Goal: Task Accomplishment & Management: Use online tool/utility

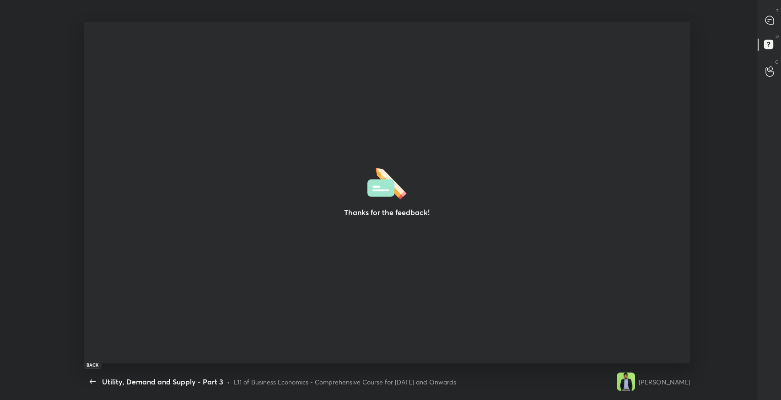
scroll to position [3, 0]
click at [98, 378] on icon "button" at bounding box center [92, 381] width 11 height 11
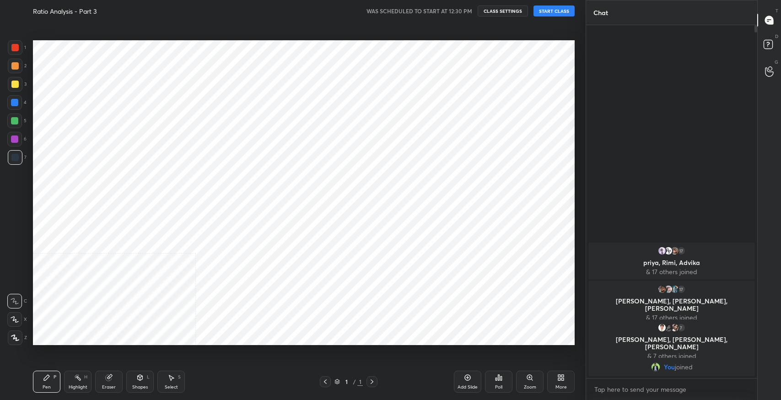
scroll to position [3, 3]
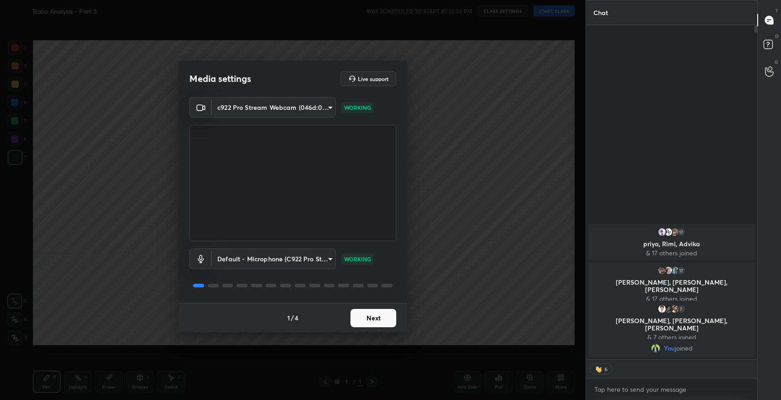
click at [363, 313] on div "1 / 4 Next" at bounding box center [293, 317] width 229 height 29
click at [363, 313] on button "Next" at bounding box center [374, 318] width 46 height 18
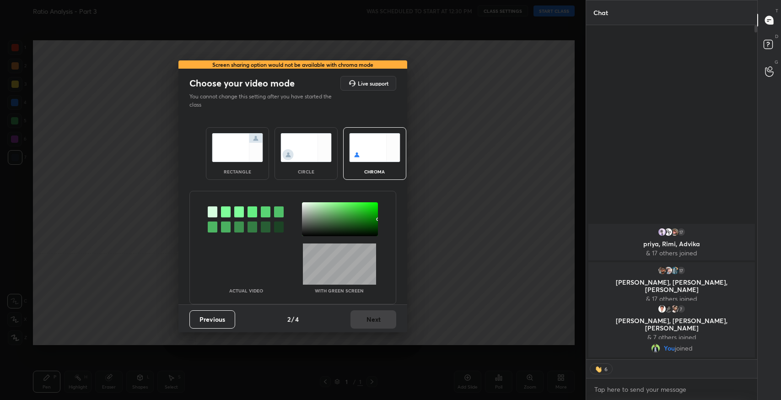
drag, startPoint x: 237, startPoint y: 133, endPoint x: 249, endPoint y: 151, distance: 21.7
click at [238, 132] on div "rectangle" at bounding box center [237, 153] width 63 height 53
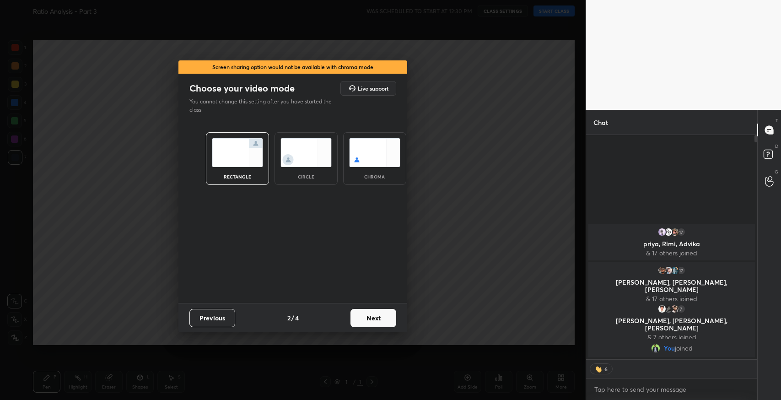
scroll to position [263, 168]
click at [367, 322] on button "Next" at bounding box center [374, 318] width 46 height 18
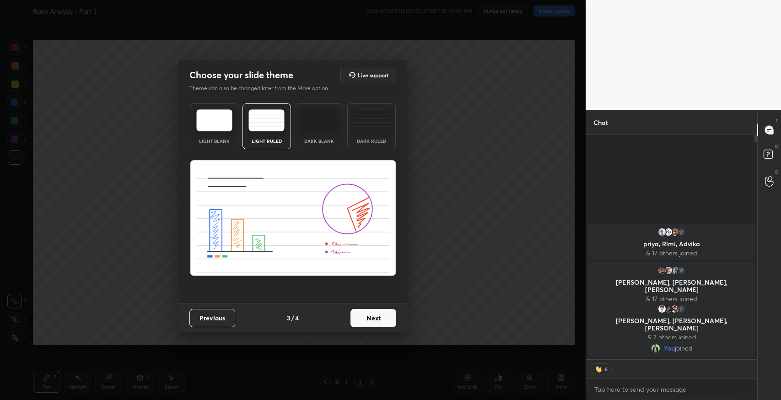
drag, startPoint x: 368, startPoint y: 314, endPoint x: 372, endPoint y: 317, distance: 5.2
click at [372, 317] on button "Next" at bounding box center [374, 318] width 46 height 18
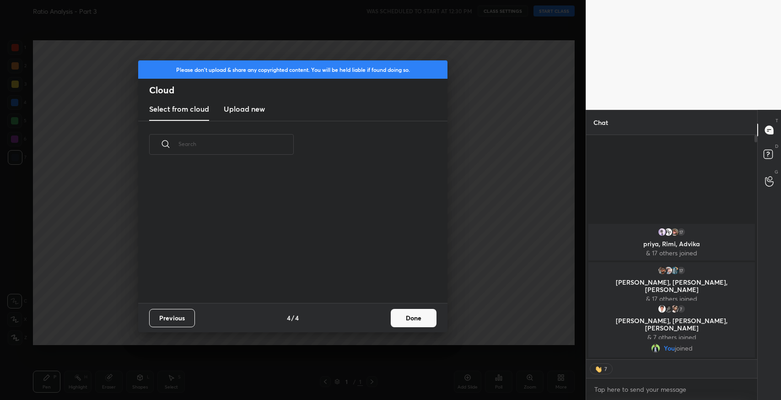
click at [406, 318] on button "Done" at bounding box center [414, 318] width 46 height 18
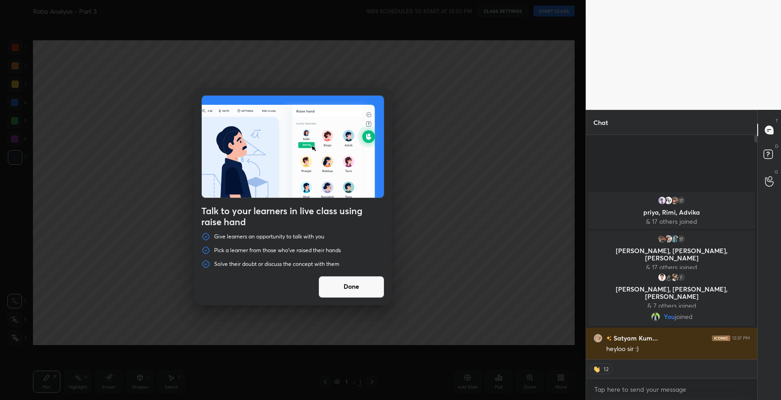
click at [357, 288] on button "Done" at bounding box center [352, 287] width 66 height 22
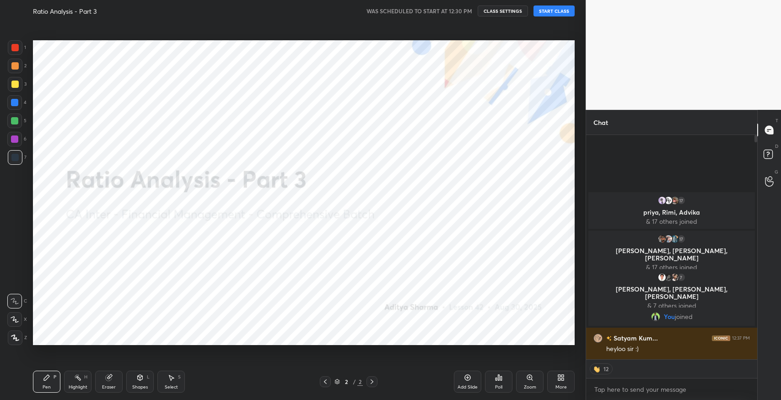
click at [564, 12] on button "START CLASS" at bounding box center [554, 10] width 41 height 11
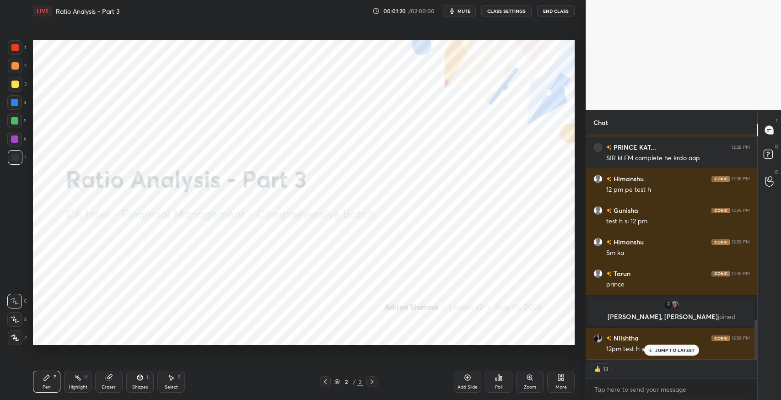
scroll to position [1048, 0]
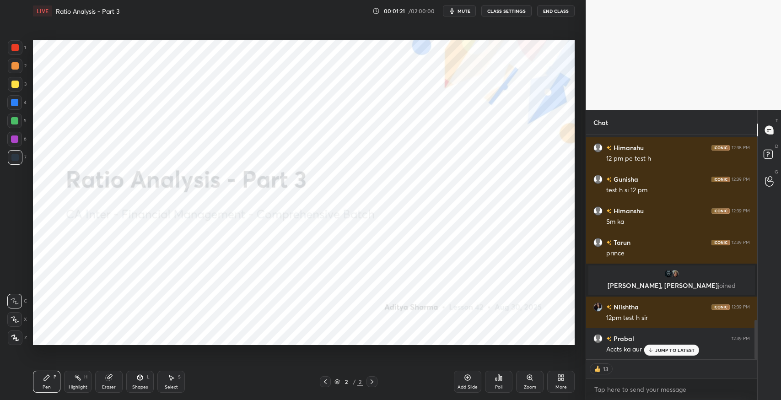
type textarea "x"
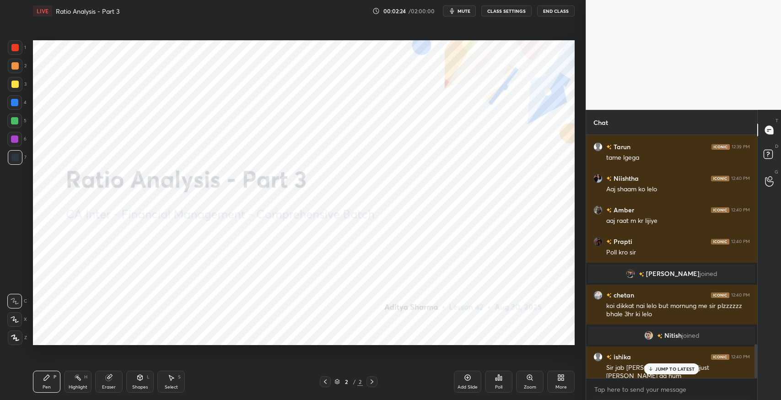
scroll to position [1502, 0]
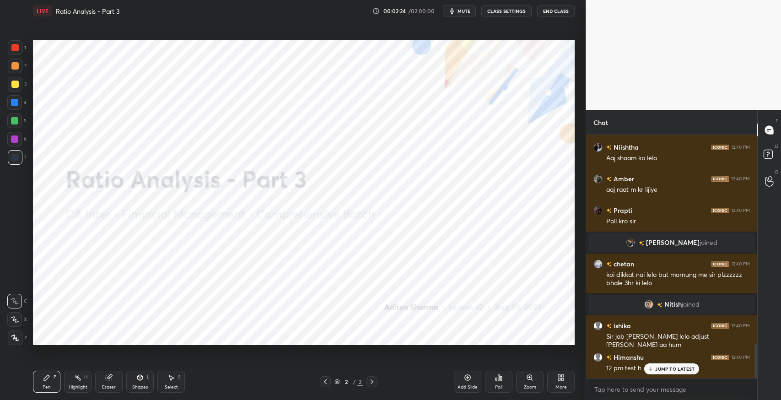
click at [558, 386] on div "More" at bounding box center [561, 387] width 11 height 5
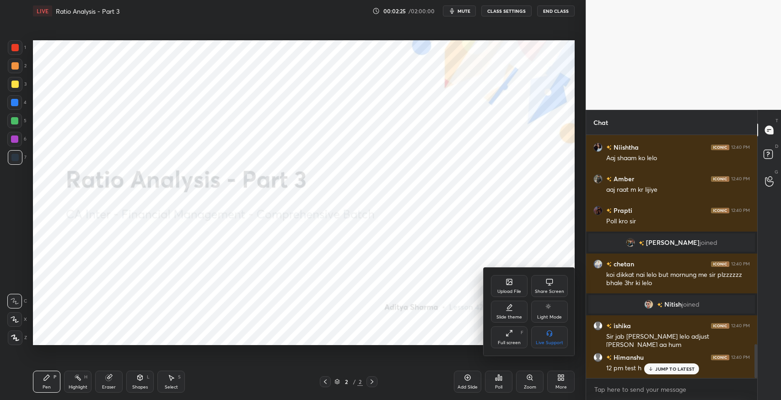
click at [450, 322] on div at bounding box center [390, 200] width 781 height 400
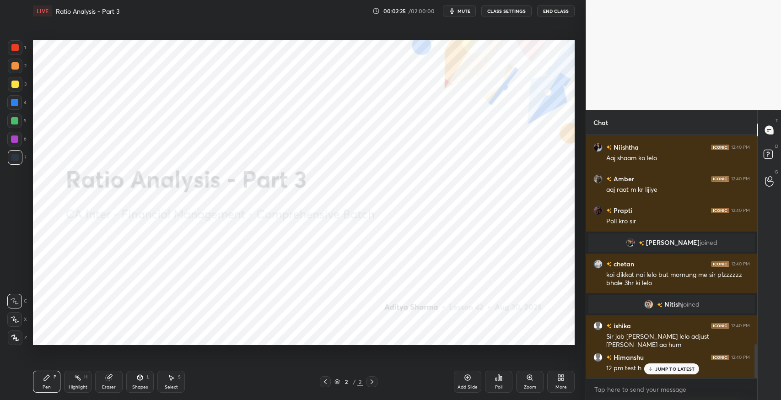
click at [463, 377] on div "Add Slide" at bounding box center [467, 382] width 27 height 22
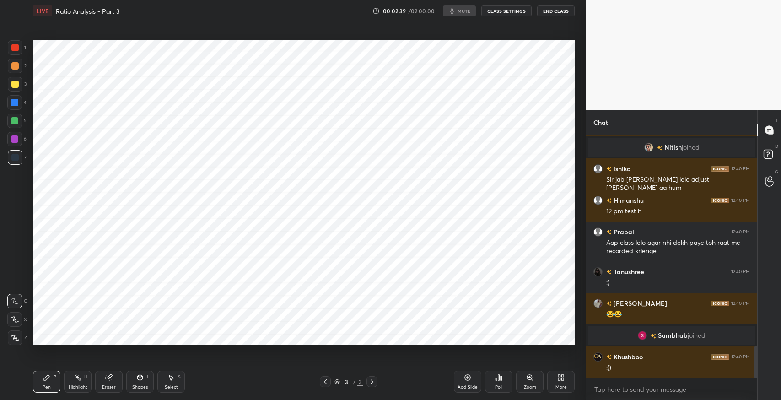
scroll to position [1620, 0]
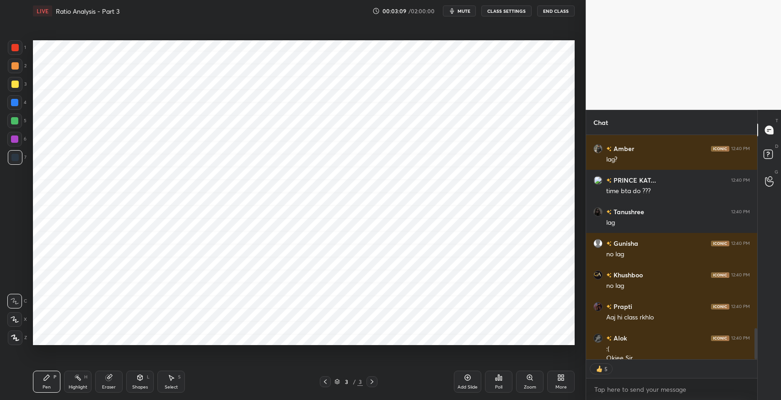
scroll to position [1408, 0]
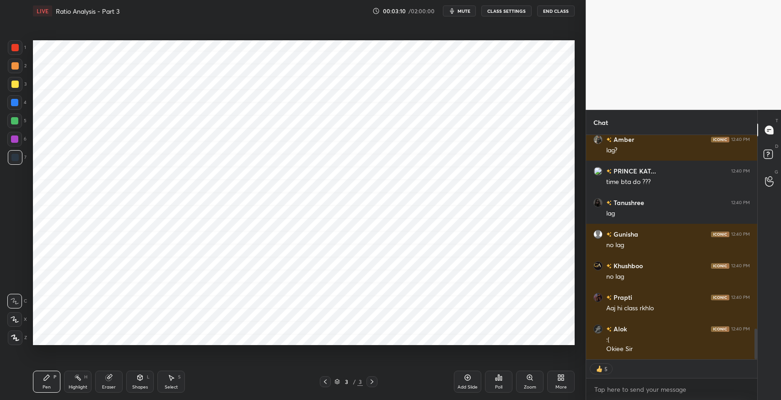
click at [112, 386] on div "Eraser" at bounding box center [109, 387] width 14 height 5
click at [17, 335] on span "Erase all" at bounding box center [15, 338] width 14 height 6
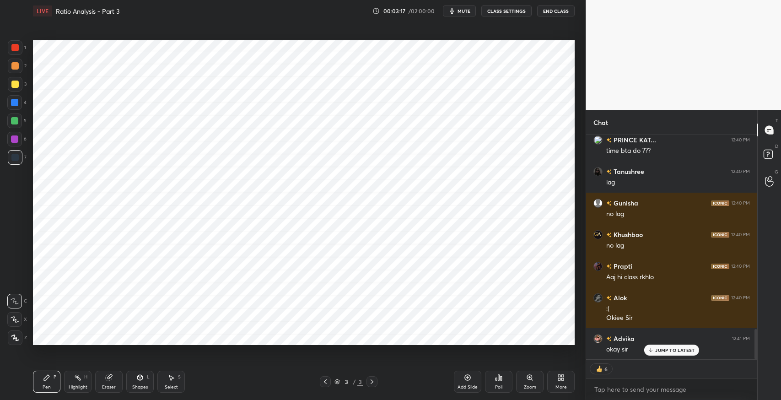
scroll to position [1471, 0]
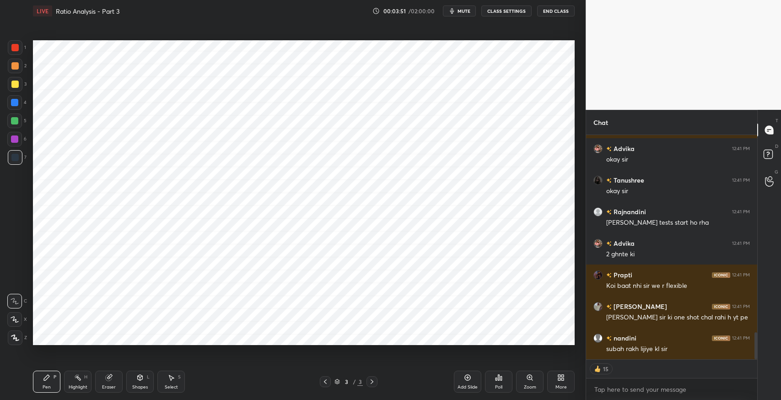
click at [466, 11] on span "mute" at bounding box center [464, 11] width 13 height 6
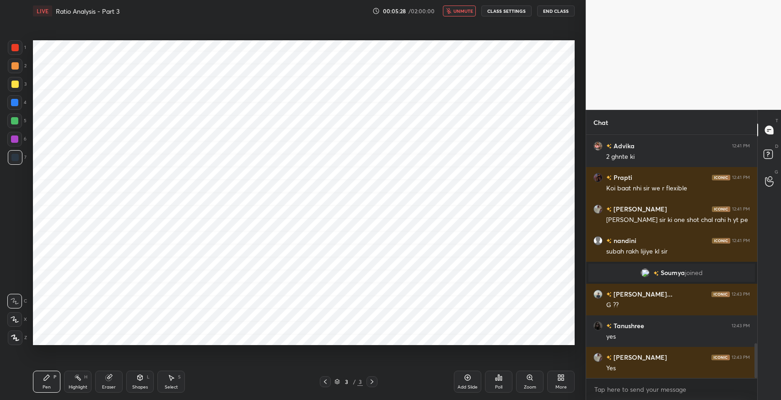
scroll to position [1458, 0]
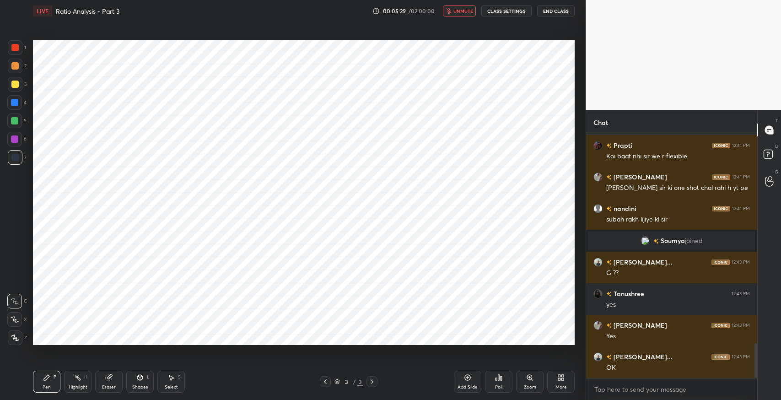
click at [460, 9] on span "unmute" at bounding box center [464, 11] width 20 height 6
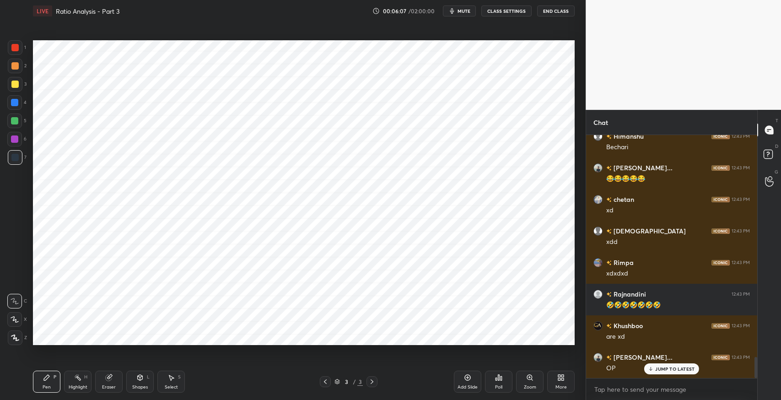
scroll to position [2649, 0]
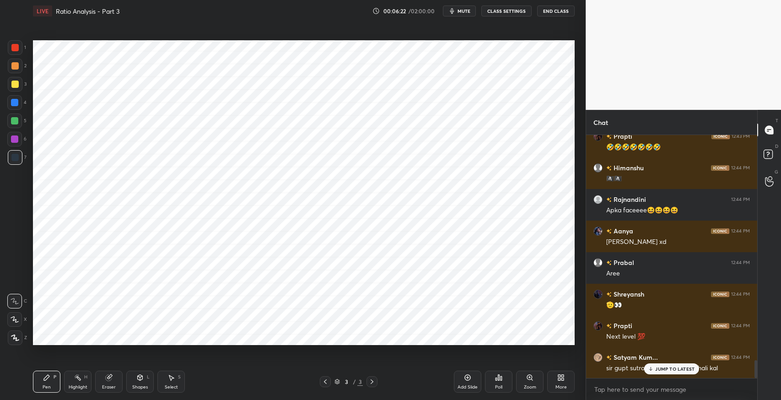
click at [671, 369] on p "JUMP TO LATEST" at bounding box center [675, 368] width 39 height 5
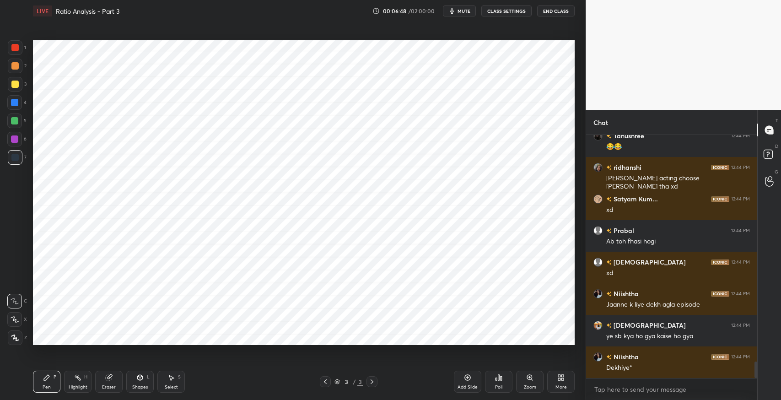
click at [103, 386] on div "Eraser" at bounding box center [109, 387] width 14 height 5
click at [47, 380] on icon at bounding box center [46, 377] width 7 height 7
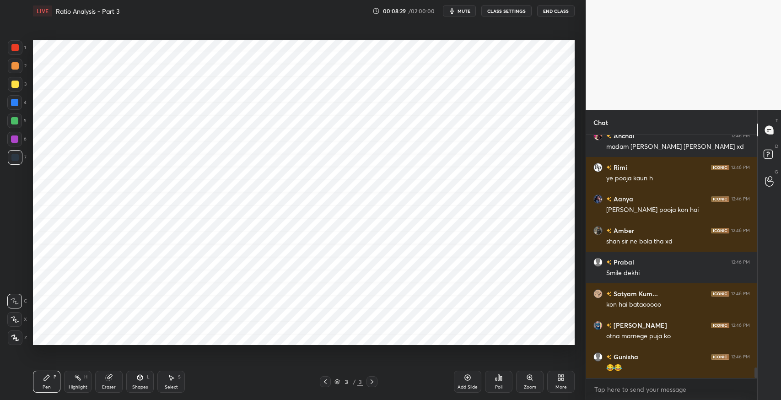
scroll to position [222, 168]
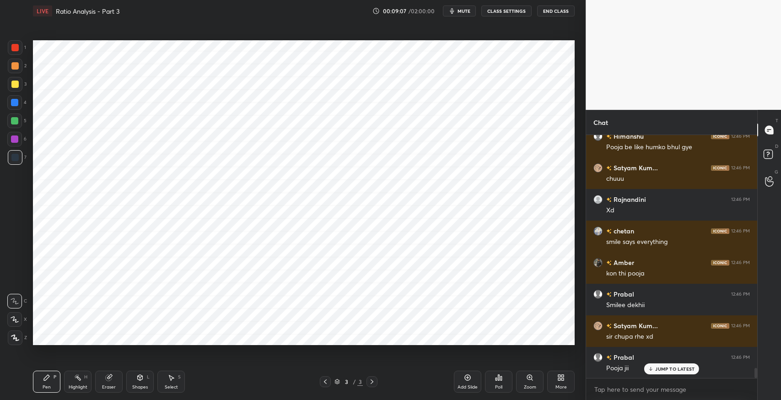
click at [177, 383] on div "Select S" at bounding box center [170, 382] width 27 height 22
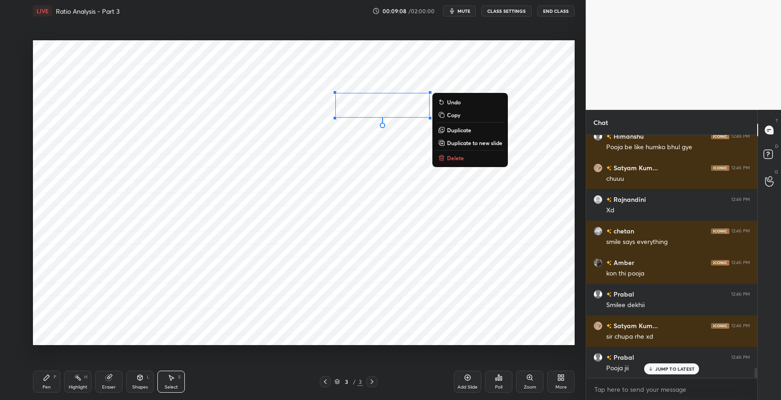
click at [460, 159] on p "Delete" at bounding box center [455, 157] width 17 height 7
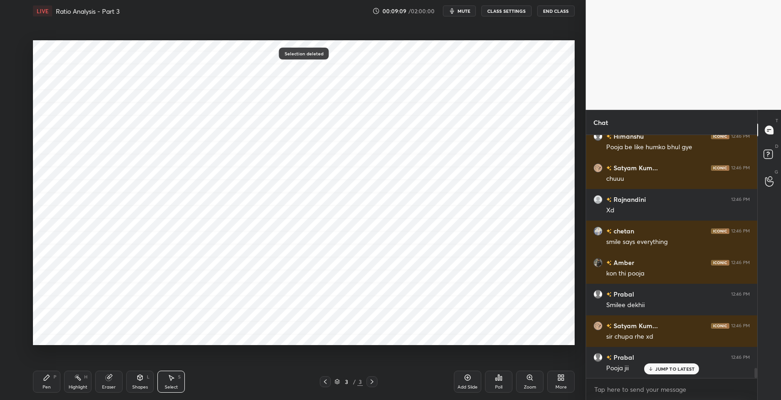
click at [51, 382] on div "Pen P" at bounding box center [46, 382] width 27 height 22
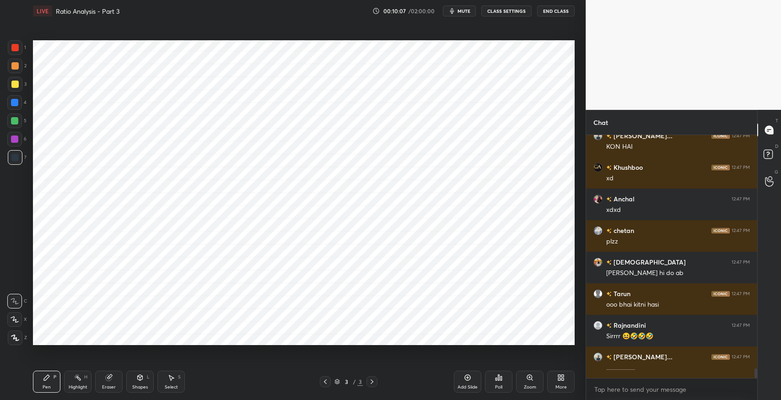
scroll to position [5844, 0]
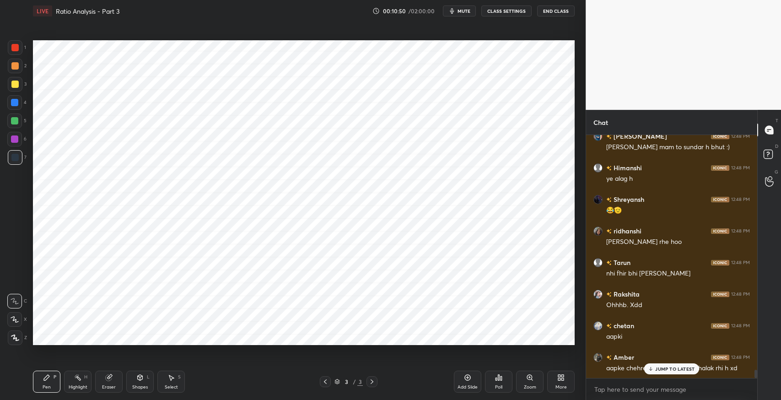
click at [630, 148] on div "shivani mam to sundar h bhut :)" at bounding box center [679, 147] width 144 height 9
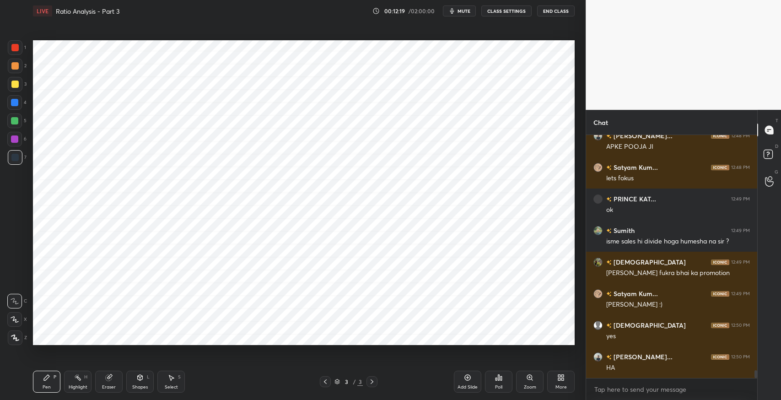
scroll to position [7455, 0]
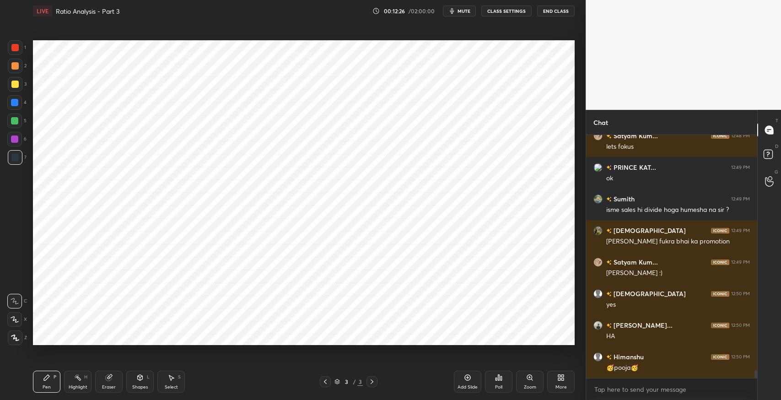
click at [405, 370] on div "Pen P Highlight H Eraser Shapes L Select S 3 / 3 Add Slide Poll Zoom More" at bounding box center [304, 381] width 542 height 37
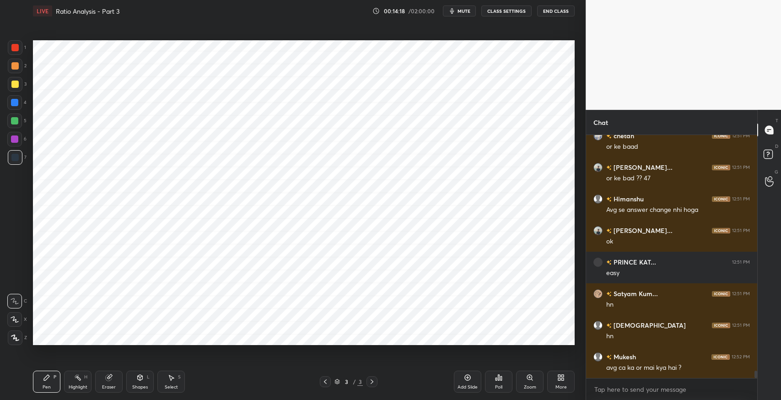
scroll to position [7865, 0]
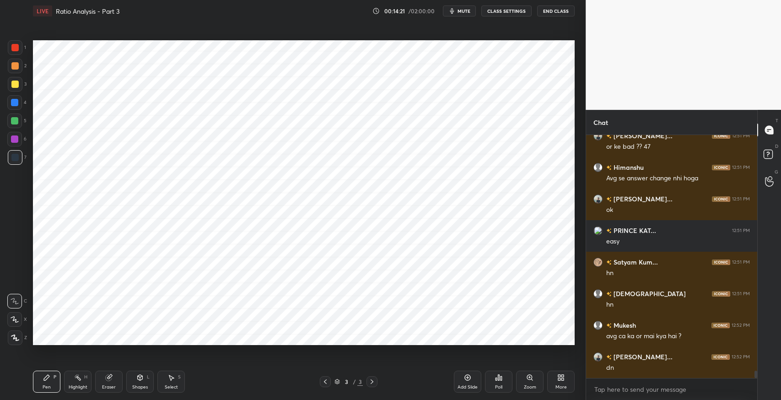
click at [108, 382] on div "Eraser" at bounding box center [108, 382] width 27 height 22
click at [177, 380] on div "Select S" at bounding box center [170, 382] width 27 height 22
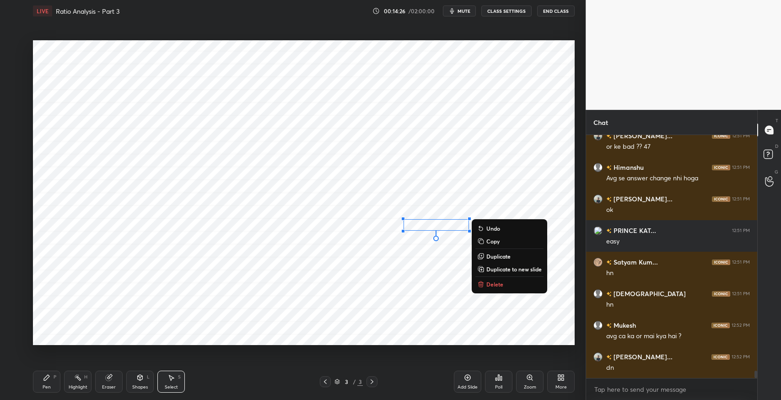
click at [499, 286] on p "Delete" at bounding box center [495, 284] width 17 height 7
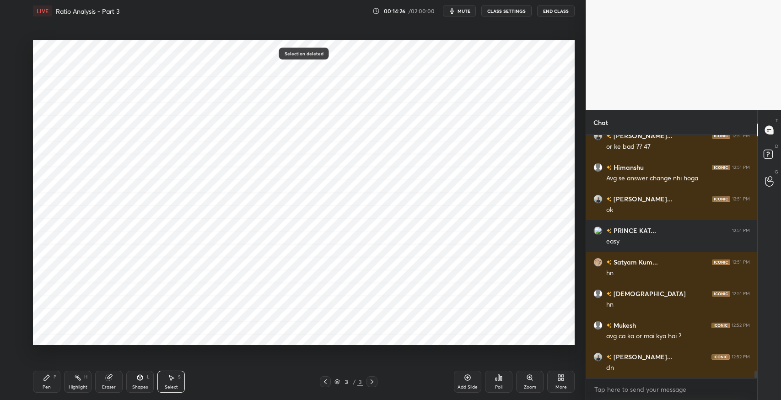
click at [46, 380] on icon at bounding box center [46, 377] width 7 height 7
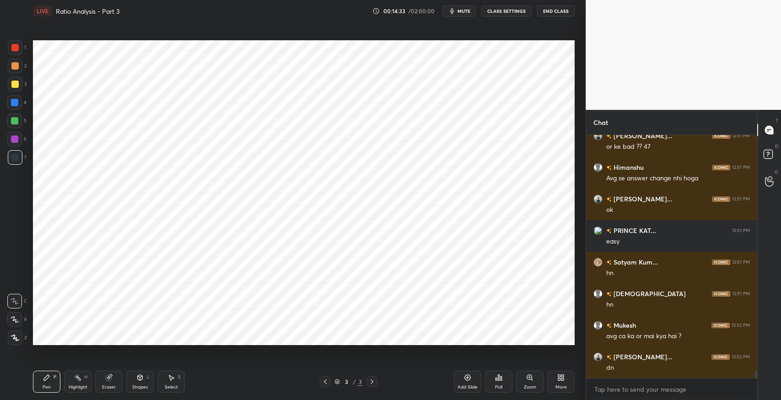
scroll to position [7874, 0]
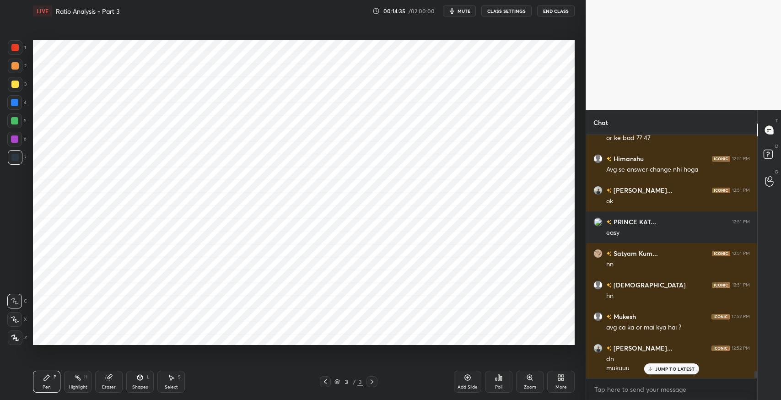
click at [114, 383] on div "Eraser" at bounding box center [108, 382] width 27 height 22
click at [54, 384] on div "Pen P" at bounding box center [46, 382] width 27 height 22
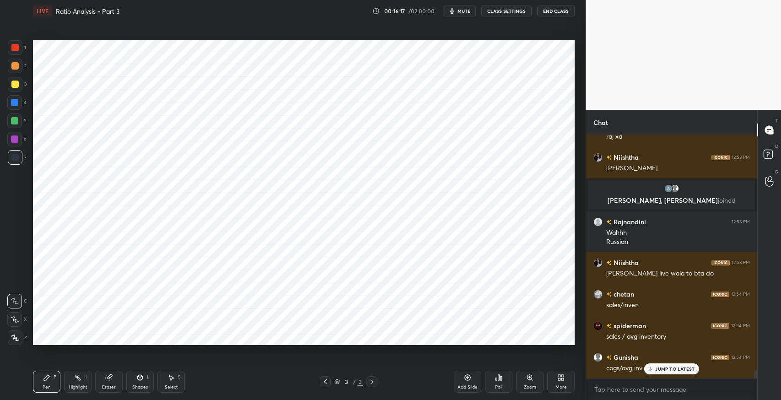
scroll to position [7478, 0]
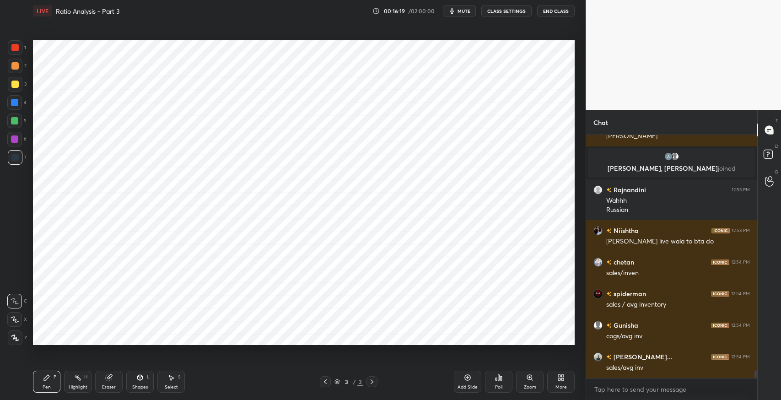
click at [108, 385] on div "Eraser" at bounding box center [109, 387] width 14 height 5
click at [175, 389] on div "Select" at bounding box center [171, 387] width 13 height 5
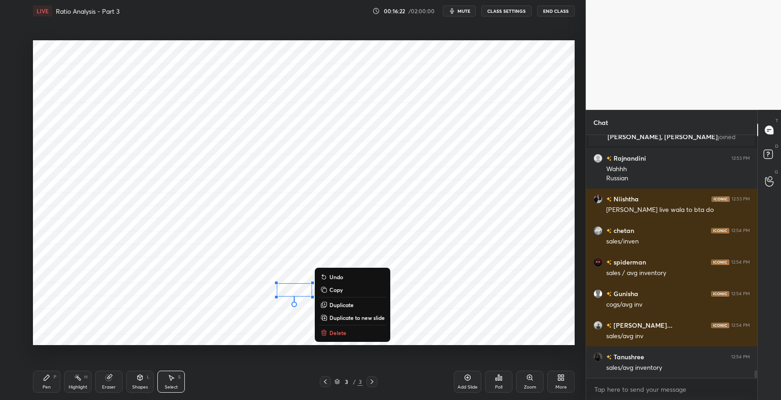
click at [361, 331] on button "Delete" at bounding box center [353, 332] width 68 height 11
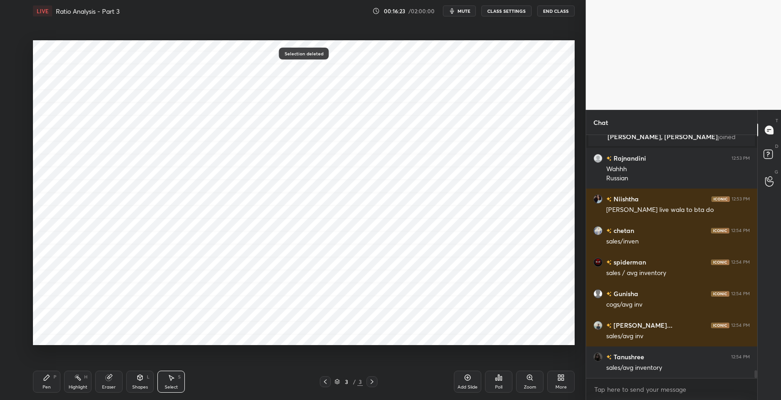
click at [44, 387] on div "Pen" at bounding box center [47, 387] width 8 height 5
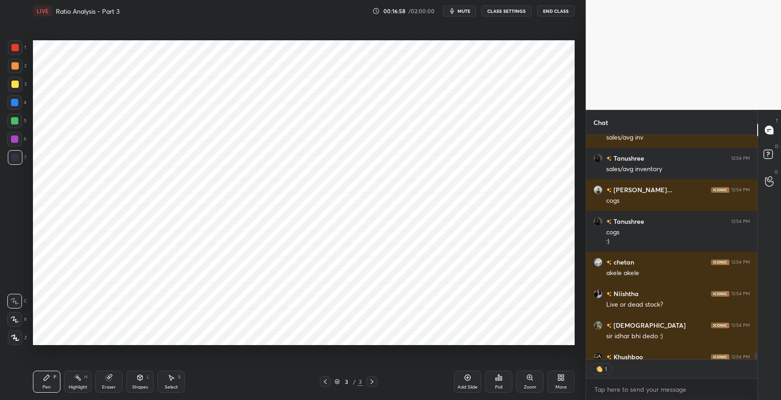
scroll to position [7758, 0]
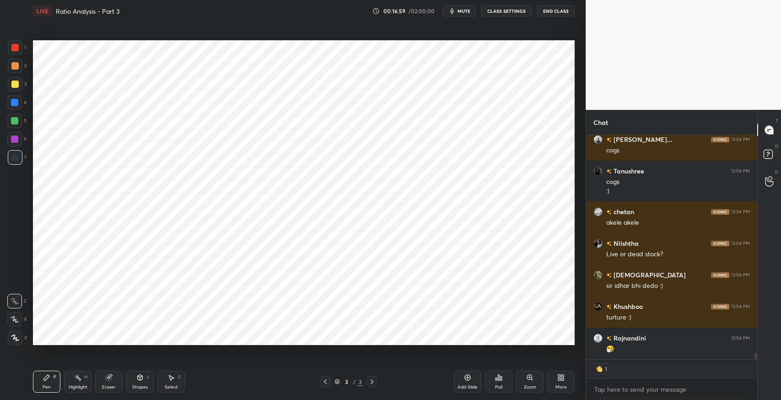
click at [172, 378] on icon at bounding box center [171, 377] width 5 height 5
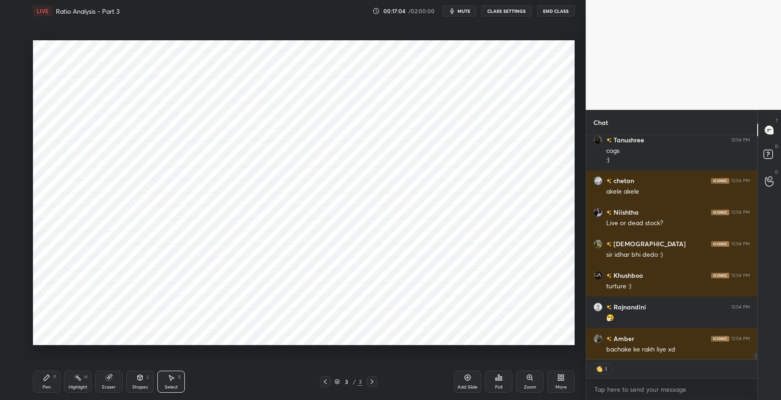
scroll to position [7822, 0]
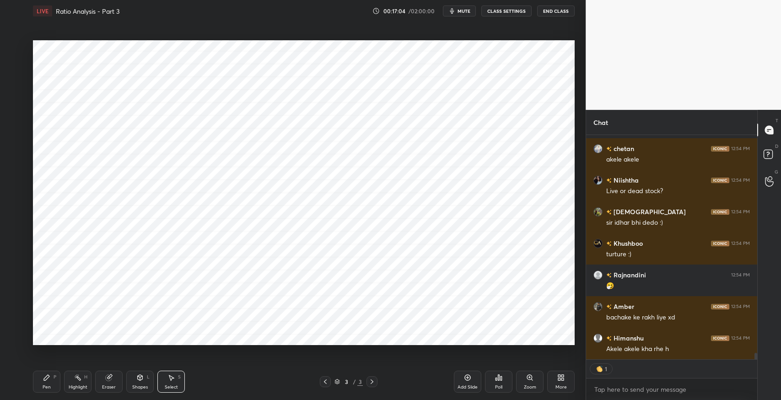
click at [468, 379] on icon at bounding box center [467, 377] width 7 height 7
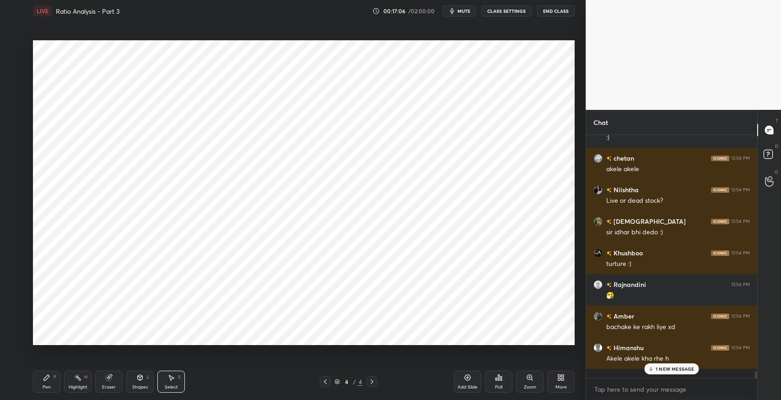
scroll to position [7803, 0]
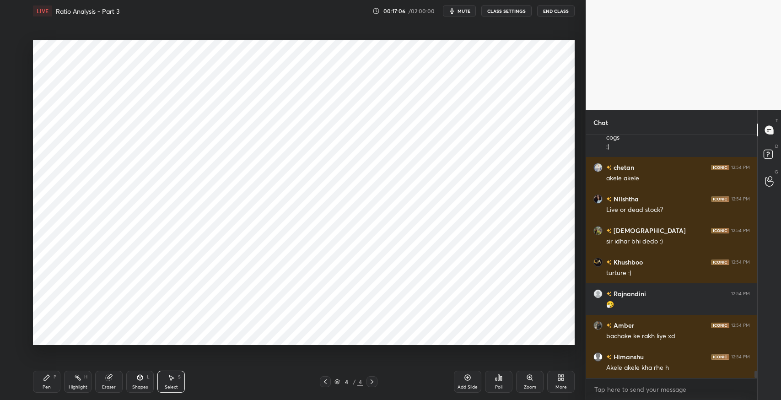
click at [324, 384] on icon at bounding box center [325, 381] width 7 height 7
click at [561, 383] on div "More" at bounding box center [561, 382] width 27 height 22
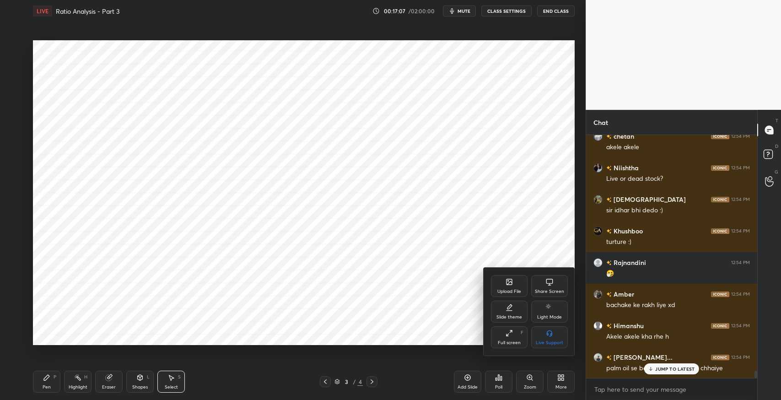
click at [509, 313] on div "Slide theme" at bounding box center [509, 312] width 37 height 22
click at [546, 310] on icon at bounding box center [549, 307] width 7 height 7
click at [425, 314] on div at bounding box center [390, 200] width 781 height 400
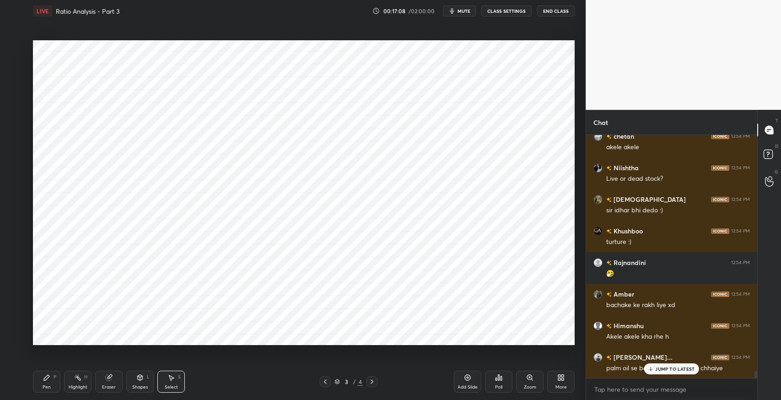
click at [463, 381] on div "Add Slide" at bounding box center [467, 382] width 27 height 22
click at [324, 382] on icon at bounding box center [325, 381] width 7 height 7
click at [370, 381] on icon at bounding box center [372, 381] width 7 height 7
click at [0, 32] on div "1 2 3 4 5 6 7 C X Z C X Z E E Erase all H H LIVE Ratio Analysis - Part 3 00:17:…" at bounding box center [289, 200] width 579 height 400
click at [79, 310] on div "0 ° Undo Copy Duplicate Duplicate to new slide Delete" at bounding box center [304, 192] width 542 height 305
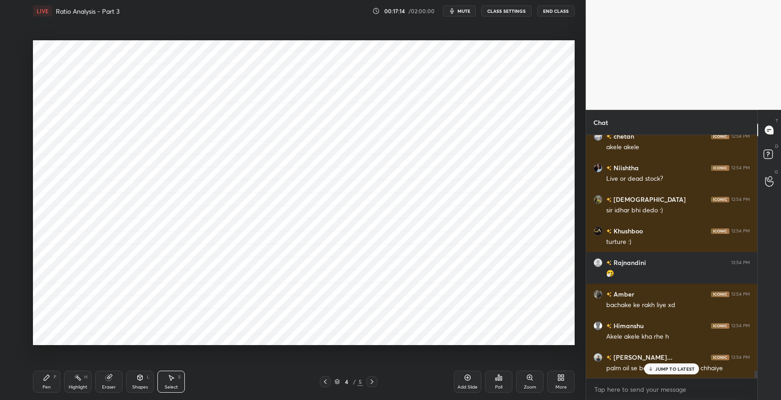
click at [82, 325] on div "0 ° Undo Copy Duplicate Duplicate to new slide Delete" at bounding box center [304, 192] width 542 height 305
click at [82, 324] on div "0 ° Undo Copy Duplicate Duplicate to new slide Delete" at bounding box center [304, 192] width 542 height 305
click at [100, 323] on div "0 ° Undo Copy Duplicate Duplicate to new slide Delete" at bounding box center [304, 192] width 542 height 305
click at [99, 323] on div "0 ° Undo Copy Duplicate Duplicate to new slide Delete" at bounding box center [304, 192] width 542 height 305
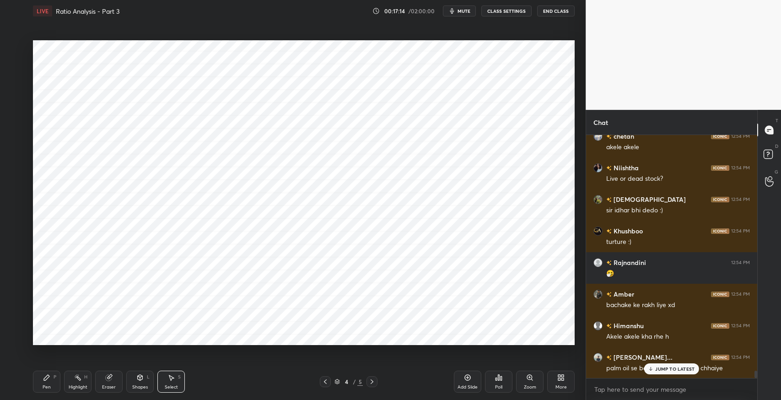
click at [103, 326] on div "0 ° Undo Copy Duplicate Duplicate to new slide Delete" at bounding box center [304, 192] width 542 height 305
click at [104, 326] on div "0 ° Undo Copy Duplicate Duplicate to new slide Delete" at bounding box center [304, 192] width 542 height 305
click at [113, 324] on div "0 ° Undo Copy Duplicate Duplicate to new slide Delete" at bounding box center [304, 192] width 542 height 305
click at [128, 326] on div "0 ° Undo Copy Duplicate Duplicate to new slide Delete" at bounding box center [304, 192] width 542 height 305
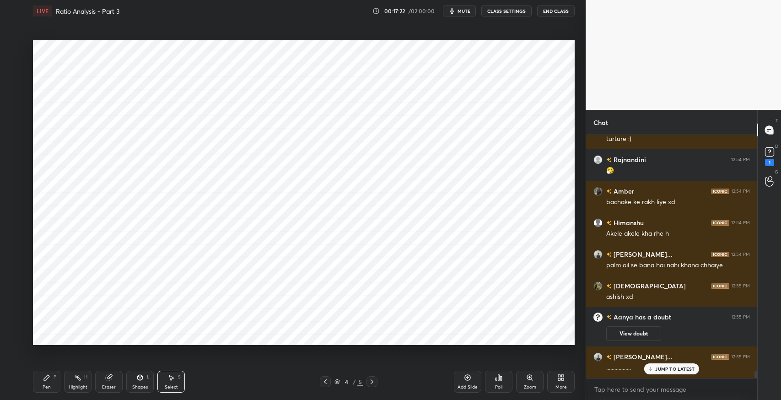
scroll to position [7772, 0]
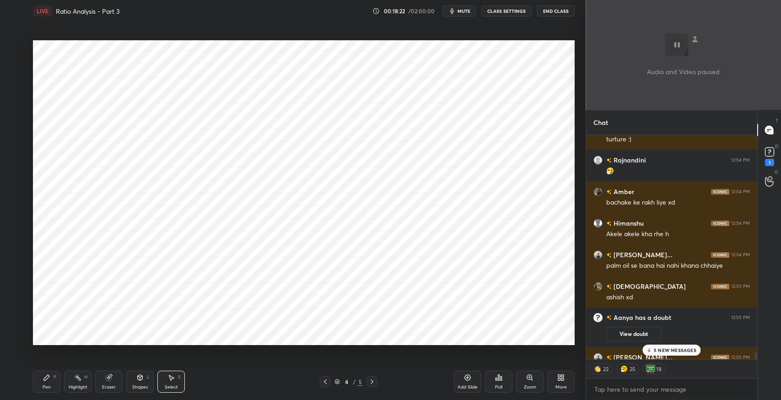
type textarea "x"
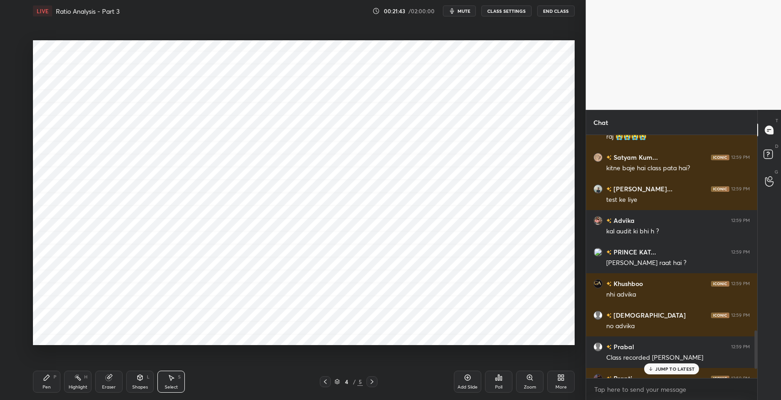
scroll to position [3, 3]
click at [659, 369] on div "1" at bounding box center [671, 369] width 171 height 18
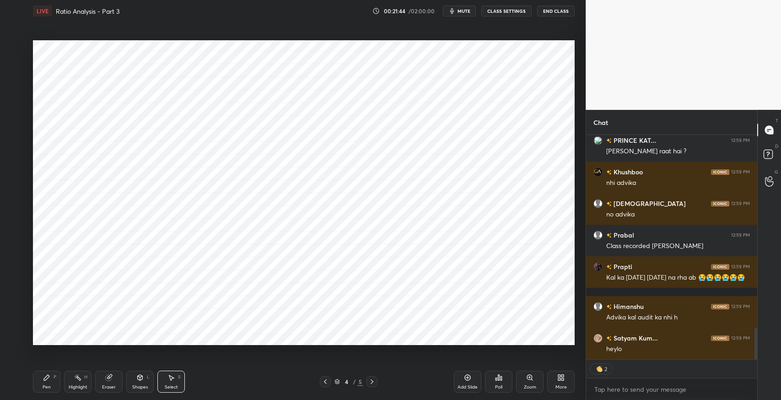
click at [659, 348] on div "Advika 12:59 PM kal audit ki bhi h ? PRINCE KAT... 12:59 PM [PERSON_NAME] raat …" at bounding box center [671, 247] width 171 height 224
click at [546, 248] on div "0 ° Undo Copy Duplicate Duplicate to new slide Delete" at bounding box center [304, 192] width 542 height 305
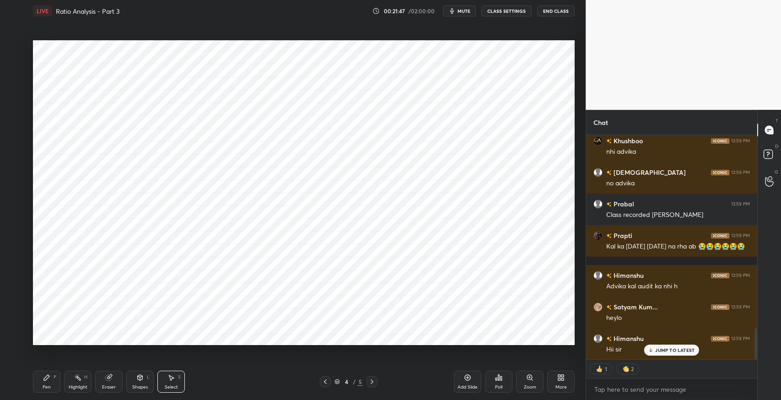
click at [320, 383] on div at bounding box center [325, 381] width 11 height 11
click at [376, 379] on div at bounding box center [372, 381] width 11 height 11
click at [54, 379] on div "P" at bounding box center [55, 377] width 3 height 5
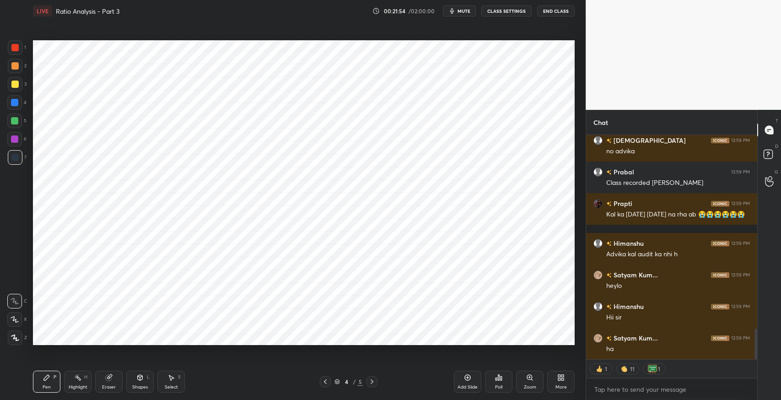
scroll to position [1467, 0]
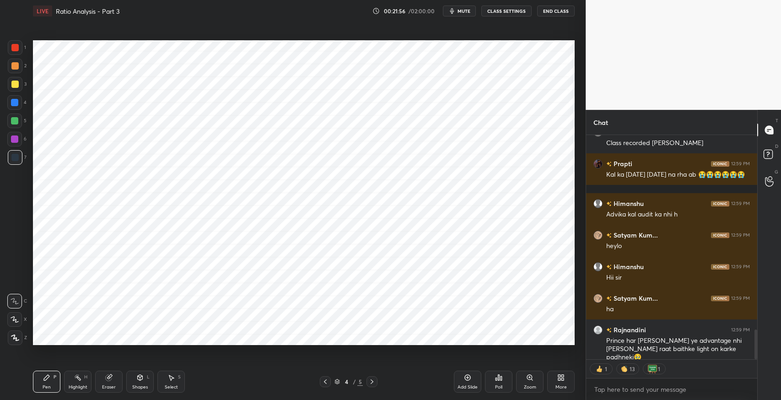
click at [327, 382] on icon at bounding box center [325, 381] width 7 height 7
click at [374, 383] on icon at bounding box center [372, 381] width 7 height 7
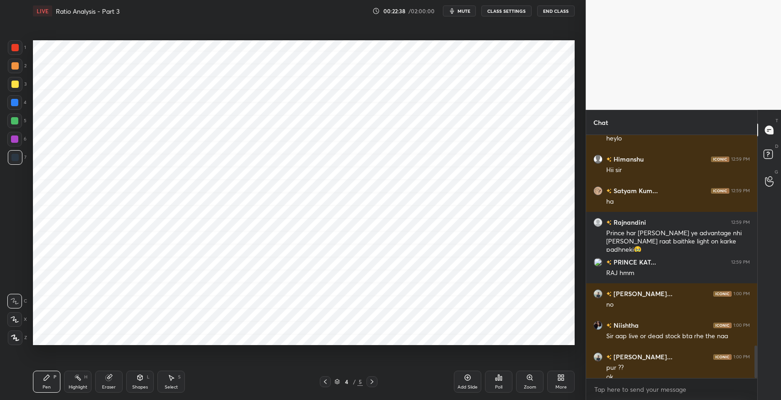
scroll to position [1584, 0]
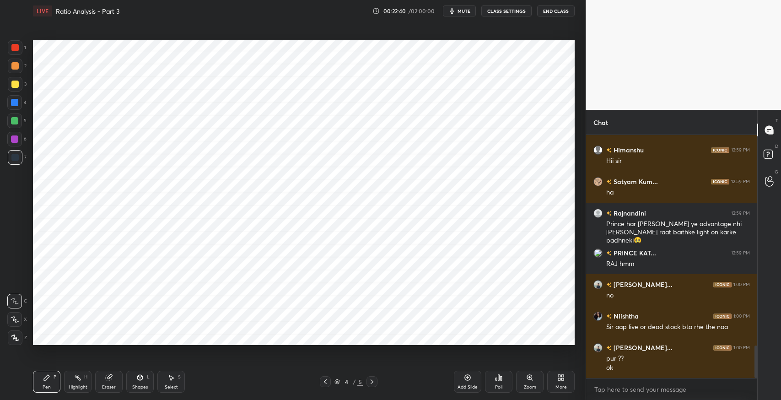
click at [137, 381] on icon at bounding box center [139, 377] width 7 height 7
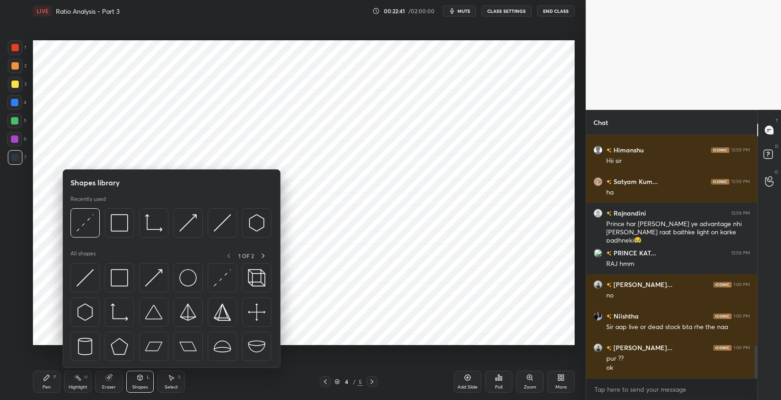
click at [121, 224] on img at bounding box center [119, 222] width 17 height 17
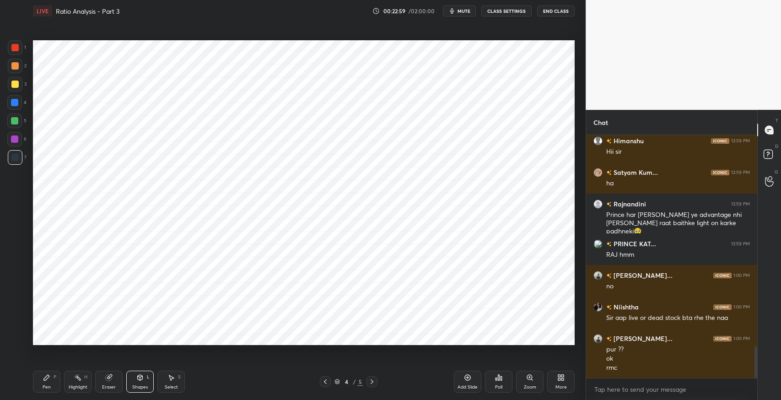
scroll to position [1625, 0]
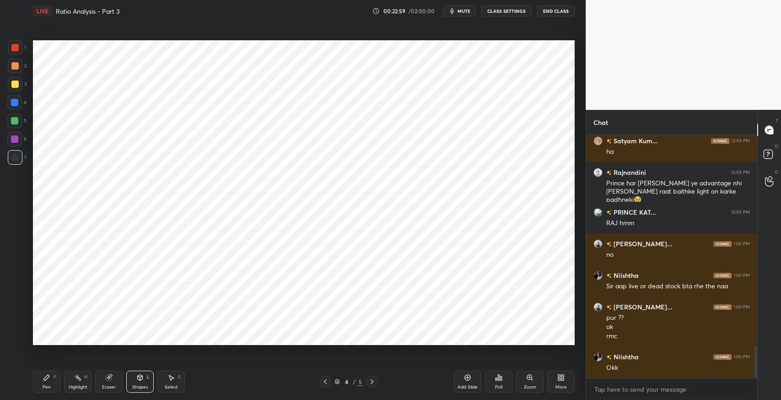
click at [51, 378] on div "Pen P" at bounding box center [46, 382] width 27 height 22
click at [141, 377] on icon at bounding box center [140, 376] width 5 height 1
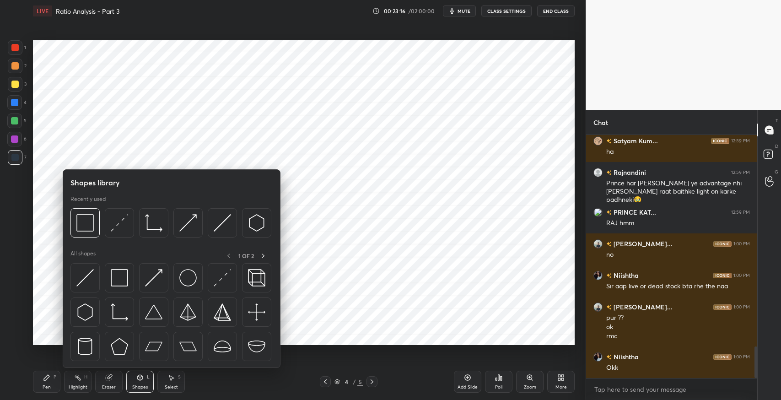
click at [118, 276] on img at bounding box center [119, 277] width 17 height 17
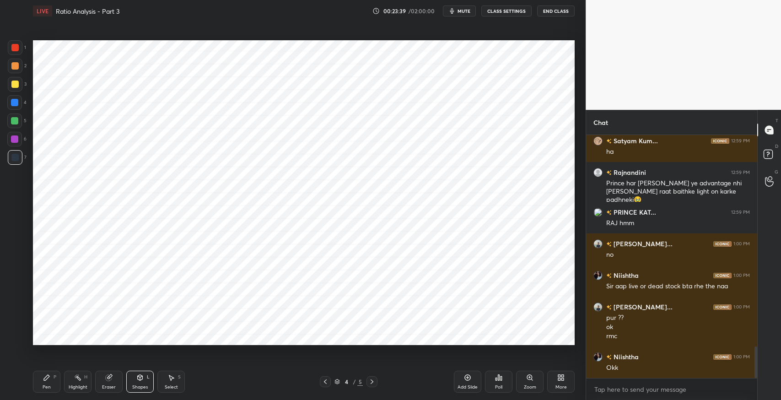
click at [41, 384] on div "Pen P" at bounding box center [46, 382] width 27 height 22
click at [114, 382] on div "Eraser" at bounding box center [108, 382] width 27 height 22
click at [51, 376] on div "Pen P" at bounding box center [46, 382] width 27 height 22
click at [144, 379] on div "Shapes L" at bounding box center [139, 382] width 27 height 22
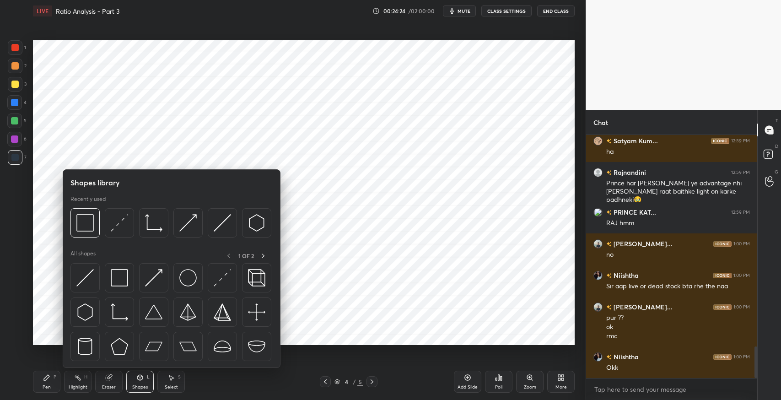
click at [120, 278] on img at bounding box center [119, 277] width 17 height 17
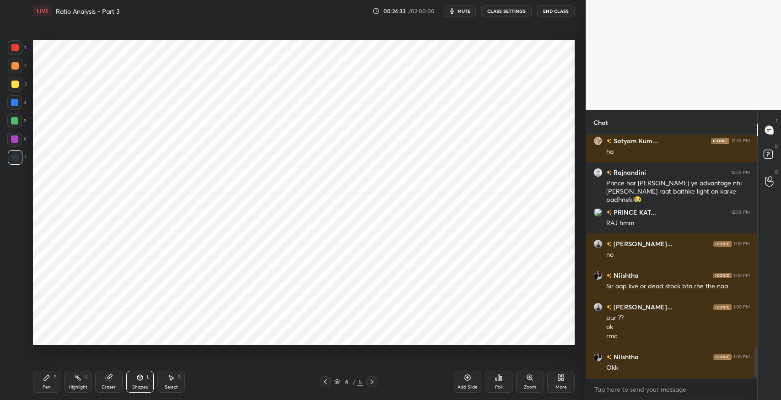
click at [41, 375] on div "Pen P" at bounding box center [46, 382] width 27 height 22
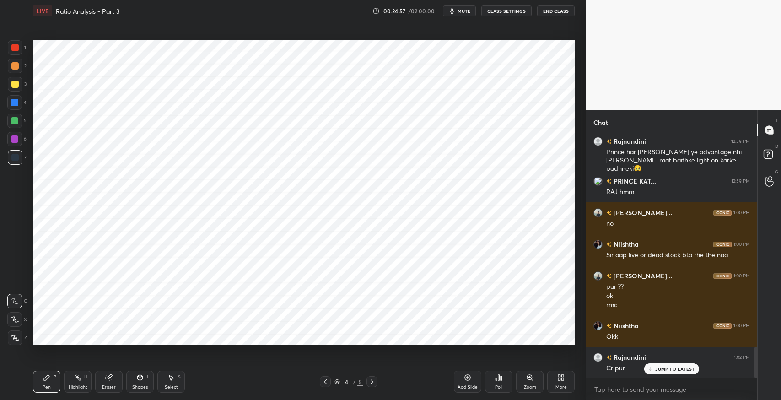
scroll to position [1678, 0]
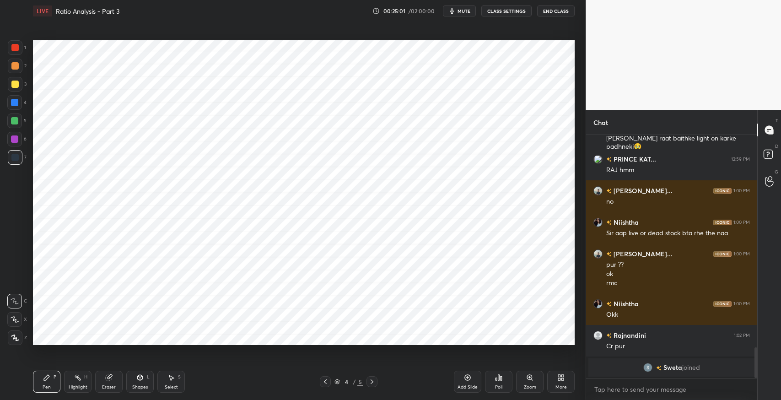
click at [142, 379] on icon at bounding box center [140, 377] width 5 height 5
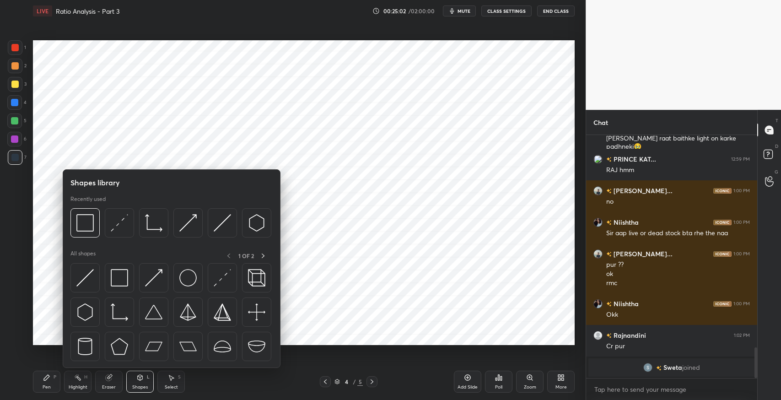
click at [112, 276] on img at bounding box center [119, 277] width 17 height 17
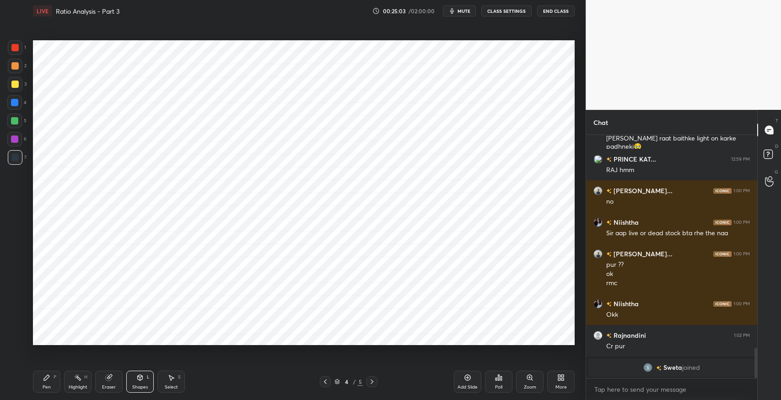
scroll to position [1710, 0]
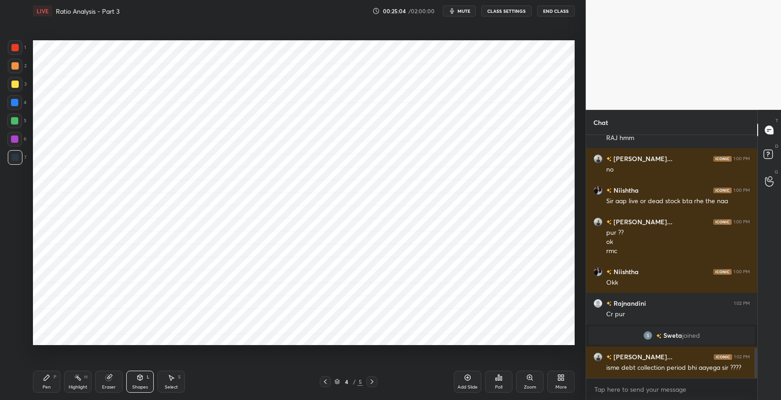
click at [41, 380] on div "Pen P" at bounding box center [46, 382] width 27 height 22
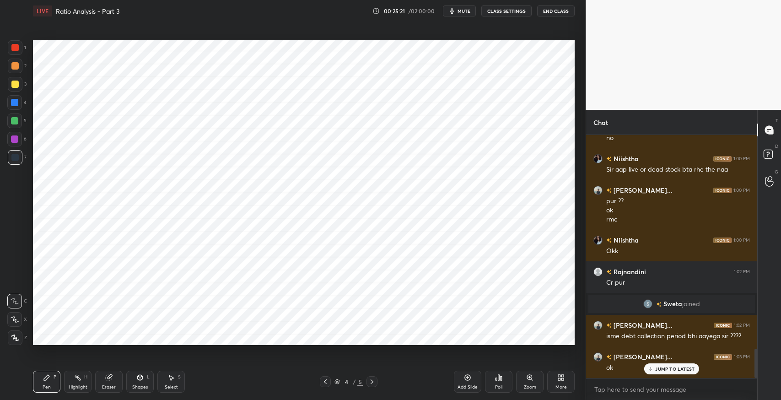
scroll to position [1773, 0]
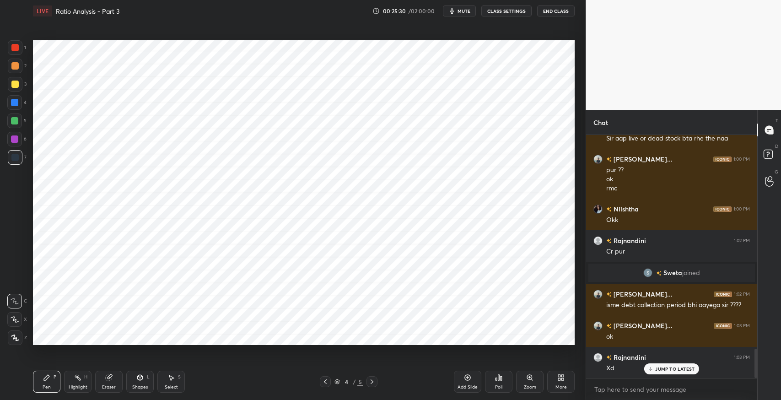
click at [181, 372] on div "Select S" at bounding box center [170, 382] width 27 height 22
drag, startPoint x: 41, startPoint y: 46, endPoint x: 74, endPoint y: 67, distance: 39.1
click at [74, 67] on div "0 ° Undo Copy Duplicate Duplicate to new slide Delete" at bounding box center [304, 192] width 542 height 305
drag, startPoint x: 59, startPoint y: 57, endPoint x: 54, endPoint y: 70, distance: 14.0
click at [54, 70] on div "0 ° Undo Copy Duplicate Duplicate to new slide Delete" at bounding box center [304, 192] width 542 height 305
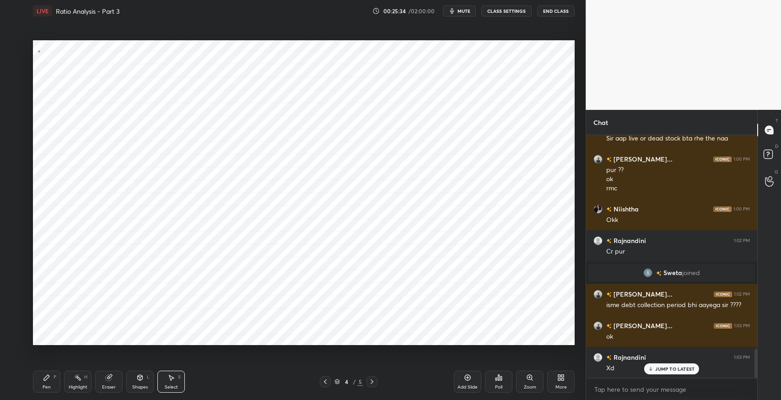
click at [38, 51] on div "0 ° Undo Copy Duplicate Duplicate to new slide Delete" at bounding box center [304, 192] width 542 height 305
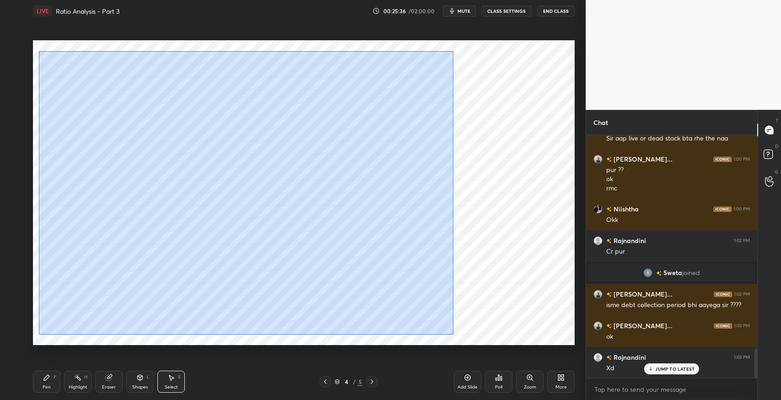
drag, startPoint x: 38, startPoint y: 51, endPoint x: 454, endPoint y: 335, distance: 502.9
click at [454, 335] on div "0 ° Undo Copy Duplicate Duplicate to new slide Delete" at bounding box center [304, 192] width 542 height 305
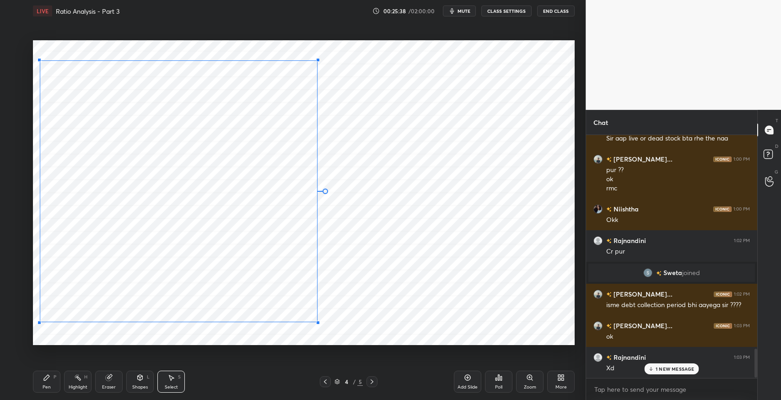
scroll to position [1805, 0]
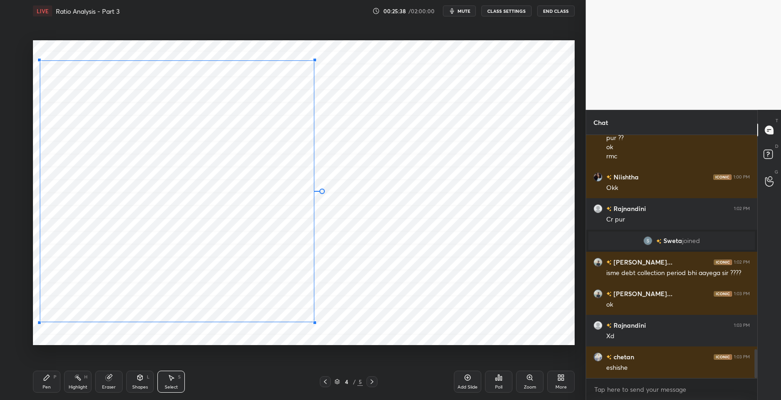
drag, startPoint x: 431, startPoint y: 323, endPoint x: 314, endPoint y: 322, distance: 116.7
click at [314, 322] on div at bounding box center [315, 323] width 4 height 4
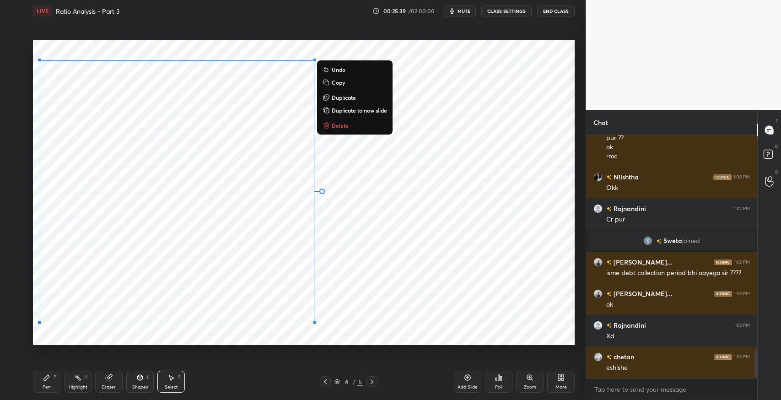
click at [412, 288] on div "0 ° Undo Copy Duplicate Duplicate to new slide Delete" at bounding box center [304, 192] width 542 height 305
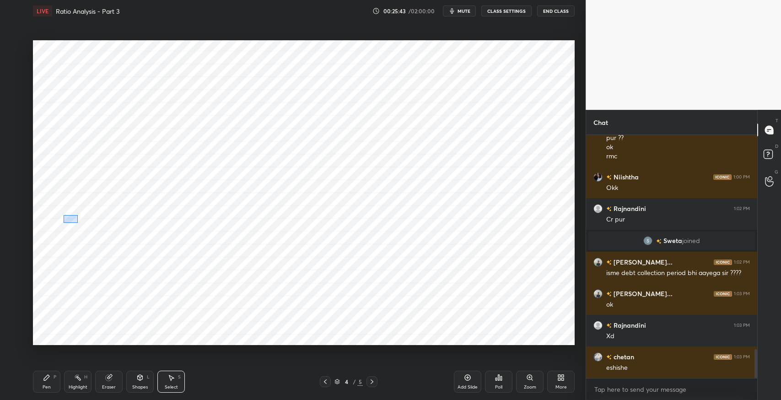
drag, startPoint x: 63, startPoint y: 215, endPoint x: 104, endPoint y: 239, distance: 47.6
click at [104, 239] on div "0 ° Undo Copy Duplicate Duplicate to new slide Delete" at bounding box center [304, 192] width 542 height 305
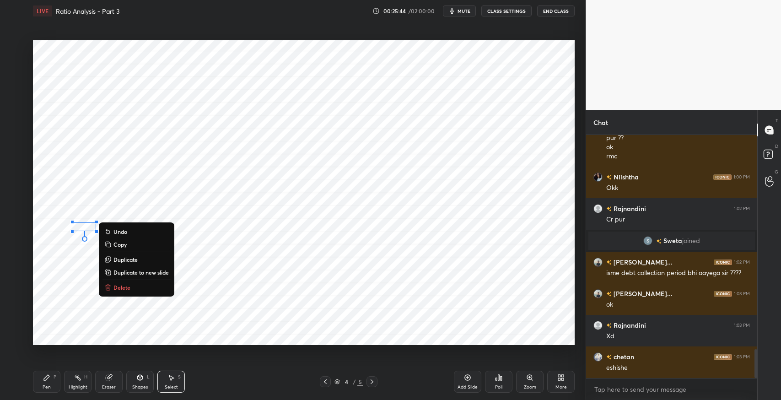
click at [130, 288] on button "Delete" at bounding box center [137, 287] width 68 height 11
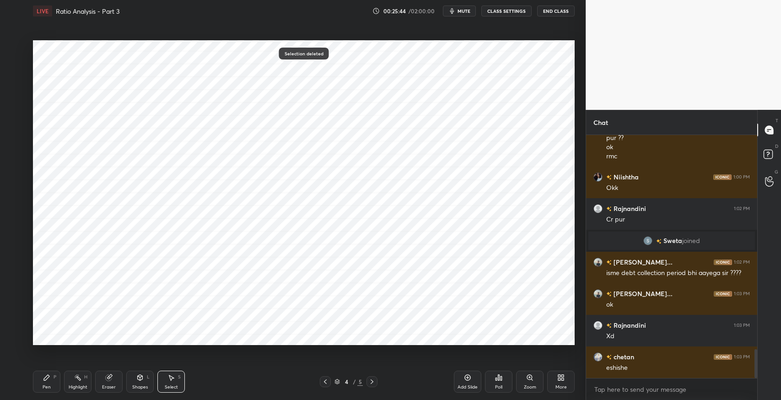
drag, startPoint x: 134, startPoint y: 389, endPoint x: 136, endPoint y: 372, distance: 16.6
click at [135, 385] on div "Shapes" at bounding box center [140, 387] width 16 height 5
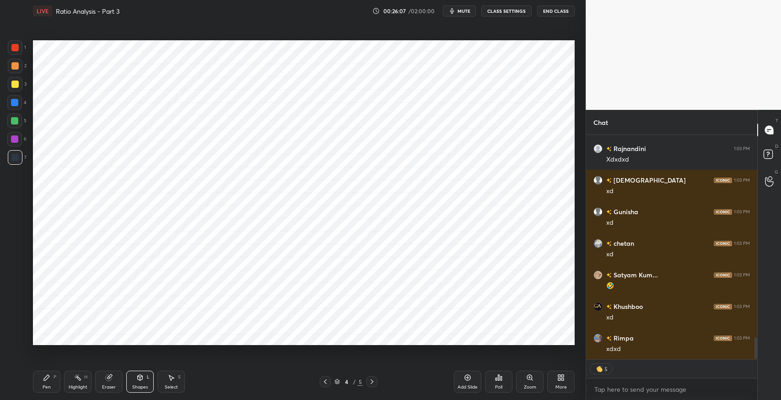
scroll to position [2108, 0]
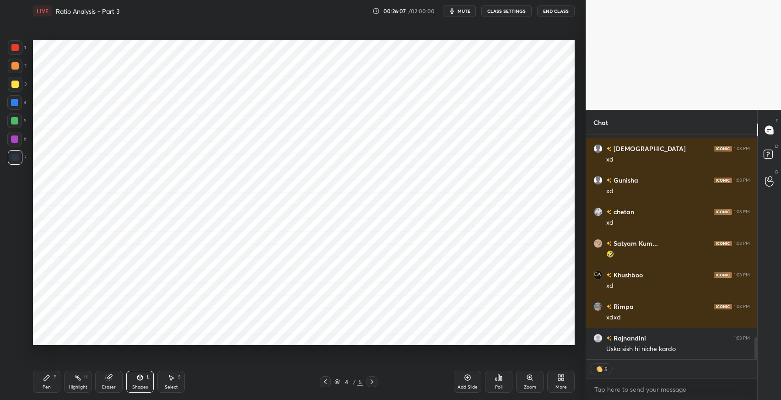
click at [48, 377] on icon at bounding box center [46, 377] width 5 height 5
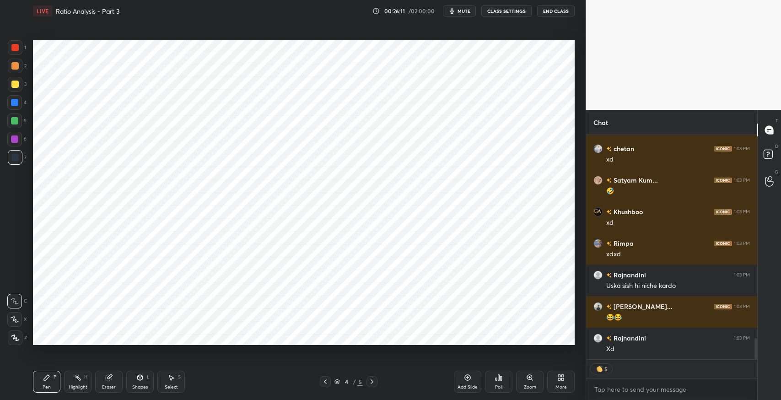
scroll to position [2202, 0]
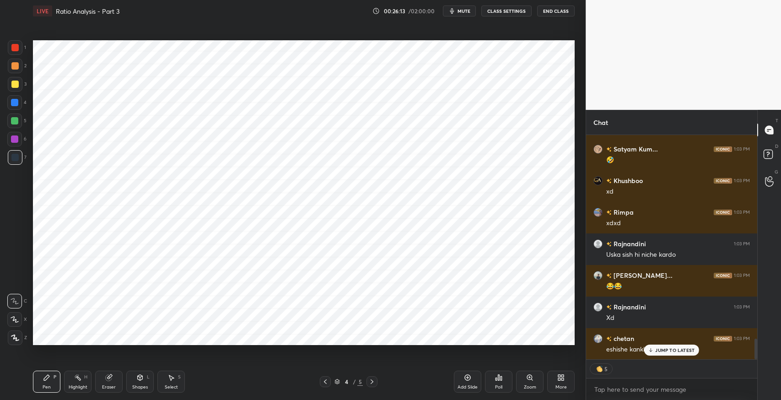
click at [659, 353] on p "JUMP TO LATEST" at bounding box center [675, 349] width 39 height 5
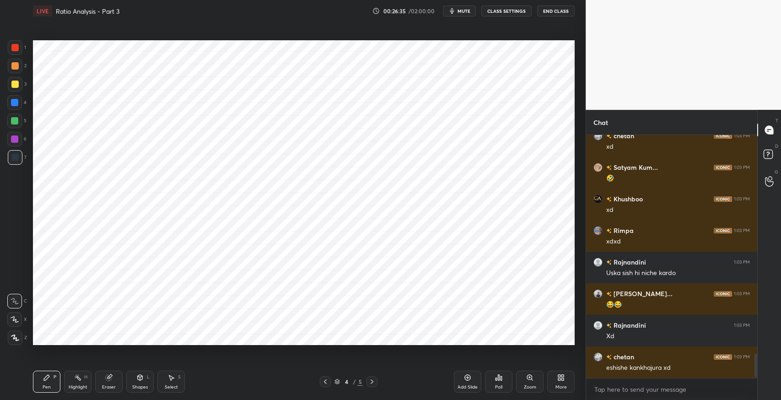
click at [103, 379] on div "Eraser" at bounding box center [108, 382] width 27 height 22
click at [49, 386] on div "Pen" at bounding box center [47, 387] width 8 height 5
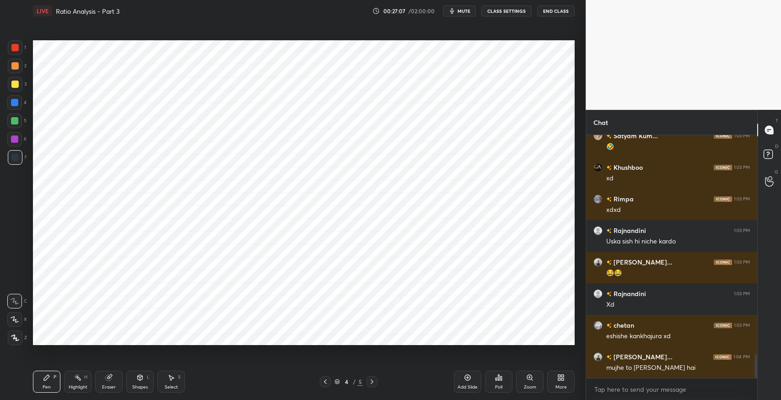
click at [265, 349] on div "Setting up your live class Poll for secs No correct answer Start poll" at bounding box center [303, 193] width 549 height 342
click at [136, 389] on div "Shapes" at bounding box center [140, 387] width 16 height 5
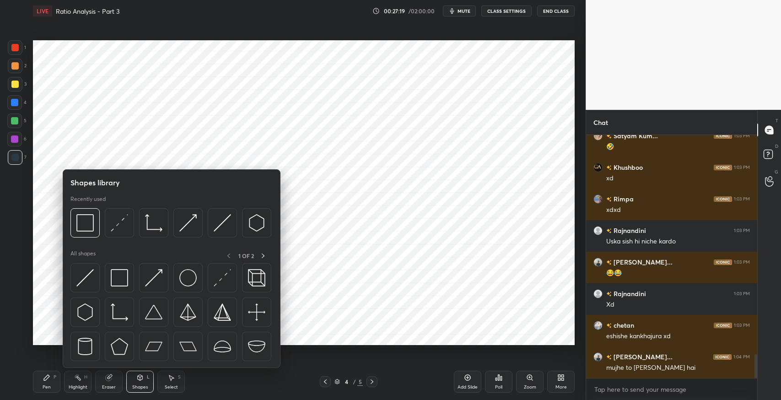
click at [122, 282] on img at bounding box center [119, 277] width 17 height 17
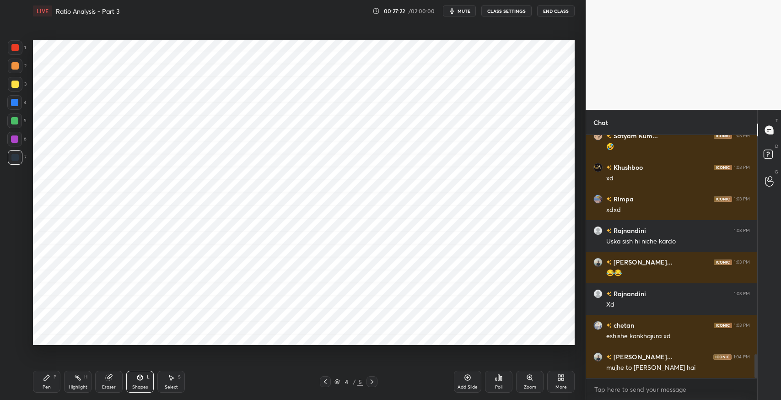
click at [45, 385] on div "Pen" at bounding box center [47, 387] width 8 height 5
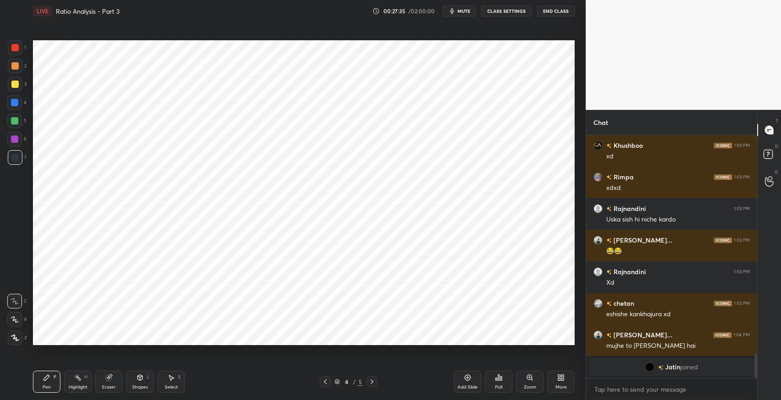
scroll to position [2248, 0]
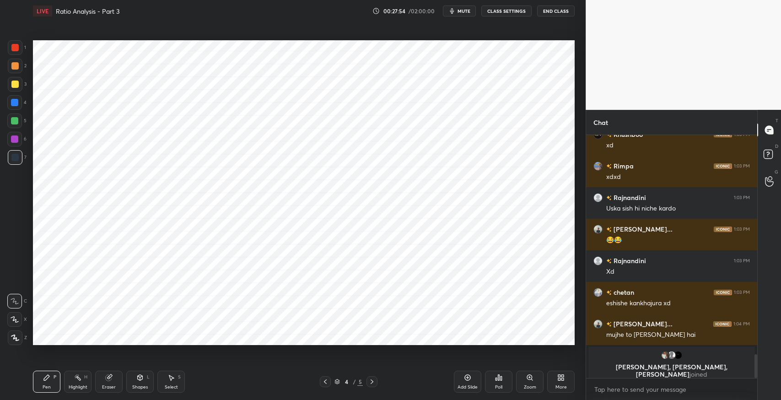
click at [114, 374] on div "Eraser" at bounding box center [108, 382] width 27 height 22
click at [20, 319] on div at bounding box center [14, 319] width 15 height 15
click at [51, 381] on div "Pen P" at bounding box center [46, 382] width 27 height 22
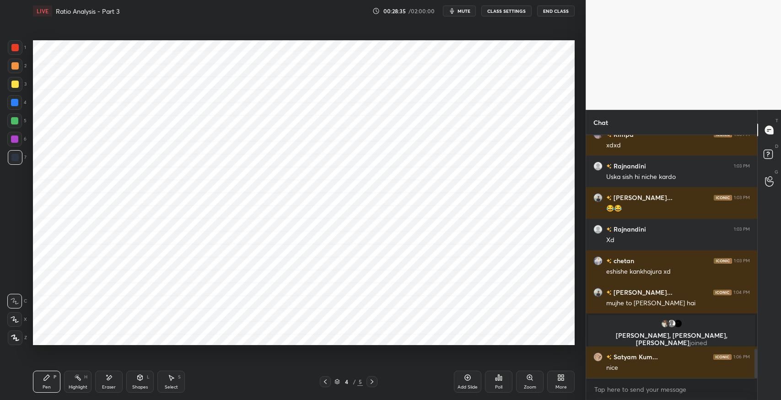
click at [173, 383] on div "Select S" at bounding box center [170, 382] width 27 height 22
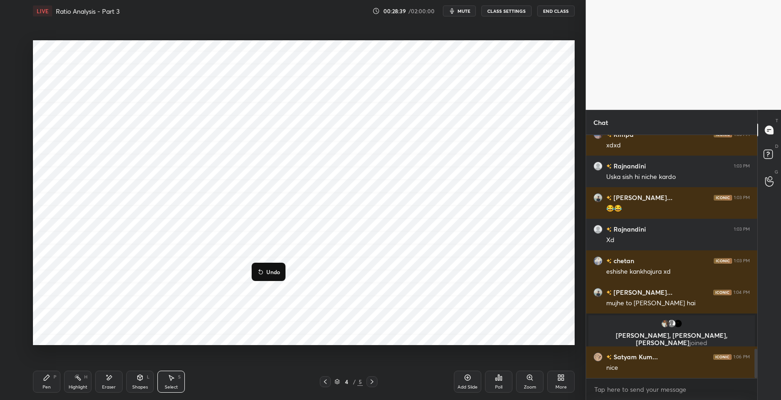
click at [420, 309] on div "0 ° Undo Copy Duplicate Duplicate to new slide Delete" at bounding box center [304, 192] width 542 height 305
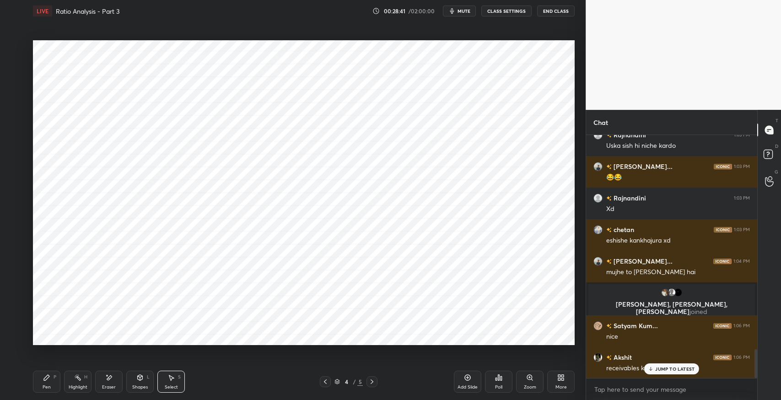
click at [174, 383] on div "Select S" at bounding box center [170, 382] width 27 height 22
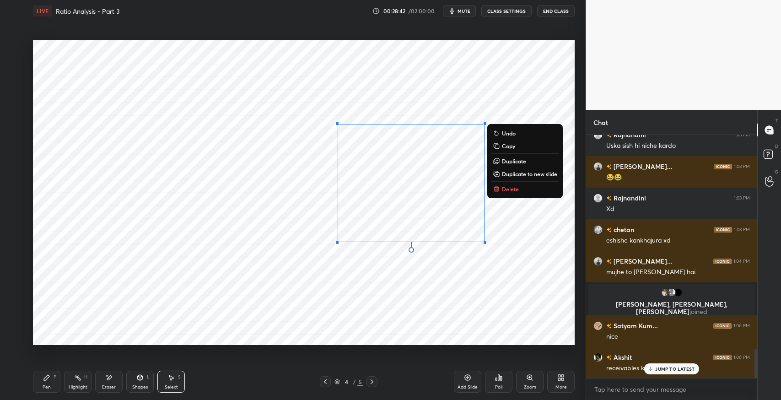
click at [519, 192] on p "Delete" at bounding box center [510, 188] width 17 height 7
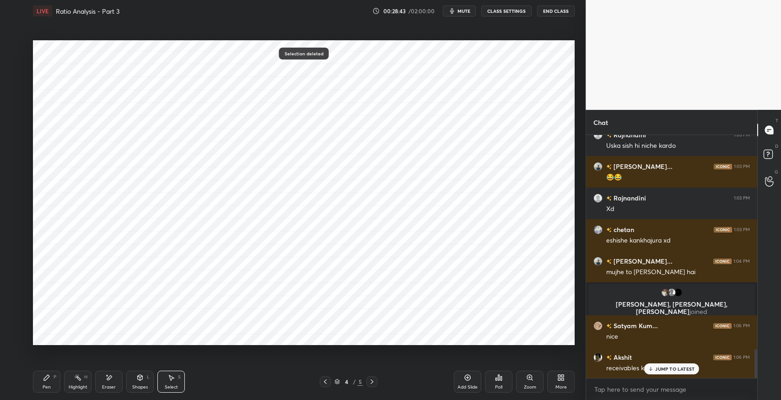
click at [665, 372] on div "JUMP TO LATEST" at bounding box center [672, 368] width 55 height 11
click at [49, 383] on div "Pen P" at bounding box center [46, 382] width 27 height 22
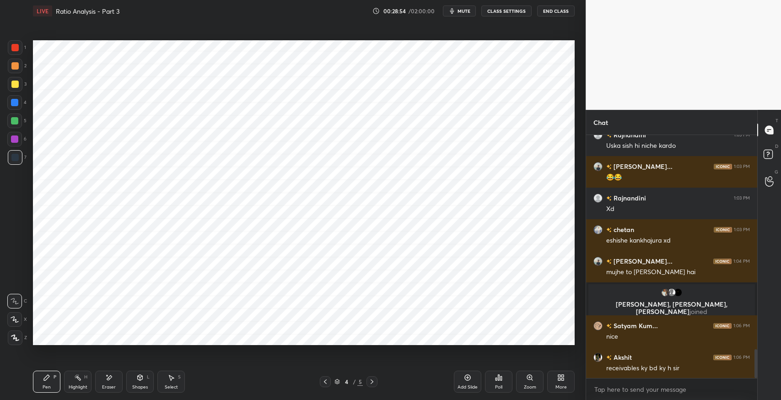
click at [167, 376] on div "Select S" at bounding box center [170, 382] width 27 height 22
click at [189, 325] on div "0 ° Undo Copy Duplicate Duplicate to new slide Delete" at bounding box center [304, 192] width 542 height 305
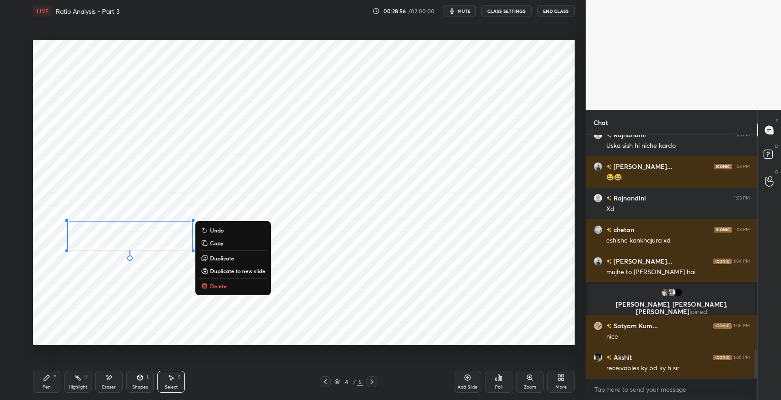
click at [222, 258] on p "Duplicate" at bounding box center [222, 258] width 24 height 7
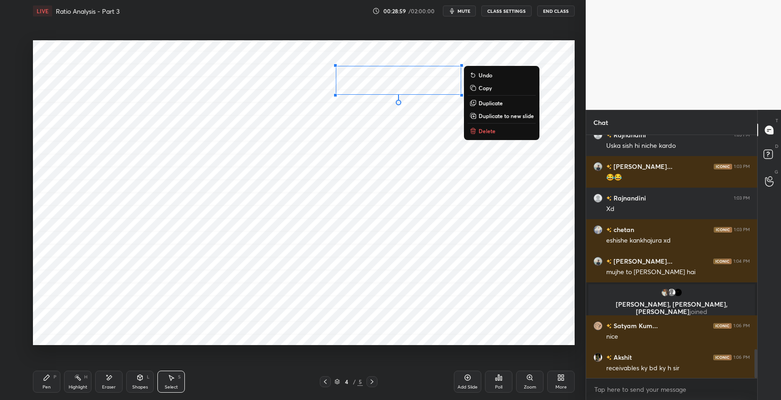
click at [106, 384] on div "Eraser" at bounding box center [108, 382] width 27 height 22
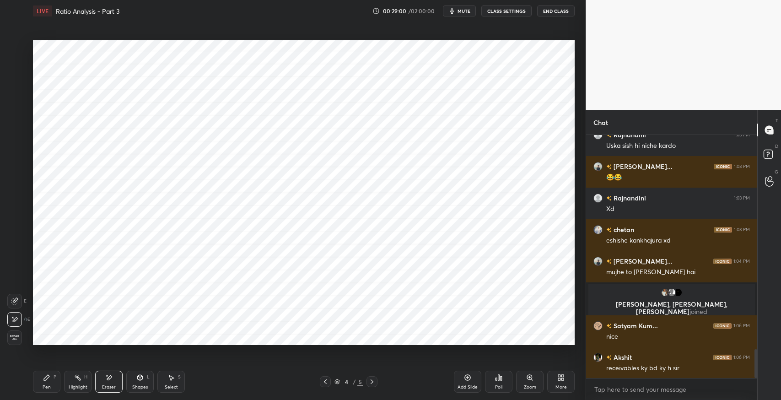
click at [15, 298] on icon at bounding box center [14, 301] width 7 height 7
click at [42, 385] on div "Pen P" at bounding box center [46, 382] width 27 height 22
click at [115, 385] on div "Eraser" at bounding box center [108, 382] width 27 height 22
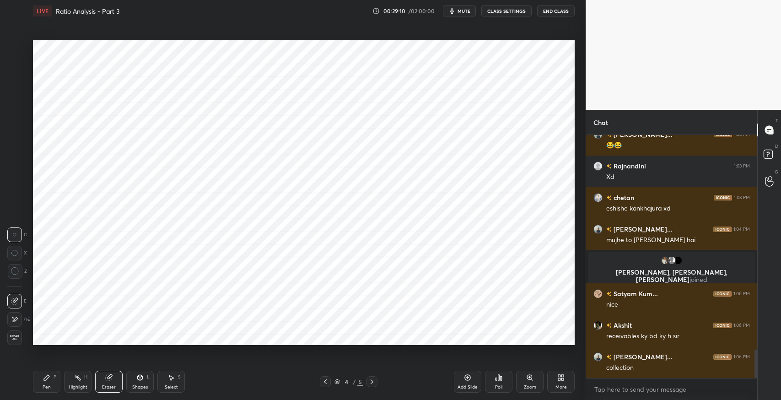
click at [47, 382] on div "Pen P" at bounding box center [46, 382] width 27 height 22
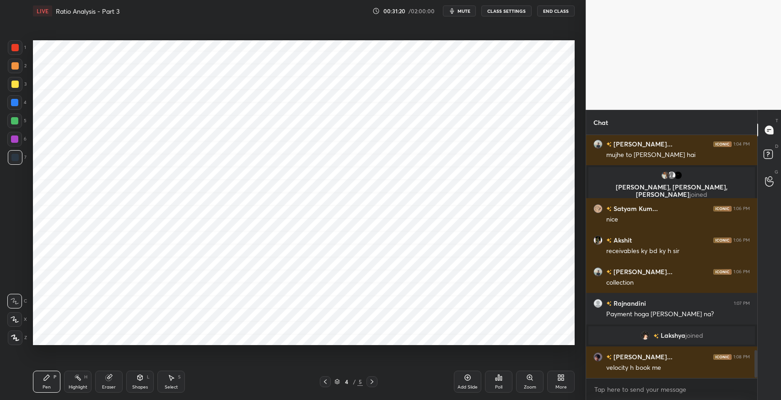
scroll to position [1882, 0]
click at [324, 381] on icon at bounding box center [325, 381] width 7 height 7
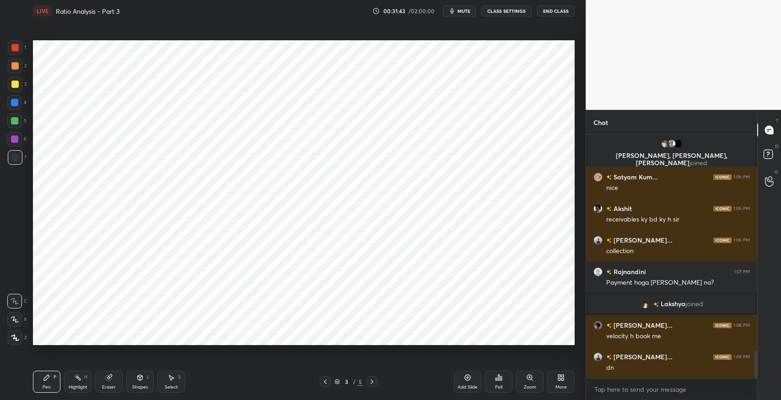
scroll to position [1945, 0]
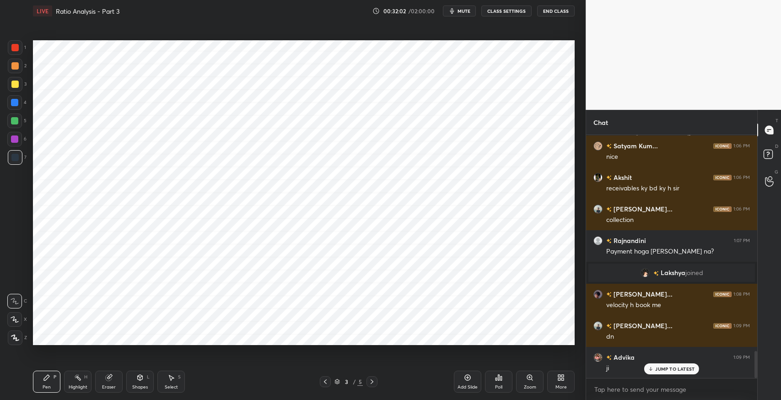
click at [376, 379] on div at bounding box center [372, 381] width 11 height 11
click at [179, 379] on div "S" at bounding box center [179, 377] width 3 height 5
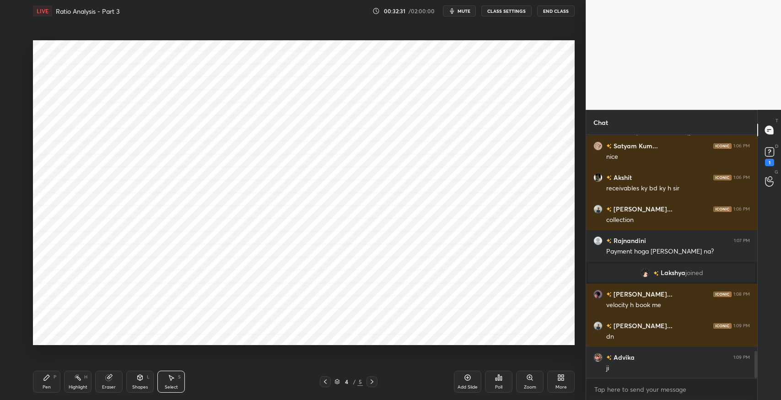
click at [418, 294] on div "0 ° Undo Copy Duplicate Duplicate to new slide Delete" at bounding box center [304, 192] width 542 height 305
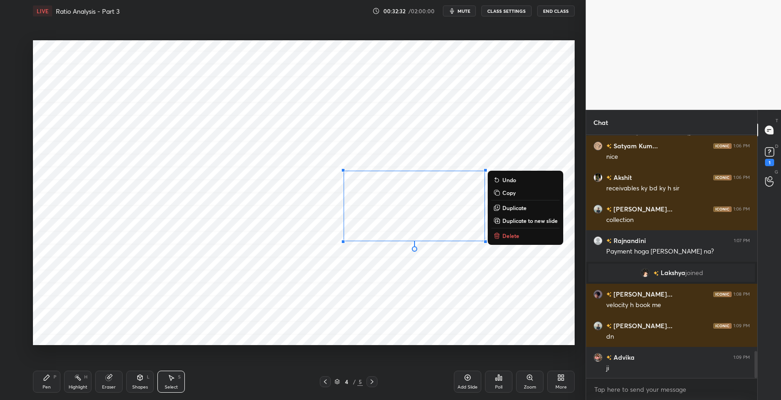
click at [510, 237] on p "Delete" at bounding box center [511, 235] width 17 height 7
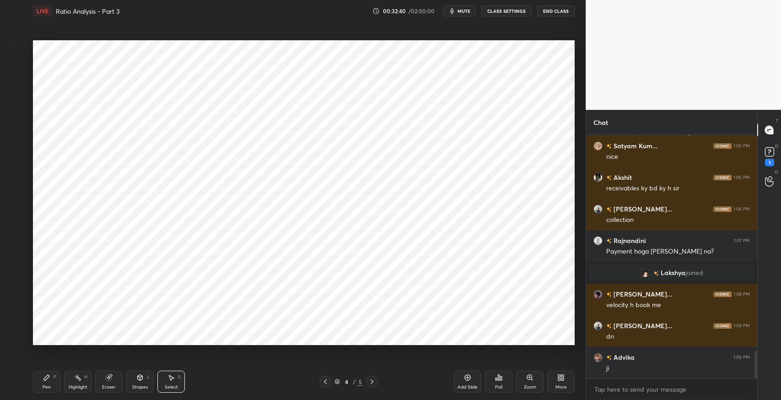
click at [48, 380] on icon at bounding box center [46, 377] width 7 height 7
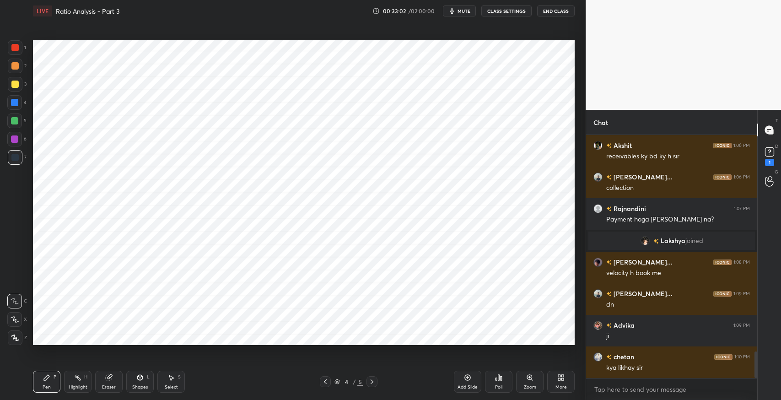
click at [169, 378] on icon at bounding box center [171, 377] width 7 height 7
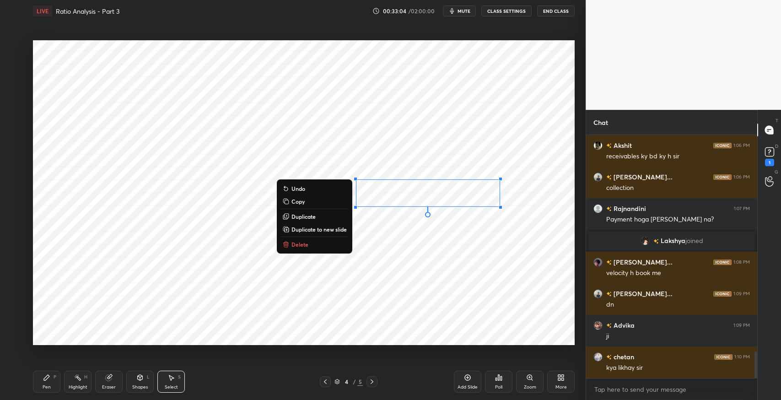
click at [324, 245] on button "Delete" at bounding box center [315, 244] width 68 height 11
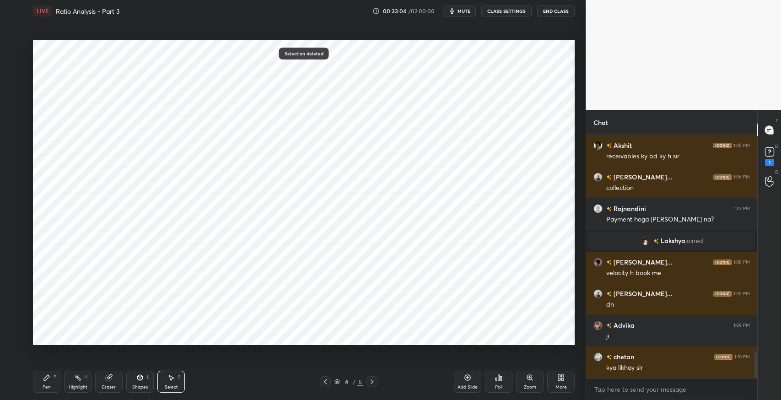
scroll to position [2009, 0]
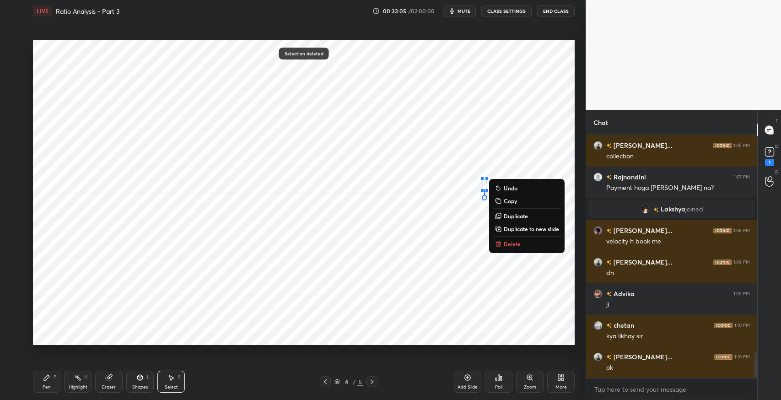
click at [521, 244] on button "Delete" at bounding box center [527, 244] width 68 height 11
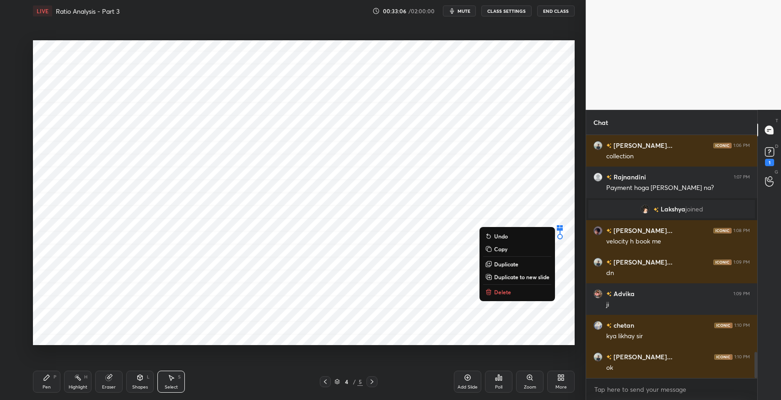
click at [521, 291] on button "Delete" at bounding box center [517, 292] width 68 height 11
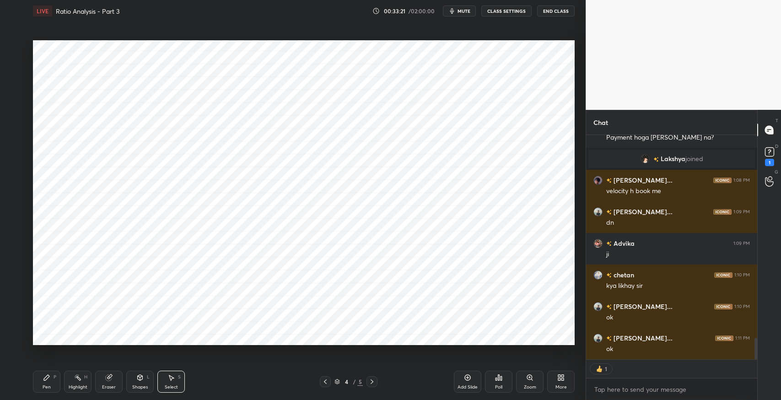
scroll to position [2091, 0]
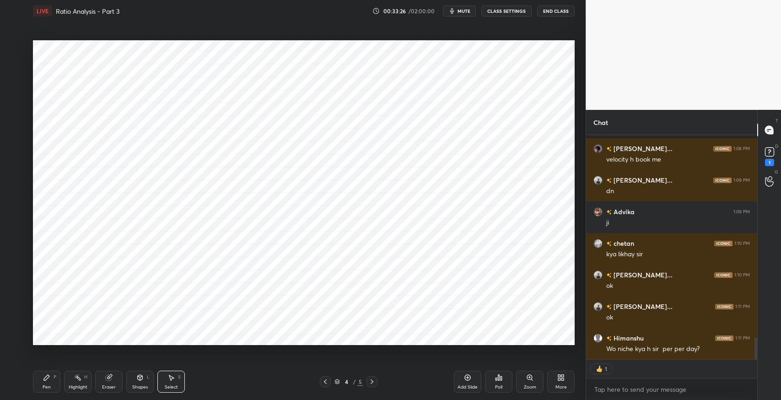
click at [174, 380] on icon at bounding box center [171, 377] width 7 height 7
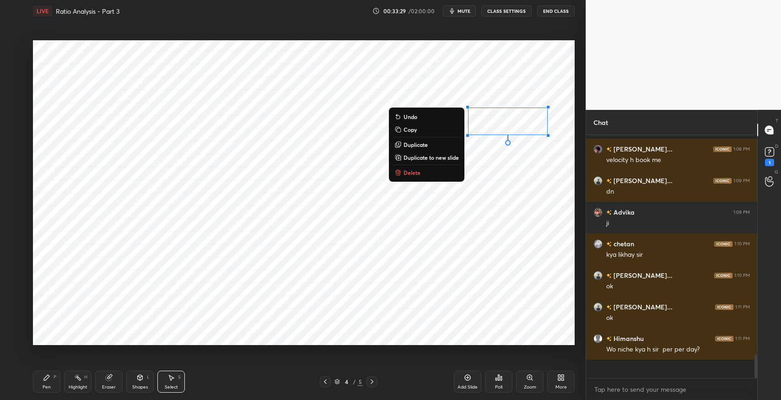
scroll to position [2072, 0]
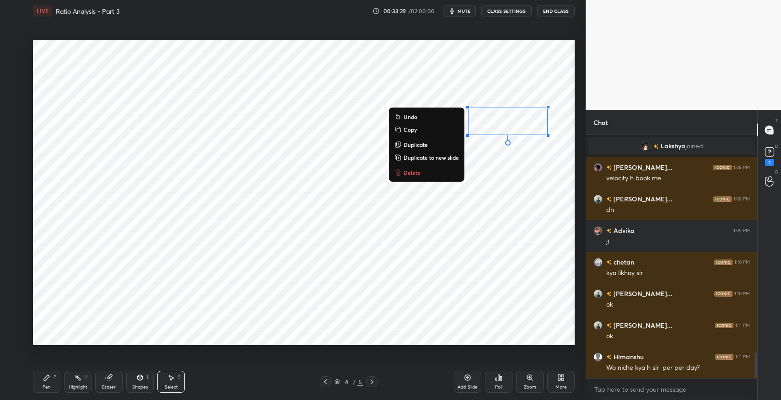
click at [439, 178] on button "Delete" at bounding box center [427, 172] width 68 height 11
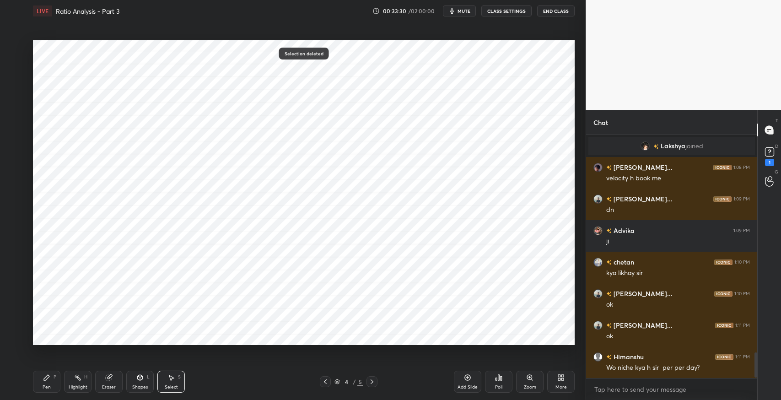
click at [53, 380] on div "Pen P" at bounding box center [46, 382] width 27 height 22
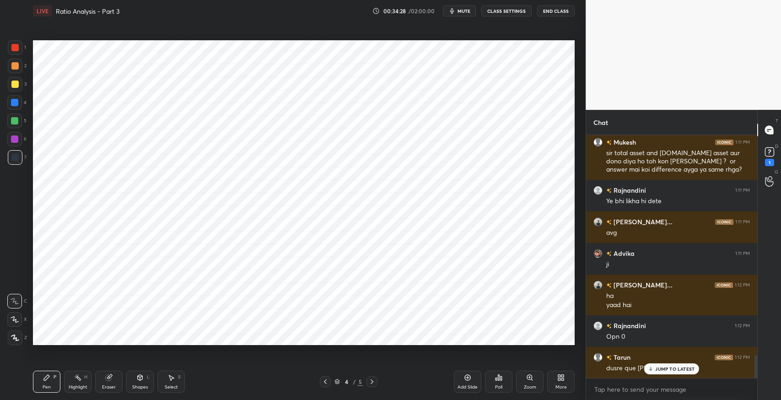
scroll to position [2350, 0]
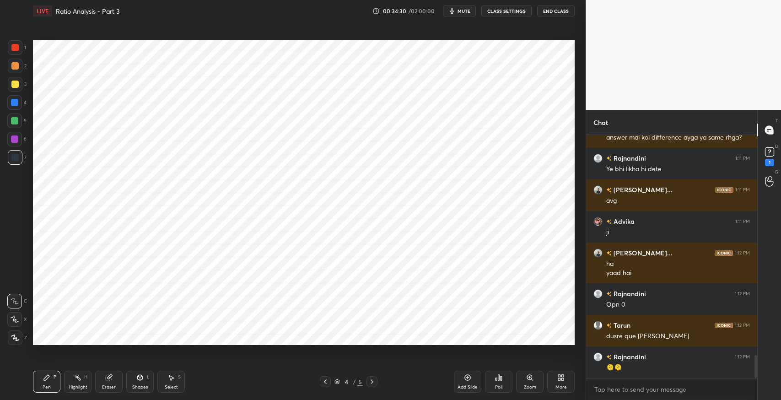
click at [173, 379] on icon at bounding box center [171, 377] width 7 height 7
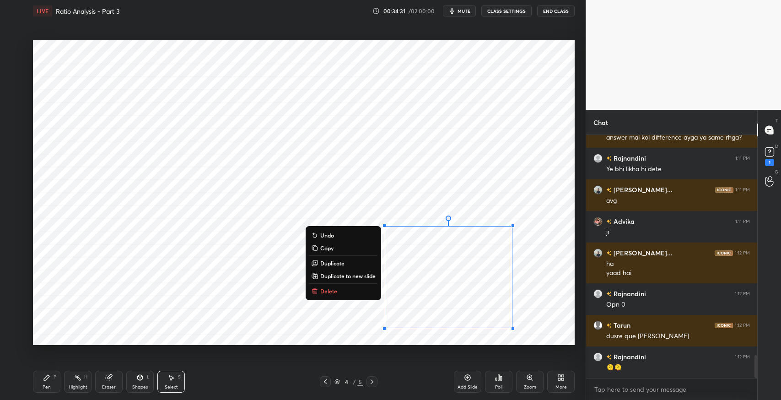
scroll to position [2381, 0]
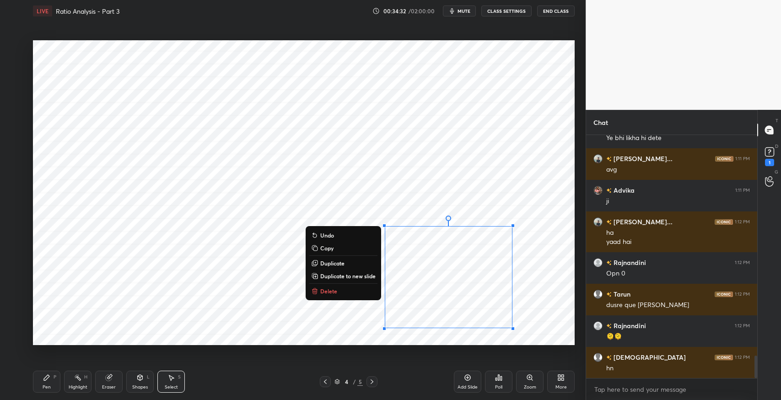
click at [355, 297] on div "0 ° Undo Copy Duplicate Duplicate to new slide Delete" at bounding box center [304, 192] width 542 height 305
click at [344, 288] on button "Delete" at bounding box center [343, 291] width 68 height 11
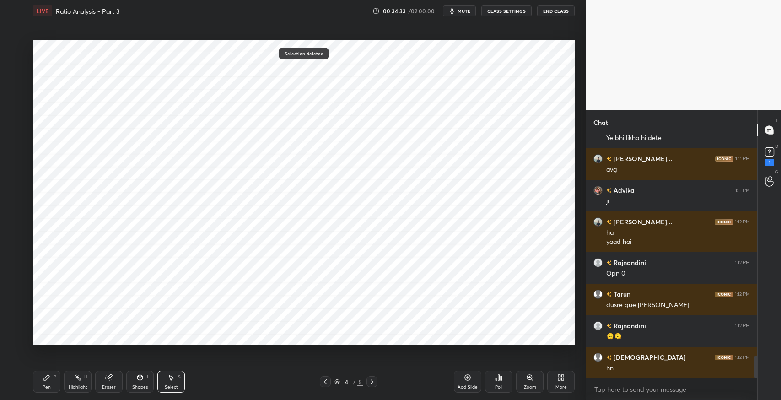
click at [51, 383] on div "Pen P" at bounding box center [46, 382] width 27 height 22
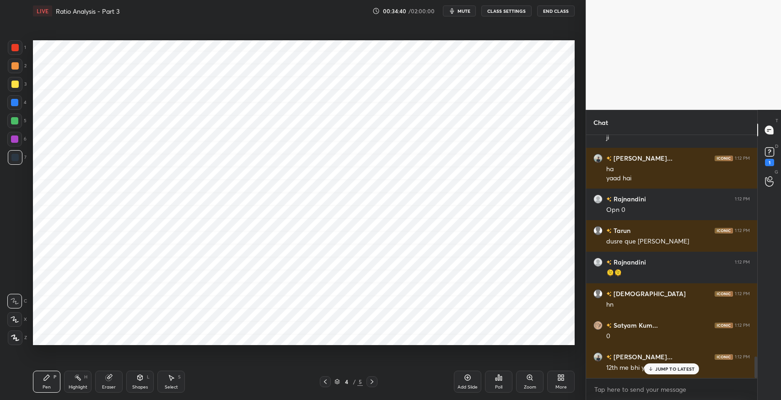
scroll to position [2476, 0]
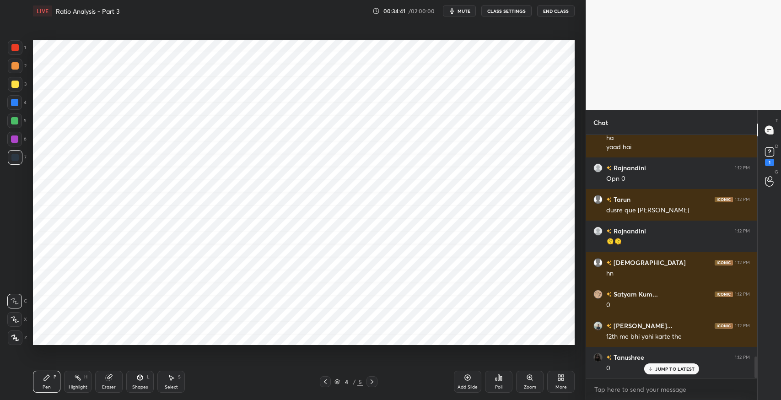
click at [165, 385] on div "Select" at bounding box center [171, 387] width 13 height 5
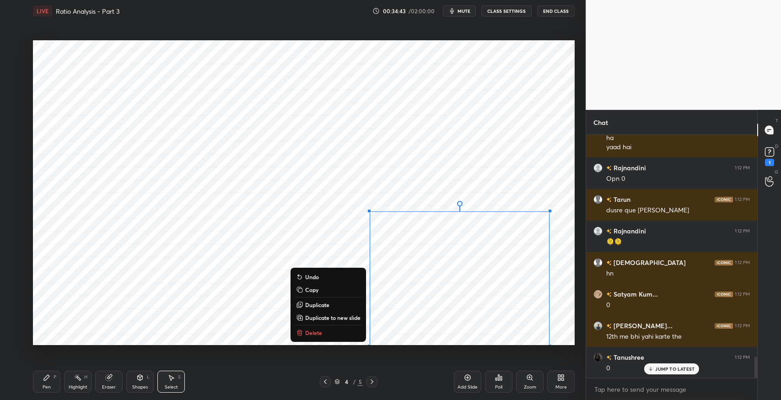
click at [334, 333] on button "Delete" at bounding box center [328, 332] width 68 height 11
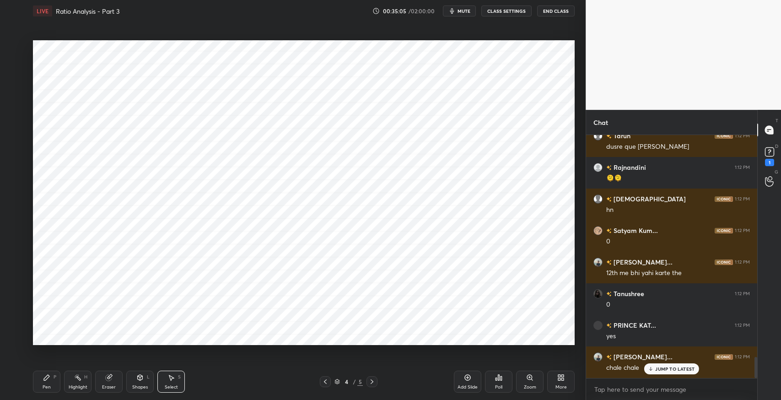
scroll to position [2571, 0]
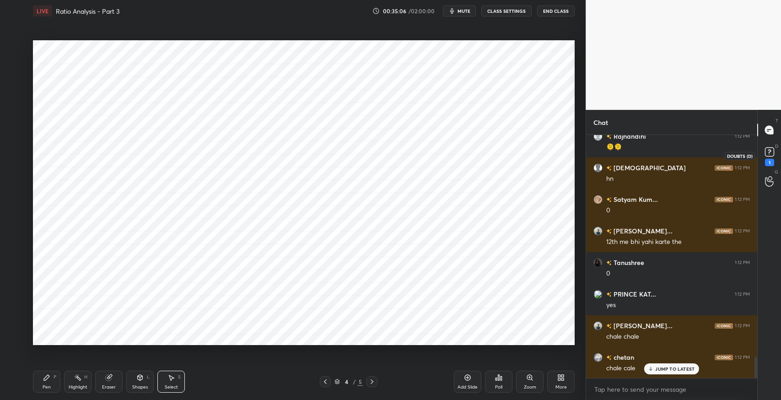
click at [773, 146] on icon at bounding box center [770, 152] width 14 height 14
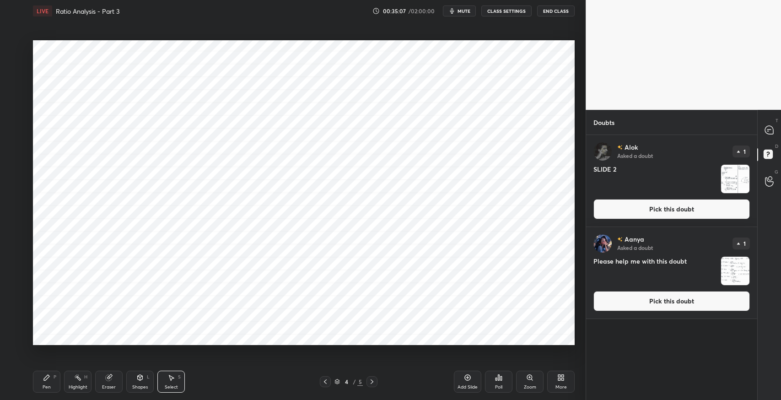
click at [723, 207] on button "Pick this doubt" at bounding box center [672, 209] width 157 height 20
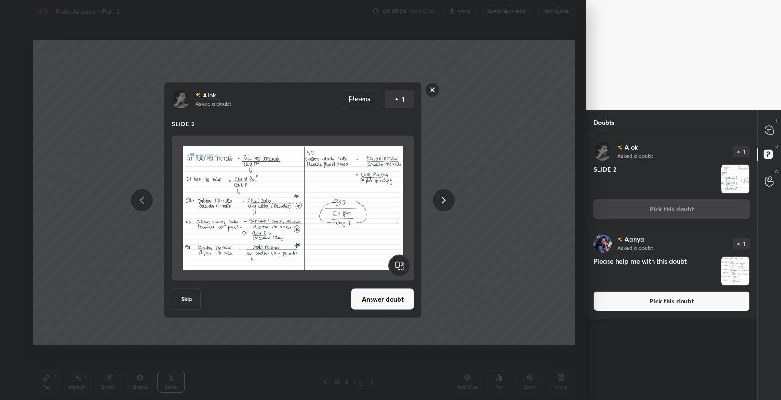
click at [551, 231] on div "[PERSON_NAME] Asked a doubt Report 1 SLIDE 2 Skip Answer doubt" at bounding box center [293, 200] width 586 height 400
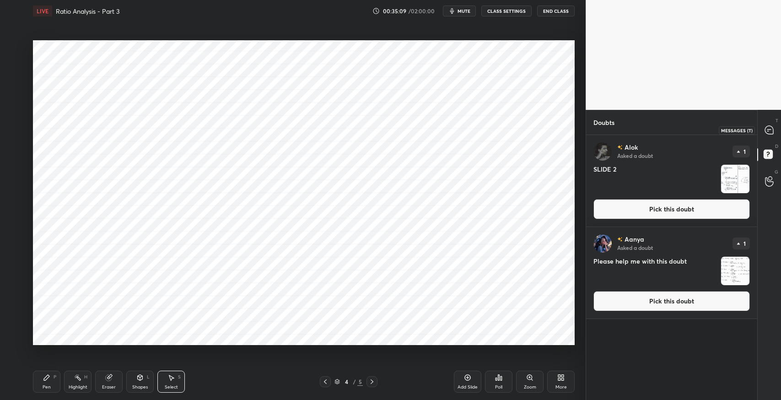
click at [772, 134] on icon at bounding box center [770, 130] width 10 height 10
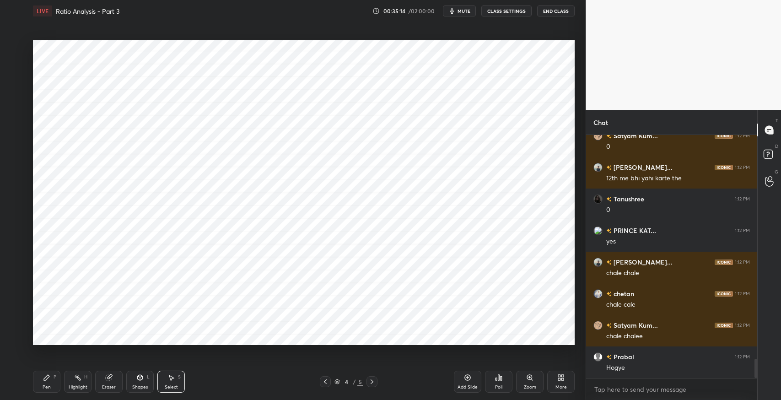
scroll to position [2865, 0]
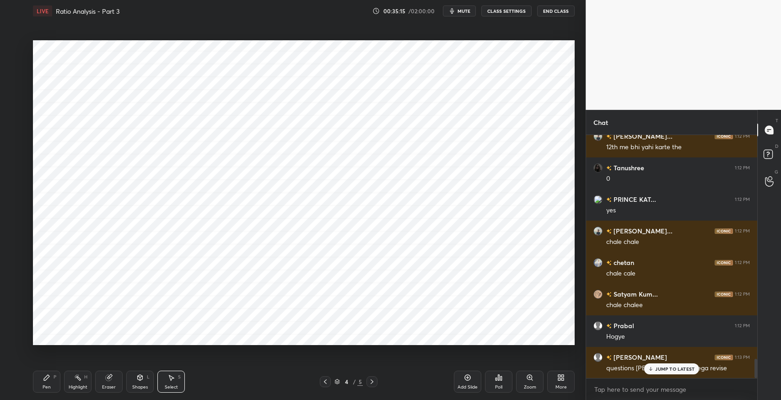
click at [670, 372] on div "JUMP TO LATEST" at bounding box center [672, 368] width 55 height 11
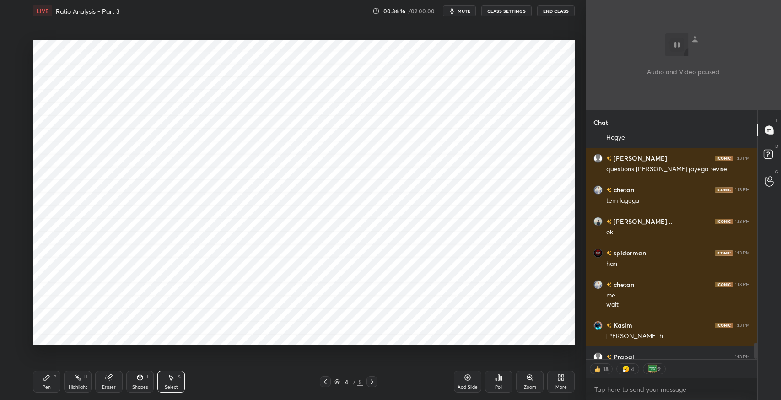
scroll to position [3, 3]
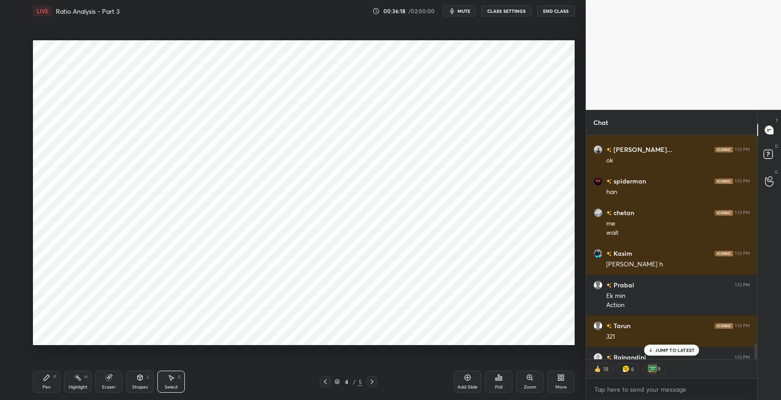
drag, startPoint x: 687, startPoint y: 345, endPoint x: 674, endPoint y: 345, distance: 12.4
click at [686, 345] on div "JUMP TO LATEST" at bounding box center [672, 350] width 55 height 11
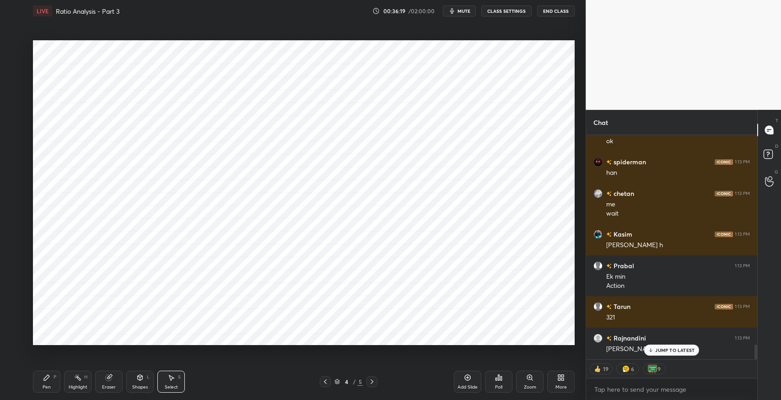
scroll to position [3186, 0]
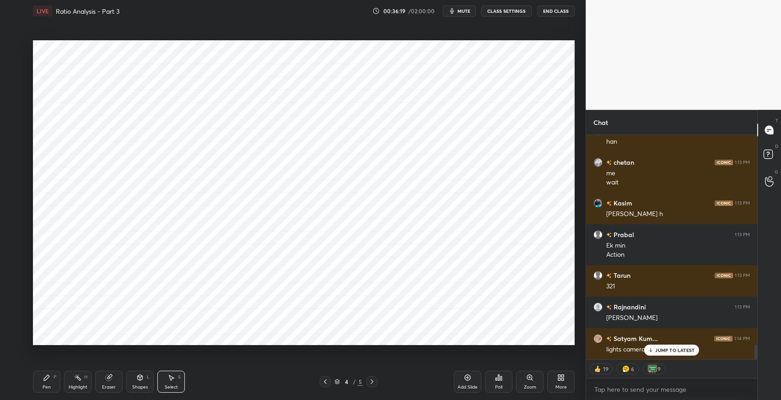
click at [463, 376] on div "Add Slide" at bounding box center [467, 382] width 27 height 22
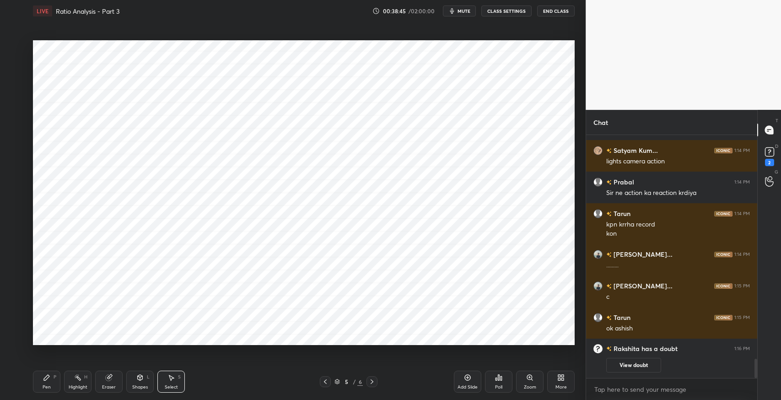
scroll to position [2911, 0]
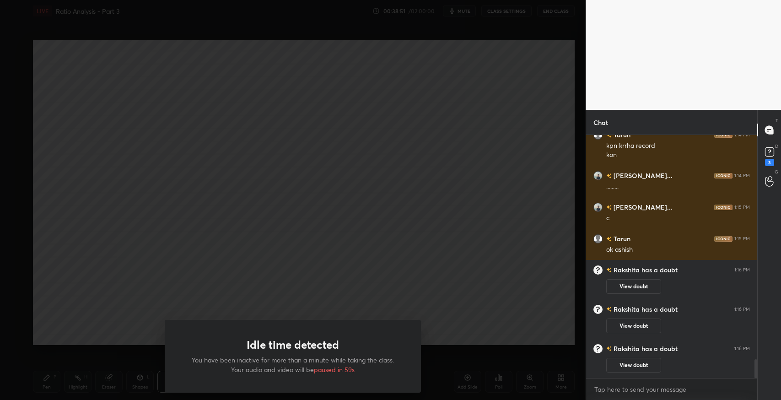
click at [301, 144] on div "Idle time detected You have been inactive for more than a minute while taking t…" at bounding box center [293, 200] width 586 height 400
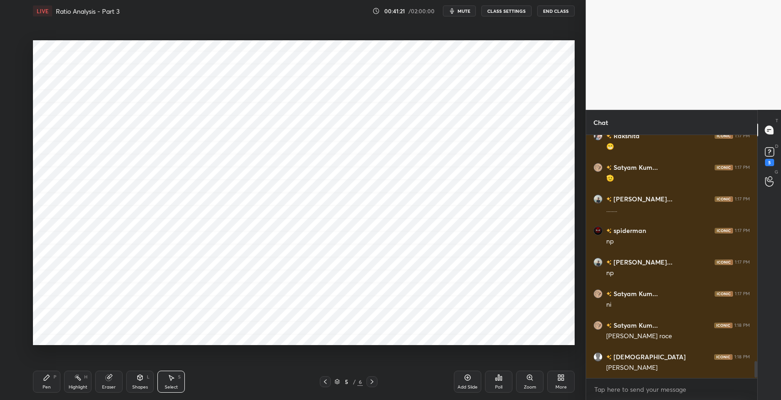
scroll to position [3311, 0]
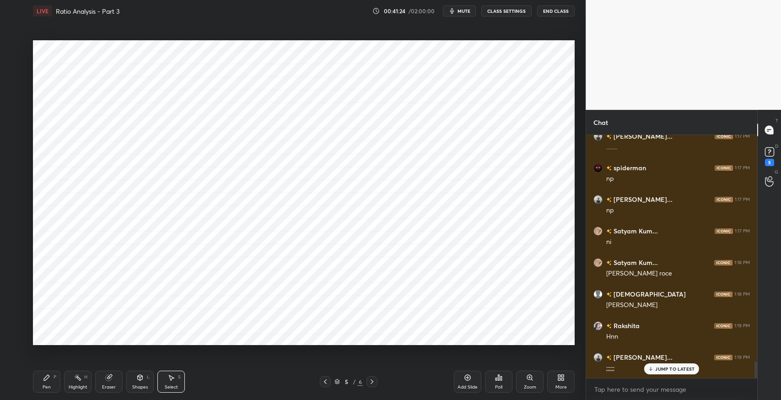
click at [665, 371] on p "JUMP TO LATEST" at bounding box center [675, 368] width 39 height 5
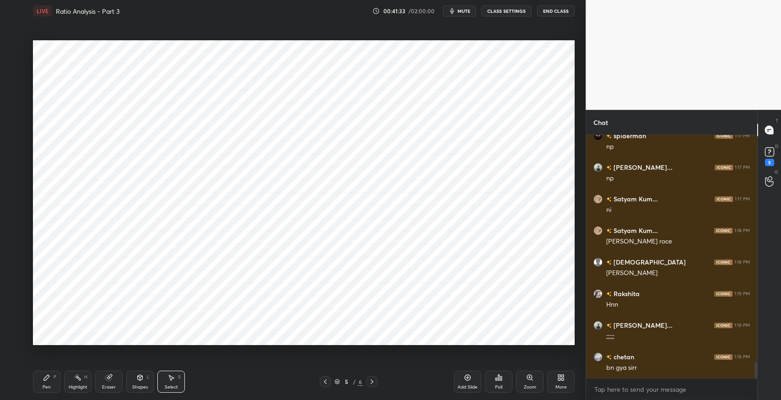
click at [561, 382] on div "More" at bounding box center [561, 382] width 27 height 22
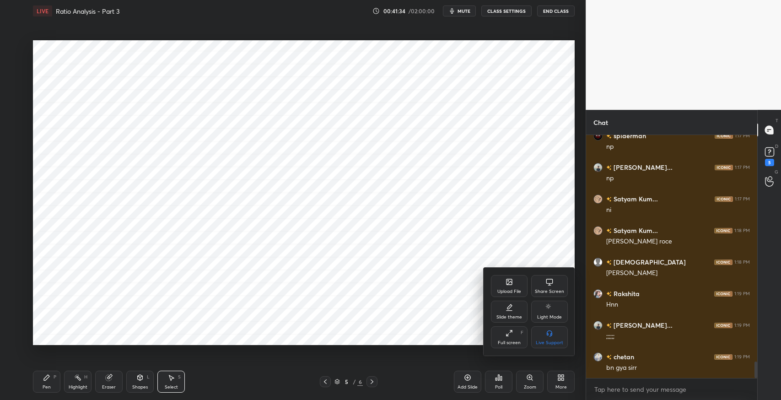
click at [521, 290] on div "Upload File" at bounding box center [509, 286] width 37 height 22
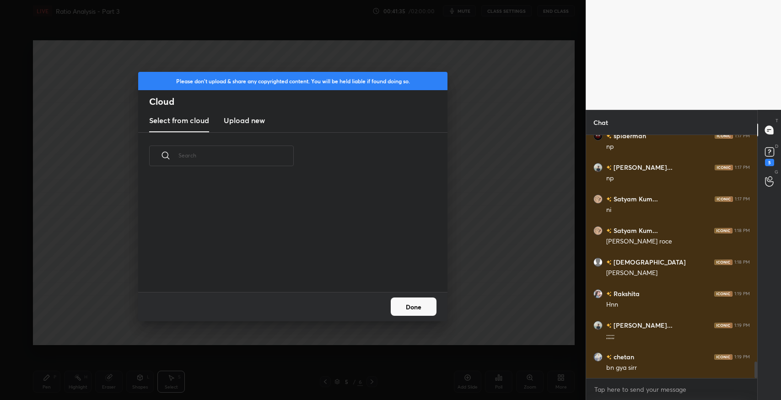
scroll to position [113, 293]
click at [259, 122] on h3 "Upload new" at bounding box center [244, 120] width 41 height 11
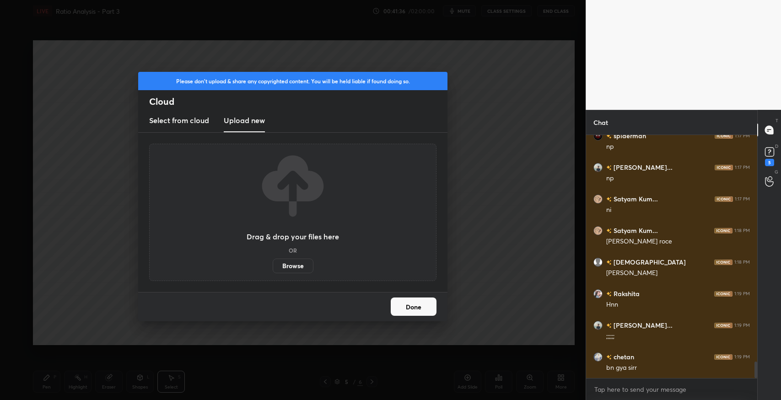
click at [289, 265] on label "Browse" at bounding box center [293, 266] width 41 height 15
click at [273, 265] on input "Browse" at bounding box center [273, 266] width 0 height 15
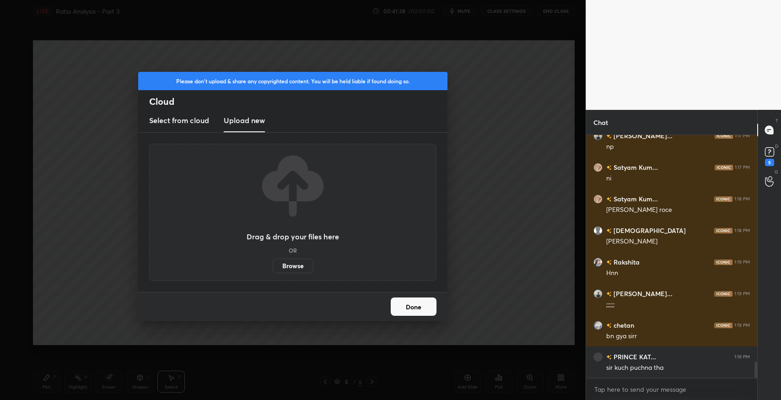
scroll to position [3406, 0]
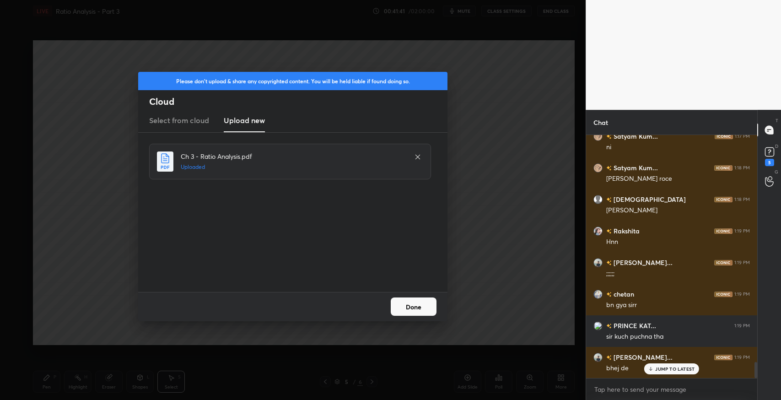
click at [408, 305] on button "Done" at bounding box center [414, 307] width 46 height 18
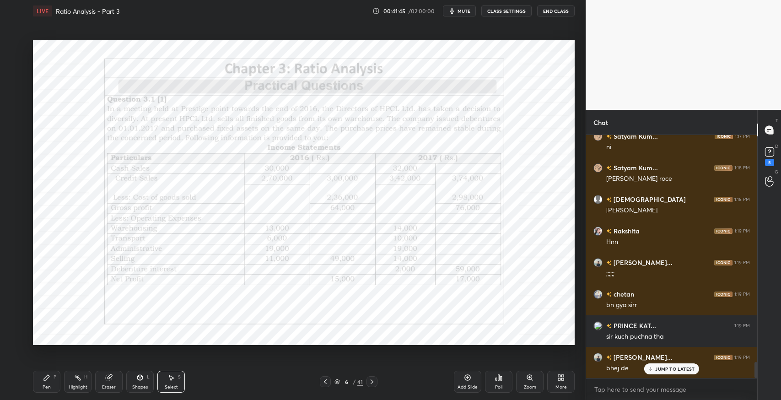
click at [657, 366] on p "JUMP TO LATEST" at bounding box center [675, 368] width 39 height 5
click at [774, 154] on rect at bounding box center [769, 152] width 9 height 9
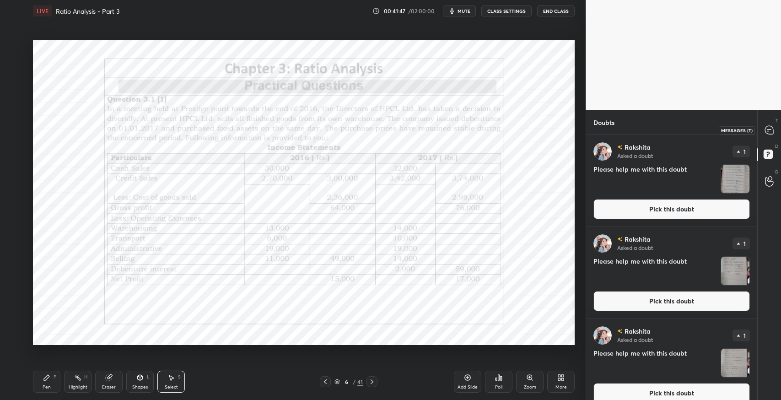
click at [774, 136] on div at bounding box center [770, 130] width 18 height 16
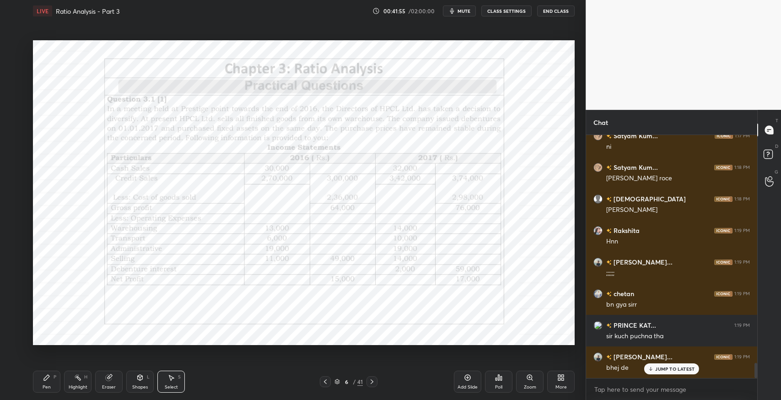
scroll to position [3637, 0]
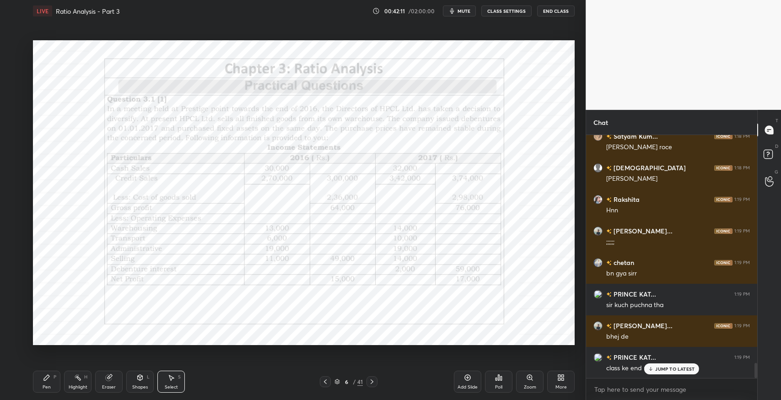
click at [672, 369] on p "JUMP TO LATEST" at bounding box center [675, 368] width 39 height 5
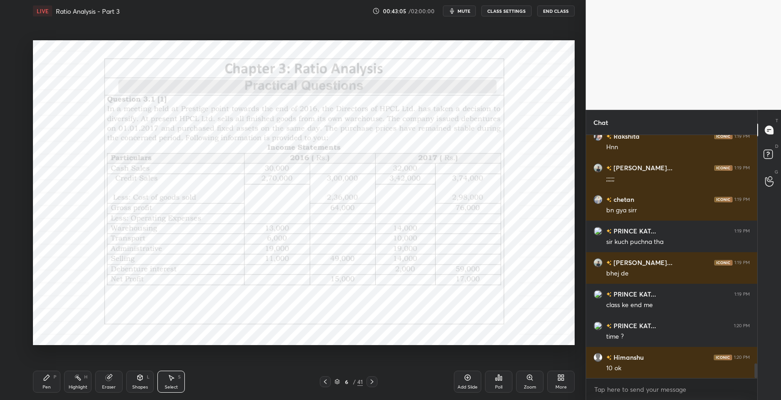
scroll to position [3732, 0]
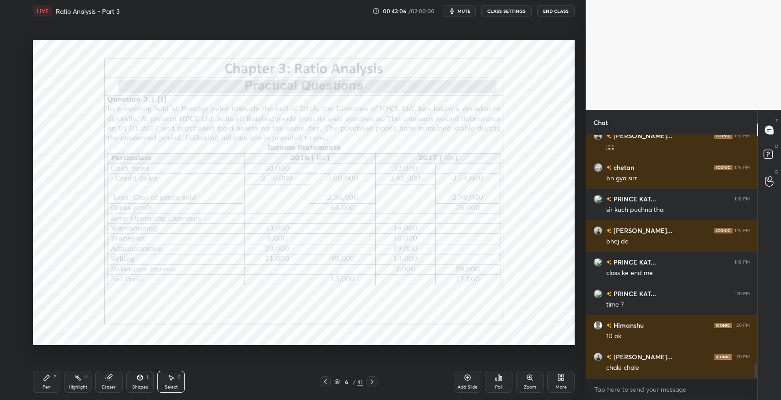
click at [45, 386] on div "Pen" at bounding box center [47, 387] width 8 height 5
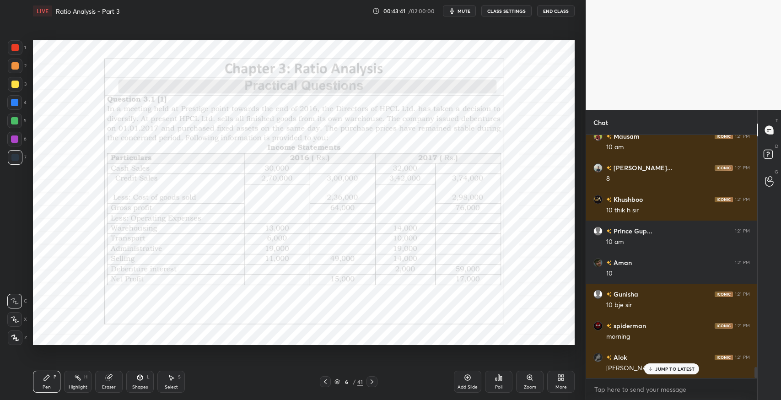
scroll to position [0, 0]
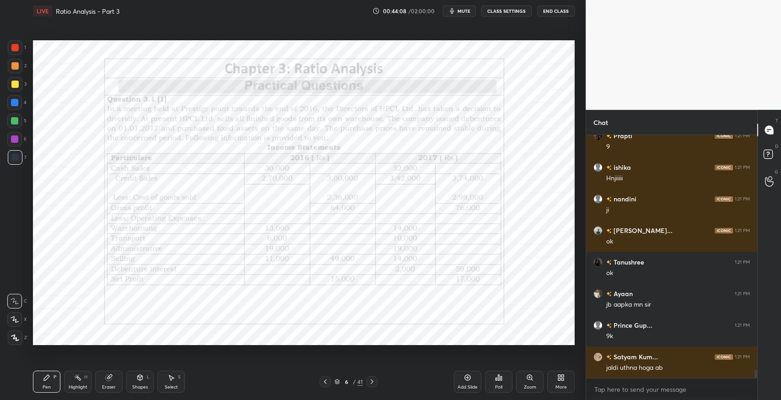
click at [44, 377] on icon at bounding box center [46, 377] width 7 height 7
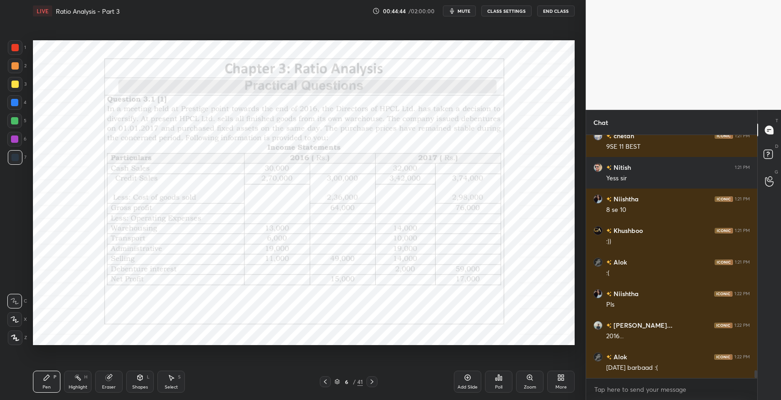
click at [141, 380] on icon at bounding box center [139, 377] width 7 height 7
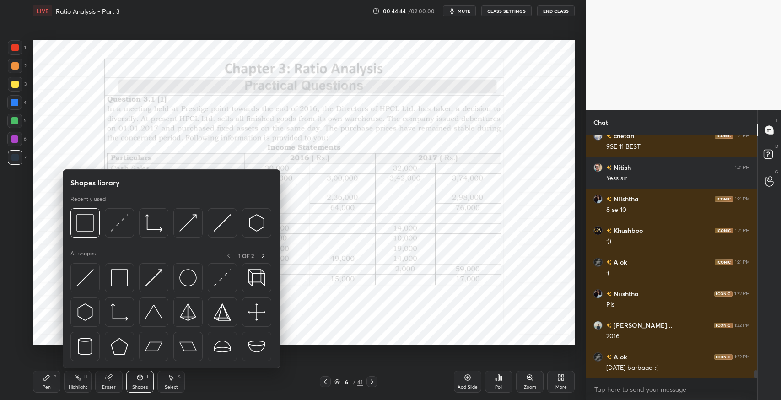
click at [121, 284] on img at bounding box center [119, 277] width 17 height 17
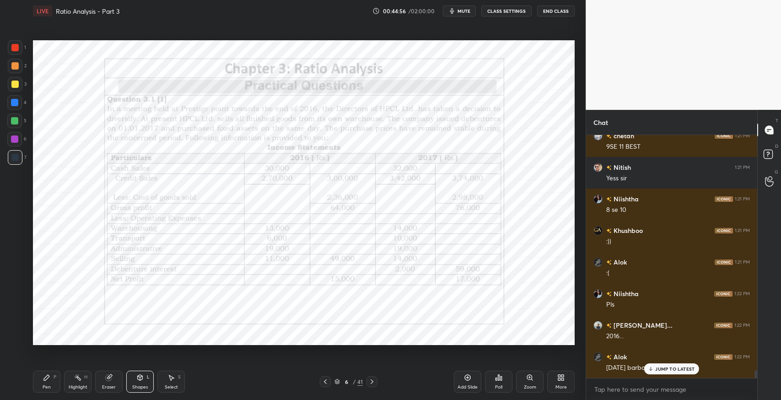
scroll to position [7332, 0]
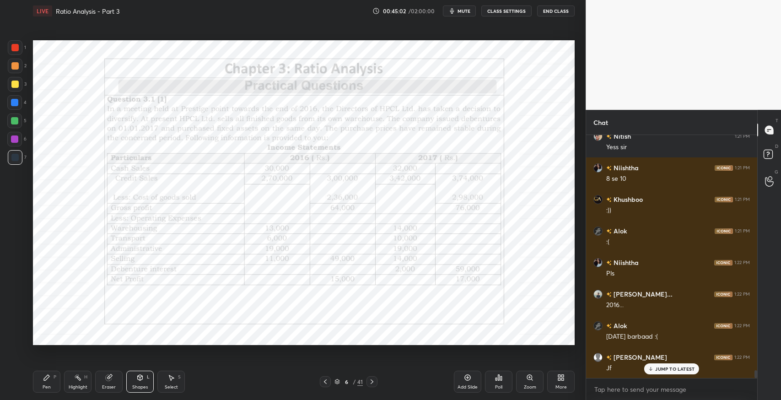
click at [672, 369] on p "JUMP TO LATEST" at bounding box center [675, 368] width 39 height 5
click at [46, 386] on div "Pen" at bounding box center [47, 387] width 8 height 5
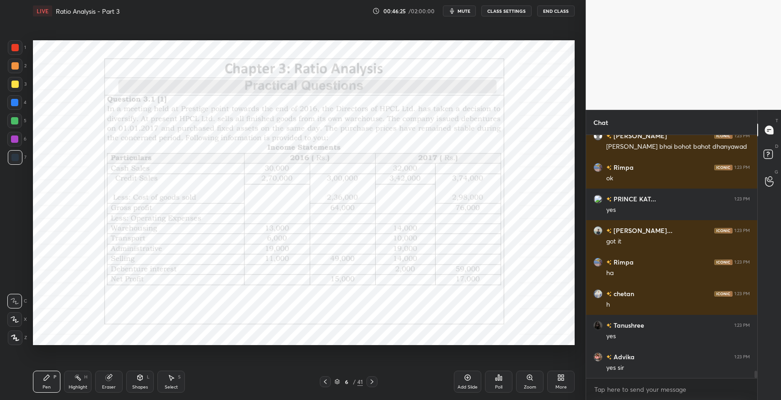
scroll to position [7649, 0]
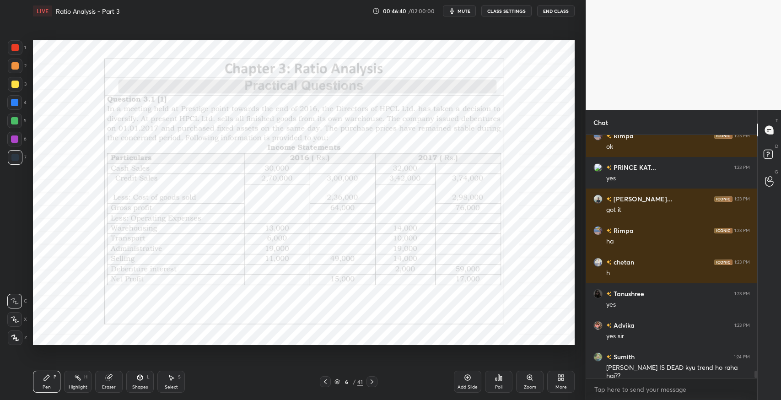
click at [296, 390] on div "Pen P Highlight H Eraser Shapes L Select S 6 / 41 Add Slide Poll Zoom More" at bounding box center [304, 381] width 542 height 37
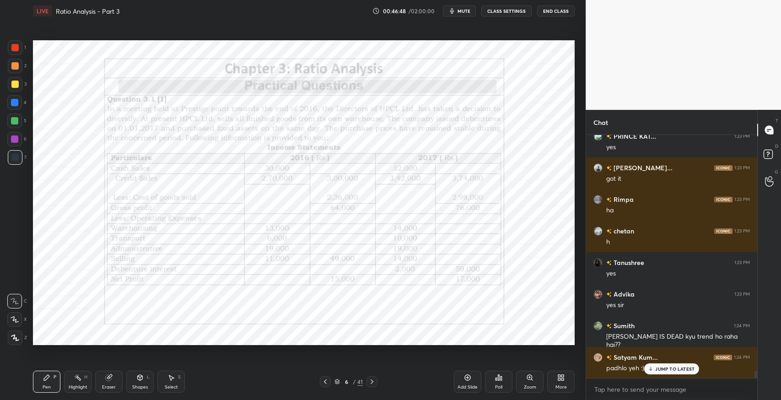
click at [667, 369] on p "JUMP TO LATEST" at bounding box center [675, 368] width 39 height 5
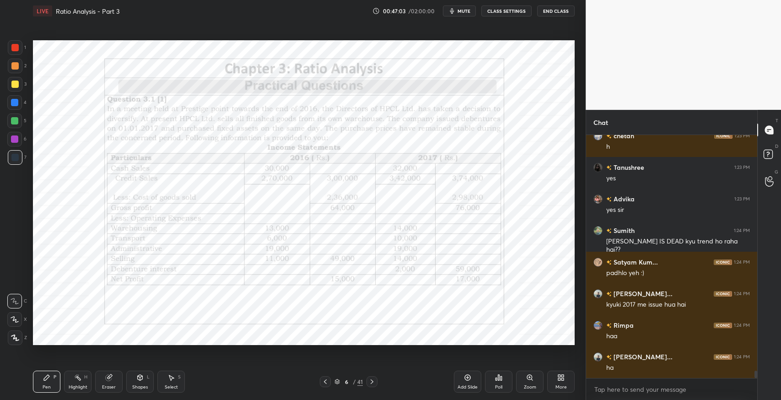
scroll to position [7807, 0]
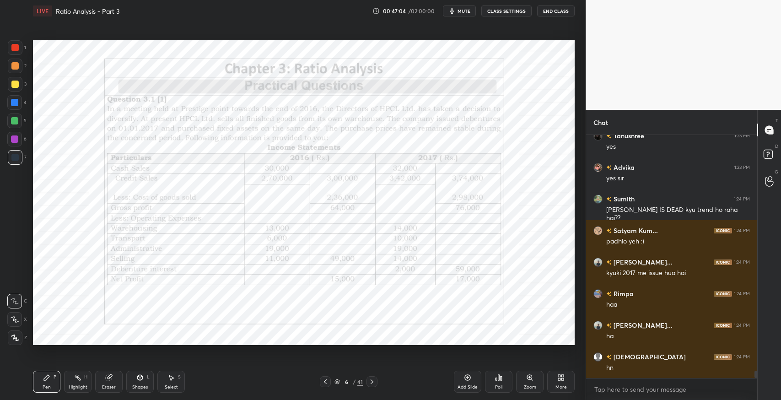
click at [376, 383] on div at bounding box center [372, 381] width 11 height 11
click at [322, 385] on icon at bounding box center [325, 381] width 7 height 7
click at [110, 381] on div "Eraser" at bounding box center [108, 382] width 27 height 22
click at [15, 336] on span "Erase all" at bounding box center [15, 338] width 14 height 6
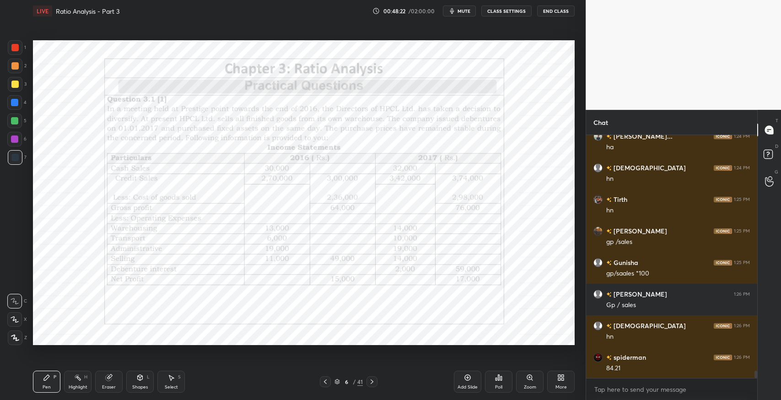
scroll to position [8028, 0]
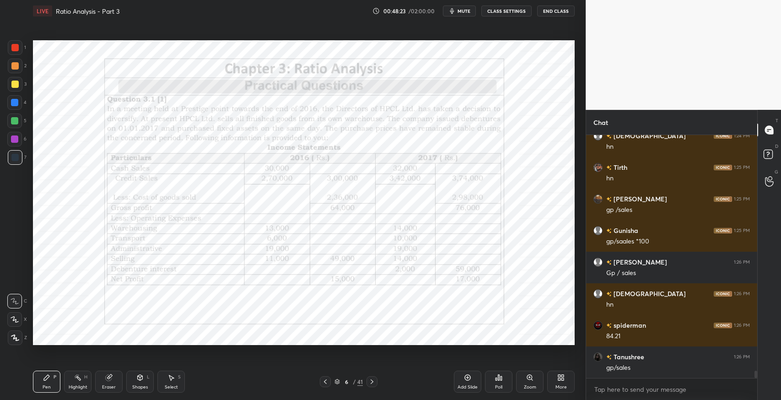
click at [371, 385] on icon at bounding box center [372, 381] width 7 height 7
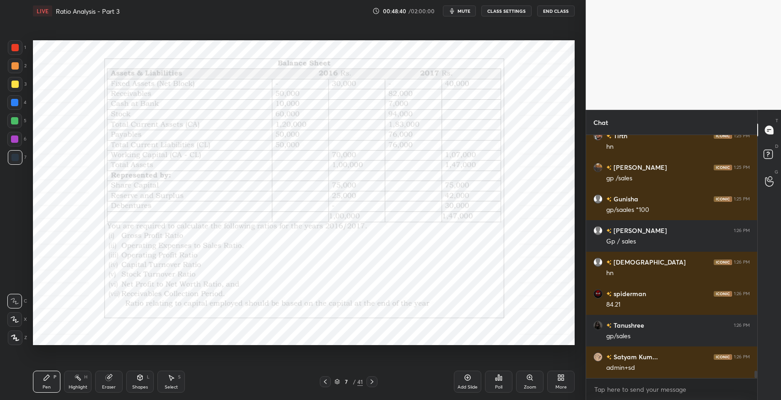
click at [328, 382] on icon at bounding box center [325, 381] width 7 height 7
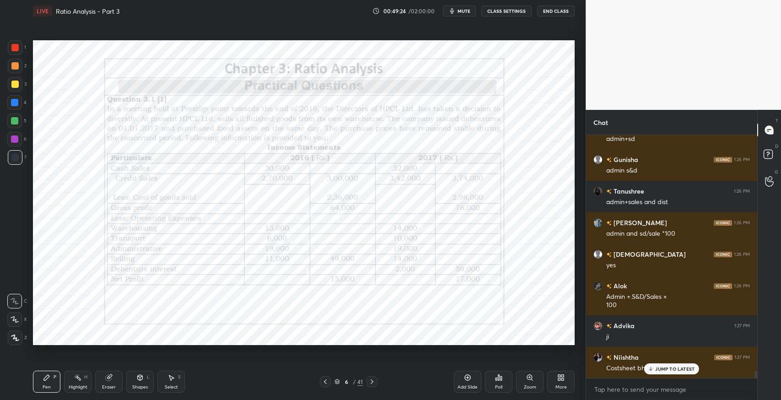
scroll to position [8320, 0]
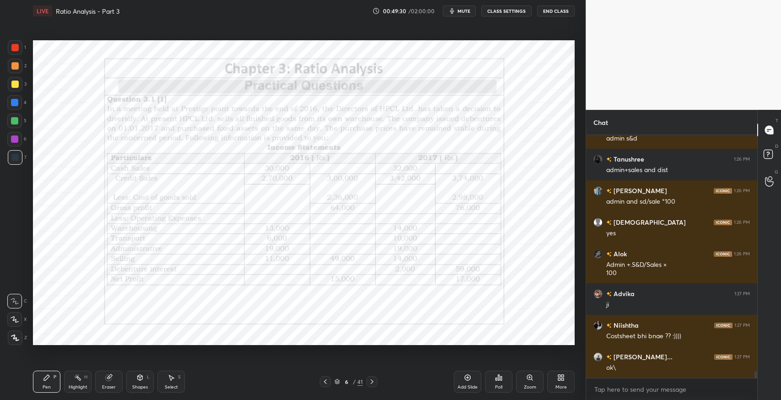
click at [373, 384] on icon at bounding box center [372, 381] width 7 height 7
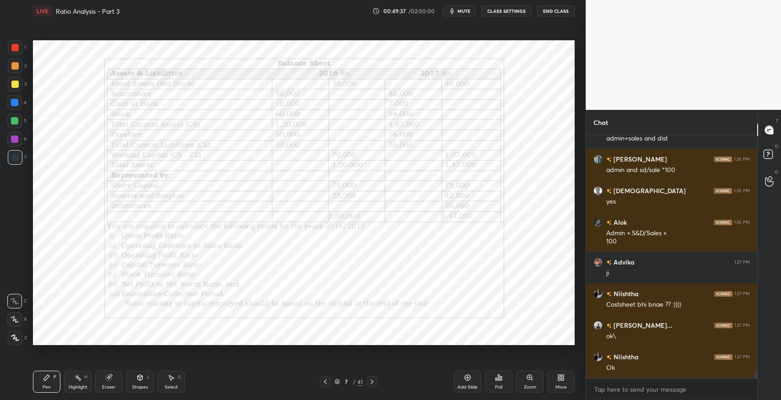
click at [325, 380] on icon at bounding box center [325, 381] width 7 height 7
click at [374, 383] on icon at bounding box center [372, 381] width 7 height 7
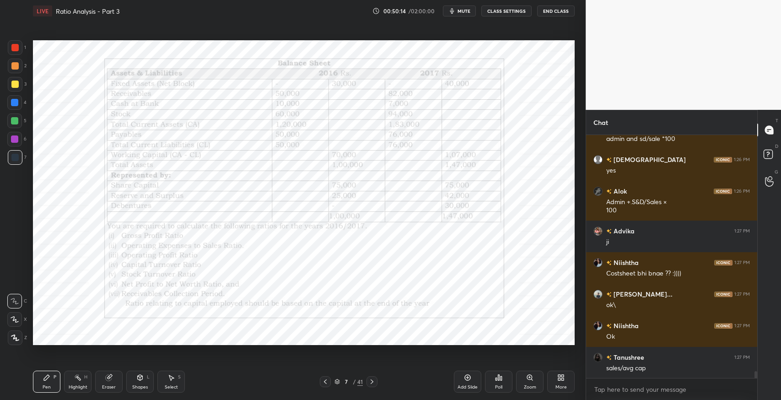
click at [110, 374] on icon at bounding box center [108, 377] width 7 height 7
click at [48, 378] on icon at bounding box center [46, 377] width 5 height 5
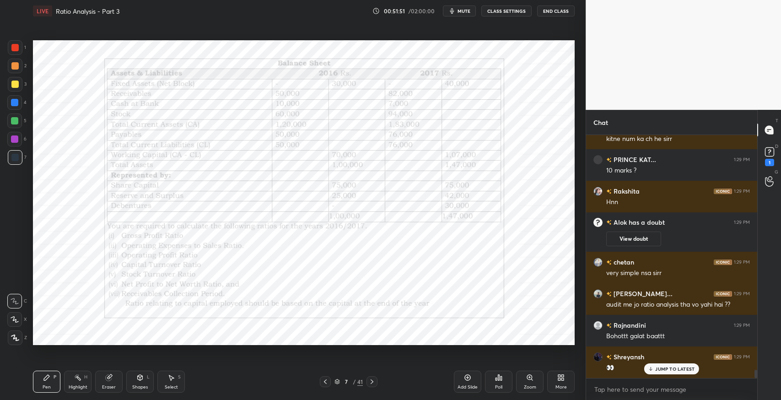
scroll to position [7017, 0]
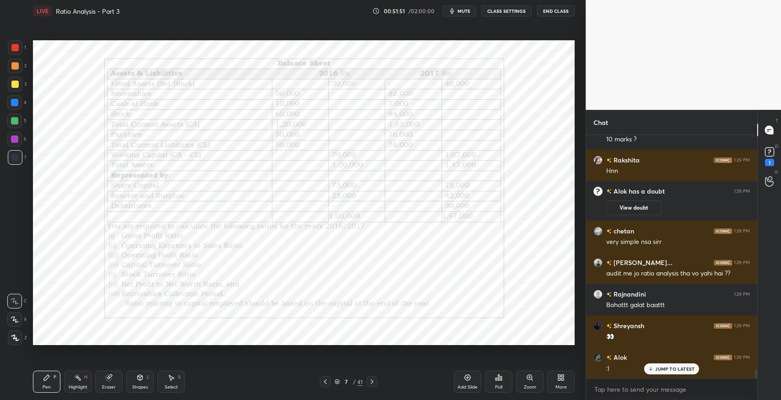
click at [325, 381] on icon at bounding box center [325, 382] width 3 height 5
click at [472, 380] on div "Add Slide" at bounding box center [467, 382] width 27 height 22
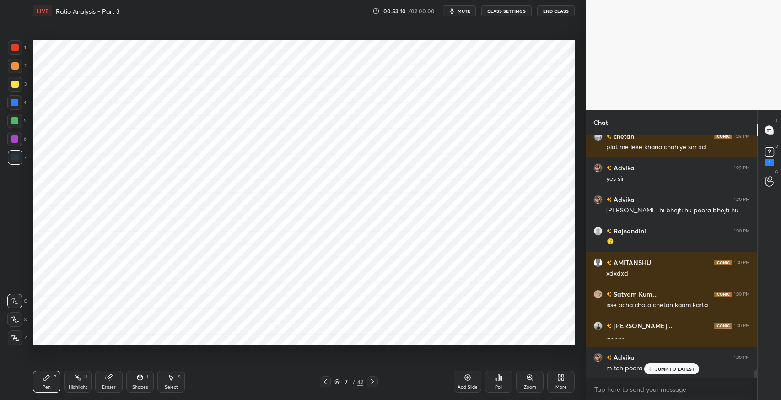
scroll to position [7302, 0]
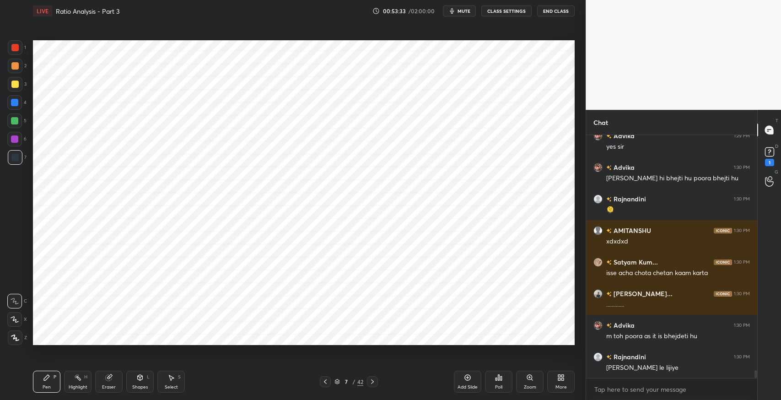
click at [139, 383] on div "Shapes L" at bounding box center [139, 382] width 27 height 22
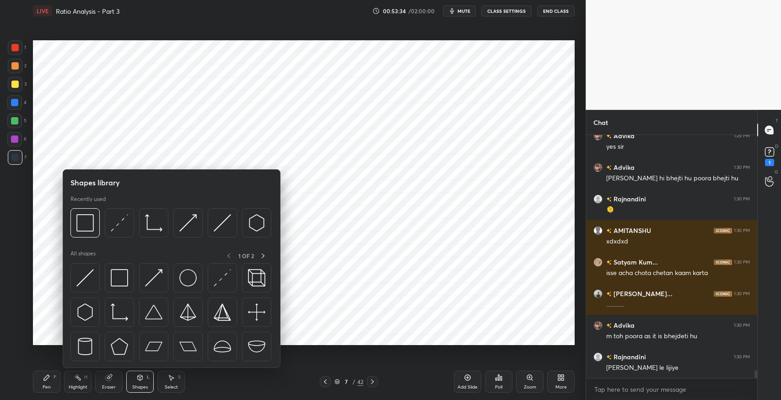
click at [114, 281] on img at bounding box center [119, 277] width 17 height 17
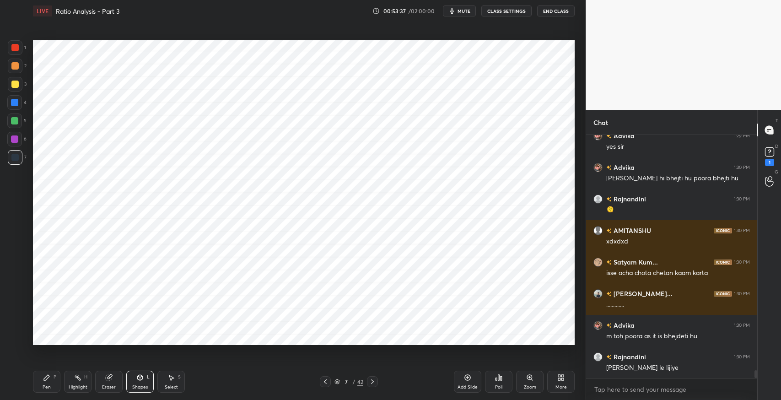
click at [173, 385] on div "Select" at bounding box center [171, 387] width 13 height 5
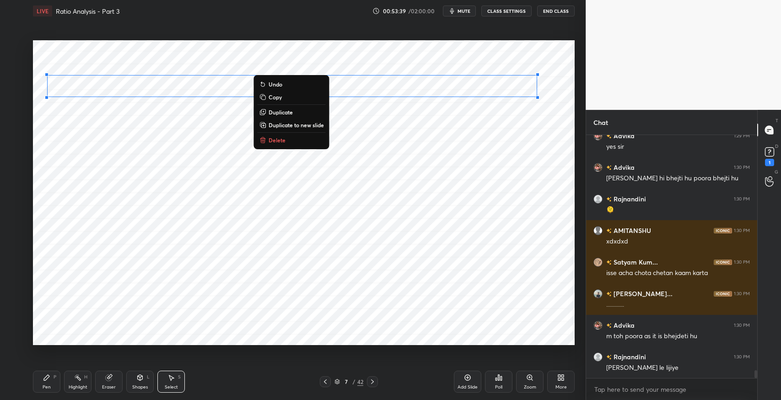
click at [522, 371] on div "Zoom" at bounding box center [529, 382] width 27 height 22
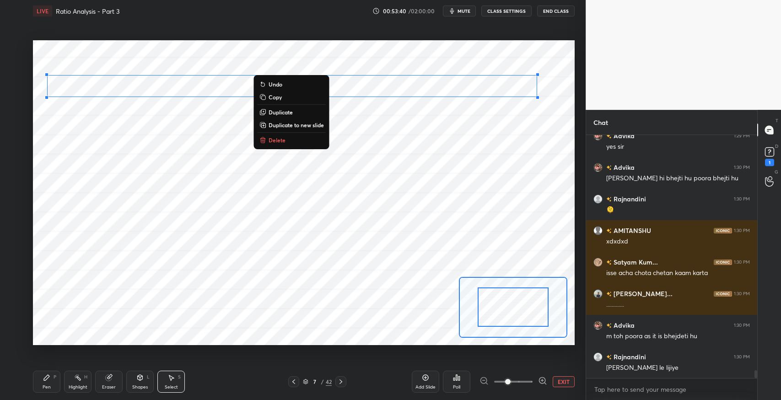
click at [564, 383] on button "EXIT" at bounding box center [564, 381] width 22 height 11
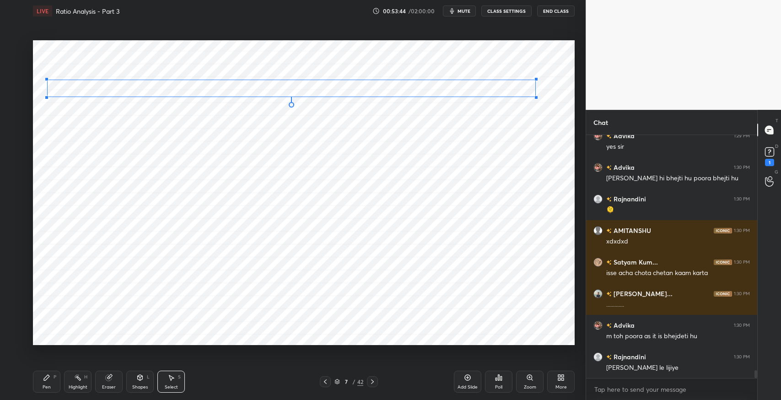
click at [535, 79] on div at bounding box center [537, 79] width 4 height 4
click at [419, 85] on div "0 ° Undo Copy Duplicate Duplicate to new slide Delete" at bounding box center [304, 192] width 542 height 305
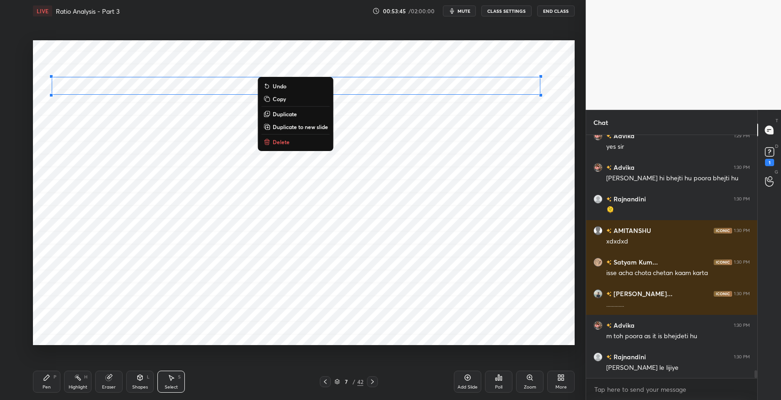
click at [222, 196] on div "0 ° Undo Copy Duplicate Duplicate to new slide Delete" at bounding box center [304, 192] width 542 height 305
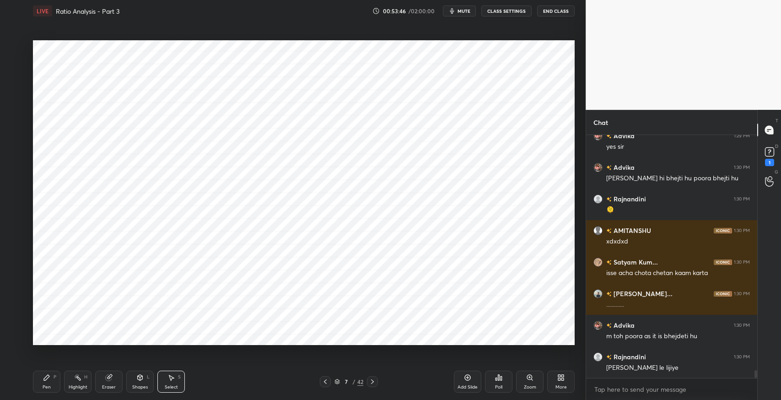
click at [138, 385] on div "Shapes" at bounding box center [140, 387] width 16 height 5
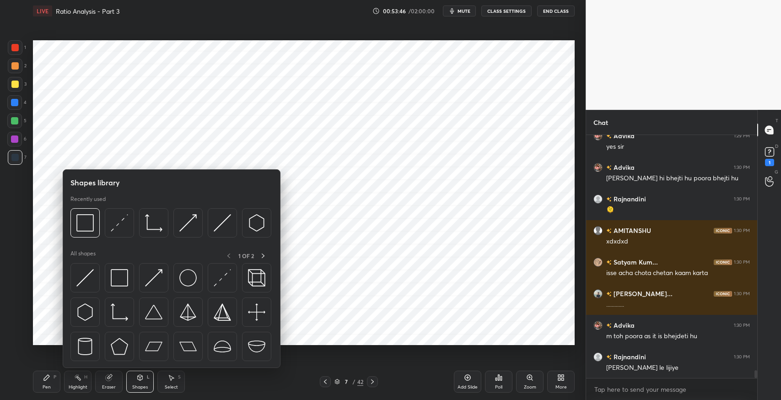
click at [115, 274] on img at bounding box center [119, 277] width 17 height 17
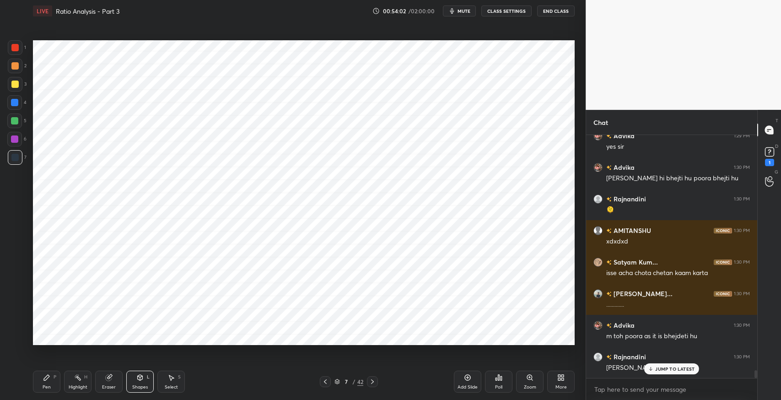
scroll to position [7333, 0]
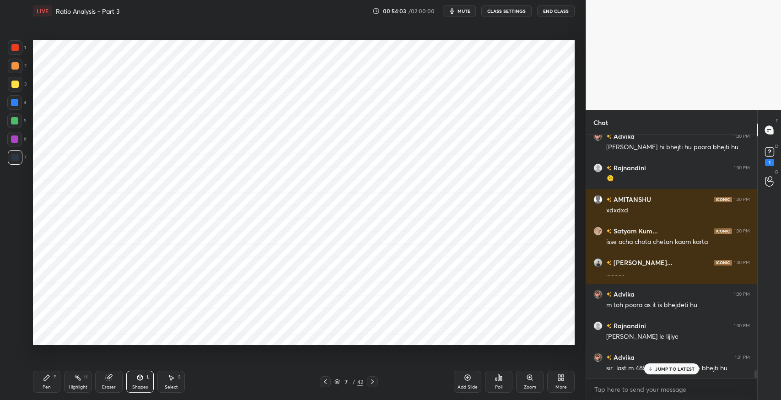
click at [40, 383] on div "Pen P" at bounding box center [46, 382] width 27 height 22
click at [122, 379] on div "Eraser" at bounding box center [108, 382] width 27 height 22
click at [52, 380] on div "Pen P" at bounding box center [46, 382] width 27 height 22
click at [653, 372] on div "JUMP TO LATEST" at bounding box center [672, 368] width 55 height 11
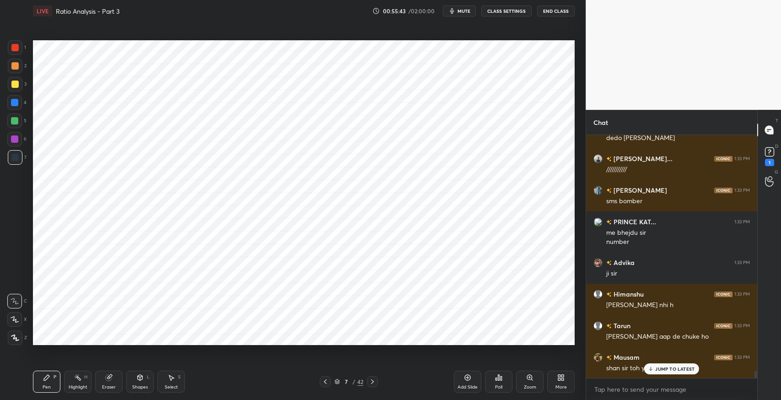
scroll to position [7690, 0]
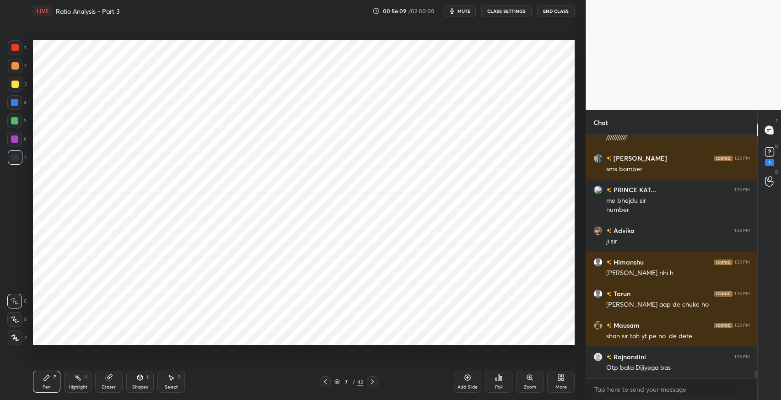
click at [139, 378] on icon at bounding box center [140, 377] width 5 height 5
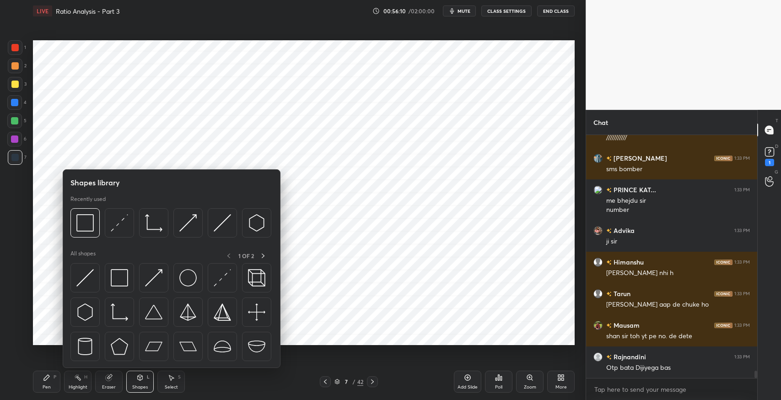
click at [119, 274] on img at bounding box center [119, 277] width 17 height 17
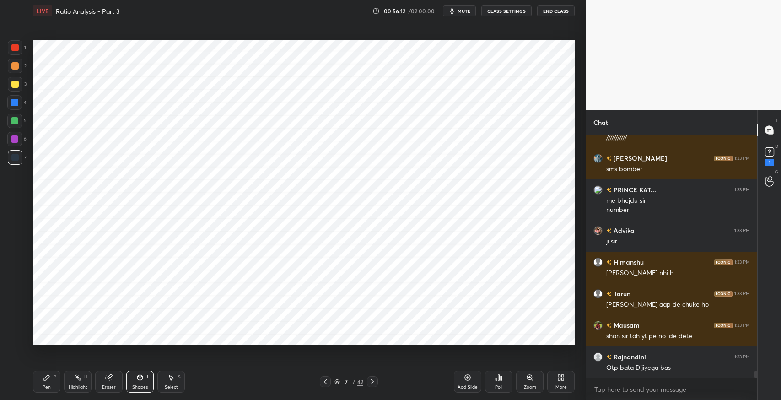
click at [55, 376] on div "P" at bounding box center [55, 377] width 3 height 5
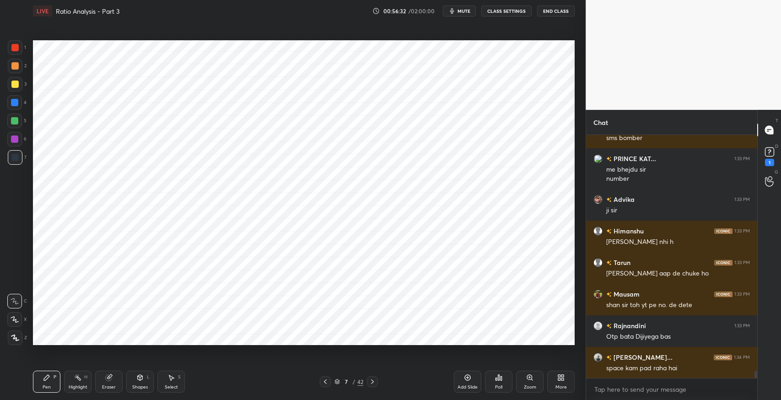
click at [143, 380] on icon at bounding box center [139, 377] width 7 height 7
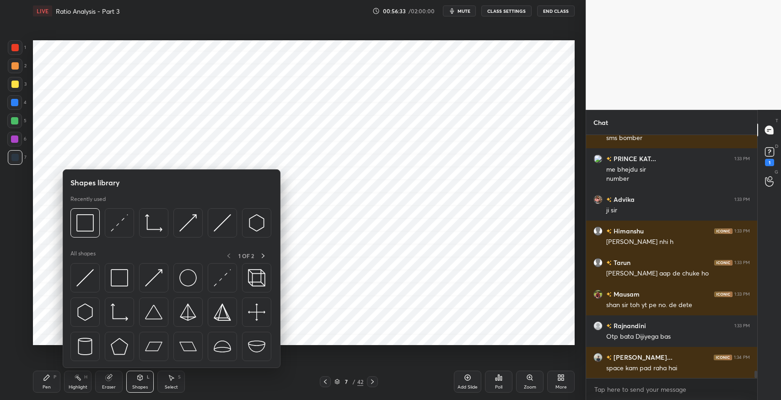
click at [108, 275] on div at bounding box center [119, 277] width 29 height 29
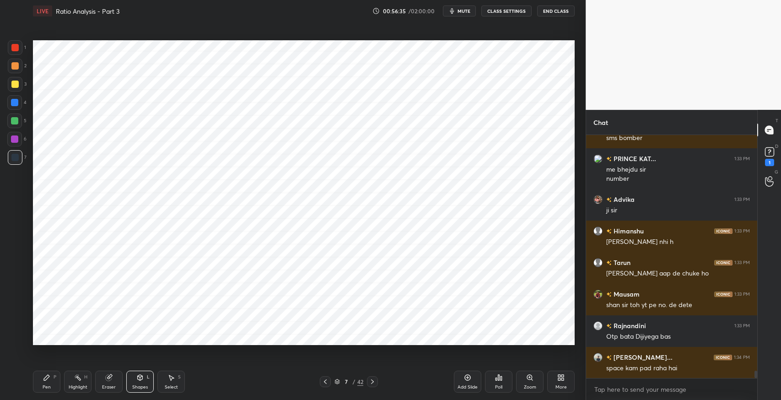
click at [54, 371] on div "Pen P" at bounding box center [46, 382] width 27 height 22
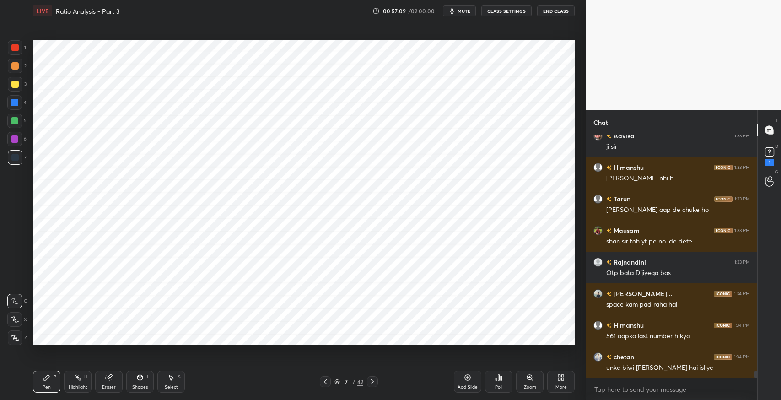
scroll to position [7816, 0]
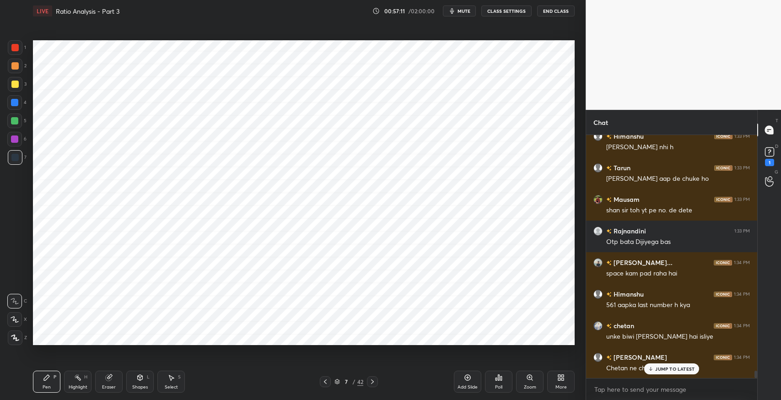
click at [662, 372] on div "JUMP TO LATEST" at bounding box center [672, 368] width 55 height 11
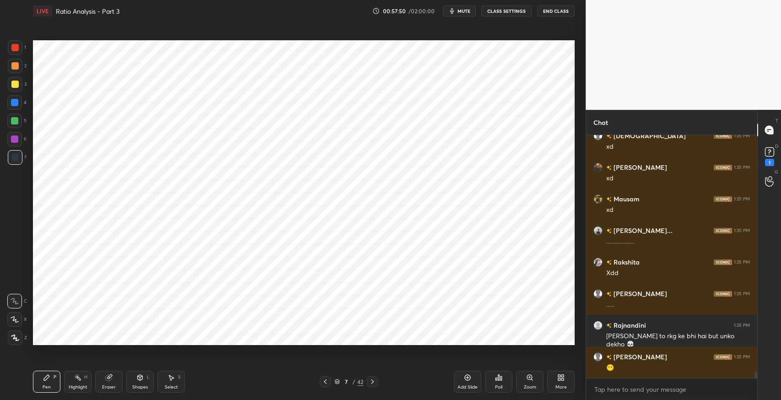
scroll to position [8163, 0]
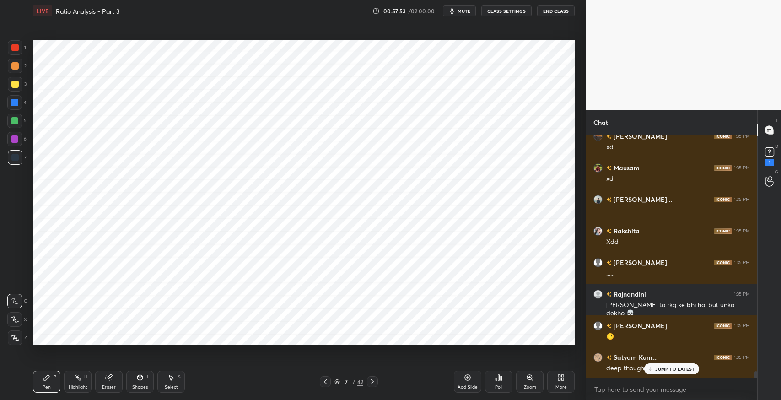
click at [143, 386] on div "Shapes" at bounding box center [140, 387] width 16 height 5
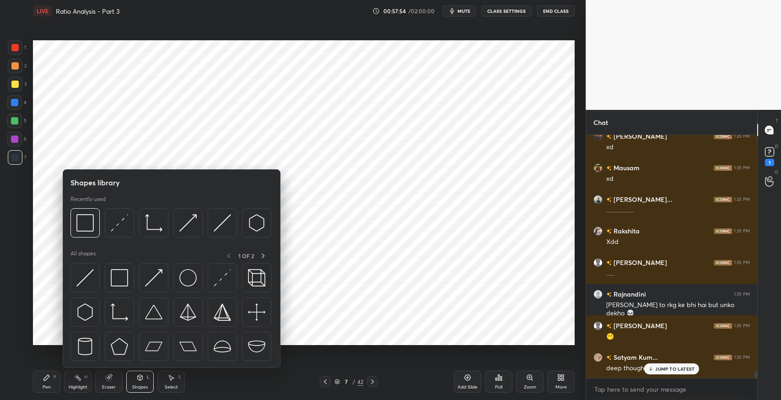
click at [126, 283] on img at bounding box center [119, 277] width 17 height 17
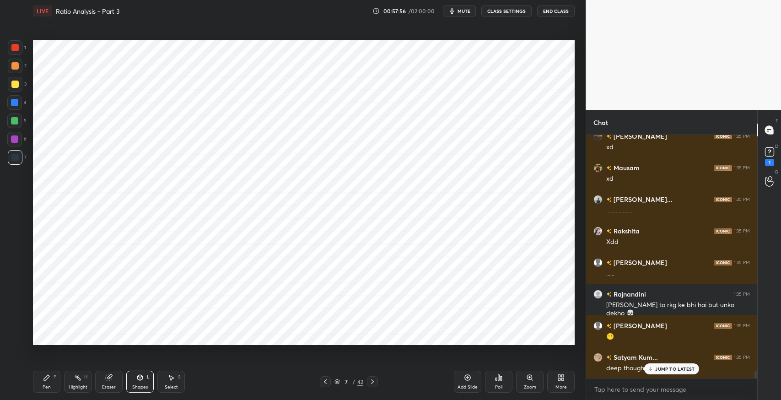
click at [43, 380] on icon at bounding box center [46, 377] width 7 height 7
click at [109, 375] on icon at bounding box center [108, 377] width 7 height 7
click at [50, 376] on div "Pen P" at bounding box center [46, 382] width 27 height 22
click at [655, 372] on div "JUMP TO LATEST" at bounding box center [672, 368] width 55 height 11
click at [146, 379] on div "Shapes L" at bounding box center [139, 382] width 27 height 22
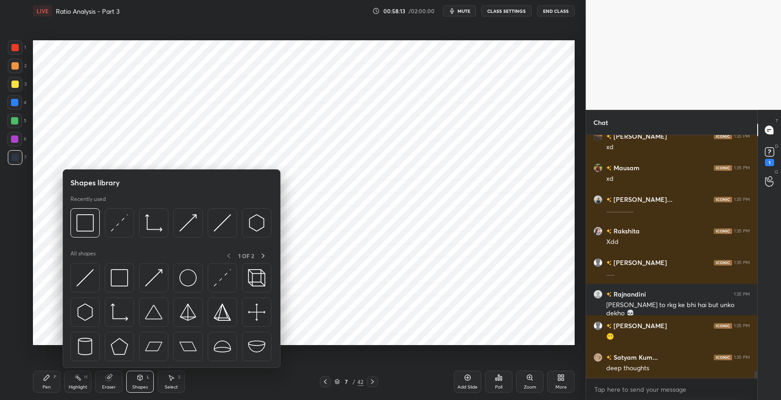
click at [115, 281] on img at bounding box center [119, 277] width 17 height 17
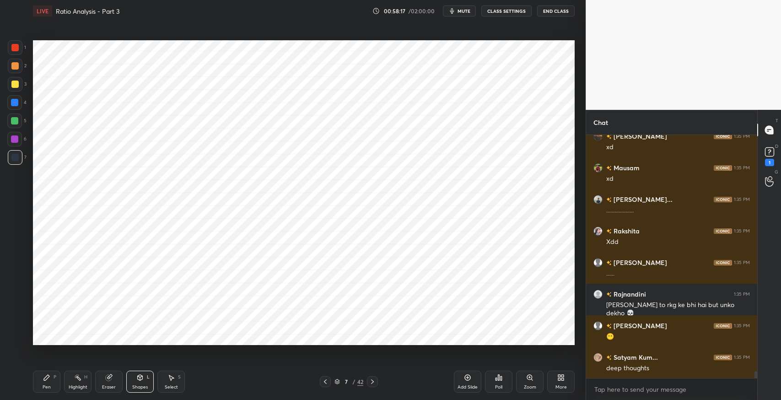
click at [45, 380] on icon at bounding box center [46, 377] width 5 height 5
click at [48, 377] on icon at bounding box center [46, 377] width 5 height 5
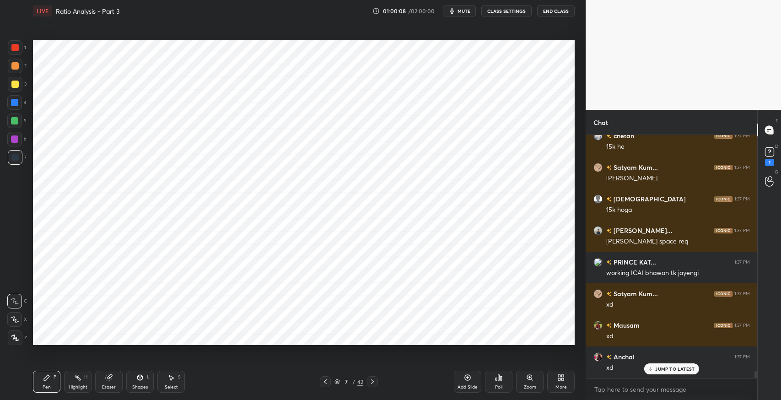
scroll to position [8519, 0]
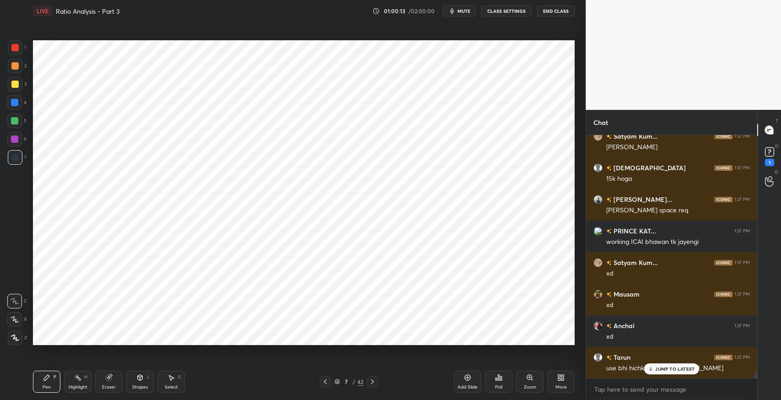
click at [112, 378] on icon at bounding box center [108, 377] width 7 height 7
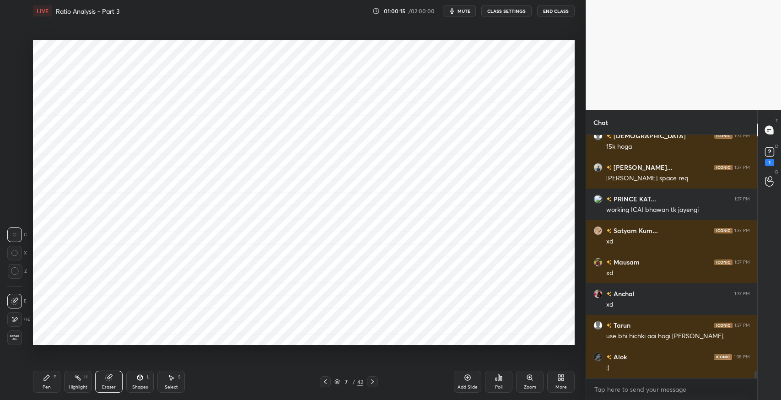
click at [48, 382] on div "Pen P" at bounding box center [46, 382] width 27 height 22
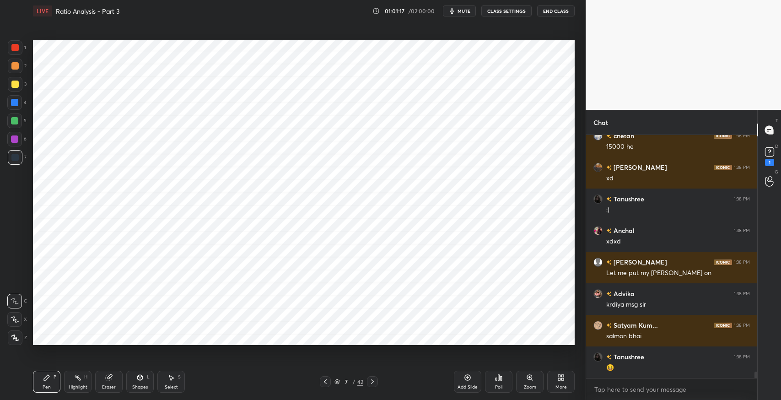
scroll to position [8835, 0]
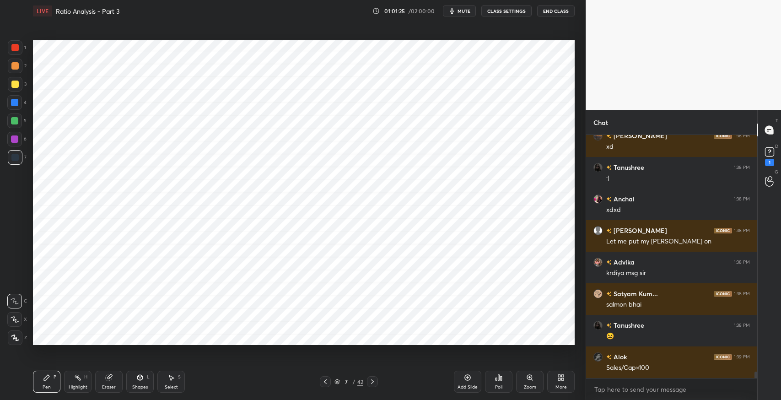
click at [139, 385] on div "Shapes" at bounding box center [140, 387] width 16 height 5
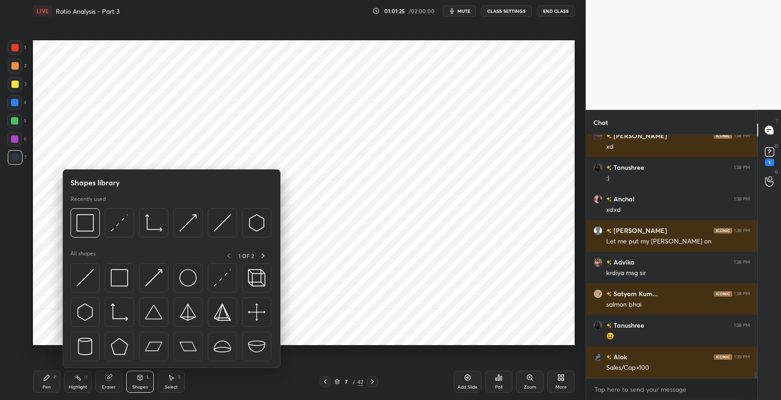
click at [120, 278] on img at bounding box center [119, 277] width 17 height 17
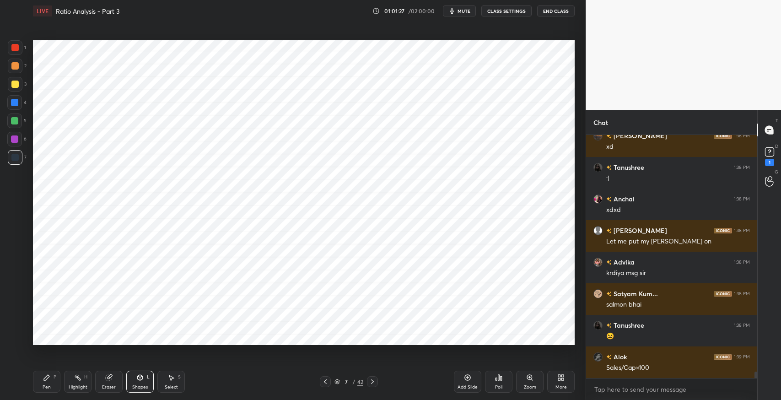
click at [49, 378] on icon at bounding box center [46, 377] width 7 height 7
click at [144, 385] on div "Shapes" at bounding box center [140, 387] width 16 height 5
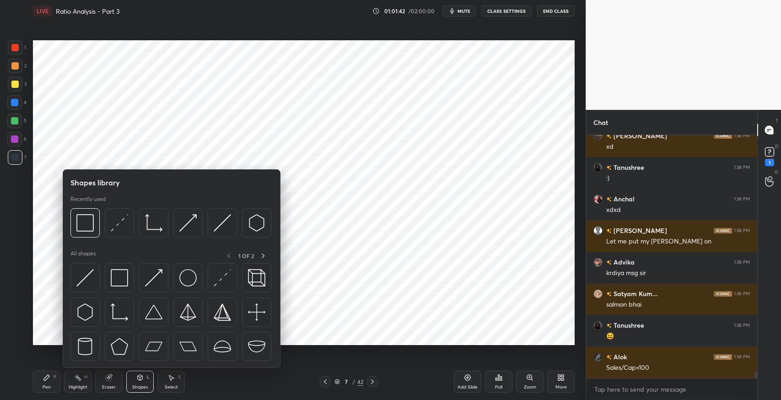
click at [118, 281] on img at bounding box center [119, 277] width 17 height 17
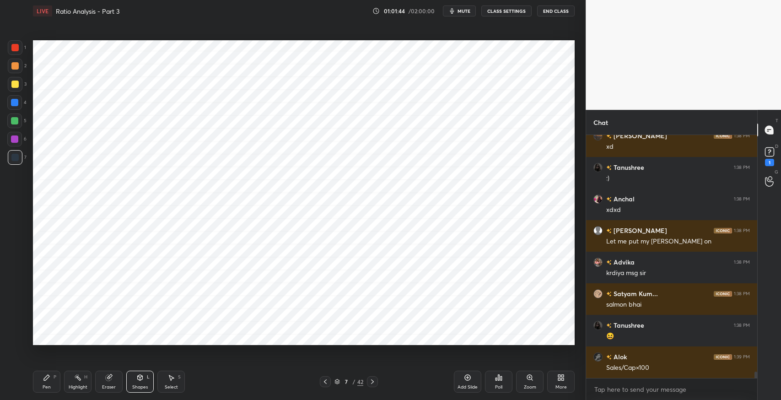
click at [48, 381] on icon at bounding box center [46, 377] width 7 height 7
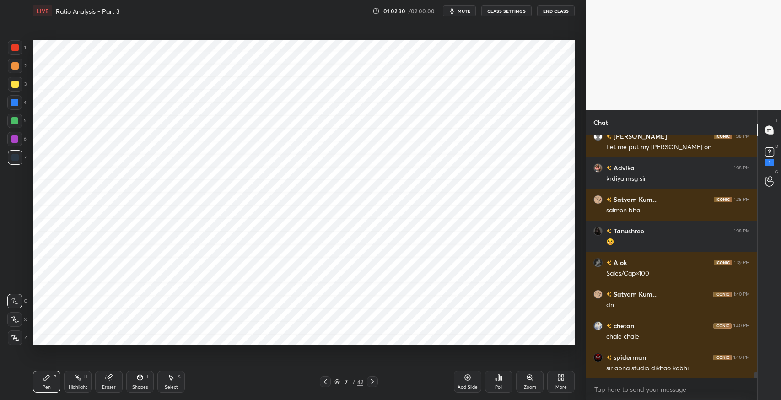
scroll to position [8962, 0]
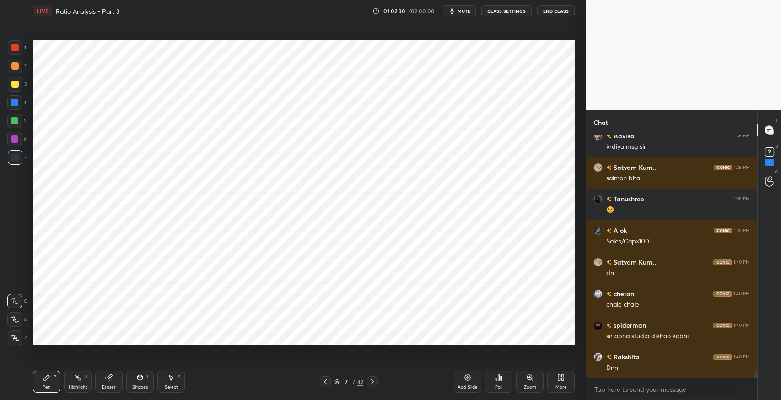
click at [671, 367] on div "Dnn" at bounding box center [679, 367] width 144 height 9
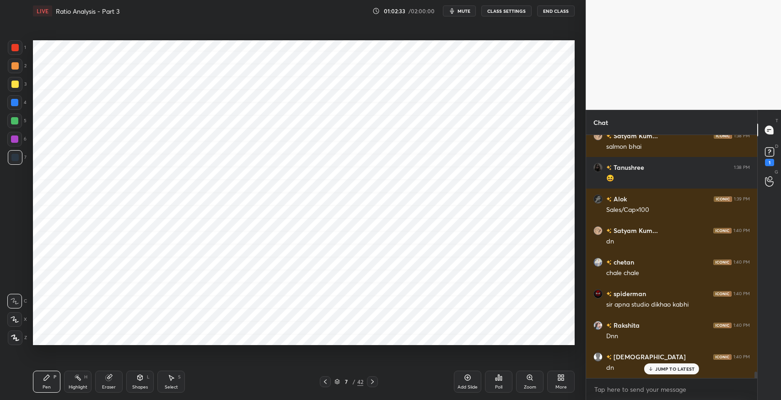
scroll to position [9024, 0]
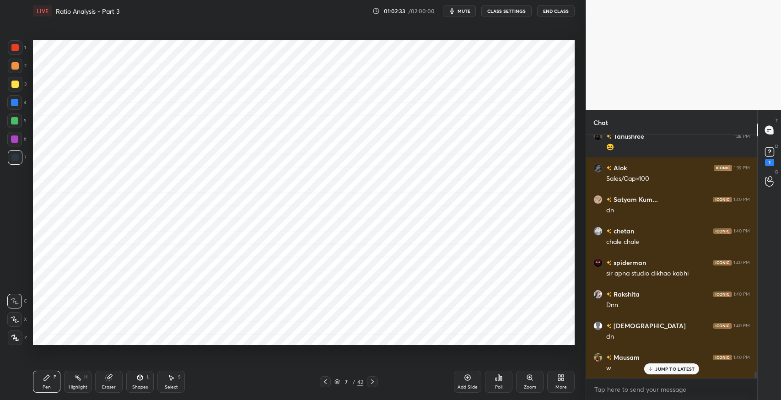
click at [177, 383] on div "Select S" at bounding box center [170, 382] width 27 height 22
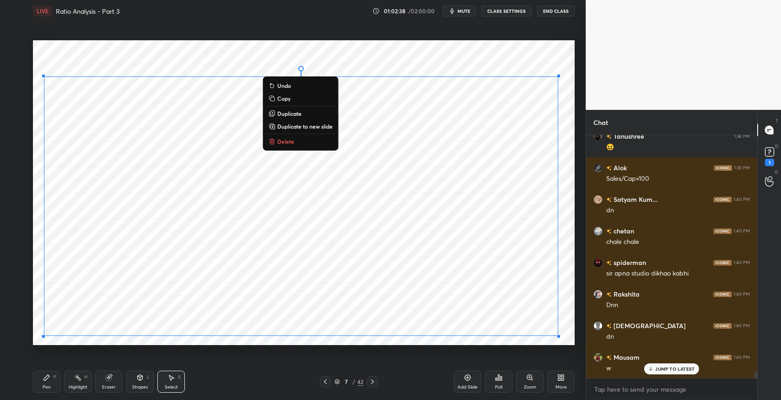
click at [300, 126] on p "Duplicate to new slide" at bounding box center [304, 126] width 55 height 7
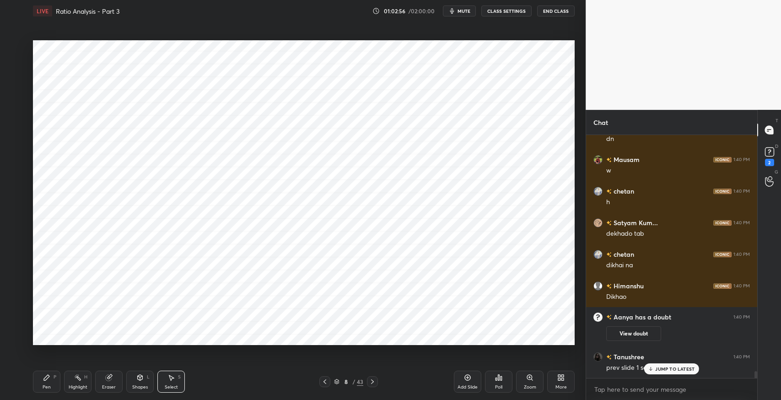
scroll to position [8544, 0]
click at [325, 381] on icon at bounding box center [324, 381] width 7 height 7
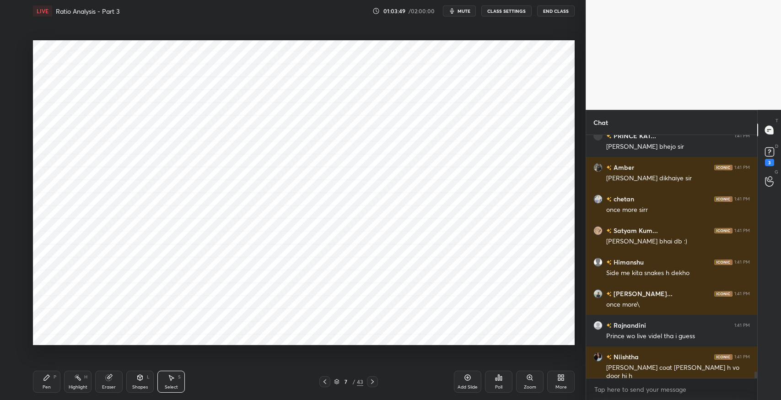
scroll to position [9271, 0]
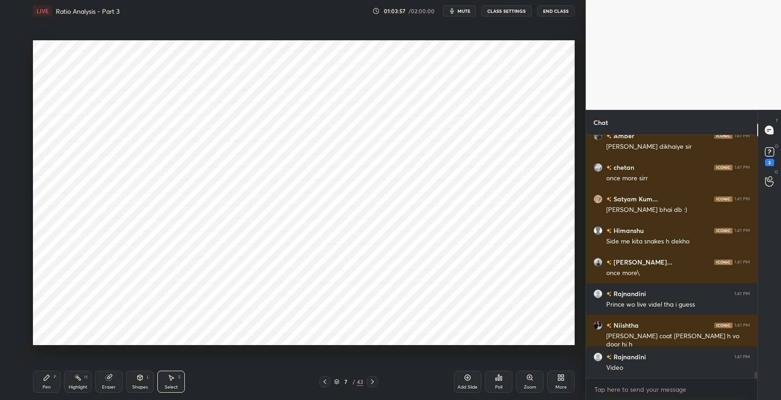
click at [371, 385] on icon at bounding box center [372, 381] width 7 height 7
click at [51, 384] on div "Pen P" at bounding box center [46, 382] width 27 height 22
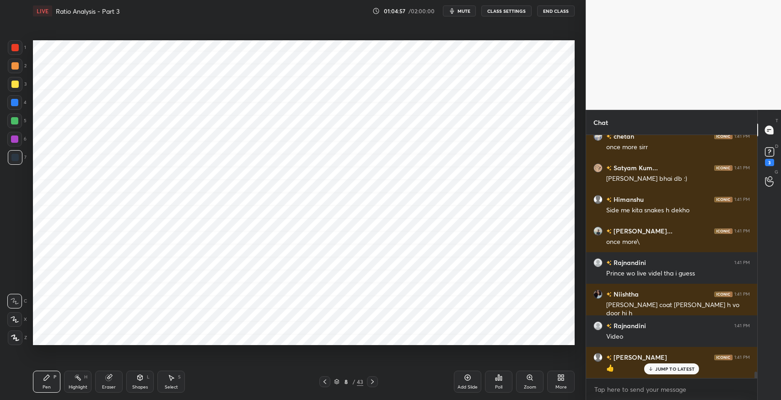
click at [112, 376] on icon at bounding box center [108, 377] width 7 height 7
click at [54, 386] on div "Pen P" at bounding box center [46, 382] width 27 height 22
click at [138, 379] on icon at bounding box center [140, 377] width 5 height 5
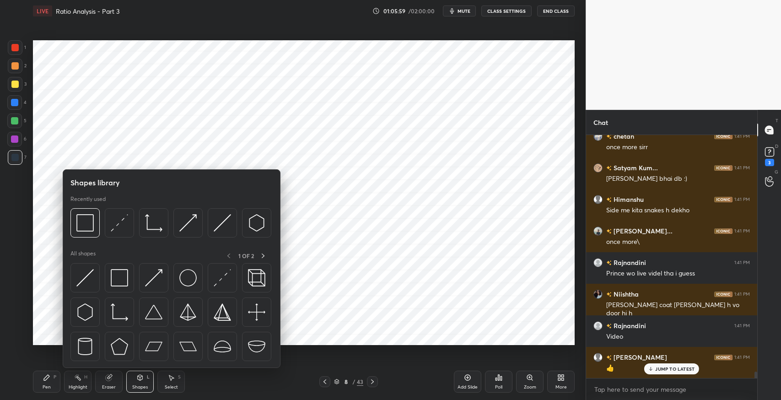
click at [122, 276] on img at bounding box center [119, 277] width 17 height 17
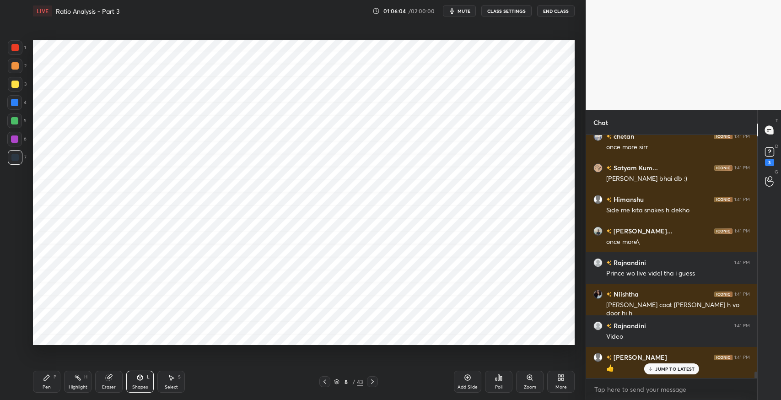
scroll to position [9335, 0]
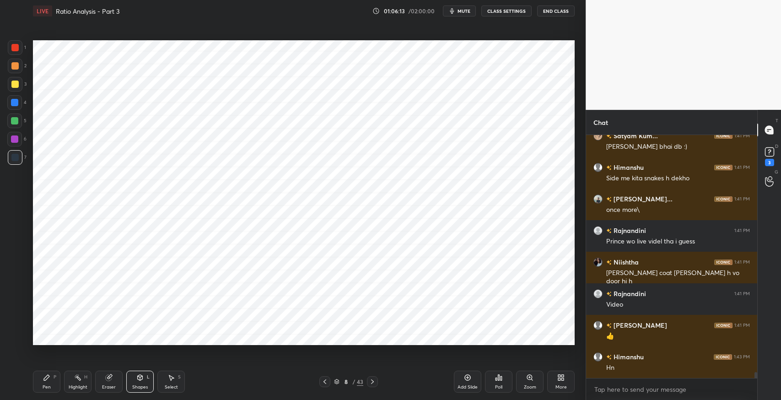
click at [471, 382] on div "Add Slide" at bounding box center [467, 382] width 27 height 22
click at [49, 376] on icon at bounding box center [46, 377] width 5 height 5
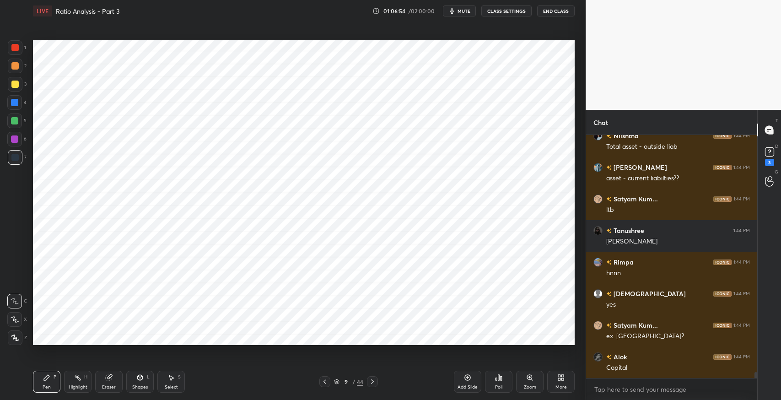
scroll to position [9650, 0]
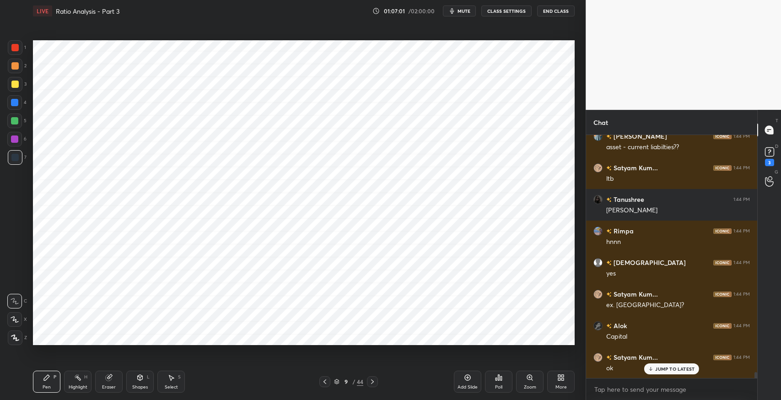
click at [141, 378] on icon at bounding box center [140, 377] width 5 height 5
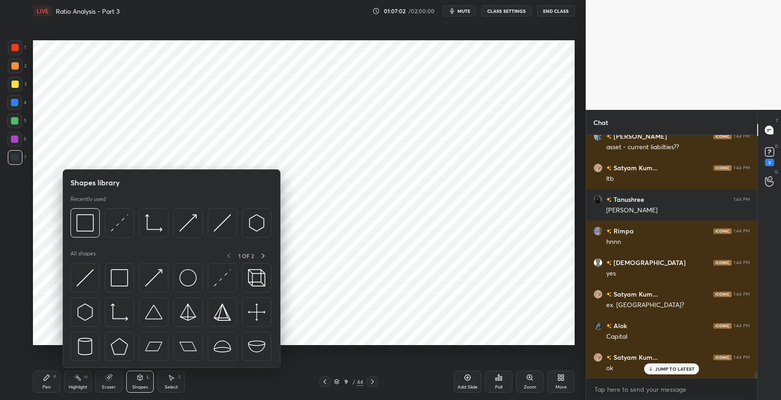
click at [120, 273] on img at bounding box center [119, 277] width 17 height 17
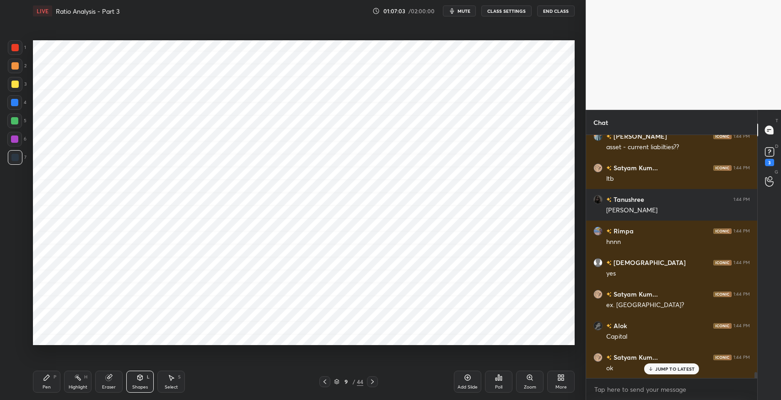
click at [16, 45] on div at bounding box center [14, 47] width 7 height 7
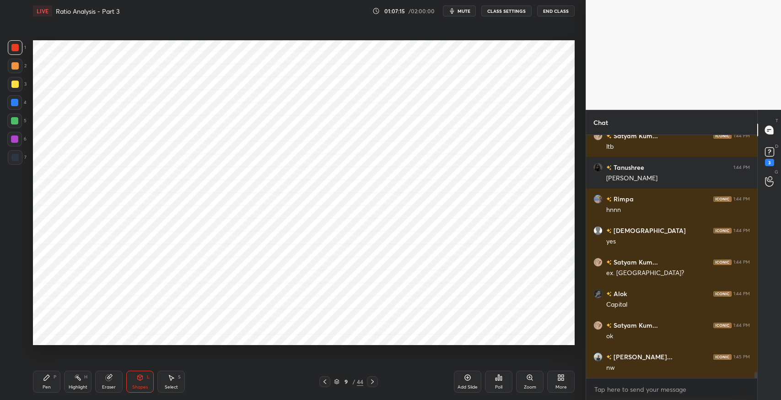
click at [326, 382] on icon at bounding box center [324, 381] width 7 height 7
click at [48, 380] on icon at bounding box center [46, 377] width 7 height 7
click at [17, 157] on div at bounding box center [14, 157] width 7 height 7
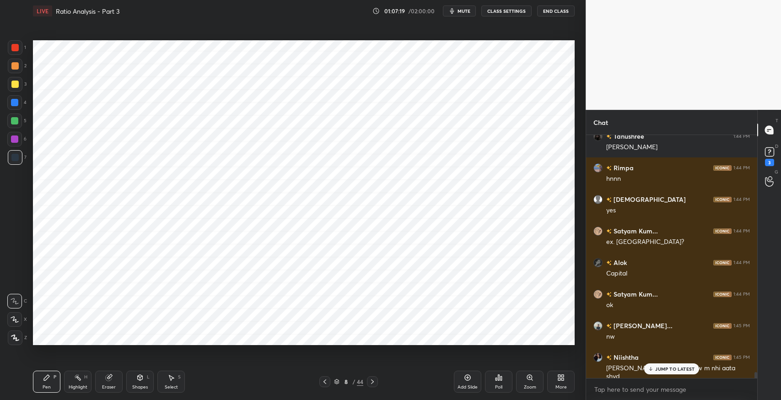
click at [330, 385] on div at bounding box center [325, 381] width 11 height 11
click at [326, 381] on icon at bounding box center [324, 381] width 7 height 7
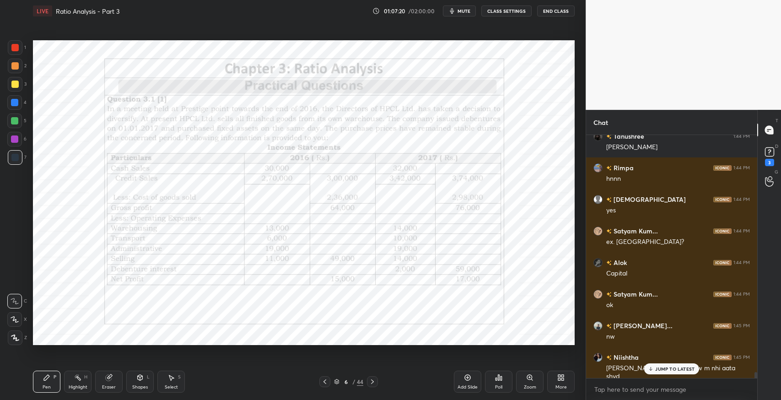
click at [373, 381] on icon at bounding box center [372, 382] width 3 height 5
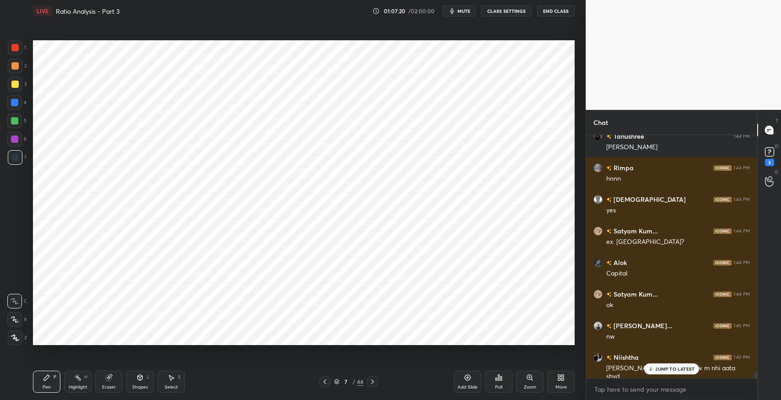
click at [374, 381] on icon at bounding box center [372, 381] width 7 height 7
click at [374, 380] on icon at bounding box center [372, 381] width 7 height 7
click at [372, 380] on icon at bounding box center [372, 382] width 3 height 5
click at [370, 380] on icon at bounding box center [372, 381] width 7 height 7
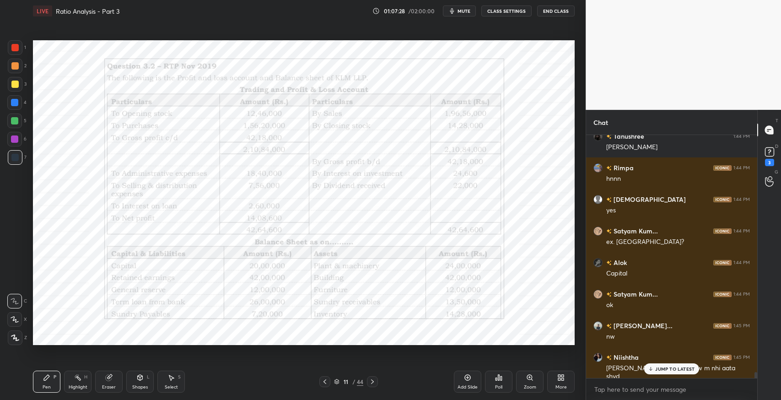
click at [323, 383] on icon at bounding box center [324, 381] width 7 height 7
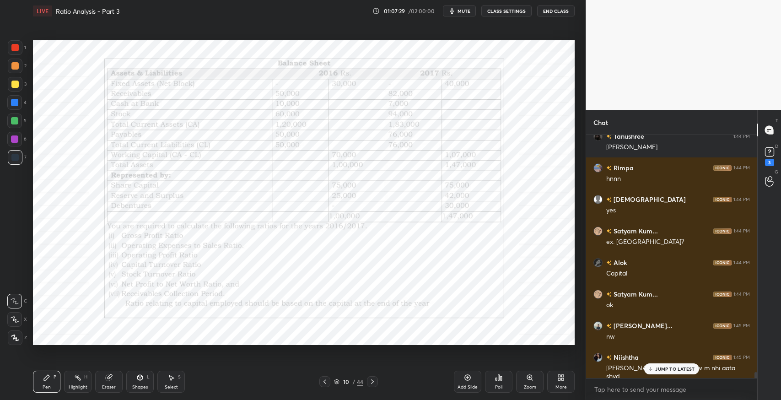
click at [323, 383] on icon at bounding box center [324, 381] width 7 height 7
click at [322, 382] on icon at bounding box center [324, 381] width 7 height 7
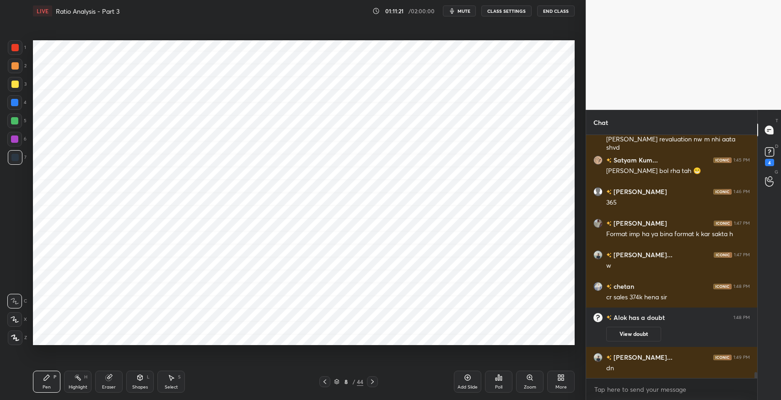
scroll to position [9598, 0]
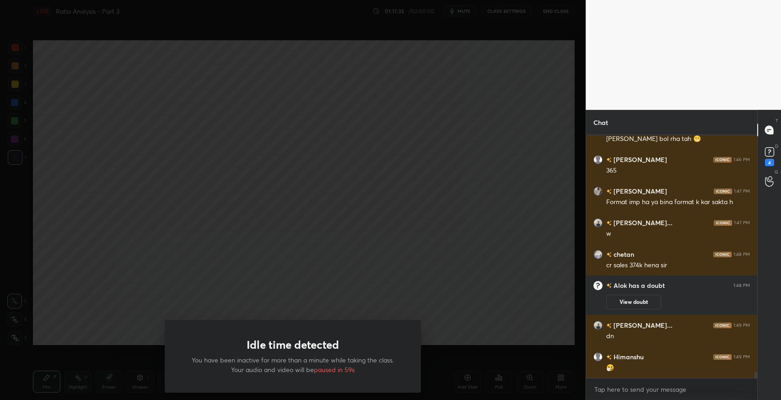
click at [222, 214] on div "Idle time detected You have been inactive for more than a minute while taking t…" at bounding box center [293, 200] width 586 height 400
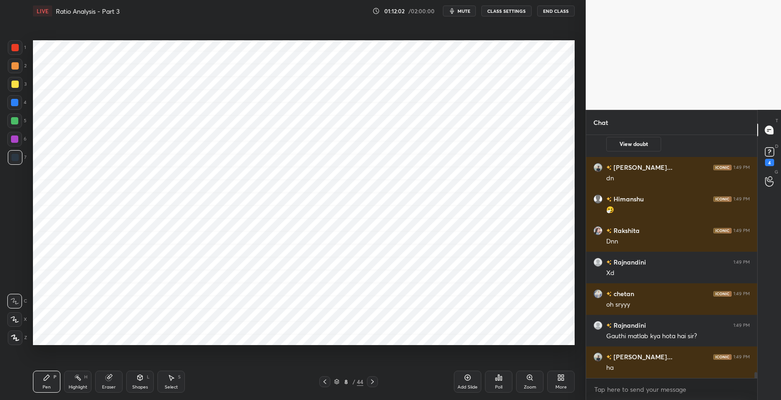
scroll to position [9787, 0]
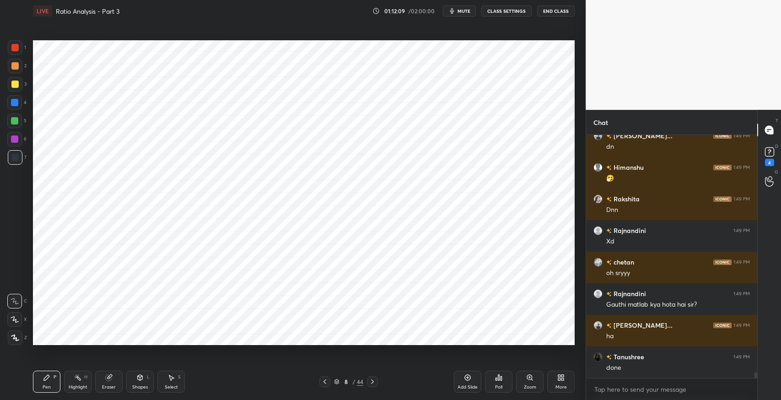
click at [374, 384] on icon at bounding box center [372, 381] width 7 height 7
click at [373, 384] on icon at bounding box center [372, 381] width 7 height 7
click at [373, 383] on icon at bounding box center [372, 382] width 3 height 5
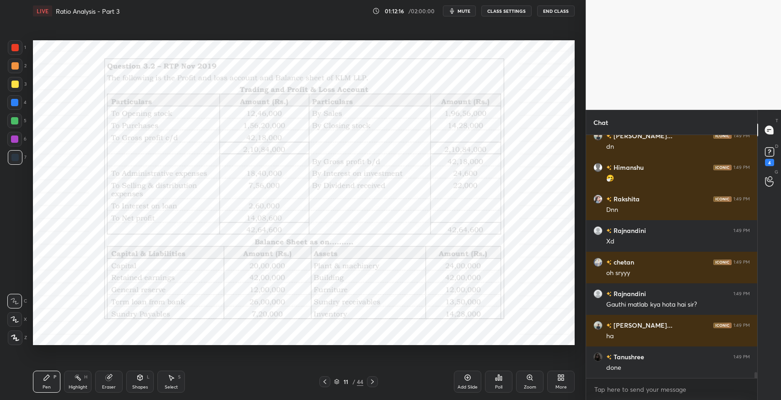
click at [372, 385] on icon at bounding box center [372, 381] width 7 height 7
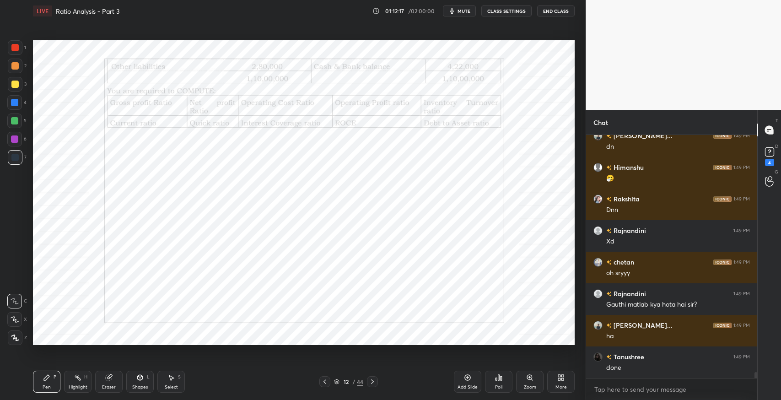
click at [374, 383] on icon at bounding box center [372, 381] width 7 height 7
click at [326, 381] on icon at bounding box center [324, 381] width 7 height 7
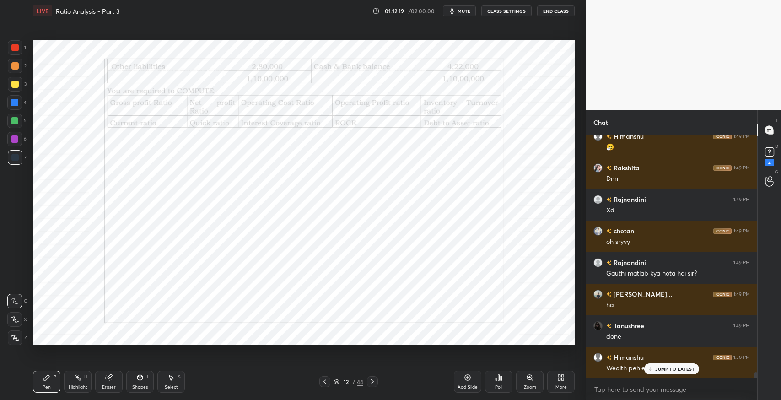
click at [326, 379] on icon at bounding box center [324, 381] width 7 height 7
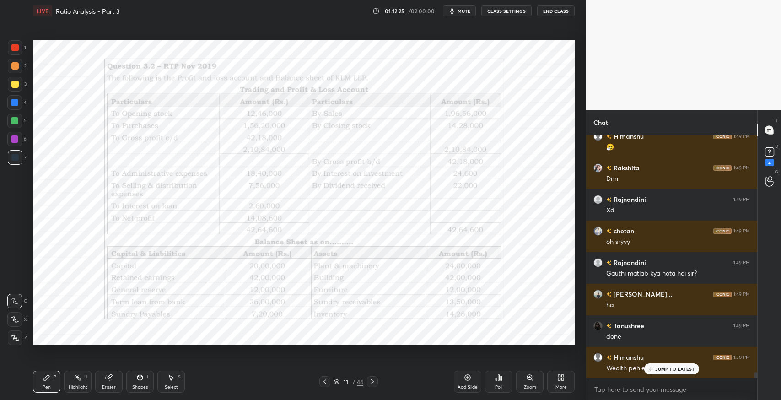
click at [664, 370] on p "JUMP TO LATEST" at bounding box center [675, 368] width 39 height 5
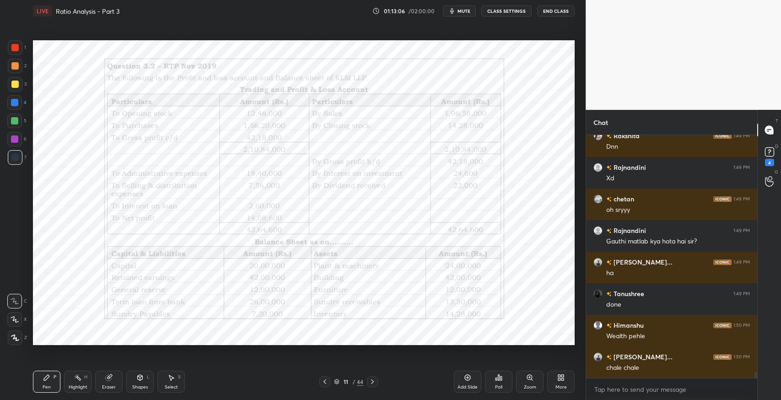
scroll to position [9882, 0]
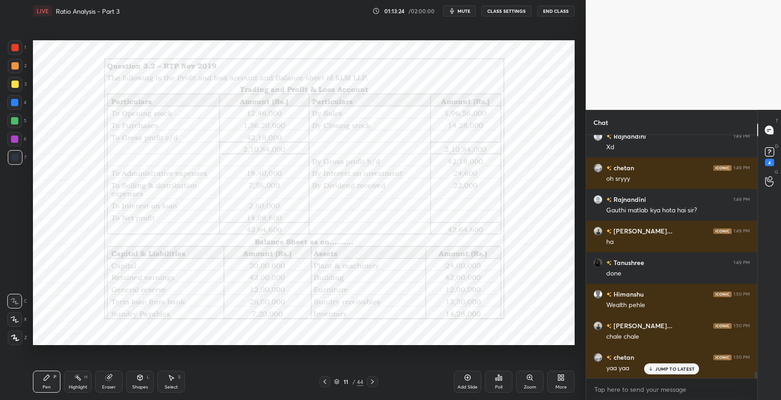
click at [106, 383] on div "Eraser" at bounding box center [108, 382] width 27 height 22
click at [43, 385] on div "Pen" at bounding box center [47, 387] width 8 height 5
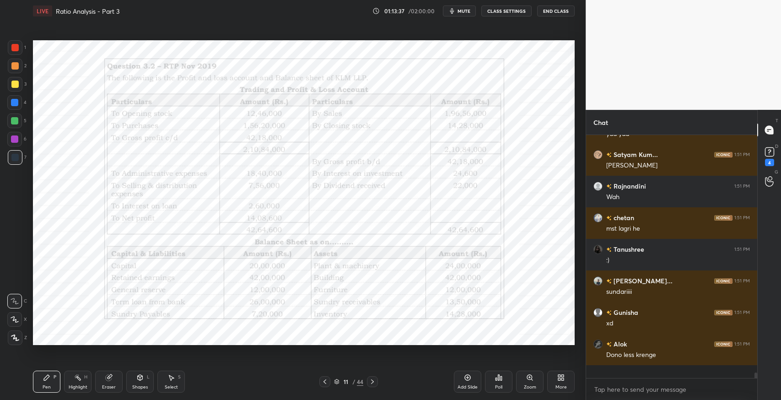
scroll to position [10103, 0]
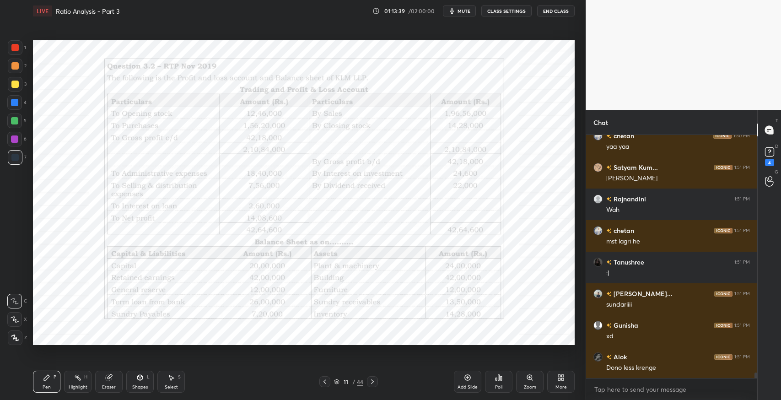
click at [374, 380] on icon at bounding box center [372, 381] width 7 height 7
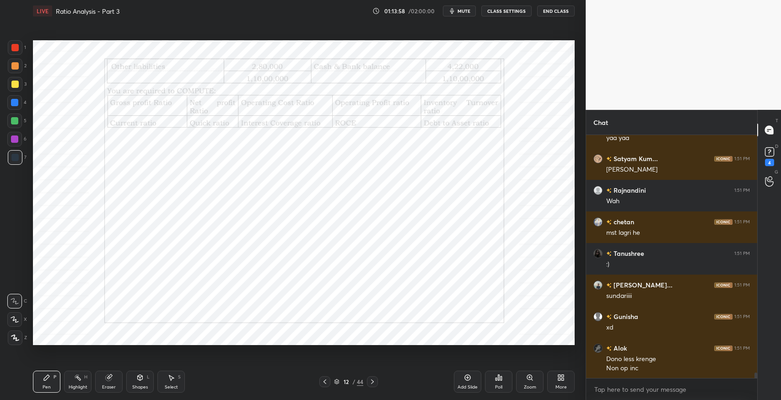
scroll to position [10144, 0]
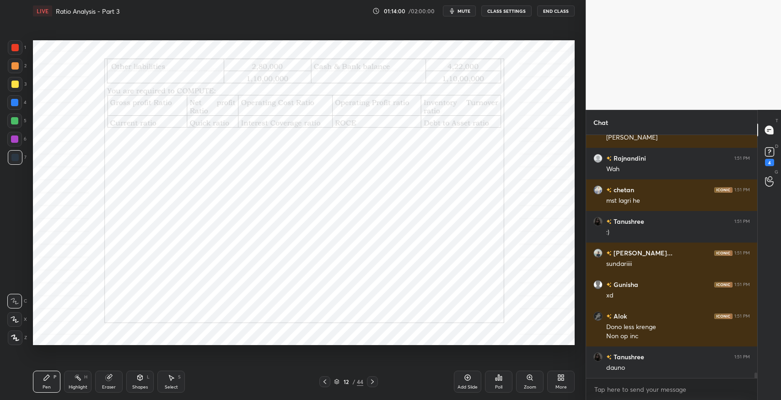
click at [323, 383] on icon at bounding box center [324, 381] width 7 height 7
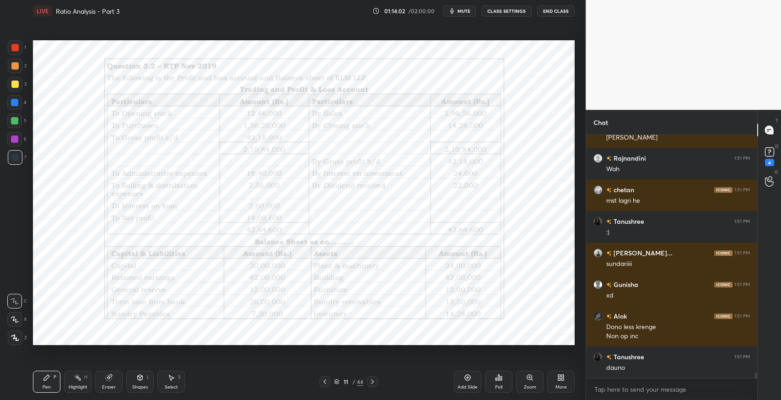
click at [85, 384] on div "Highlight H" at bounding box center [77, 382] width 27 height 22
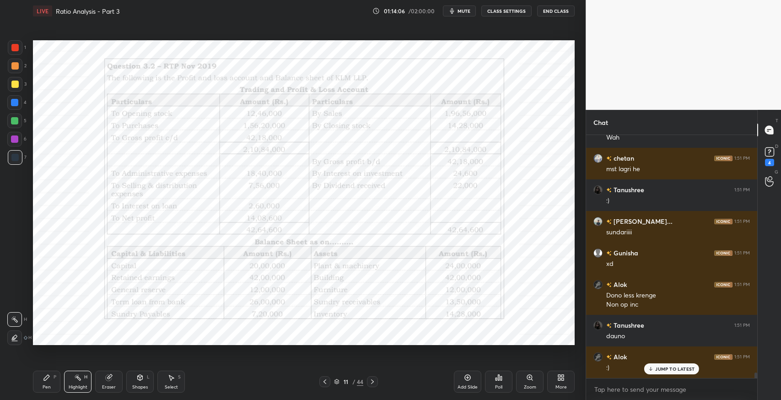
scroll to position [10207, 0]
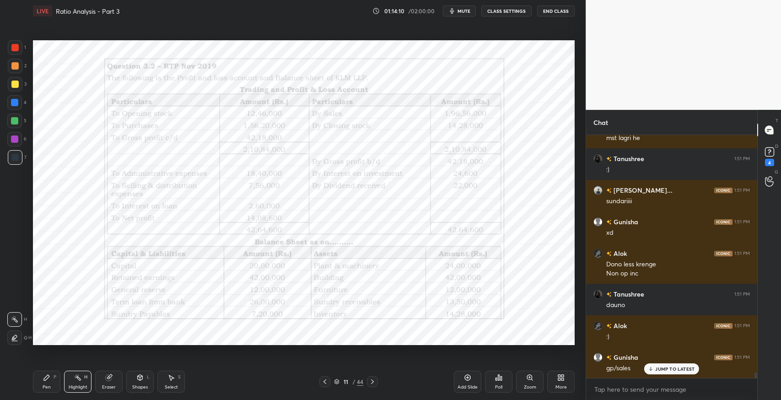
click at [374, 384] on icon at bounding box center [372, 381] width 7 height 7
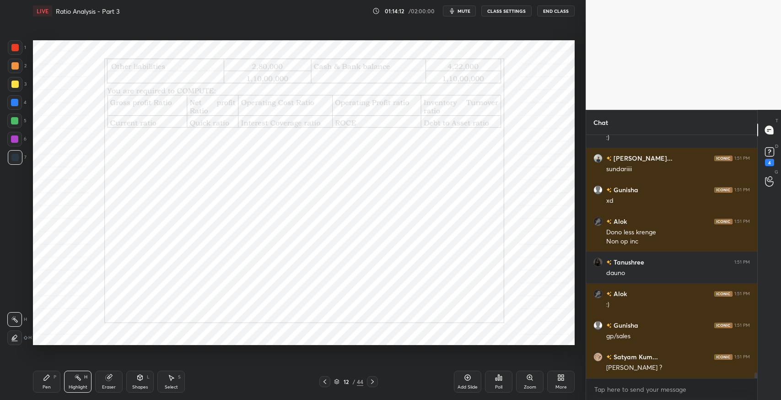
scroll to position [10270, 0]
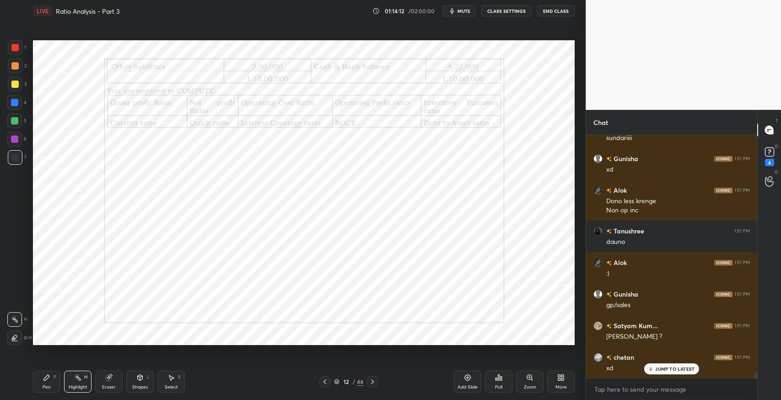
click at [323, 382] on icon at bounding box center [324, 381] width 7 height 7
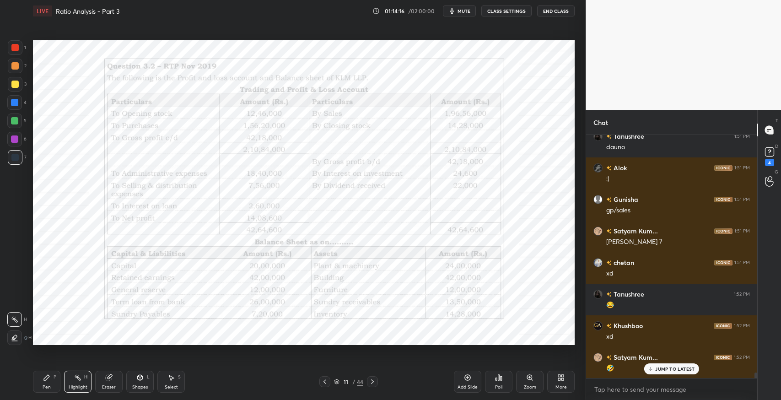
scroll to position [10397, 0]
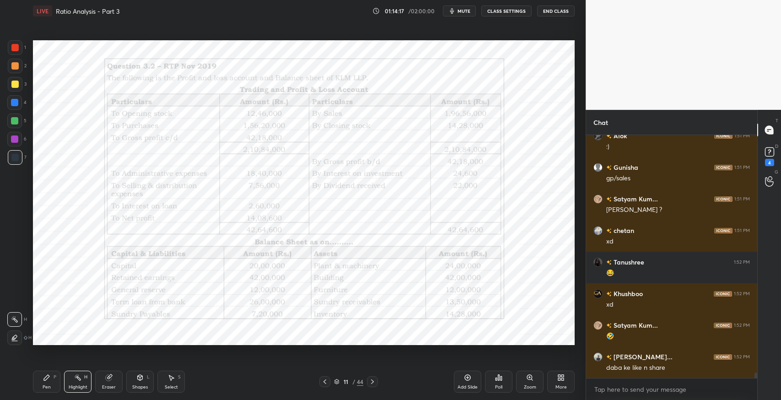
click at [374, 382] on icon at bounding box center [372, 381] width 7 height 7
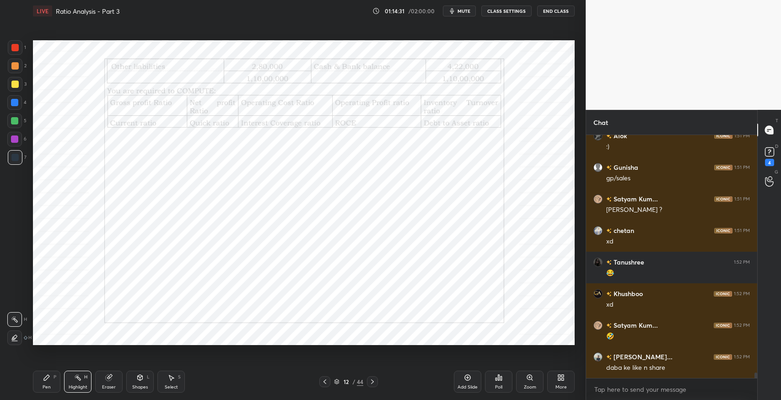
scroll to position [10428, 0]
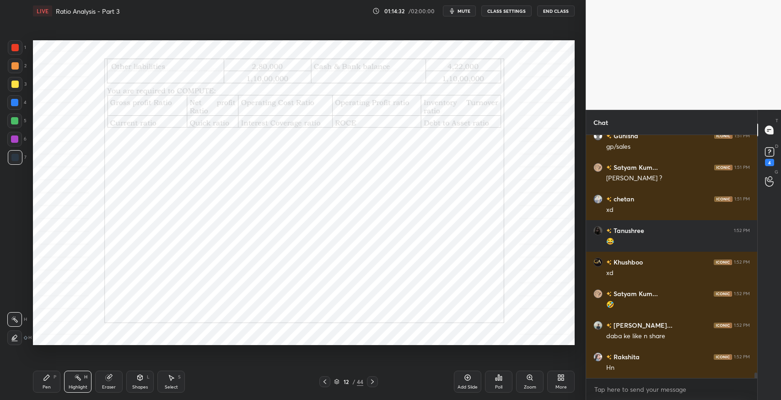
click at [337, 382] on icon at bounding box center [336, 381] width 5 height 5
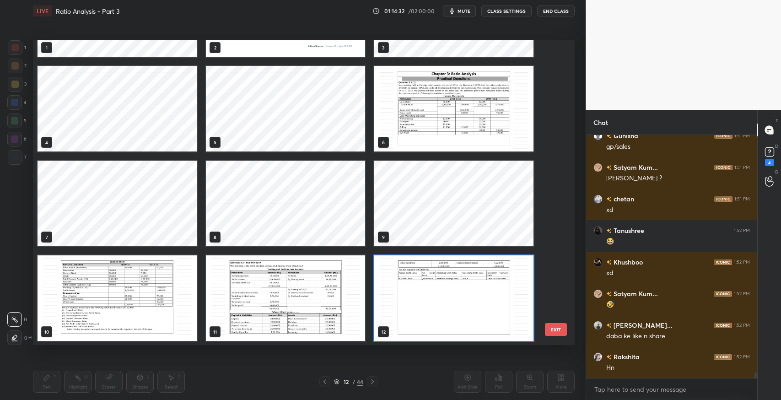
scroll to position [303, 537]
click at [556, 328] on button "EXIT" at bounding box center [556, 329] width 22 height 13
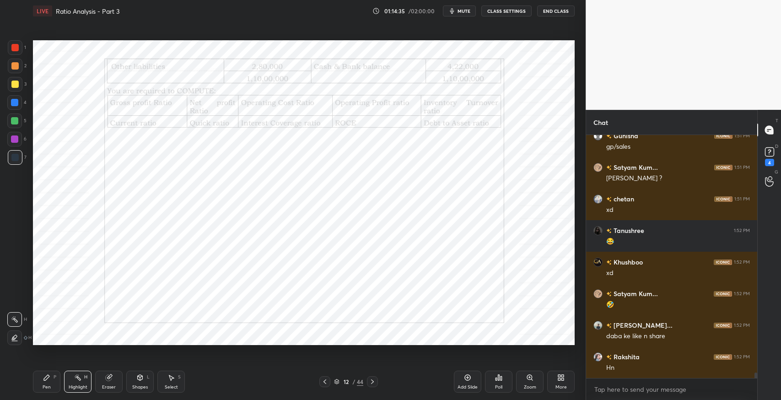
click at [325, 381] on icon at bounding box center [325, 382] width 3 height 5
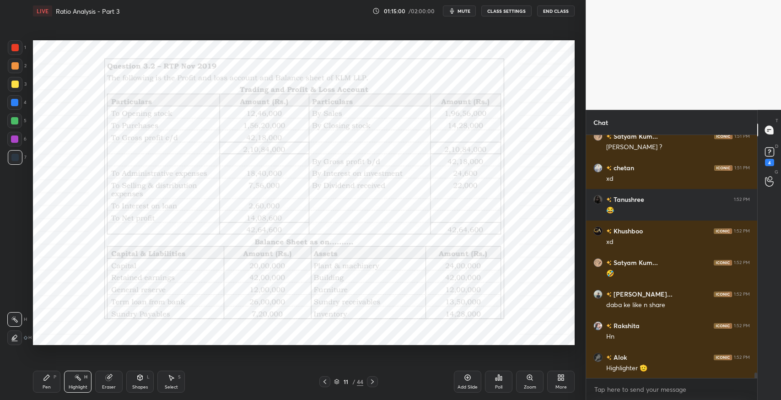
scroll to position [10491, 0]
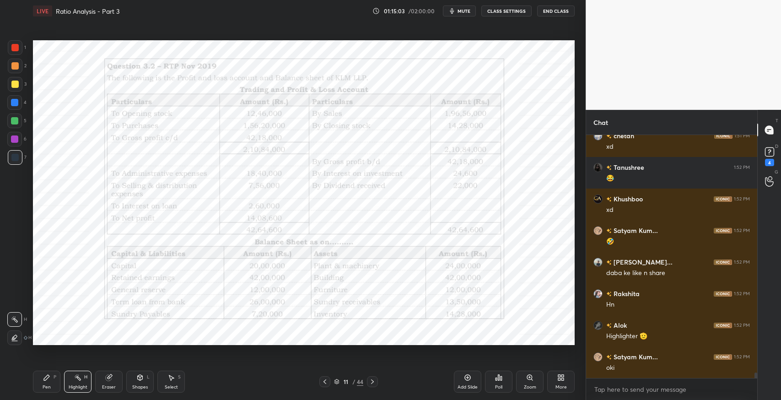
click at [10, 88] on div at bounding box center [15, 84] width 15 height 15
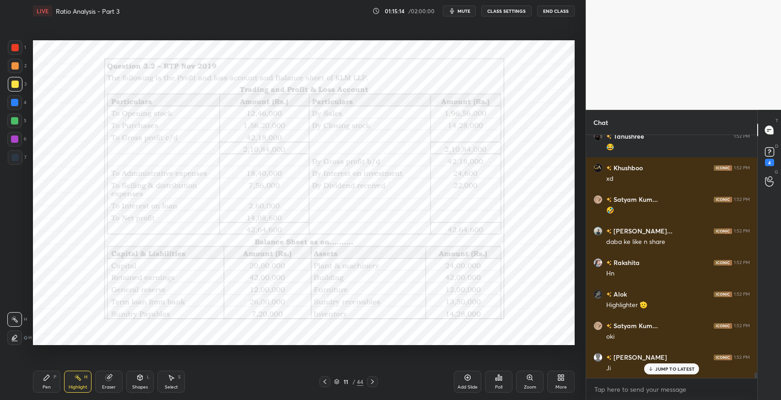
scroll to position [10555, 0]
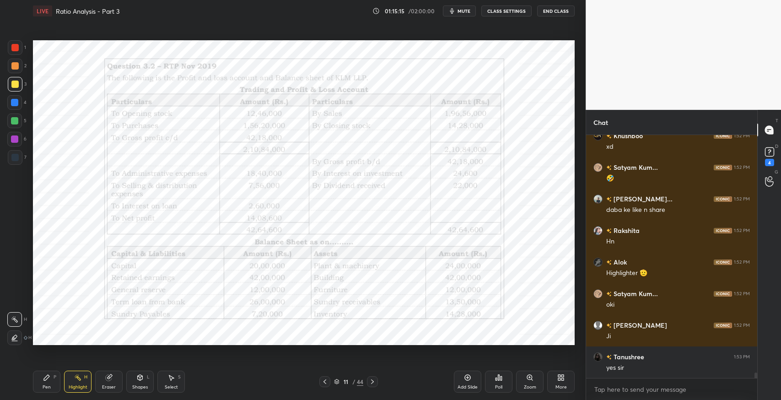
click at [376, 383] on icon at bounding box center [372, 381] width 7 height 7
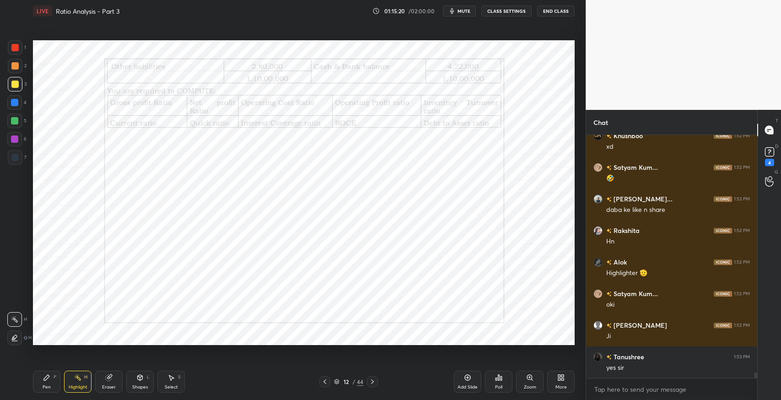
click at [323, 383] on icon at bounding box center [324, 381] width 7 height 7
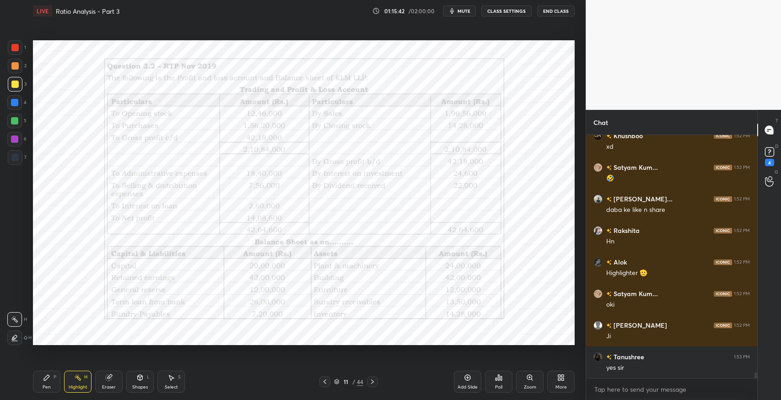
click at [372, 380] on icon at bounding box center [372, 382] width 3 height 5
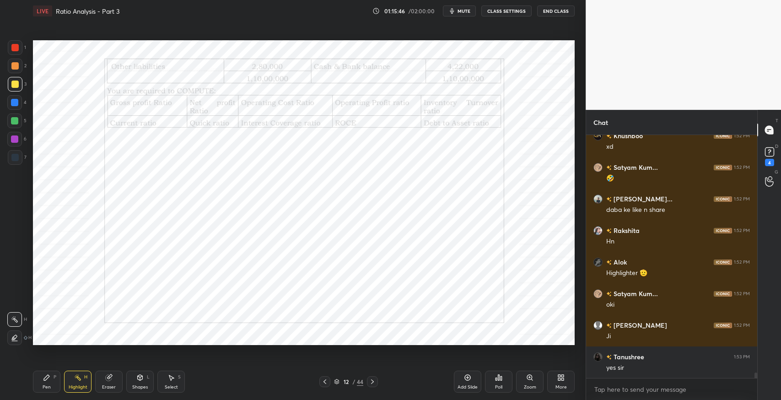
click at [326, 382] on icon at bounding box center [324, 381] width 7 height 7
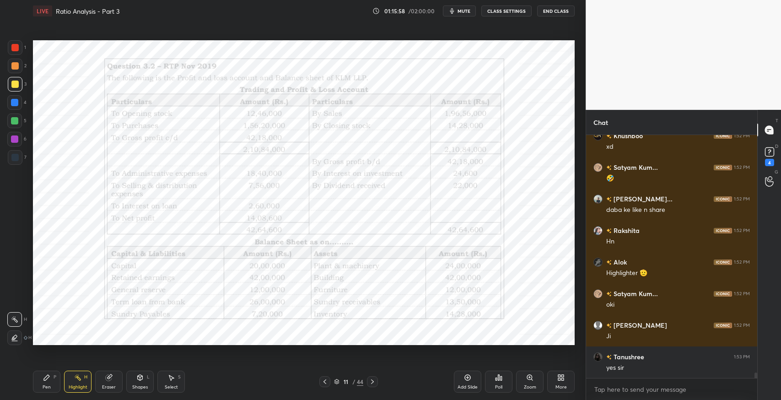
click at [372, 383] on icon at bounding box center [372, 381] width 7 height 7
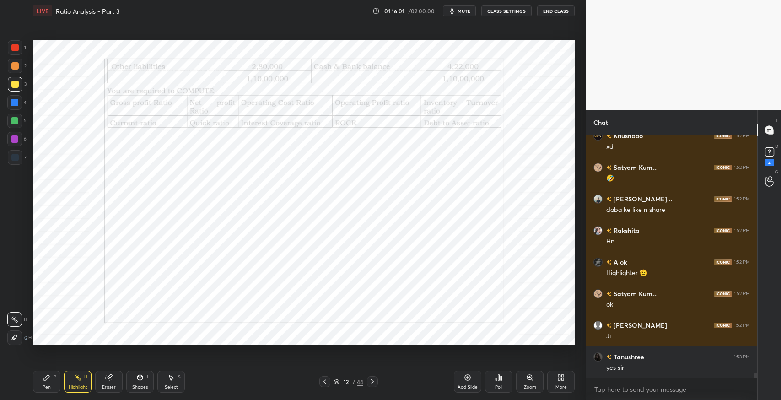
click at [322, 383] on icon at bounding box center [324, 381] width 7 height 7
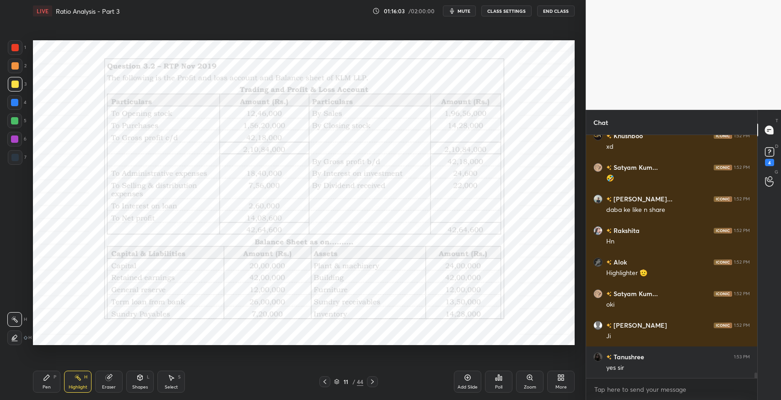
click at [366, 386] on div "11 / 44" at bounding box center [349, 381] width 59 height 11
click at [372, 383] on icon at bounding box center [372, 381] width 7 height 7
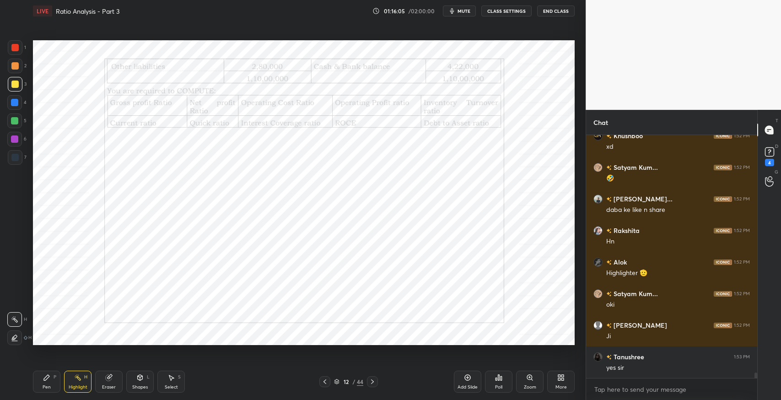
click at [325, 383] on icon at bounding box center [325, 382] width 3 height 5
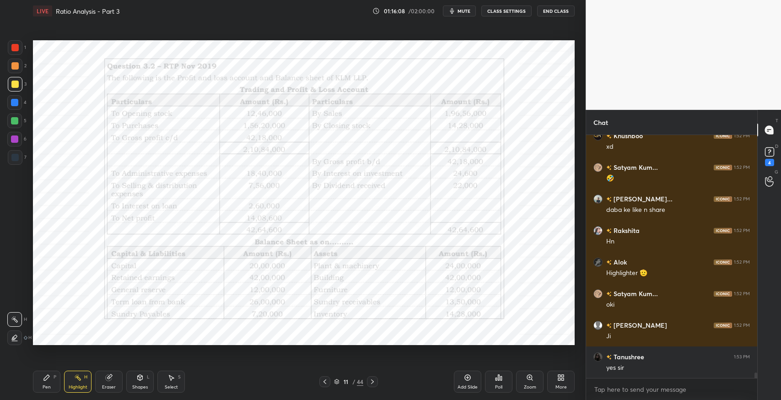
click at [375, 381] on icon at bounding box center [372, 381] width 7 height 7
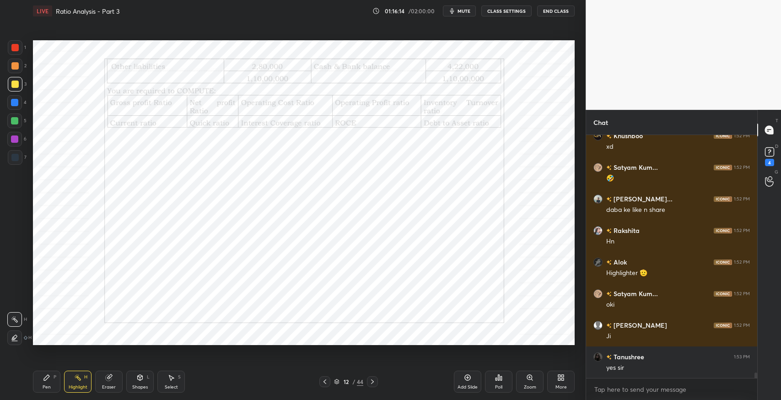
click at [323, 383] on icon at bounding box center [324, 381] width 7 height 7
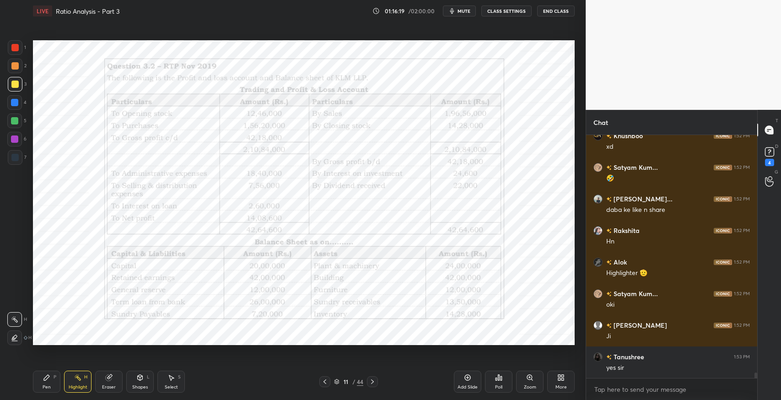
click at [374, 383] on icon at bounding box center [372, 381] width 7 height 7
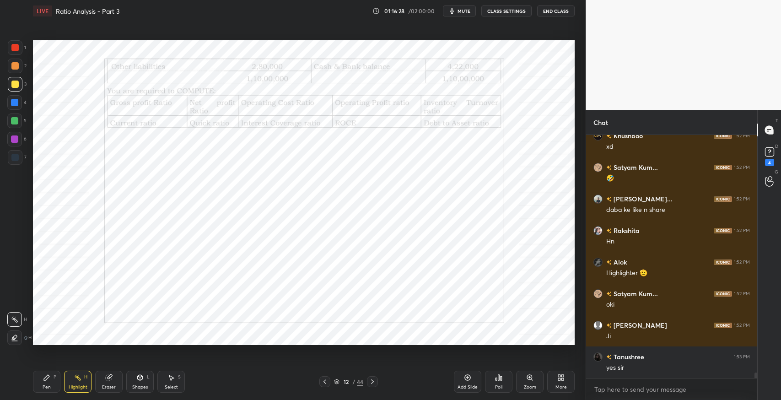
scroll to position [10586, 0]
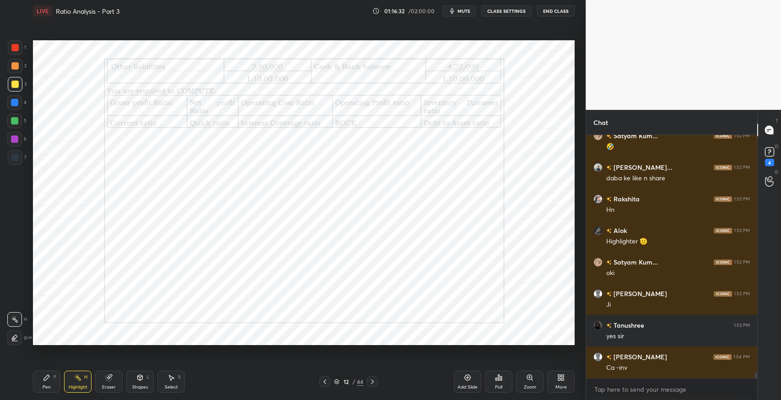
click at [326, 384] on icon at bounding box center [325, 382] width 3 height 5
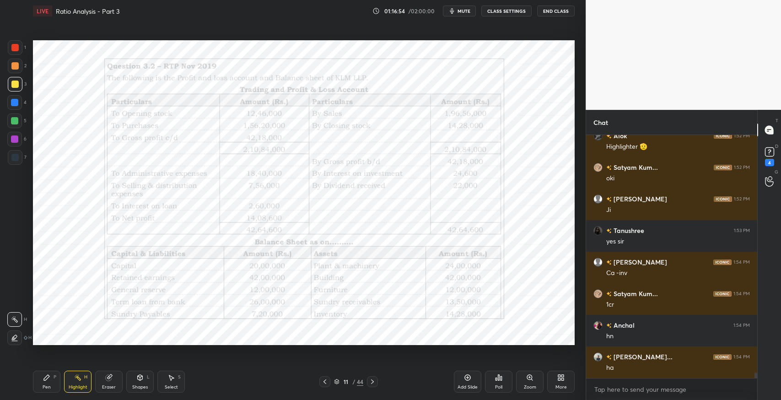
scroll to position [10712, 0]
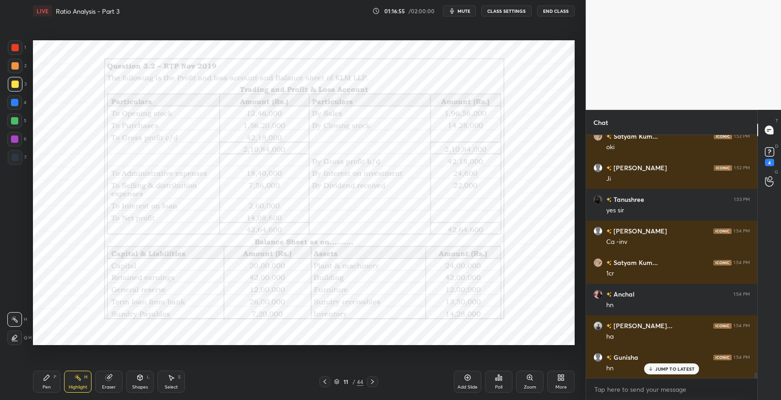
click at [375, 383] on icon at bounding box center [372, 381] width 7 height 7
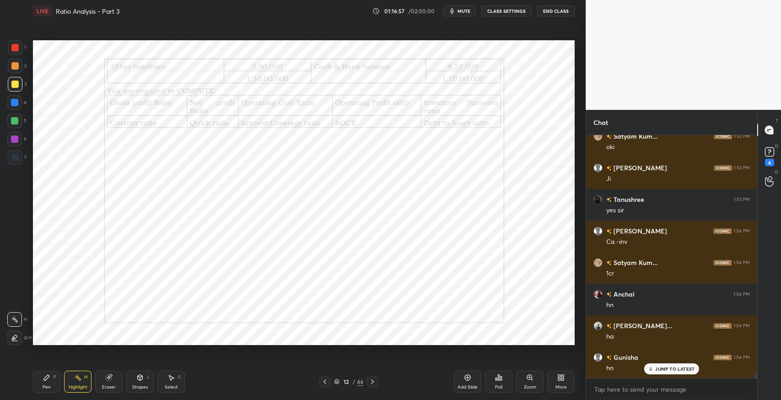
click at [326, 377] on div at bounding box center [325, 381] width 11 height 11
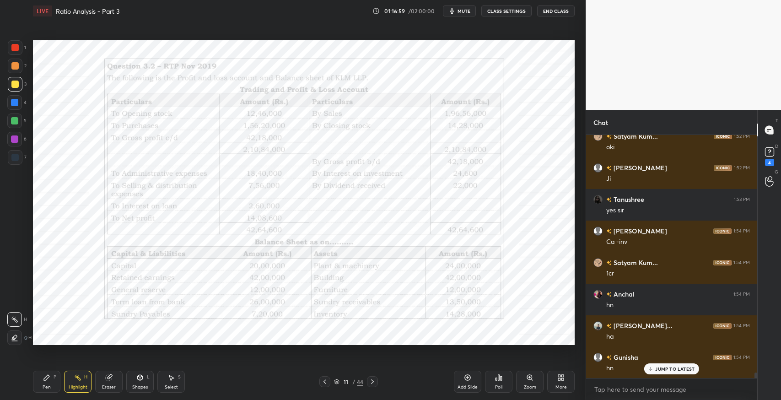
click at [373, 385] on div at bounding box center [372, 381] width 11 height 11
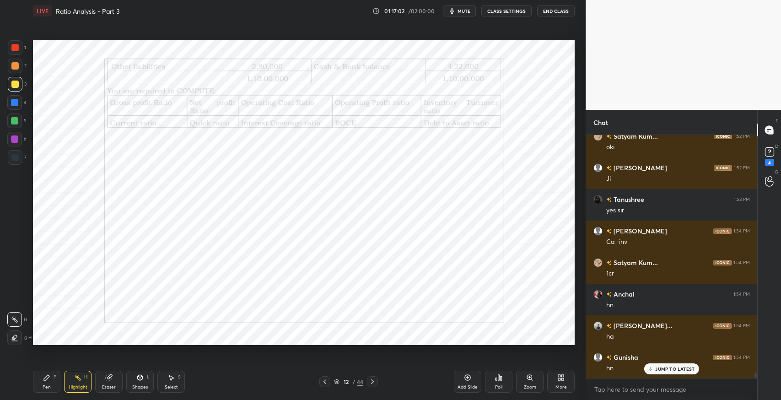
click at [324, 381] on icon at bounding box center [325, 382] width 3 height 5
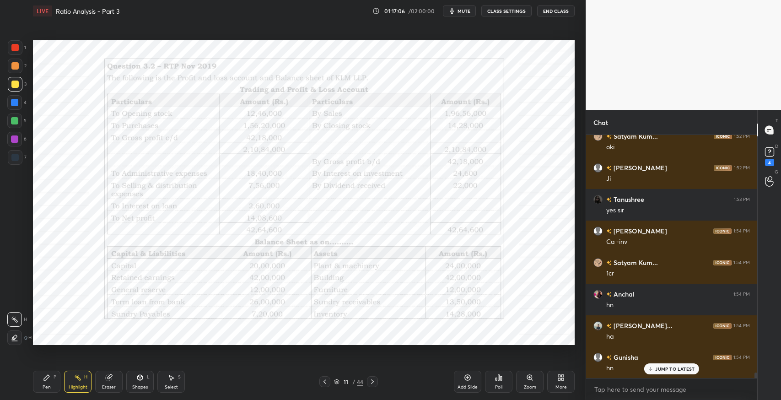
click at [369, 381] on icon at bounding box center [372, 381] width 7 height 7
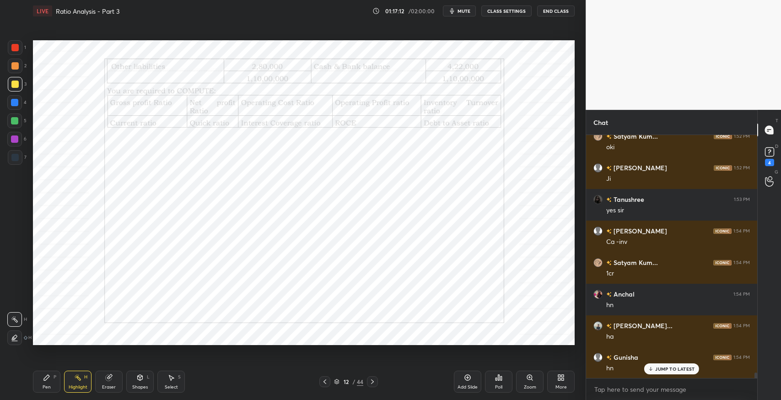
click at [324, 380] on icon at bounding box center [324, 381] width 7 height 7
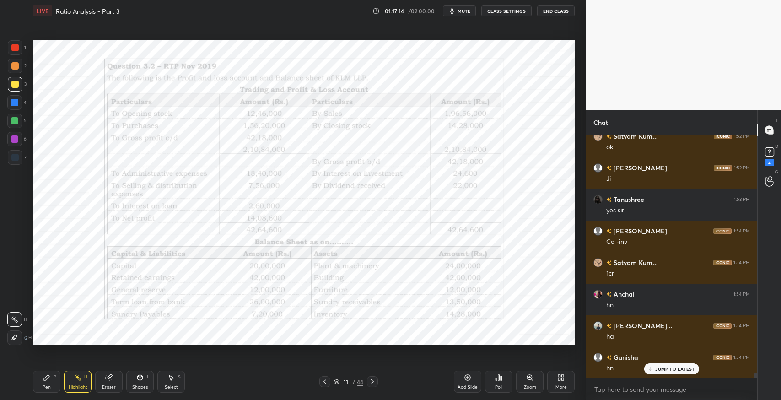
click at [373, 380] on icon at bounding box center [372, 381] width 7 height 7
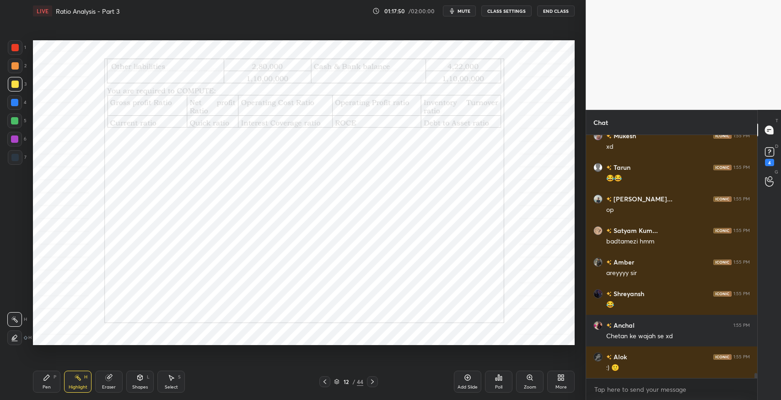
scroll to position [11470, 0]
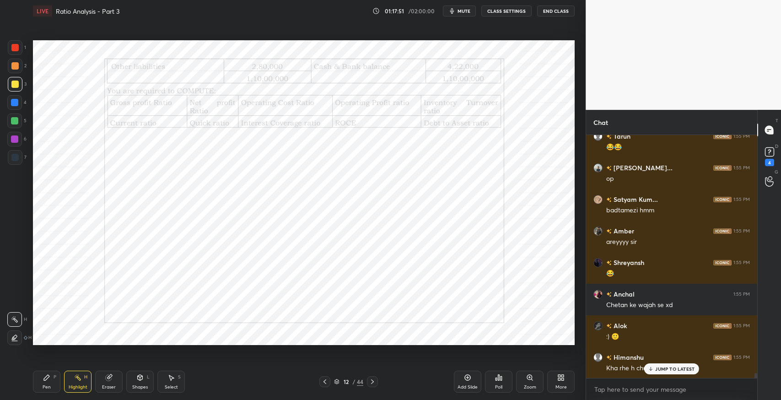
click at [323, 383] on icon at bounding box center [324, 381] width 7 height 7
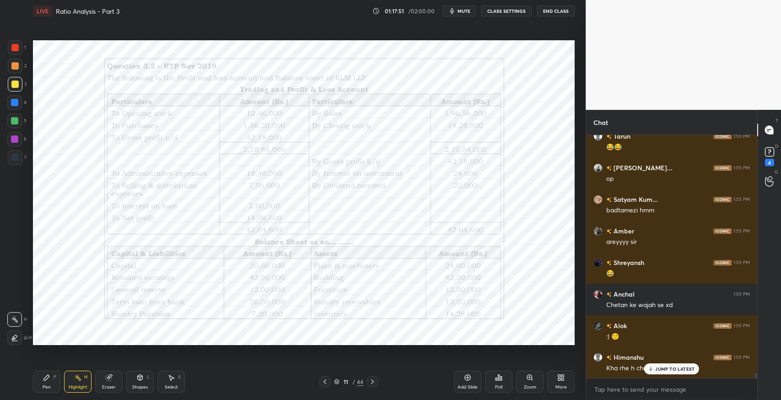
scroll to position [11502, 0]
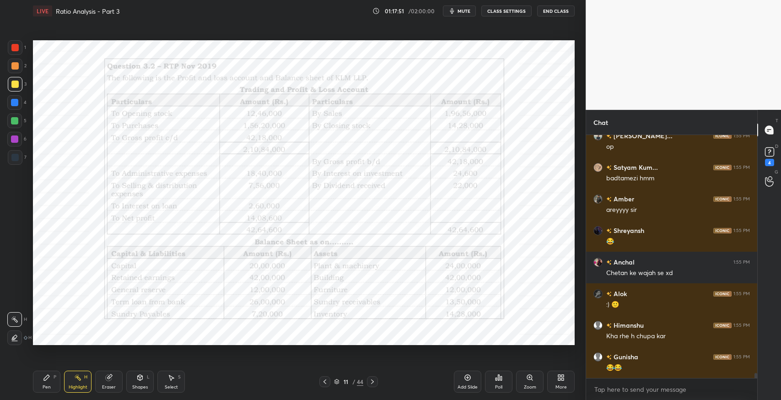
click at [462, 385] on div "Add Slide" at bounding box center [468, 387] width 20 height 5
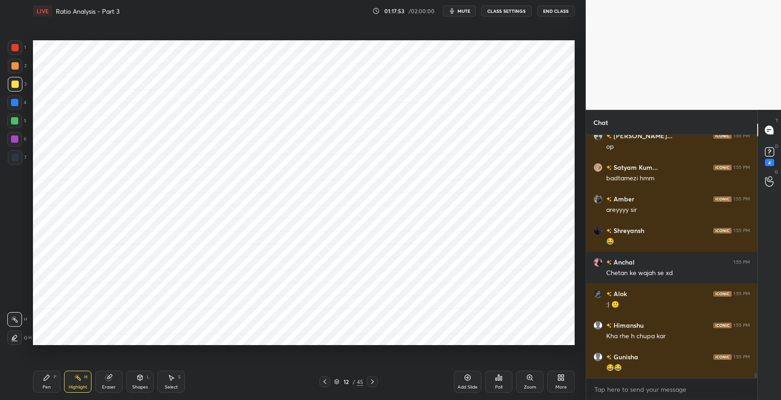
scroll to position [11533, 0]
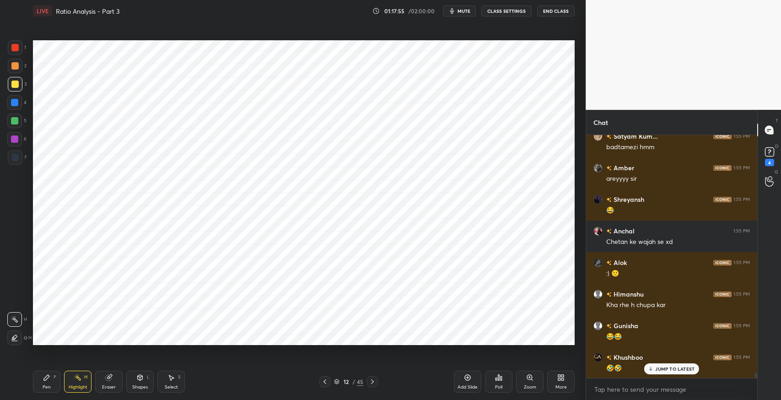
click at [53, 385] on div "Pen P" at bounding box center [46, 382] width 27 height 22
click at [15, 159] on div at bounding box center [14, 157] width 7 height 7
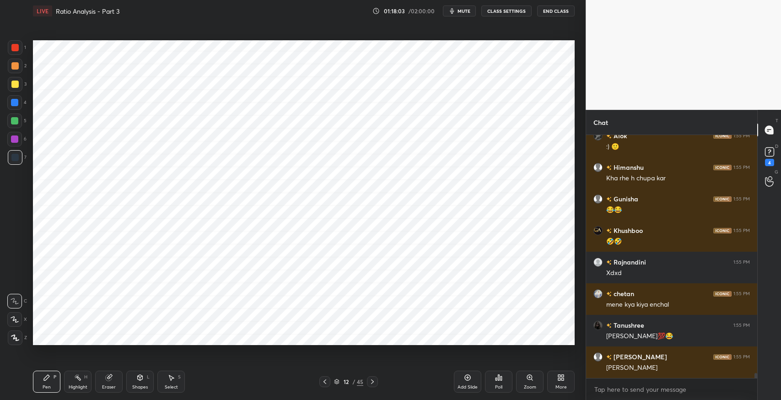
scroll to position [11692, 0]
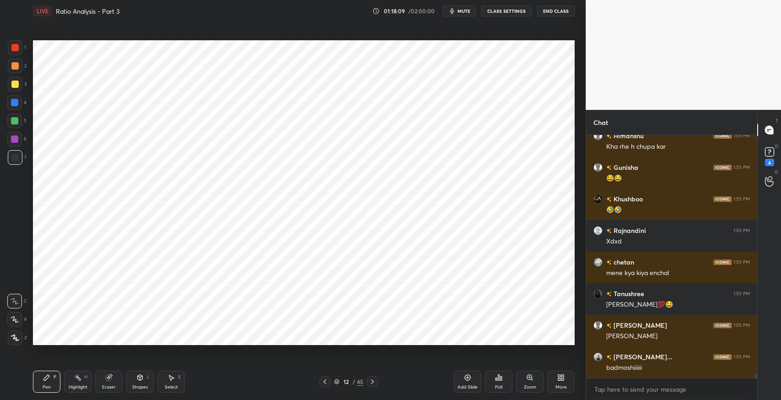
click at [140, 386] on div "Shapes" at bounding box center [140, 387] width 16 height 5
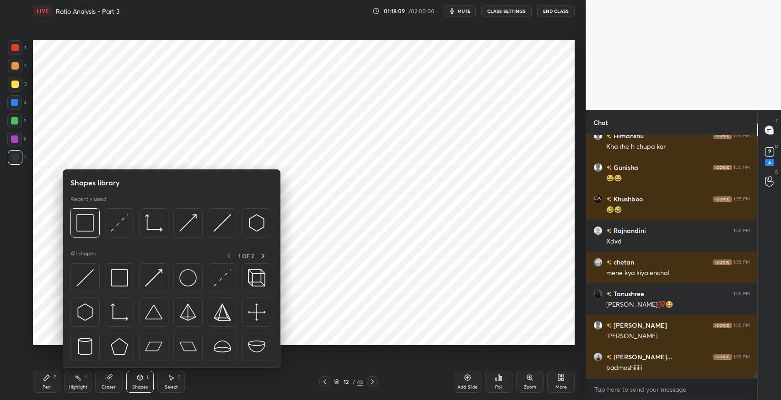
click at [118, 274] on img at bounding box center [119, 277] width 17 height 17
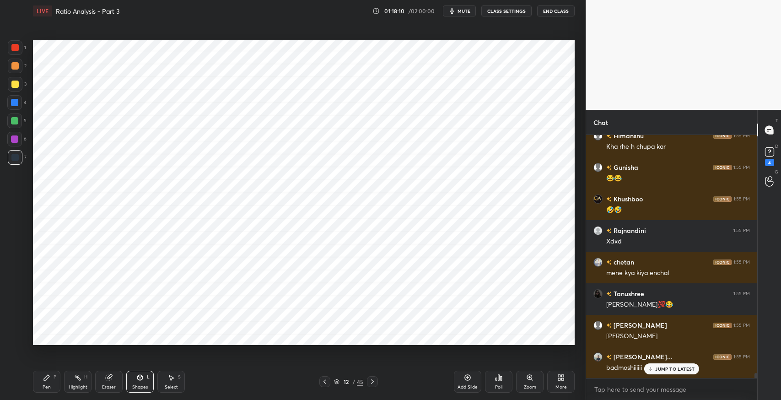
scroll to position [11723, 0]
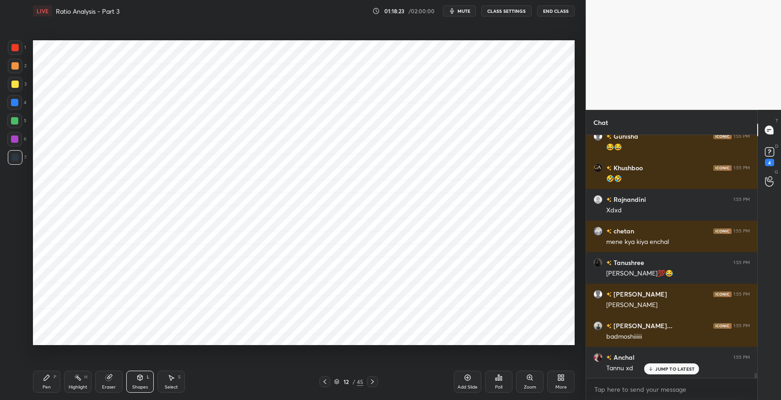
click at [47, 380] on icon at bounding box center [46, 377] width 7 height 7
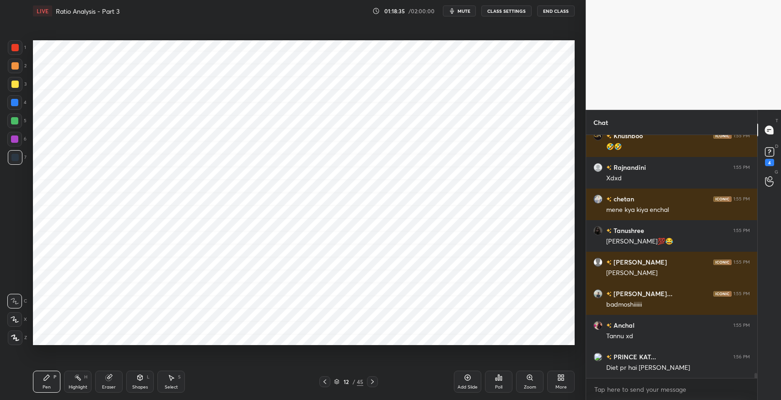
click at [119, 379] on div "Eraser" at bounding box center [108, 382] width 27 height 22
click at [12, 299] on icon at bounding box center [14, 301] width 6 height 6
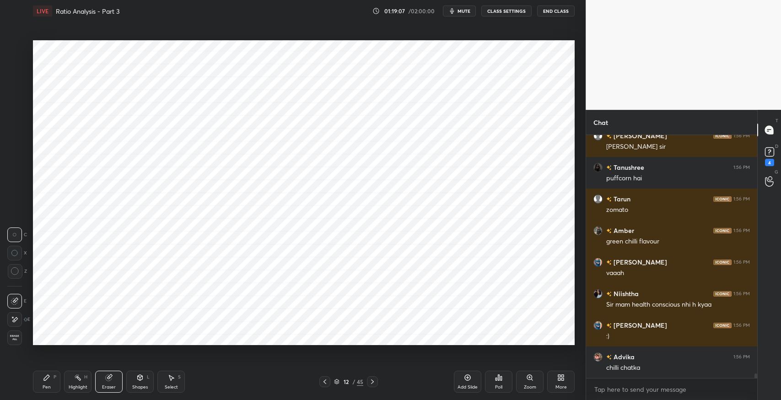
scroll to position [12102, 0]
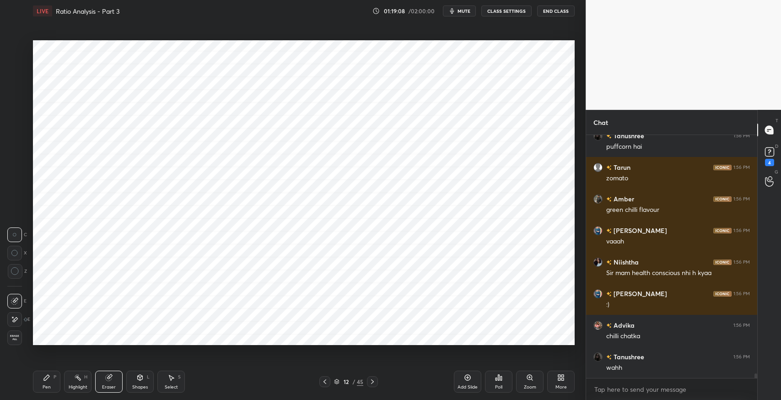
click at [54, 378] on div "P" at bounding box center [55, 377] width 3 height 5
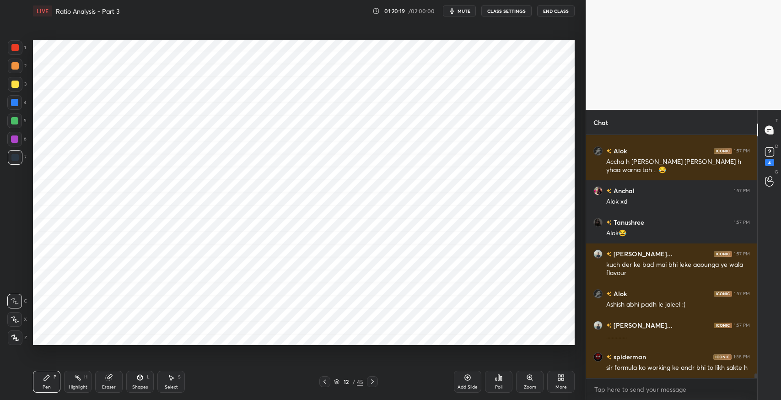
scroll to position [12443, 0]
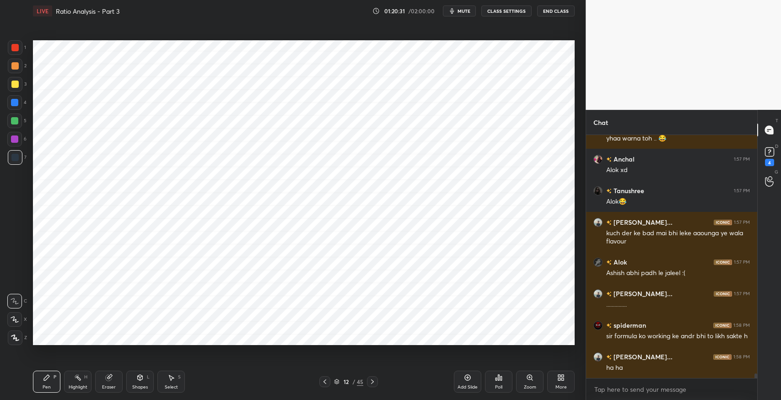
click at [558, 381] on div "More" at bounding box center [561, 382] width 27 height 22
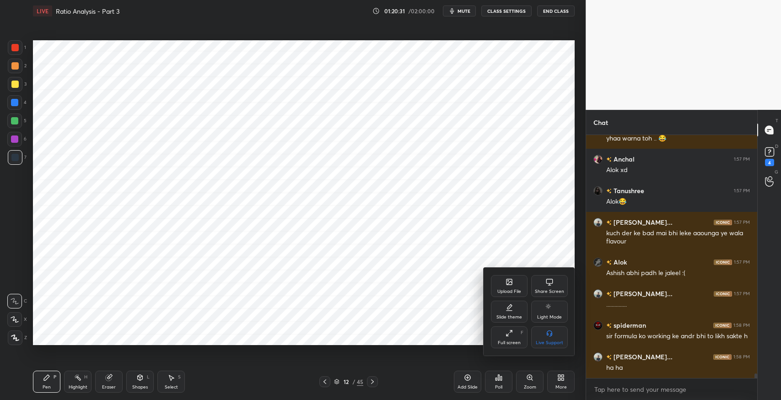
click at [505, 152] on div at bounding box center [390, 200] width 781 height 400
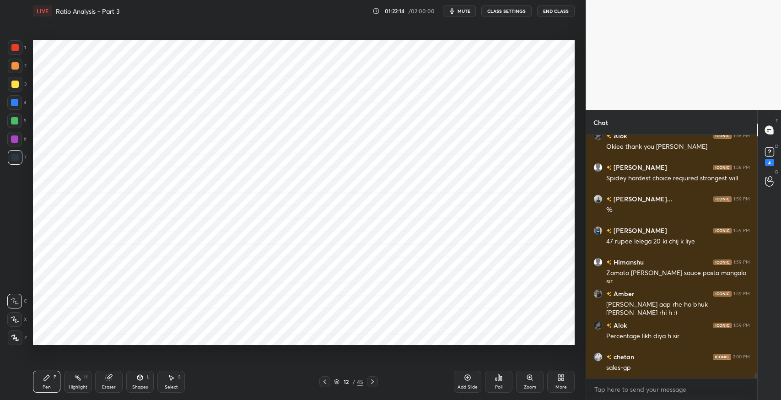
scroll to position [12822, 0]
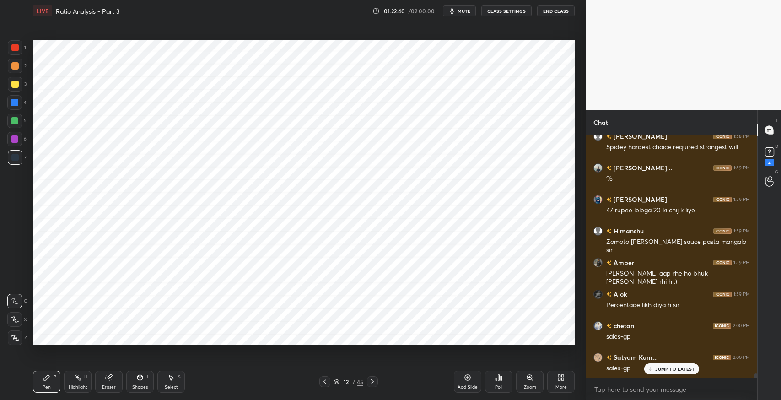
click at [171, 380] on icon at bounding box center [171, 377] width 5 height 5
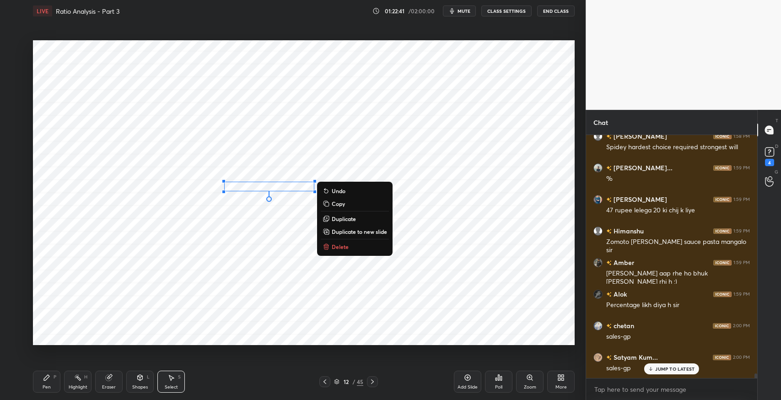
click at [352, 219] on p "Duplicate" at bounding box center [344, 218] width 24 height 7
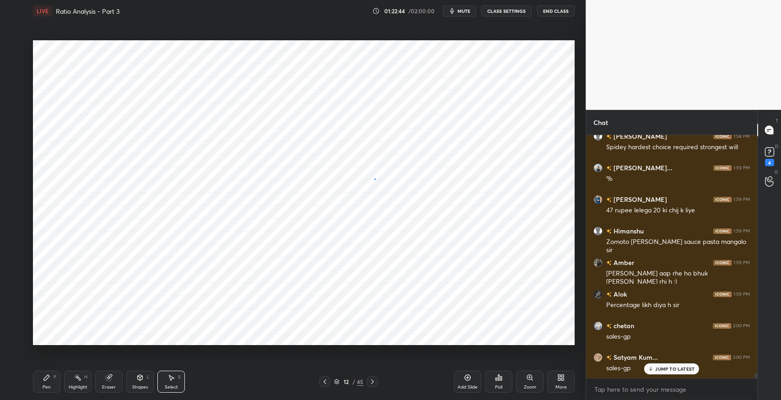
click at [375, 180] on div "0 ° Undo Copy Duplicate Duplicate to new slide Delete" at bounding box center [304, 192] width 542 height 305
click at [293, 184] on div "0 ° Undo Copy Duplicate Duplicate to new slide Delete" at bounding box center [304, 192] width 542 height 305
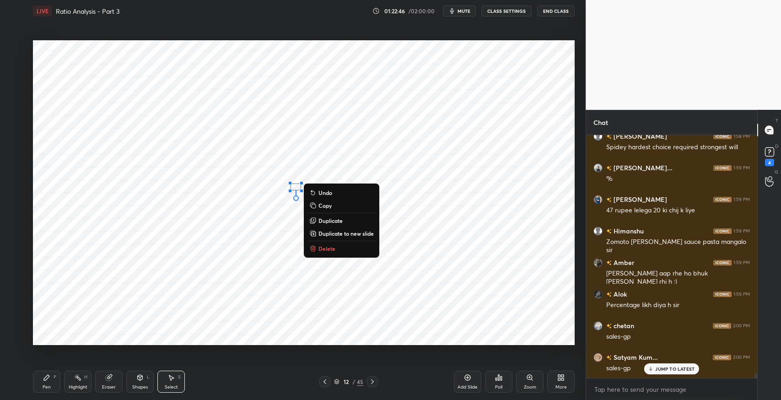
click at [49, 384] on div "Pen P" at bounding box center [46, 382] width 27 height 22
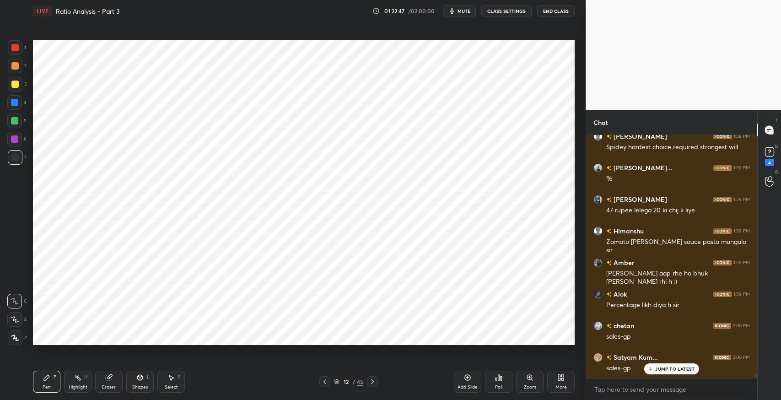
scroll to position [12854, 0]
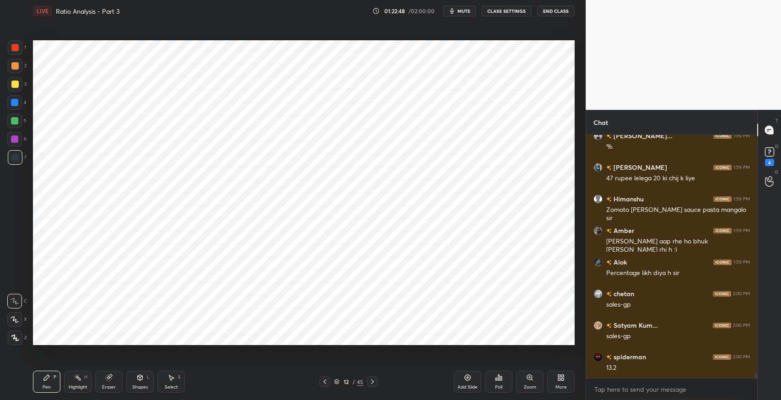
click at [167, 385] on div "Select" at bounding box center [171, 387] width 13 height 5
click at [141, 385] on div "Shapes" at bounding box center [140, 387] width 16 height 5
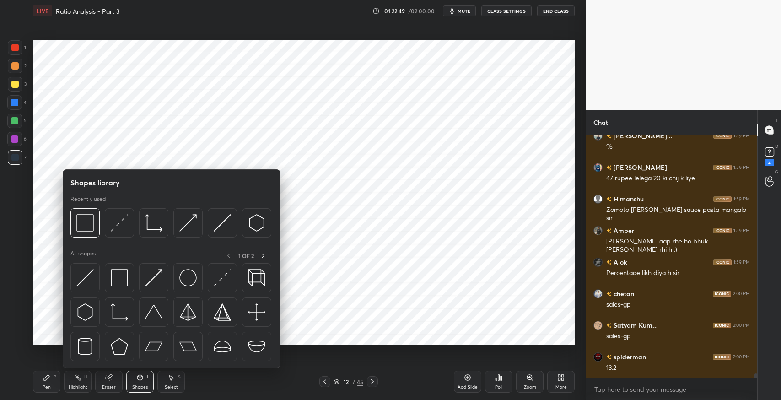
click at [125, 275] on img at bounding box center [119, 277] width 17 height 17
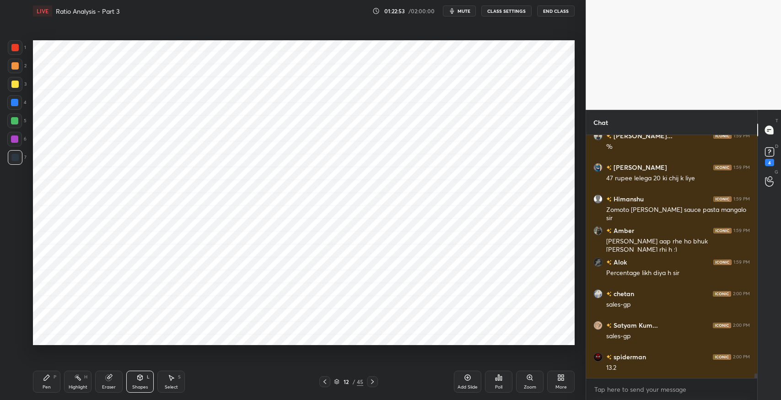
click at [45, 373] on div "Pen P" at bounding box center [46, 382] width 27 height 22
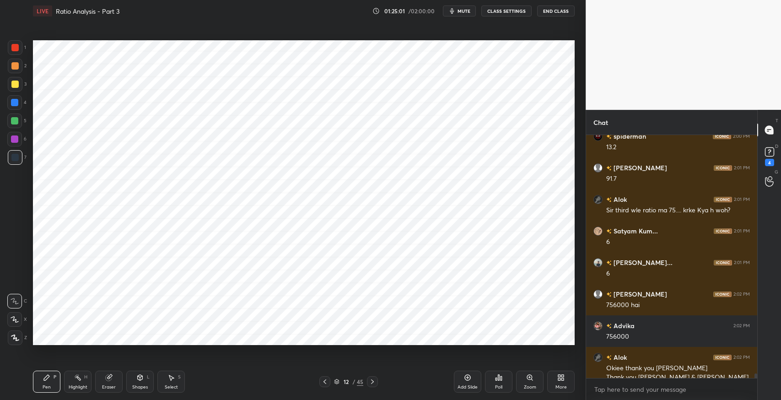
scroll to position [13084, 0]
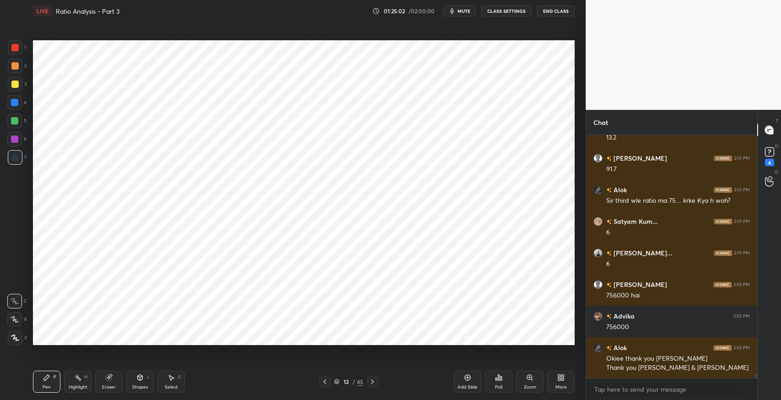
click at [119, 380] on div "Eraser" at bounding box center [108, 382] width 27 height 22
click at [49, 383] on div "Pen P" at bounding box center [46, 382] width 27 height 22
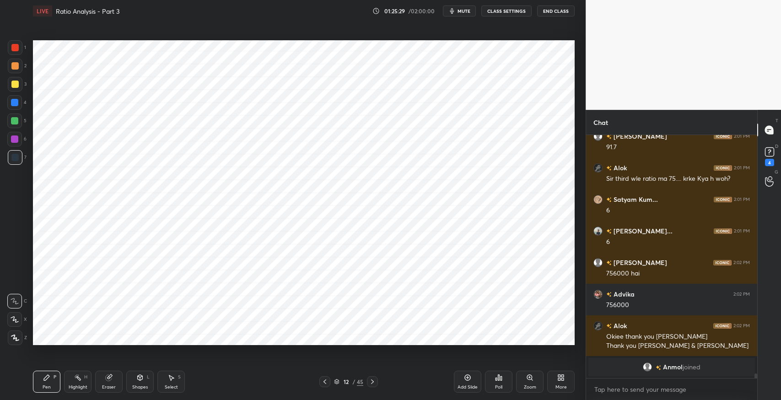
click at [113, 385] on div "Eraser" at bounding box center [109, 387] width 14 height 5
click at [44, 386] on div "Pen" at bounding box center [47, 387] width 8 height 5
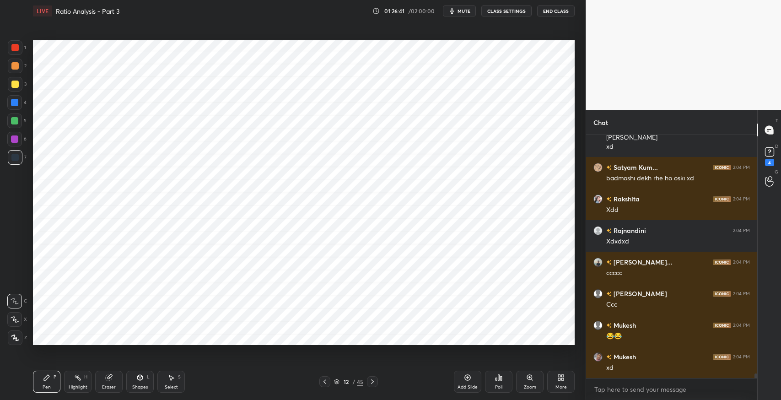
scroll to position [12883, 0]
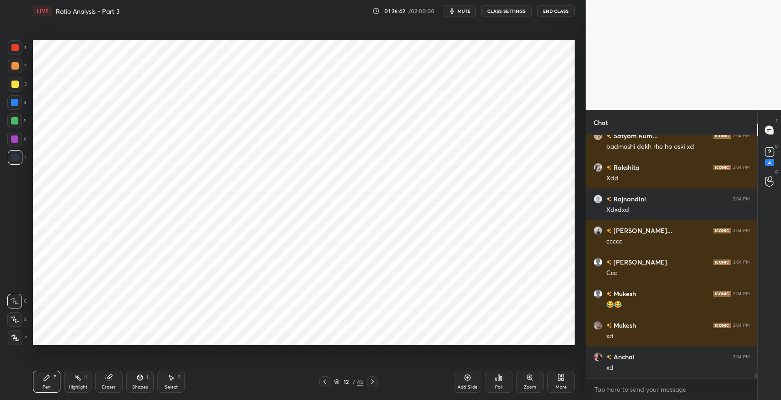
click at [174, 385] on div "Select" at bounding box center [171, 387] width 13 height 5
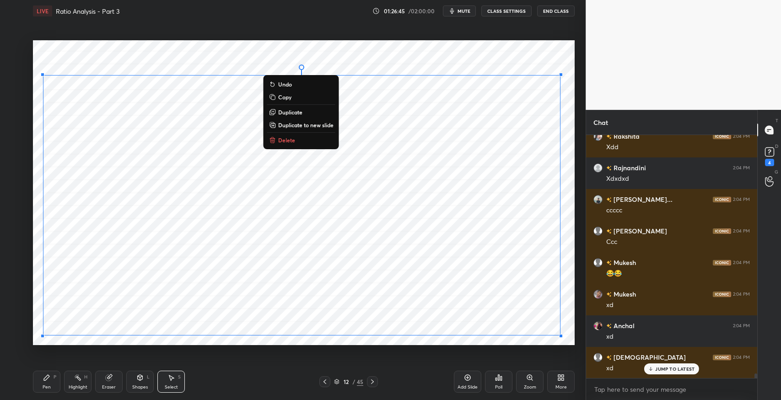
scroll to position [12946, 0]
click at [308, 126] on p "Duplicate to new slide" at bounding box center [305, 124] width 55 height 7
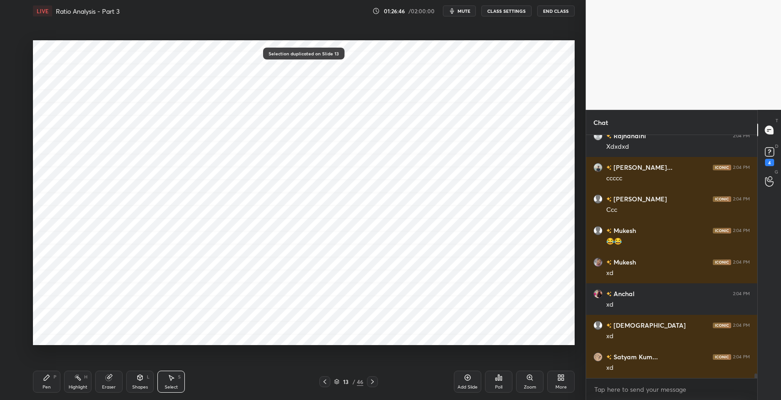
scroll to position [13009, 0]
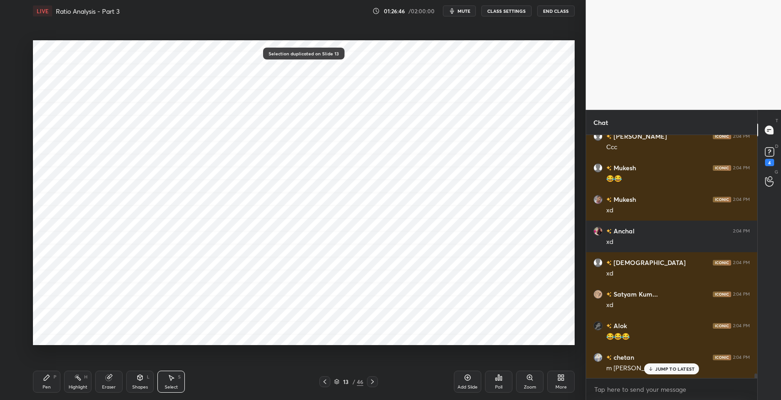
click at [45, 376] on icon at bounding box center [46, 377] width 7 height 7
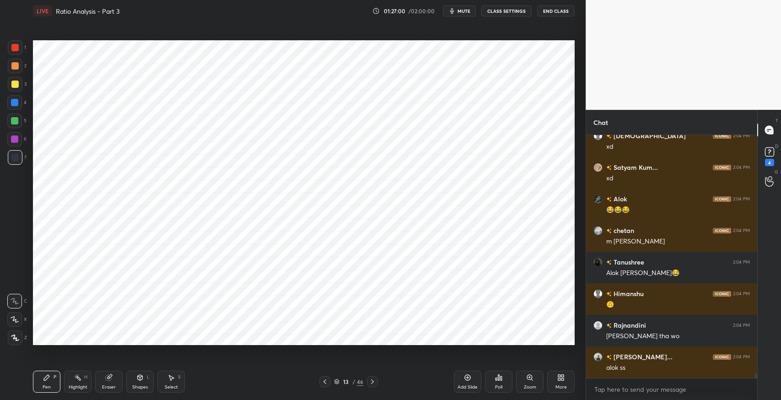
scroll to position [13167, 0]
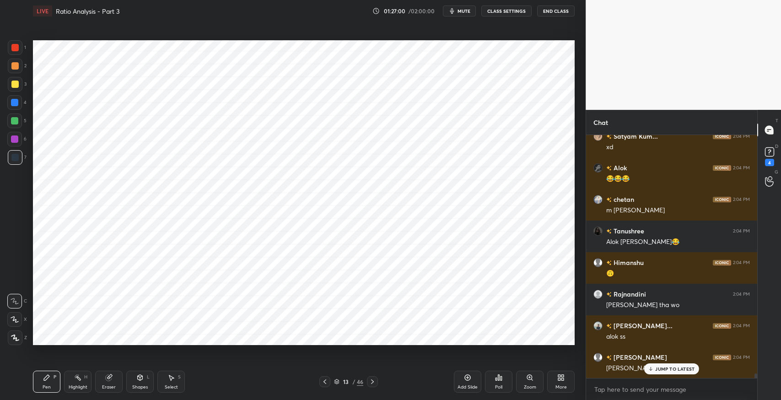
click at [325, 382] on icon at bounding box center [324, 381] width 7 height 7
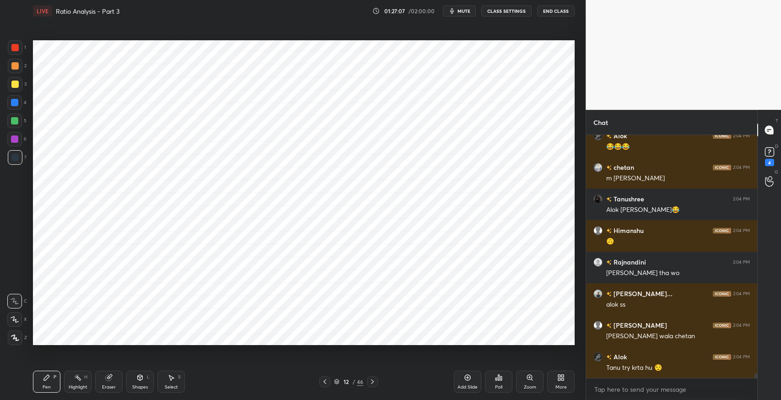
click at [371, 381] on icon at bounding box center [372, 381] width 7 height 7
click at [133, 384] on div "Shapes L" at bounding box center [139, 382] width 27 height 22
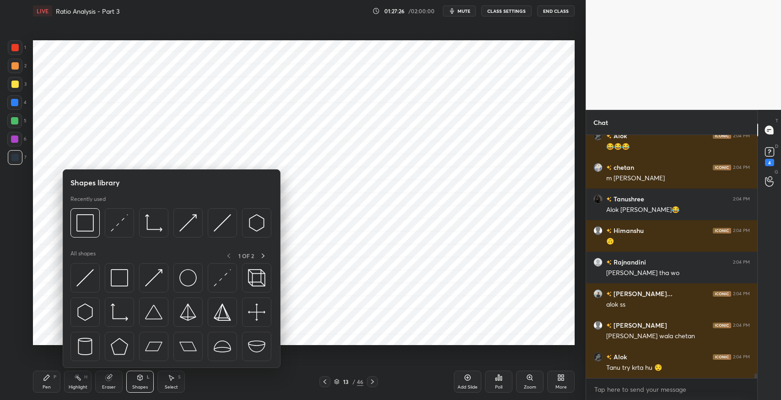
click at [120, 277] on img at bounding box center [119, 277] width 17 height 17
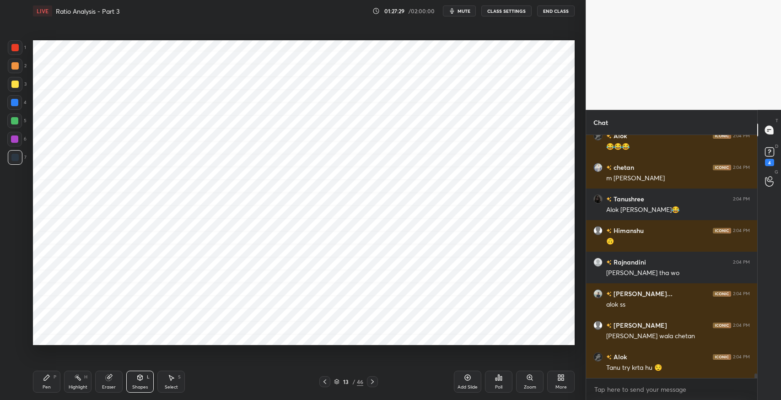
scroll to position [13238, 0]
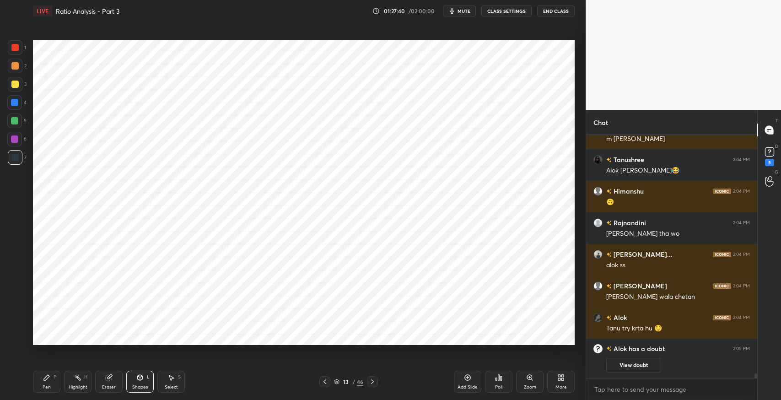
click at [43, 381] on div "Pen P" at bounding box center [46, 382] width 27 height 22
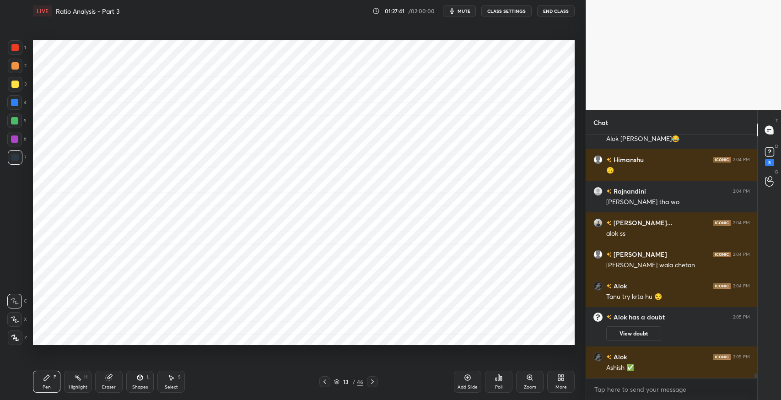
scroll to position [12957, 0]
click at [110, 385] on div "Eraser" at bounding box center [109, 387] width 14 height 5
click at [47, 381] on div "Pen P" at bounding box center [46, 382] width 27 height 22
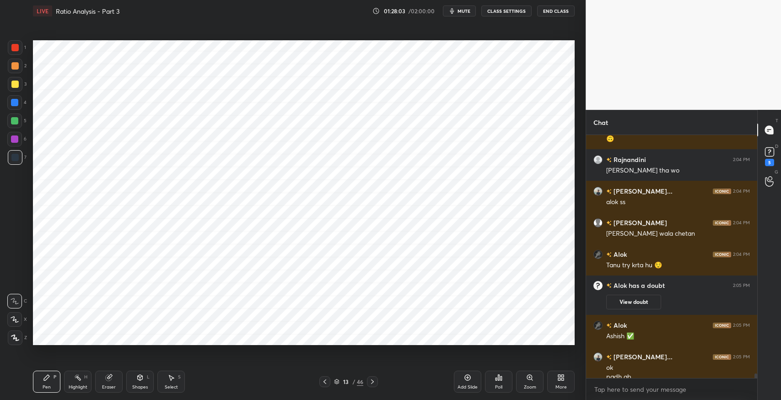
scroll to position [12998, 0]
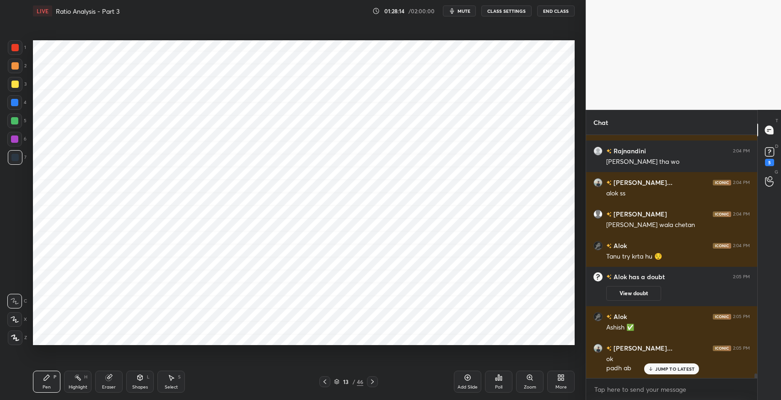
click at [108, 380] on icon at bounding box center [109, 378] width 6 height 6
click at [49, 385] on div "Pen" at bounding box center [47, 387] width 8 height 5
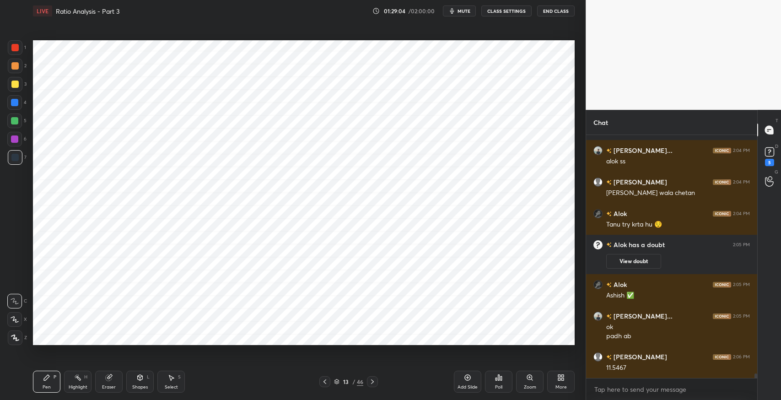
click at [142, 379] on icon at bounding box center [140, 377] width 5 height 5
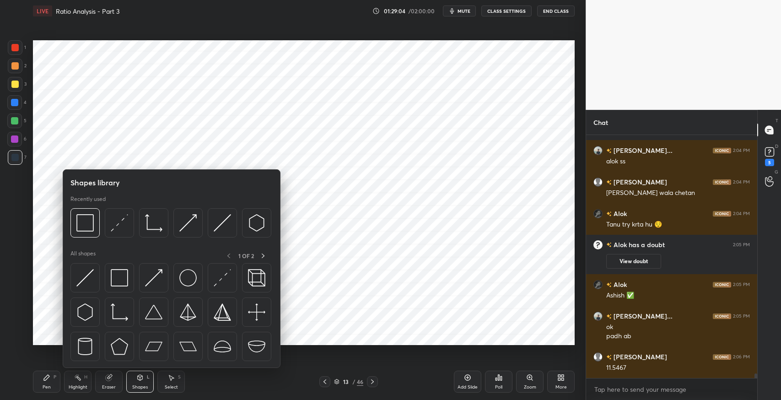
click at [124, 280] on img at bounding box center [119, 277] width 17 height 17
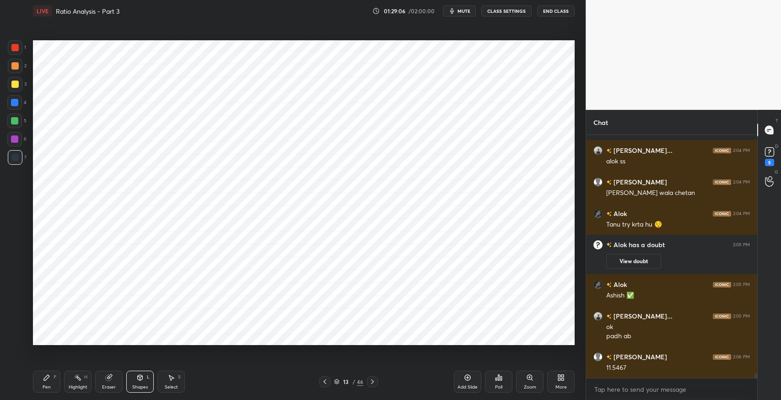
click at [37, 379] on div "Pen P" at bounding box center [46, 382] width 27 height 22
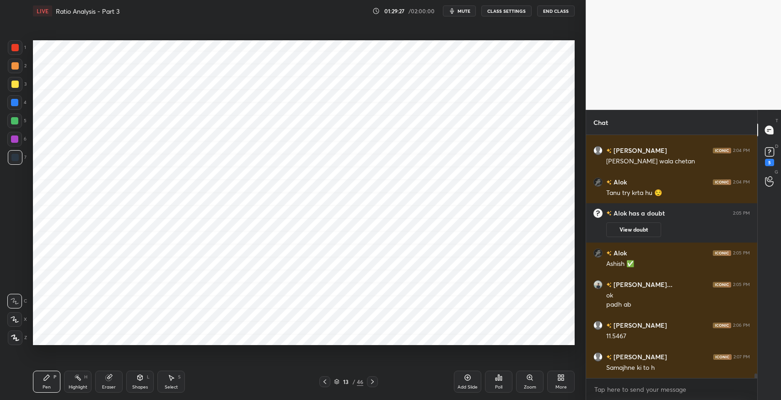
click at [134, 384] on div "Shapes L" at bounding box center [139, 382] width 27 height 22
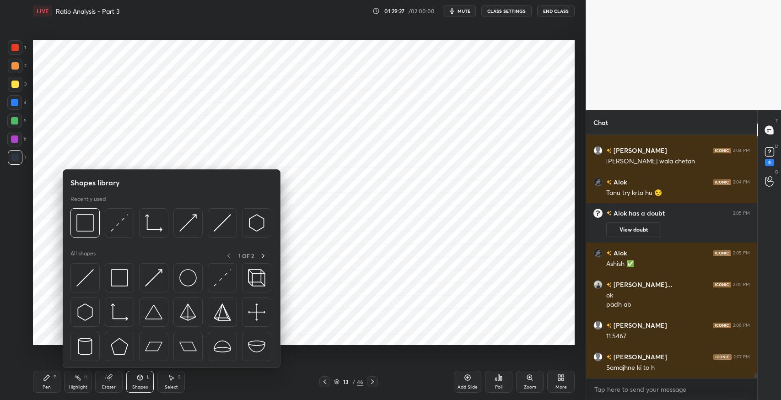
click at [125, 276] on img at bounding box center [119, 277] width 17 height 17
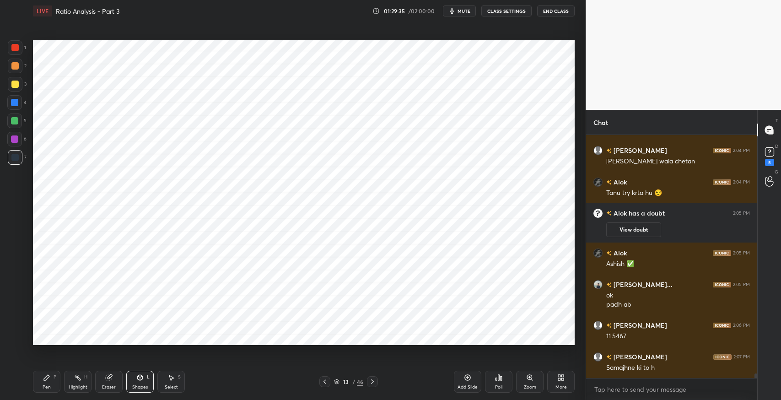
click at [47, 377] on icon at bounding box center [46, 377] width 5 height 5
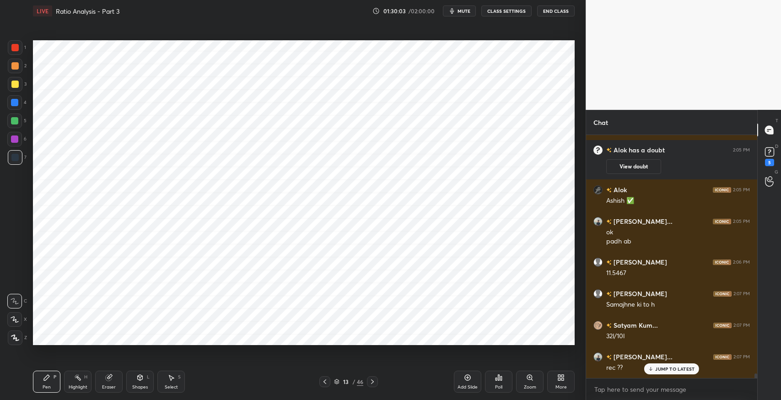
scroll to position [13156, 0]
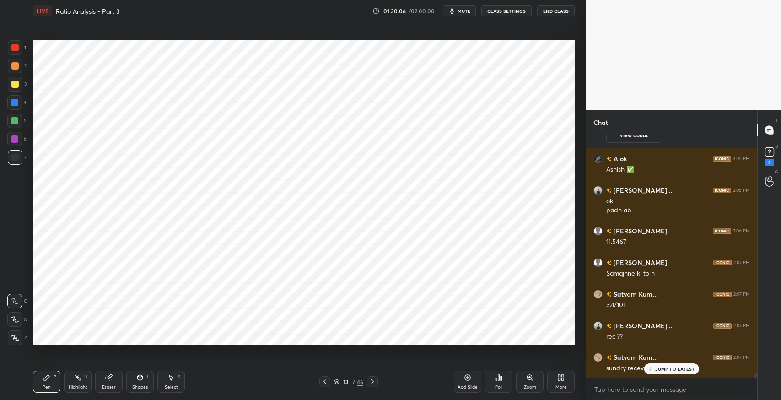
click at [137, 382] on div "Shapes L" at bounding box center [139, 382] width 27 height 22
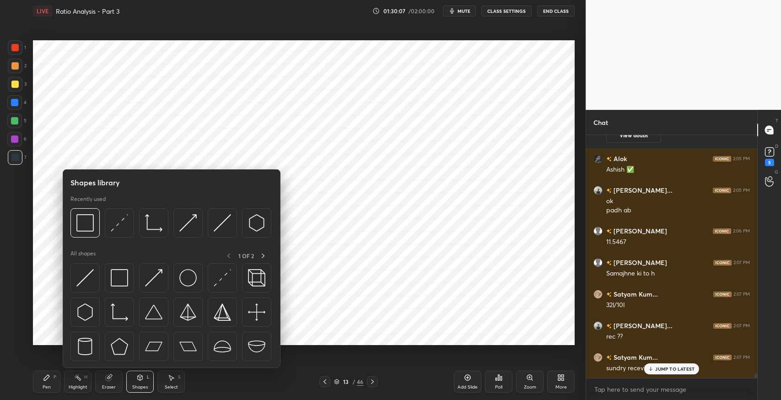
click at [123, 282] on img at bounding box center [119, 277] width 17 height 17
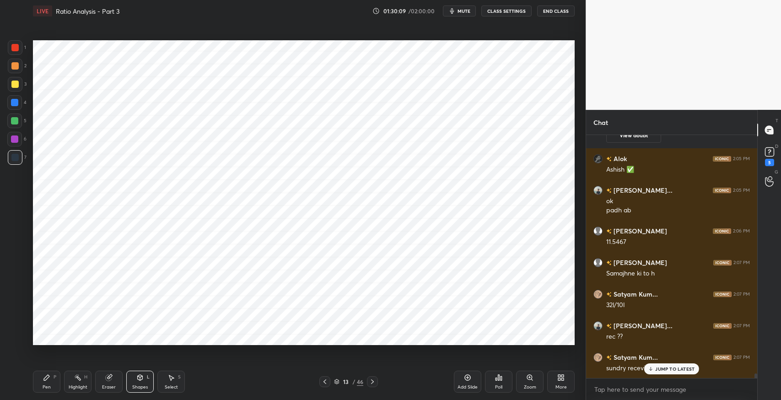
click at [46, 383] on div "Pen P" at bounding box center [46, 382] width 27 height 22
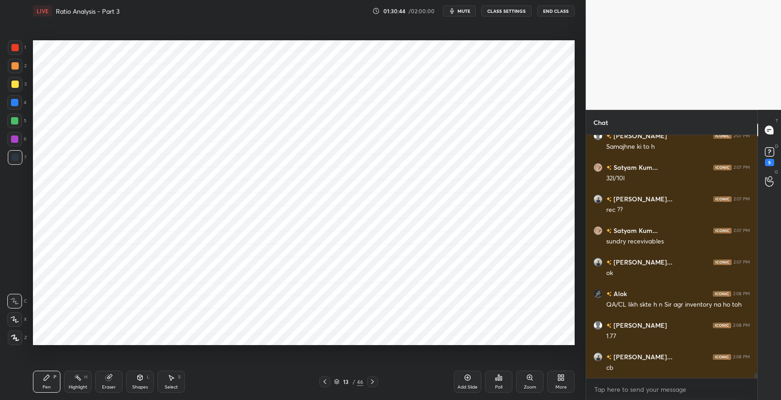
scroll to position [13314, 0]
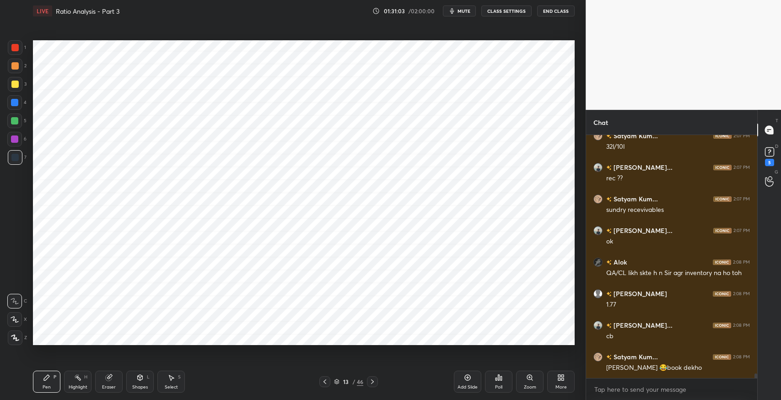
click at [142, 379] on icon at bounding box center [140, 377] width 5 height 5
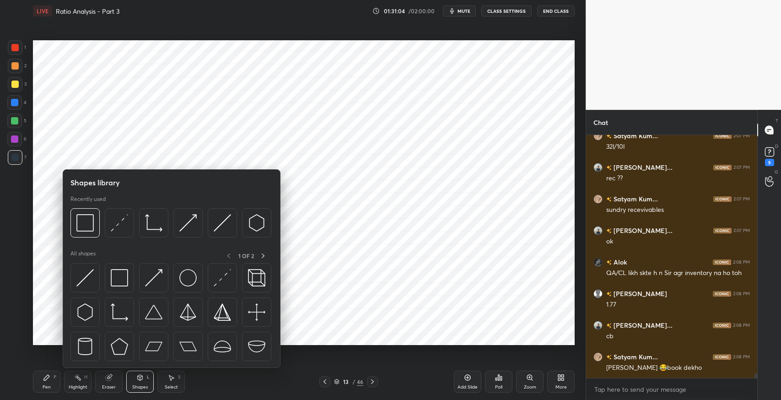
click at [121, 276] on img at bounding box center [119, 277] width 17 height 17
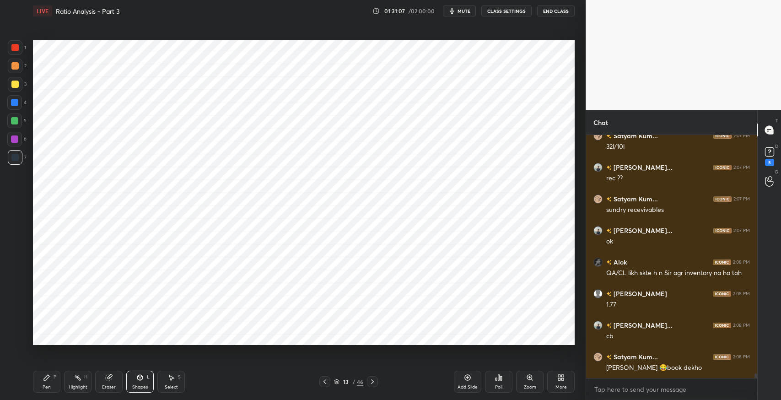
scroll to position [13345, 0]
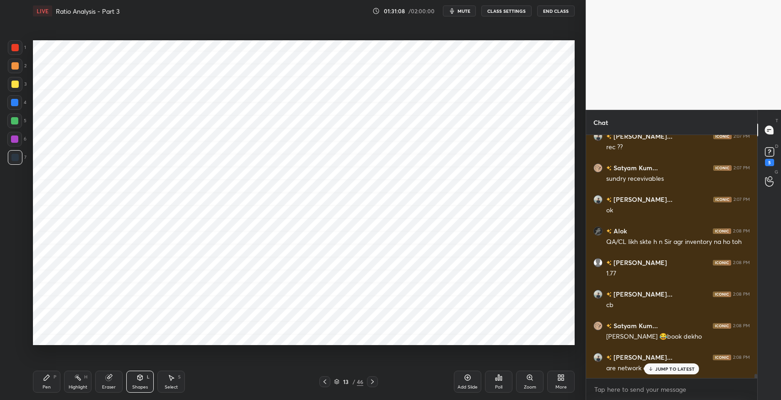
click at [50, 379] on icon at bounding box center [46, 377] width 7 height 7
click at [48, 375] on icon at bounding box center [46, 377] width 5 height 5
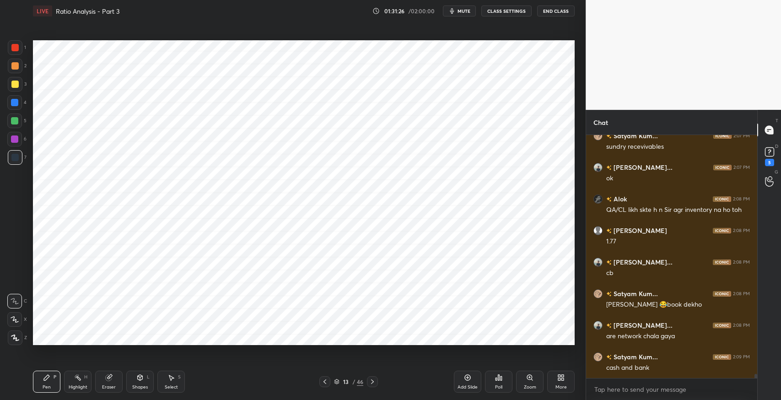
click at [114, 379] on div "Eraser" at bounding box center [108, 382] width 27 height 22
click at [54, 383] on div "Pen P" at bounding box center [46, 382] width 27 height 22
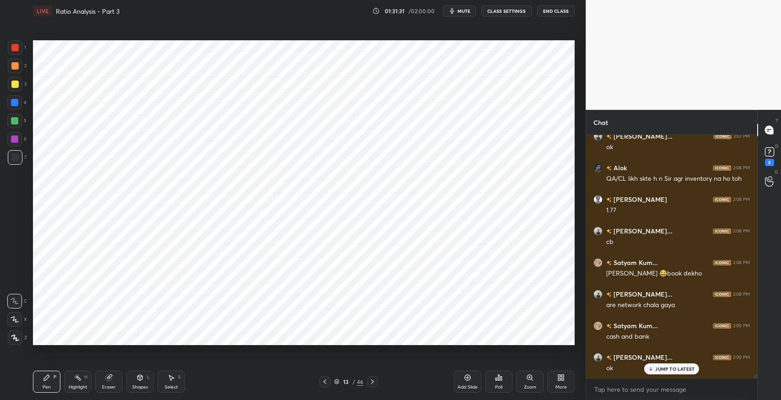
click at [15, 123] on div at bounding box center [14, 120] width 7 height 7
click at [144, 384] on div "Shapes L" at bounding box center [139, 382] width 27 height 22
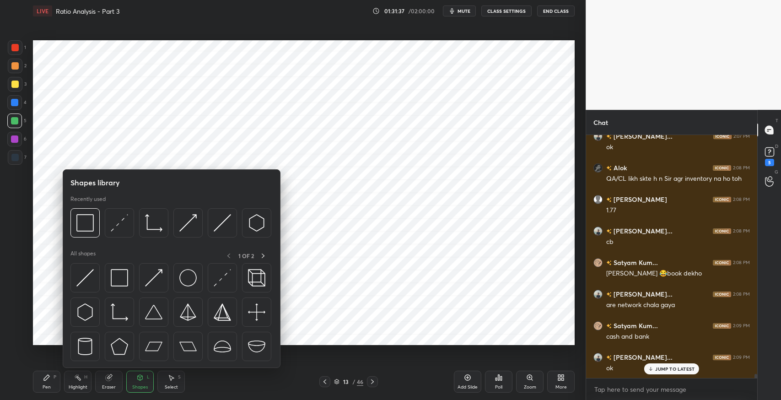
click at [50, 377] on div "Pen P" at bounding box center [46, 382] width 27 height 22
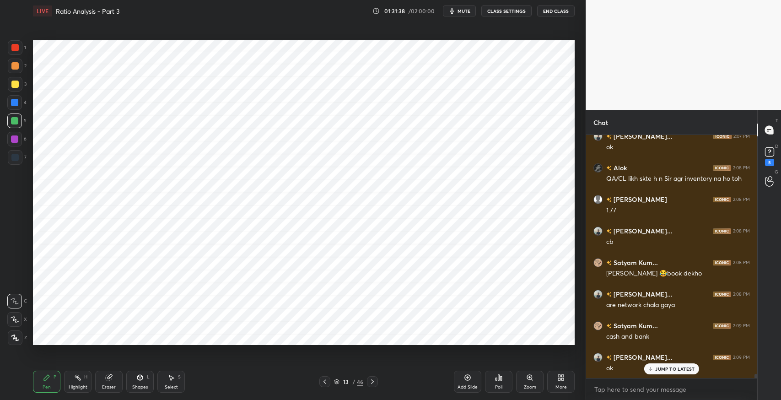
click at [106, 378] on icon at bounding box center [109, 378] width 6 height 6
click at [48, 380] on icon at bounding box center [46, 377] width 7 height 7
click at [15, 159] on div at bounding box center [14, 157] width 7 height 7
click at [137, 381] on div "Shapes L" at bounding box center [139, 382] width 27 height 22
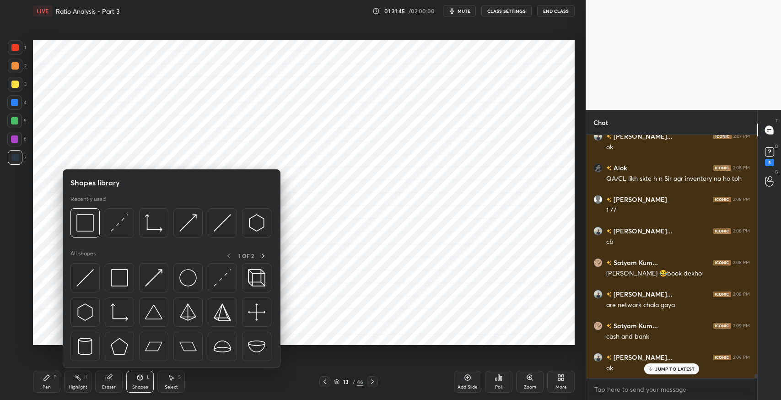
click at [119, 273] on img at bounding box center [119, 277] width 17 height 17
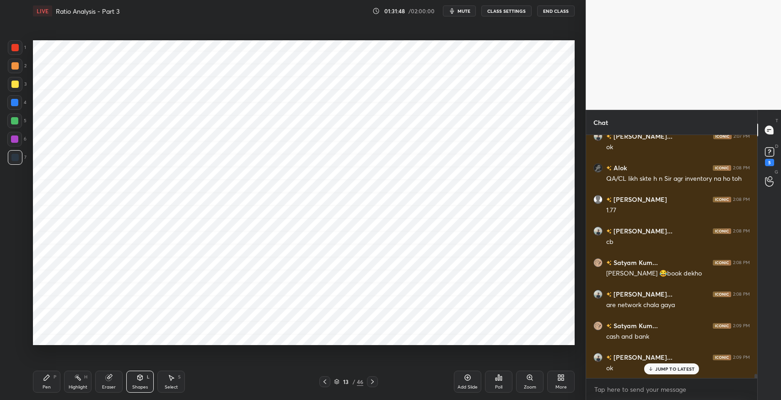
click at [41, 385] on div "Pen P" at bounding box center [46, 382] width 27 height 22
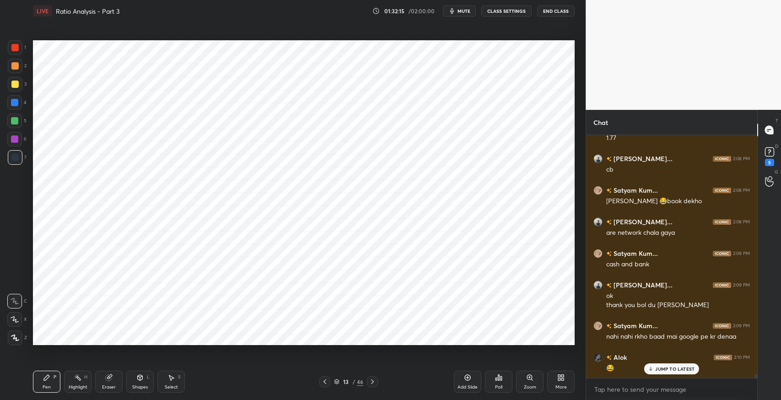
scroll to position [13513, 0]
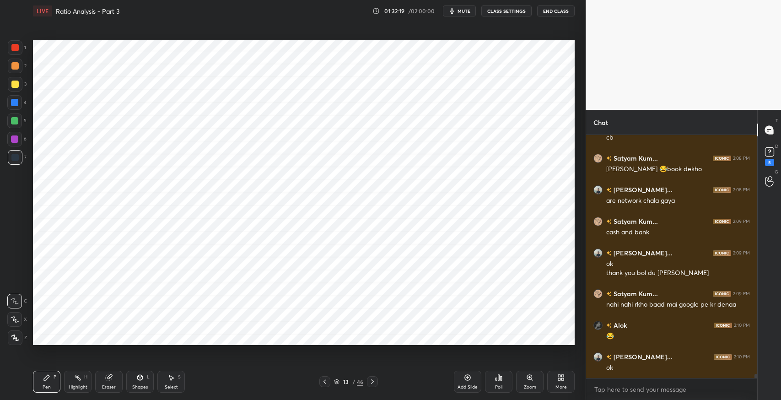
click at [41, 388] on div "Pen P" at bounding box center [46, 382] width 27 height 22
click at [172, 385] on div "Select" at bounding box center [171, 387] width 13 height 5
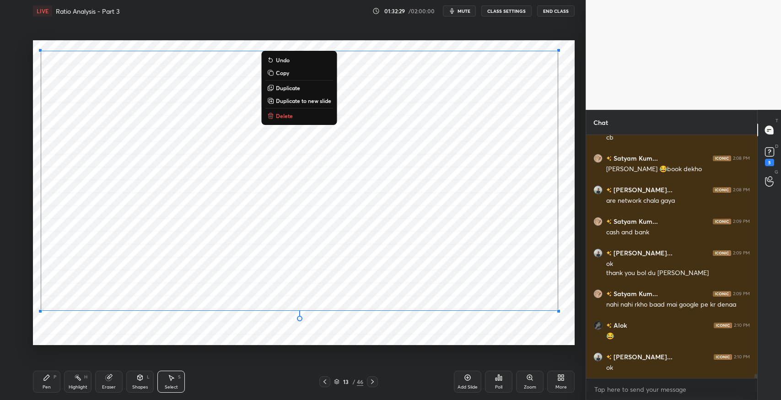
click at [237, 329] on div "0 ° Undo Copy Duplicate Duplicate to new slide Delete" at bounding box center [304, 192] width 542 height 305
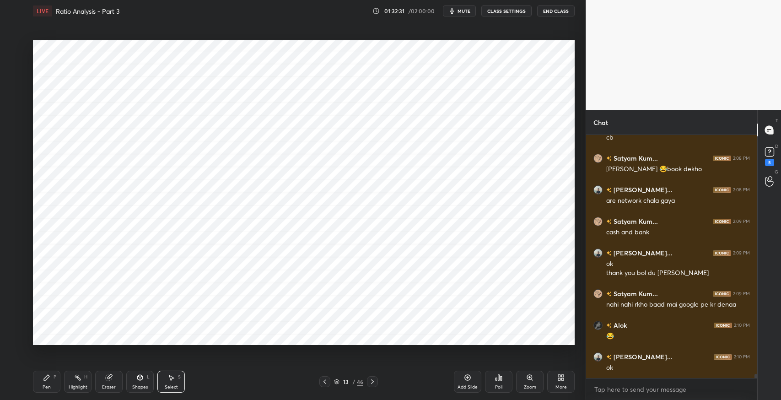
click at [205, 334] on div "0 ° Undo Copy Duplicate Duplicate to new slide Delete" at bounding box center [304, 192] width 542 height 305
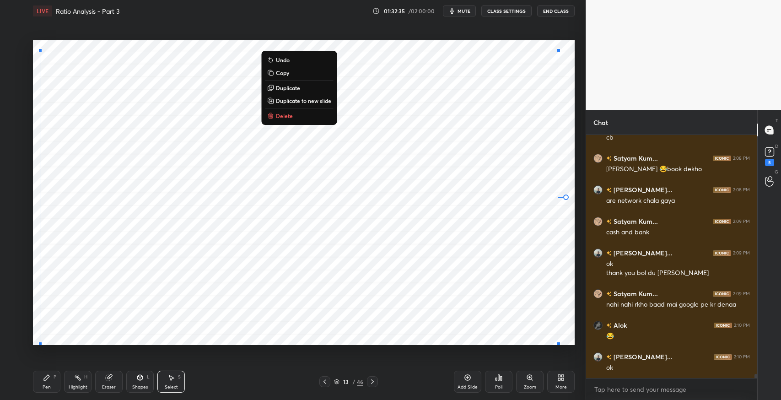
click at [564, 328] on div "0 ° Undo Copy Duplicate Duplicate to new slide Delete" at bounding box center [304, 192] width 542 height 305
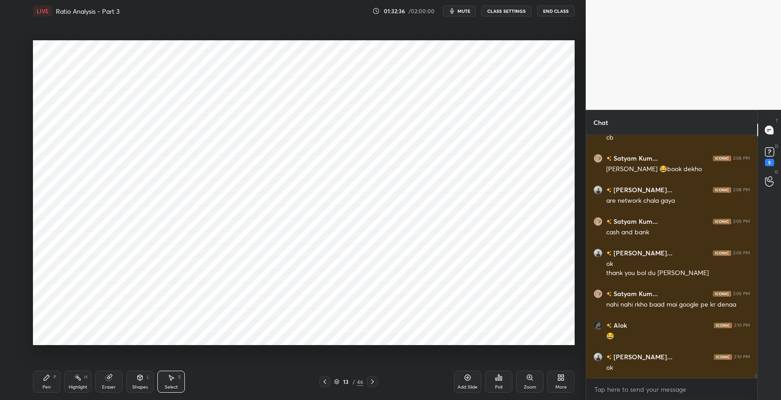
click at [44, 381] on icon at bounding box center [46, 377] width 7 height 7
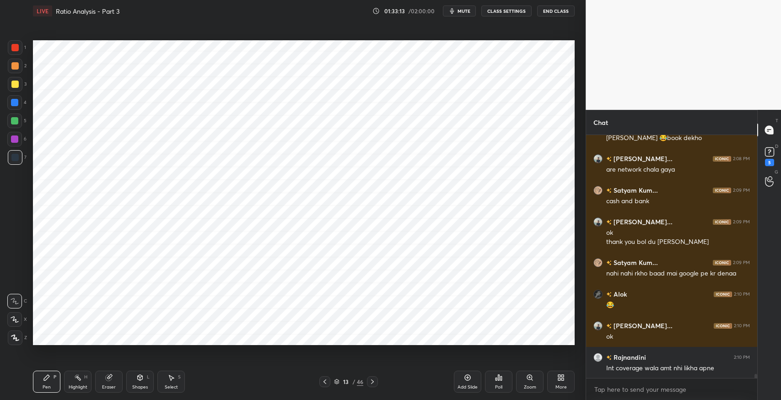
scroll to position [13576, 0]
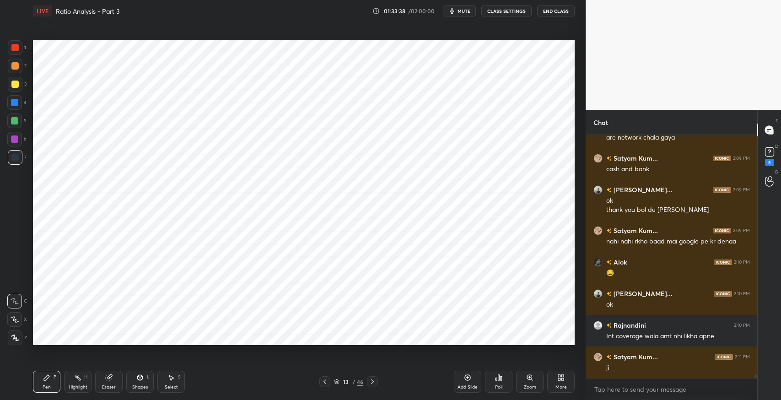
click at [140, 380] on icon at bounding box center [140, 378] width 0 height 3
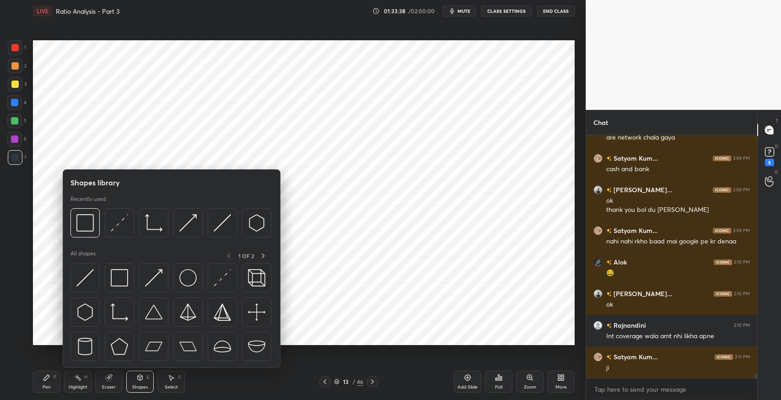
click at [129, 277] on div at bounding box center [119, 277] width 29 height 29
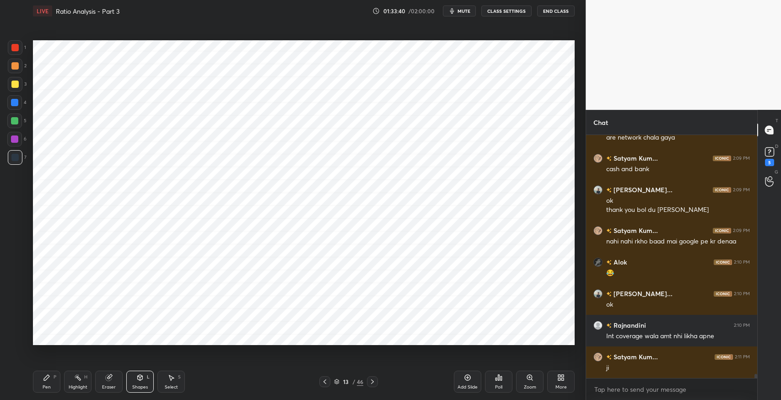
click at [52, 380] on div "Pen P" at bounding box center [46, 382] width 27 height 22
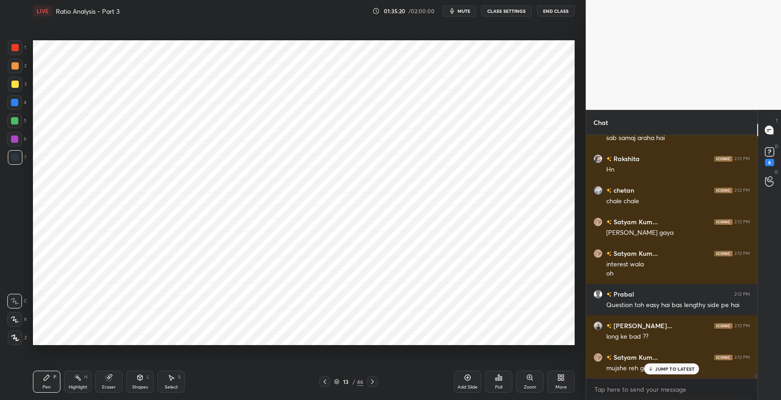
scroll to position [13964, 0]
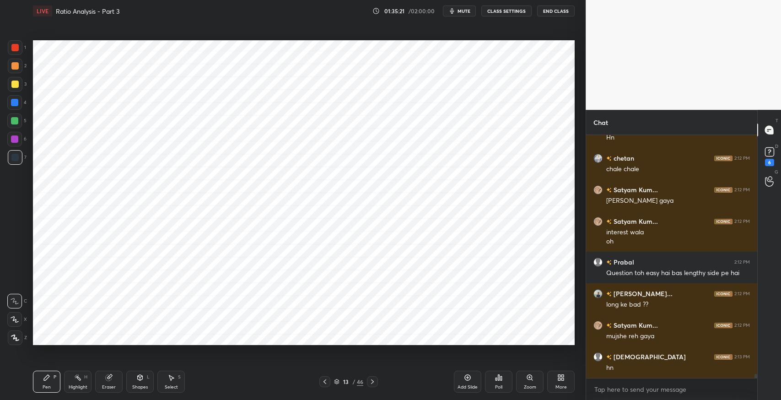
click at [324, 382] on icon at bounding box center [325, 382] width 3 height 5
click at [325, 382] on icon at bounding box center [324, 381] width 7 height 7
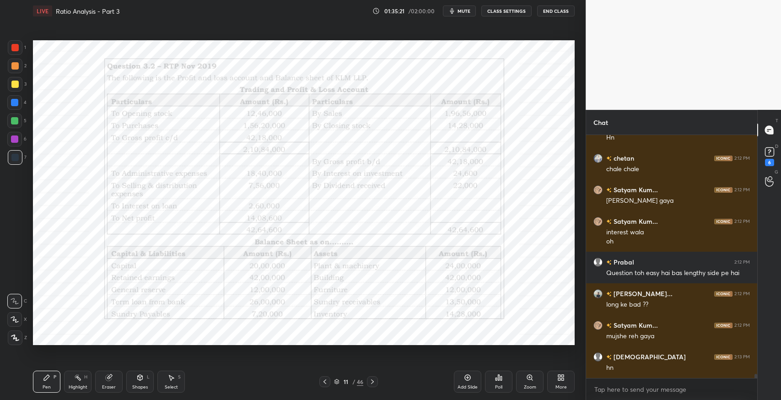
click at [325, 381] on icon at bounding box center [325, 382] width 3 height 5
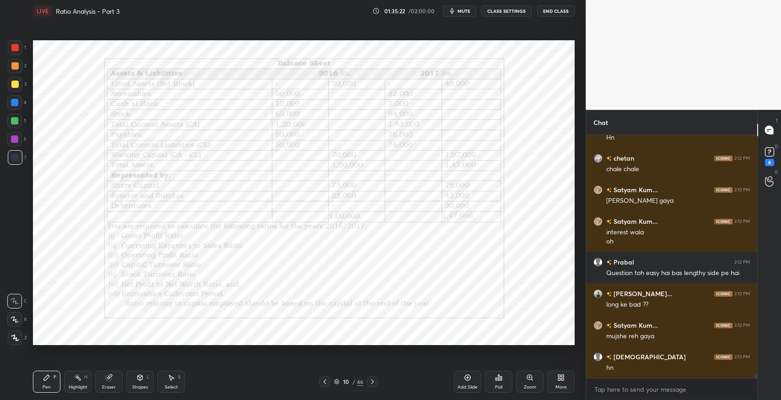
click at [325, 381] on icon at bounding box center [325, 382] width 3 height 5
click at [324, 381] on icon at bounding box center [324, 381] width 7 height 7
click at [325, 381] on icon at bounding box center [325, 382] width 3 height 5
click at [325, 381] on icon at bounding box center [324, 381] width 7 height 7
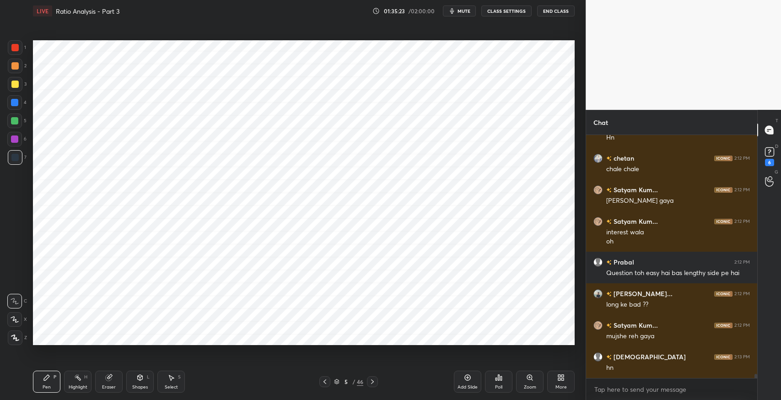
click at [325, 381] on icon at bounding box center [324, 381] width 7 height 7
click at [374, 385] on div at bounding box center [372, 381] width 11 height 11
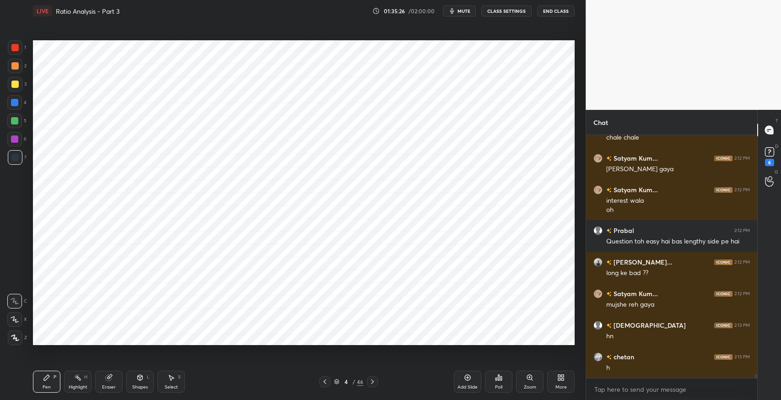
click at [43, 379] on icon at bounding box center [46, 377] width 7 height 7
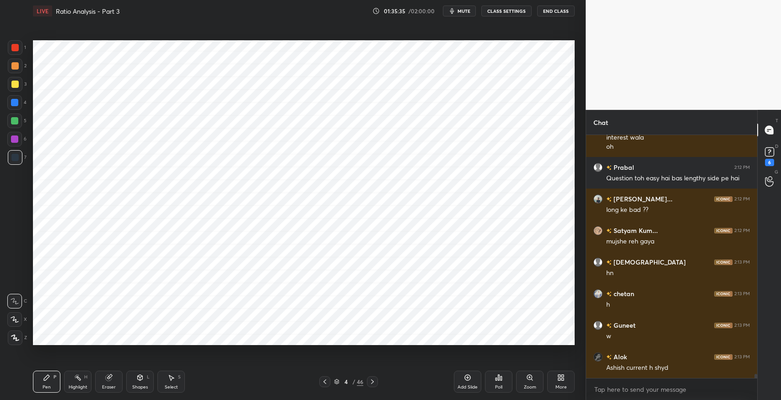
scroll to position [14091, 0]
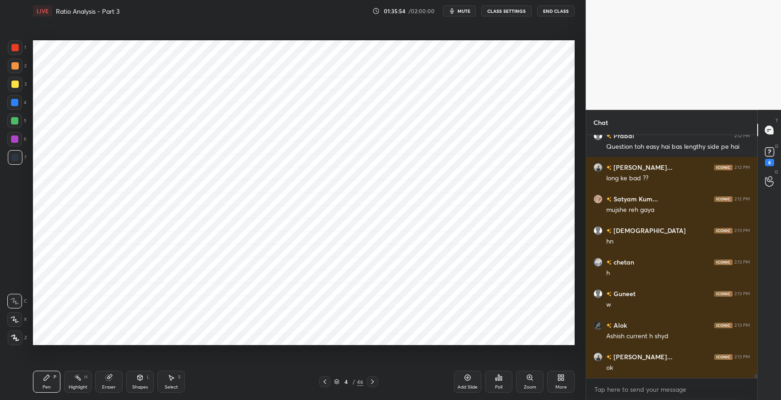
click at [116, 384] on div "Eraser" at bounding box center [108, 382] width 27 height 22
click at [51, 384] on div "Pen P" at bounding box center [46, 382] width 27 height 22
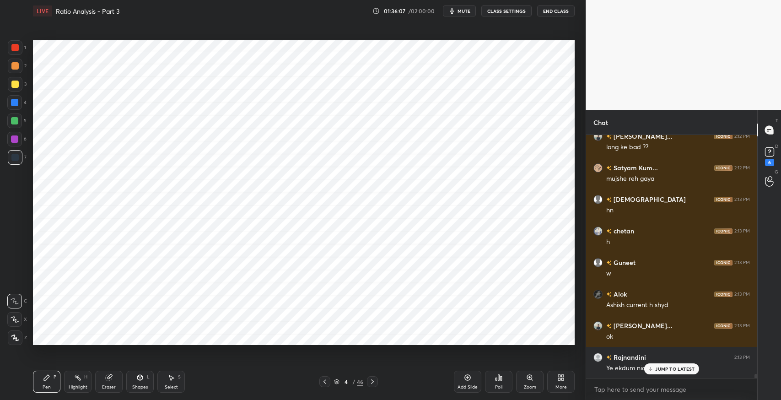
click at [678, 363] on div "JUMP TO LATEST" at bounding box center [672, 368] width 55 height 11
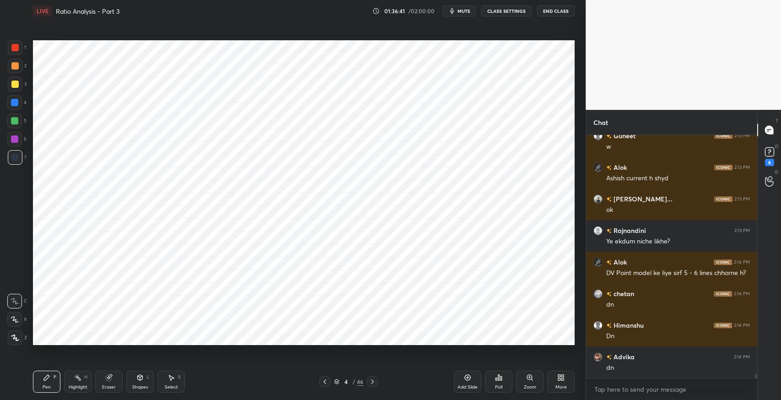
scroll to position [14280, 0]
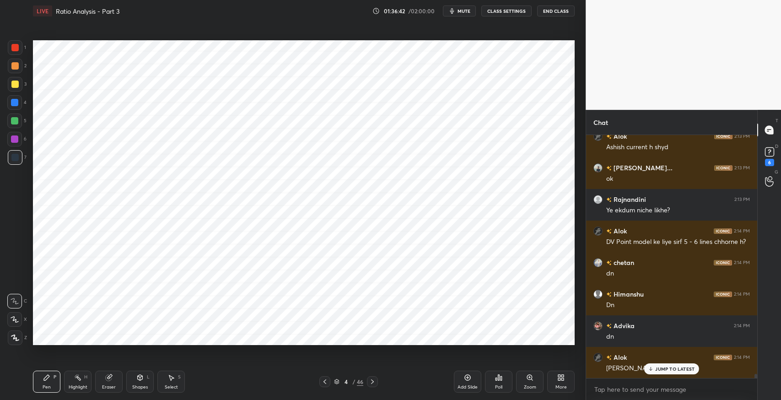
click at [373, 378] on icon at bounding box center [372, 381] width 7 height 7
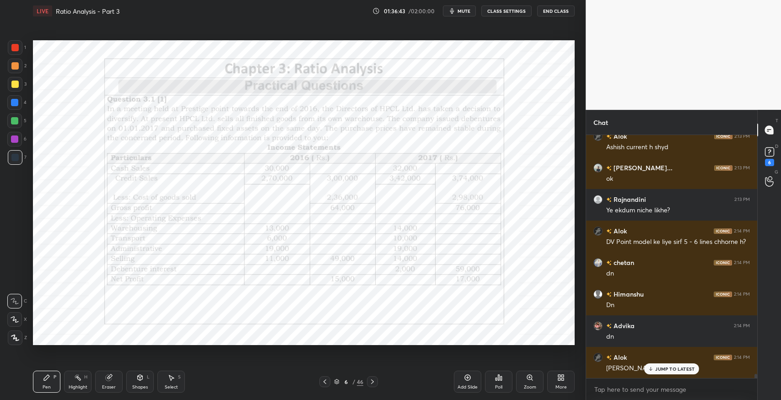
click at [373, 378] on icon at bounding box center [372, 381] width 7 height 7
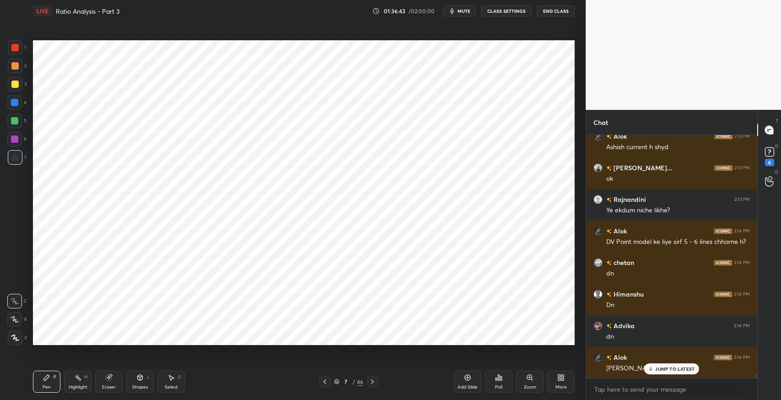
click at [373, 378] on icon at bounding box center [372, 381] width 7 height 7
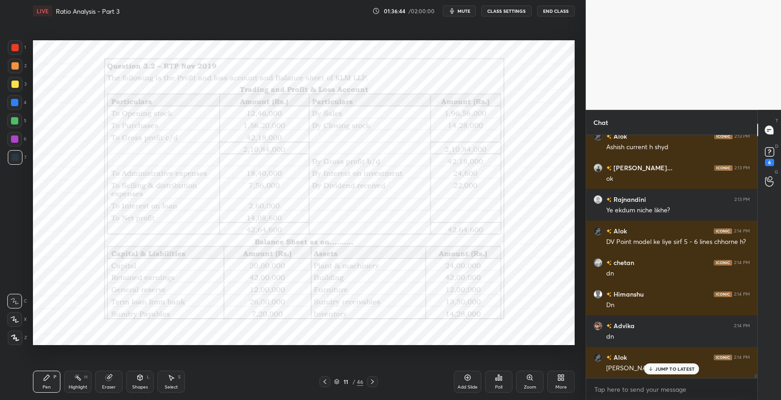
click at [373, 378] on icon at bounding box center [372, 381] width 7 height 7
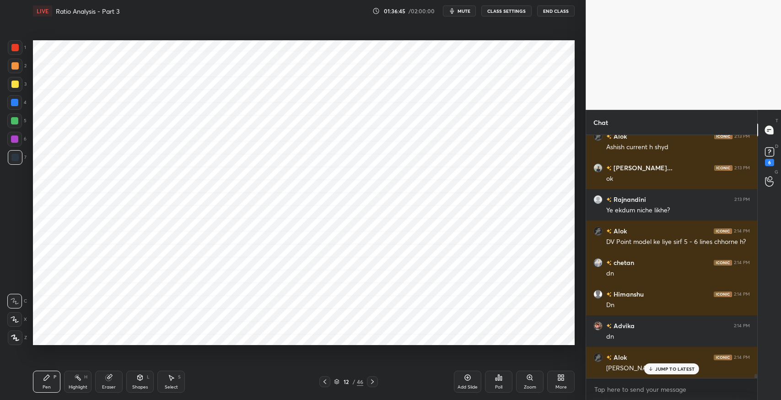
click at [373, 378] on icon at bounding box center [372, 381] width 7 height 7
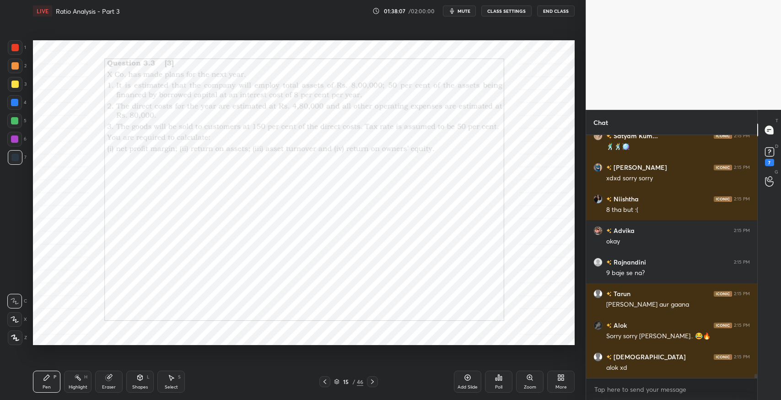
scroll to position [14898, 0]
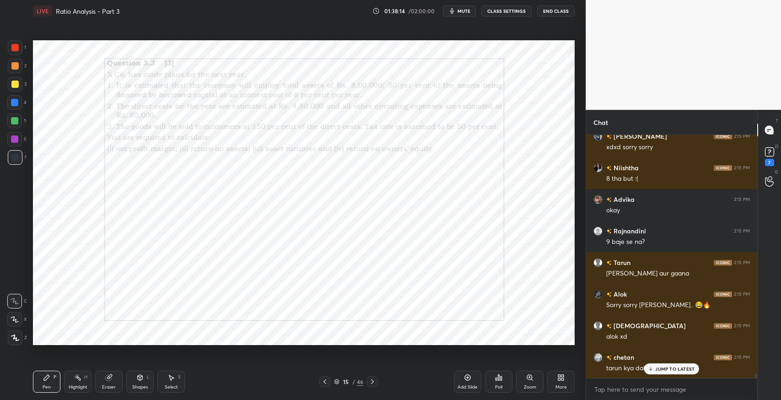
click at [674, 369] on p "JUMP TO LATEST" at bounding box center [675, 368] width 39 height 5
click at [43, 381] on icon at bounding box center [46, 377] width 7 height 7
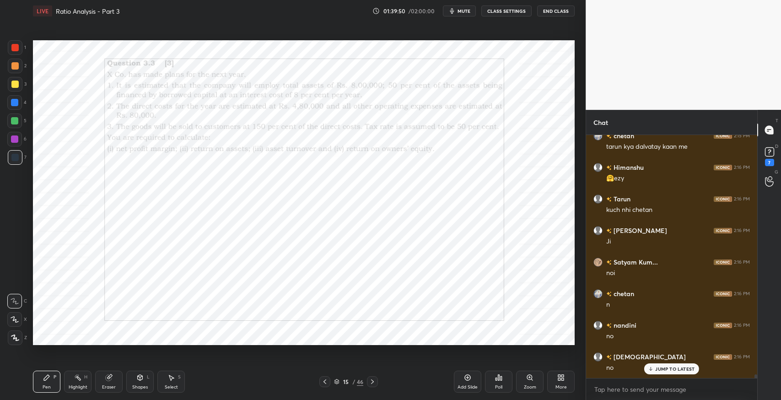
scroll to position [15151, 0]
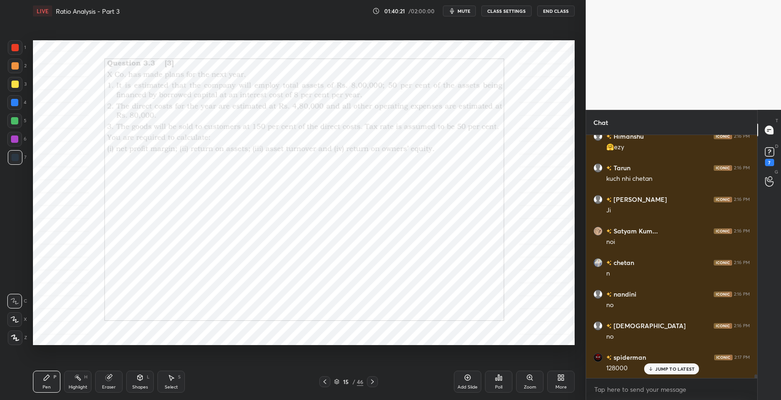
click at [247, 388] on div "Pen P Highlight H Eraser Shapes L Select S 15 / 46 Add Slide Poll Zoom More" at bounding box center [304, 381] width 542 height 37
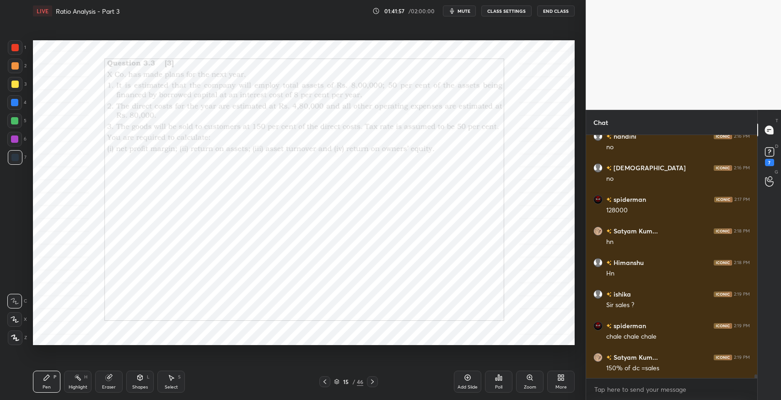
scroll to position [15341, 0]
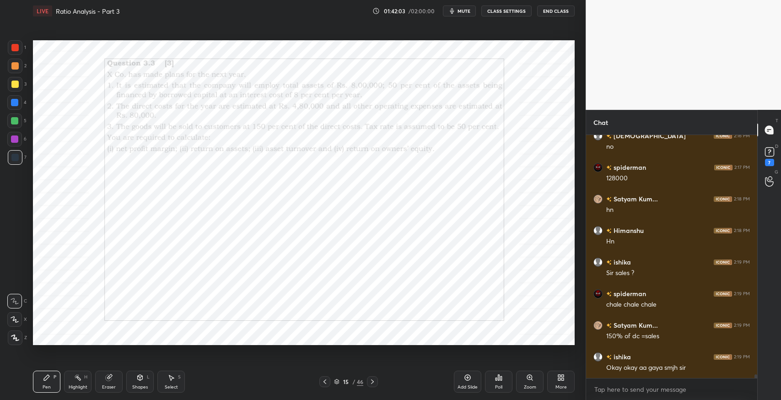
click at [466, 380] on icon at bounding box center [468, 378] width 6 height 6
click at [114, 379] on div "Eraser" at bounding box center [108, 382] width 27 height 22
click at [55, 379] on div "P" at bounding box center [55, 377] width 3 height 5
click at [141, 379] on icon at bounding box center [140, 377] width 5 height 5
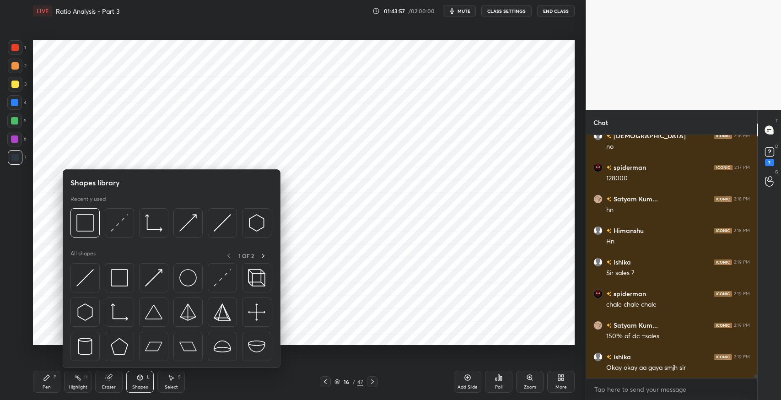
scroll to position [15372, 0]
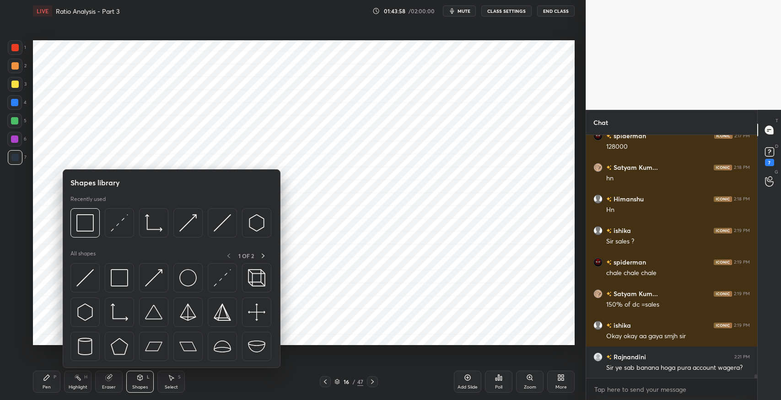
click at [188, 275] on img at bounding box center [187, 277] width 17 height 17
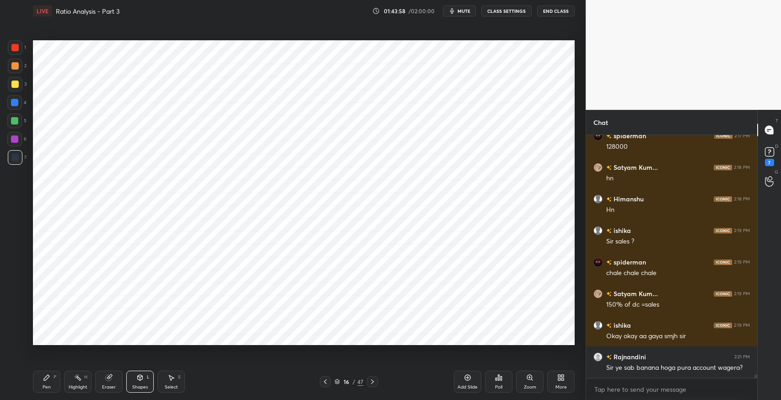
click at [46, 380] on icon at bounding box center [46, 377] width 5 height 5
click at [138, 379] on icon at bounding box center [140, 377] width 5 height 5
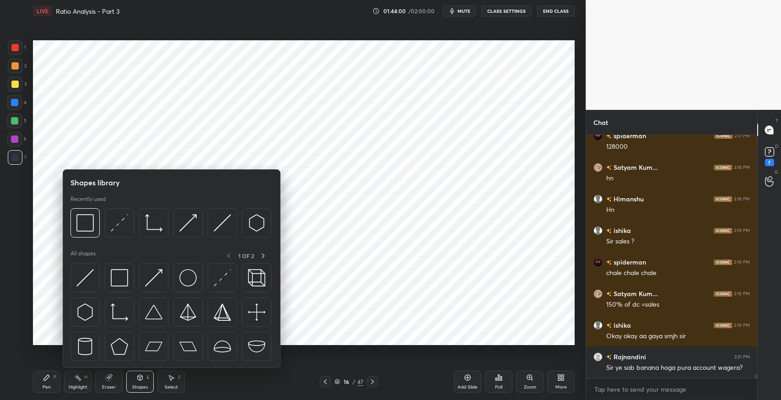
click at [187, 281] on img at bounding box center [187, 277] width 17 height 17
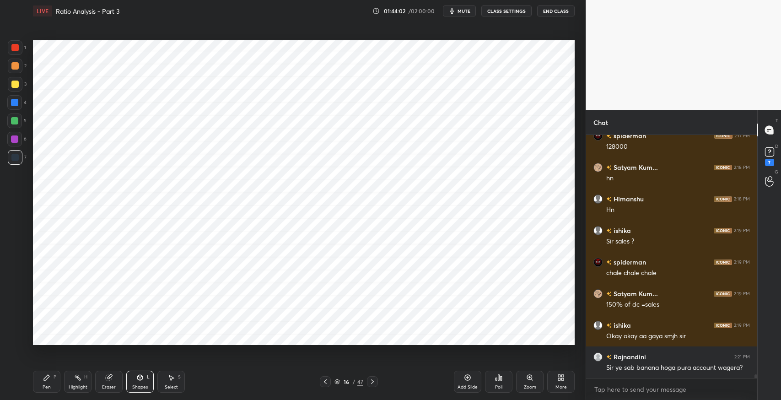
click at [54, 378] on div "P" at bounding box center [55, 377] width 3 height 5
click at [174, 385] on div "Select" at bounding box center [171, 387] width 13 height 5
click at [526, 320] on div "0 ° Undo Copy Duplicate Duplicate to new slide Delete" at bounding box center [304, 192] width 542 height 305
click at [50, 382] on div "Pen P" at bounding box center [46, 382] width 27 height 22
click at [139, 381] on div "Shapes L" at bounding box center [139, 382] width 27 height 22
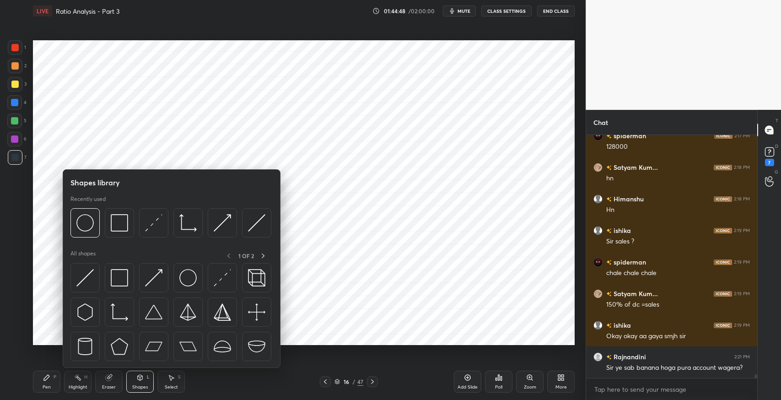
click at [118, 276] on img at bounding box center [119, 277] width 17 height 17
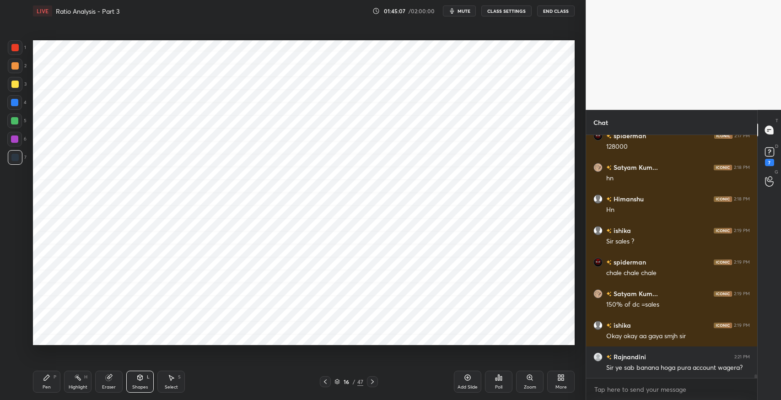
click at [43, 386] on div "Pen" at bounding box center [47, 387] width 8 height 5
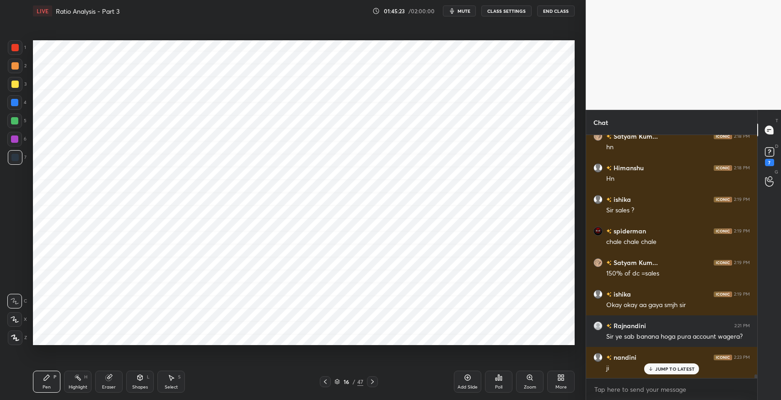
click at [55, 378] on div "P" at bounding box center [55, 377] width 3 height 5
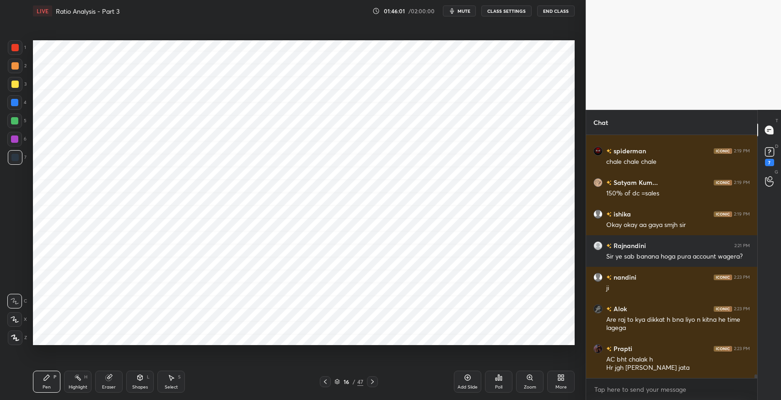
scroll to position [15515, 0]
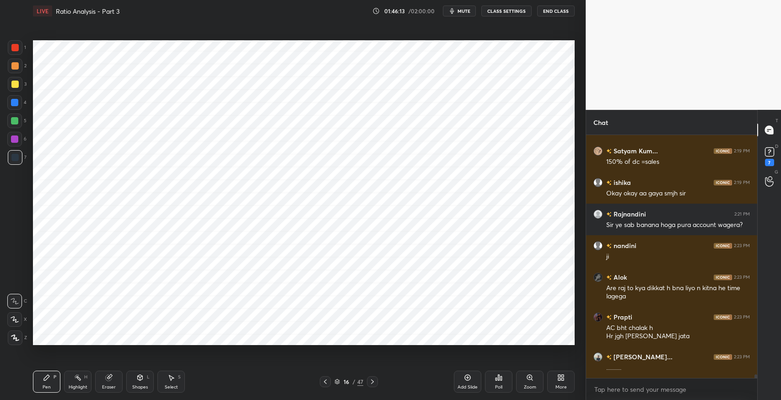
click at [170, 382] on div "Select S" at bounding box center [170, 382] width 27 height 22
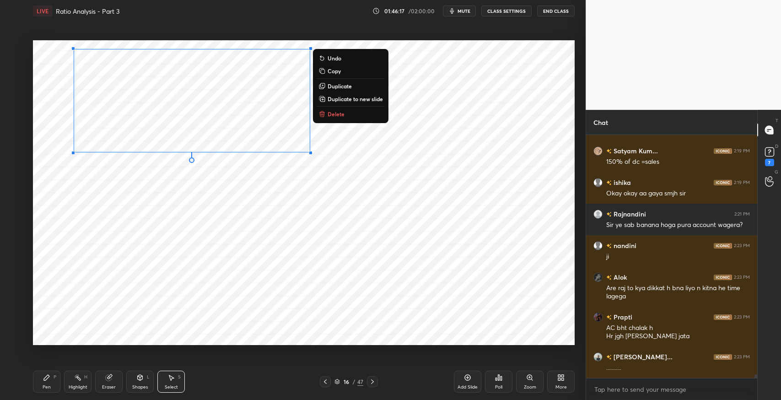
click at [436, 165] on div "0 ° Undo Copy Duplicate Duplicate to new slide Delete" at bounding box center [304, 192] width 542 height 305
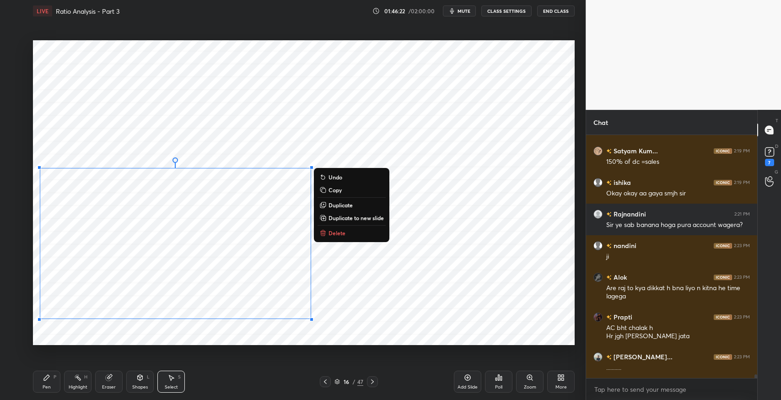
click at [415, 291] on div "0 ° Undo Copy Duplicate Duplicate to new slide Delete" at bounding box center [304, 192] width 542 height 305
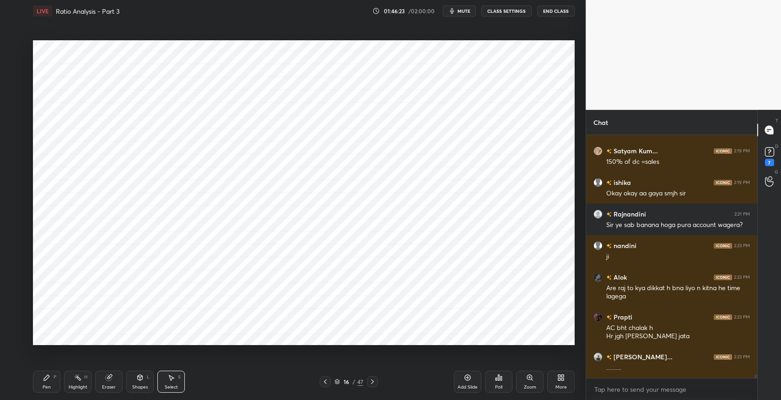
click at [143, 380] on icon at bounding box center [139, 377] width 7 height 7
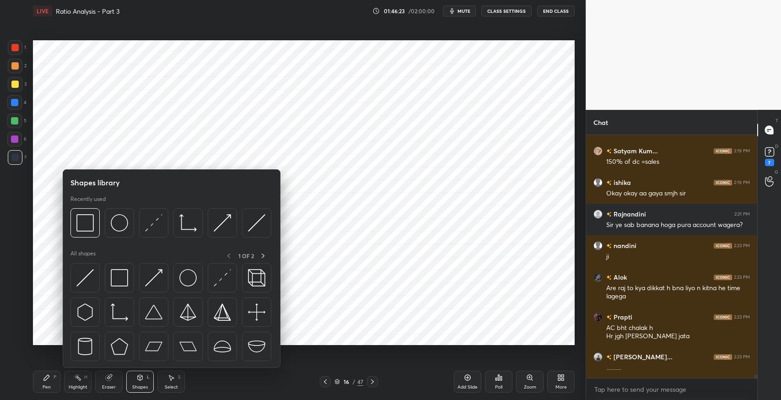
click at [120, 276] on img at bounding box center [119, 277] width 17 height 17
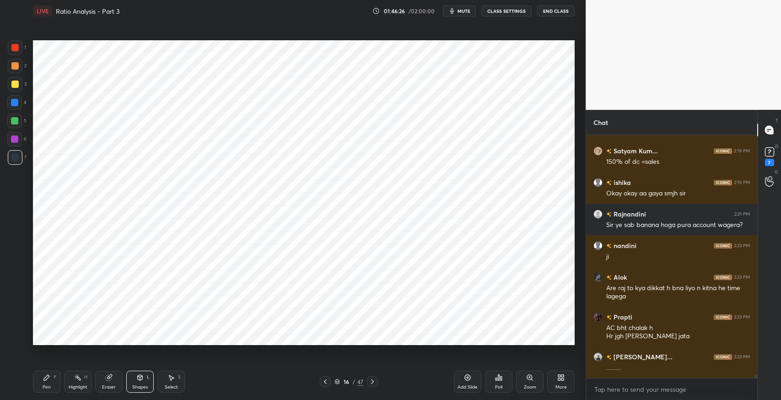
click at [47, 378] on icon at bounding box center [46, 377] width 5 height 5
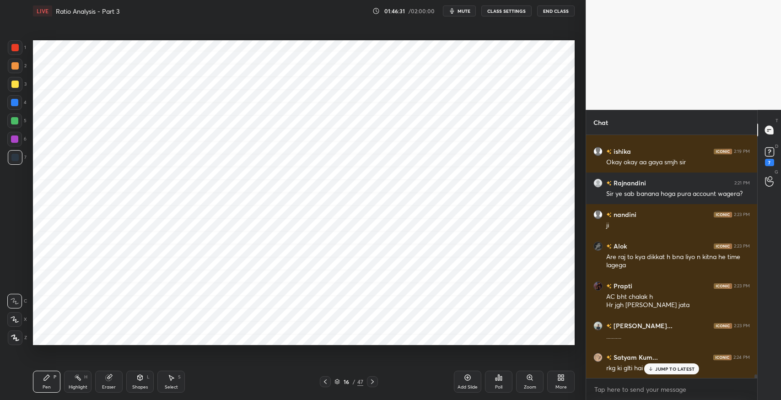
click at [46, 379] on icon at bounding box center [46, 377] width 5 height 5
click at [668, 371] on p "JUMP TO LATEST" at bounding box center [675, 368] width 39 height 5
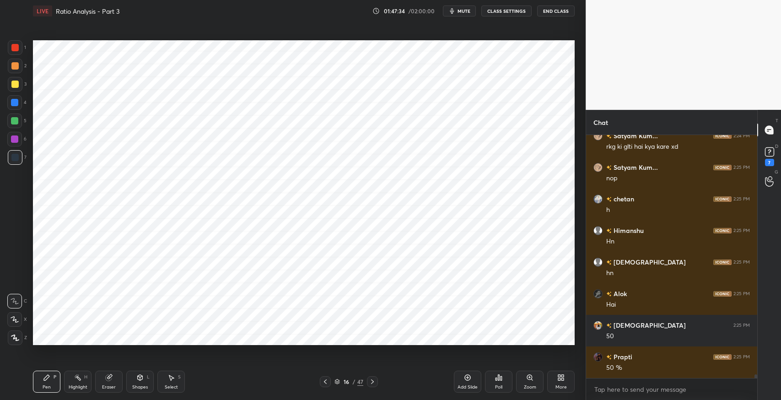
scroll to position [15807, 0]
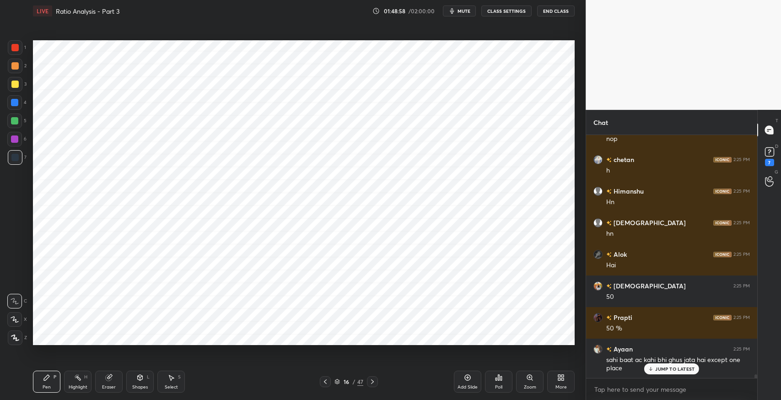
click at [111, 379] on icon at bounding box center [108, 377] width 7 height 7
click at [49, 383] on div "Pen P" at bounding box center [46, 382] width 27 height 22
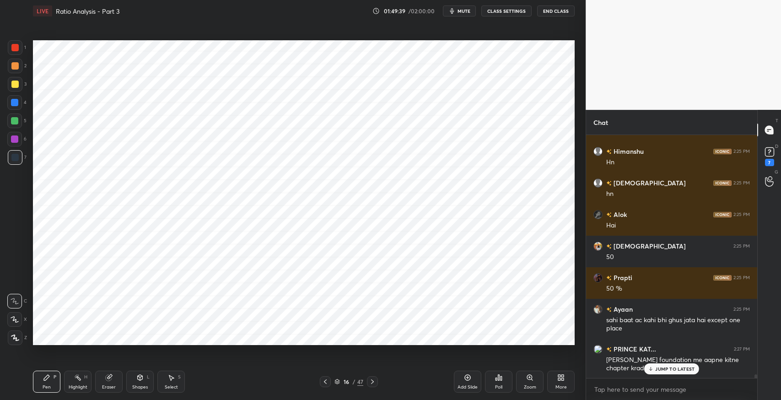
click at [669, 372] on div "JUMP TO LATEST" at bounding box center [672, 368] width 55 height 11
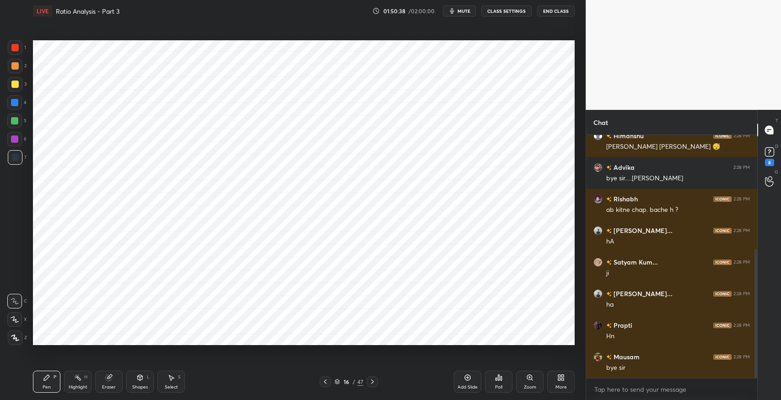
scroll to position [246, 0]
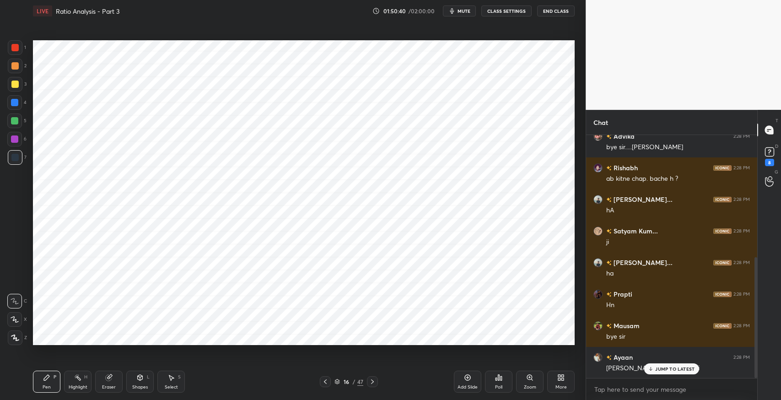
click at [565, 13] on button "End Class" at bounding box center [556, 10] width 38 height 11
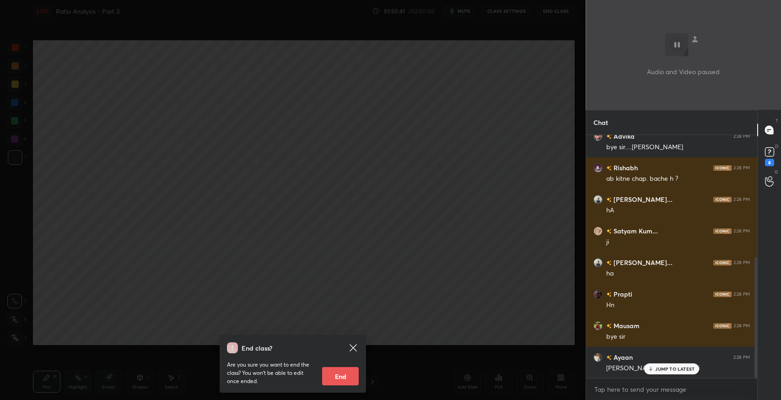
scroll to position [278, 0]
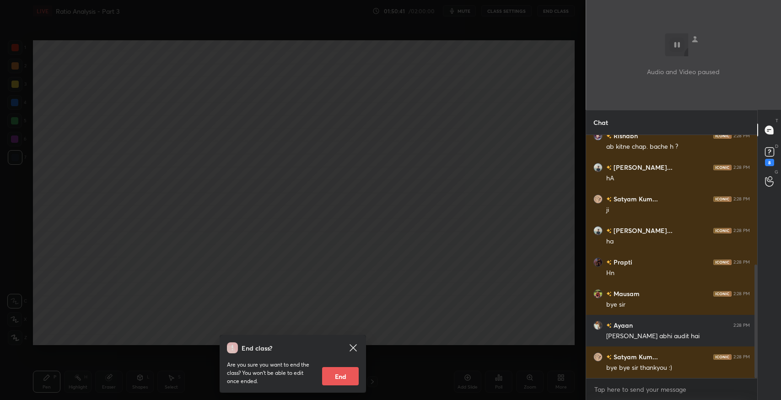
click at [342, 372] on button "End" at bounding box center [340, 376] width 37 height 18
type textarea "x"
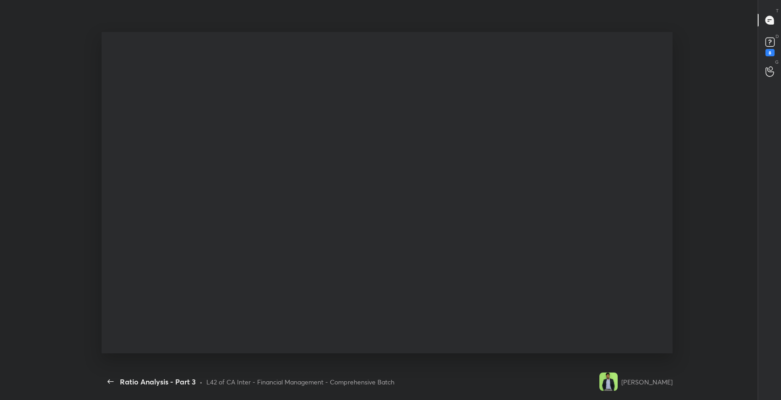
scroll to position [373, 157]
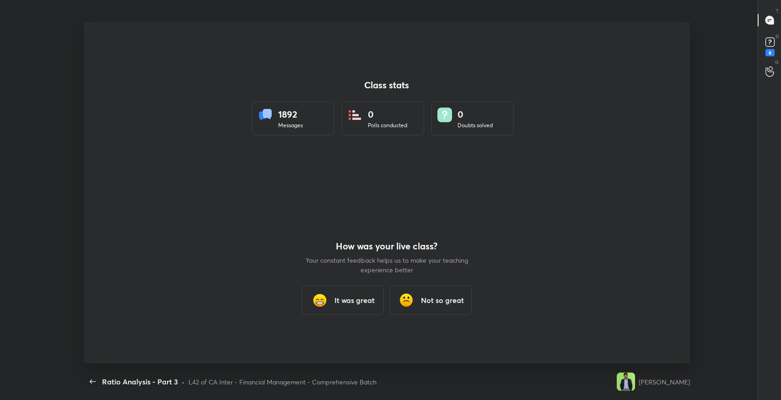
click at [365, 300] on h3 "It was great" at bounding box center [355, 300] width 40 height 11
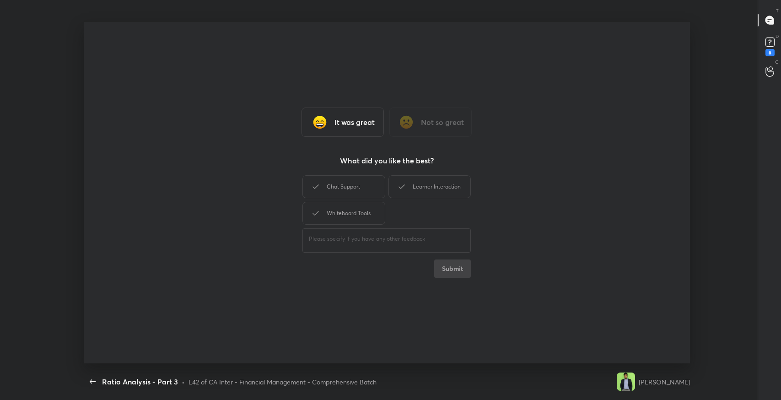
drag, startPoint x: 362, startPoint y: 186, endPoint x: 390, endPoint y: 184, distance: 28.4
click at [377, 184] on div "Chat Support" at bounding box center [344, 186] width 82 height 23
drag, startPoint x: 390, startPoint y: 184, endPoint x: 377, endPoint y: 195, distance: 16.6
click at [389, 185] on div "Learner Interaction" at bounding box center [430, 186] width 82 height 23
click at [359, 214] on div "Whiteboard Tools" at bounding box center [344, 213] width 82 height 23
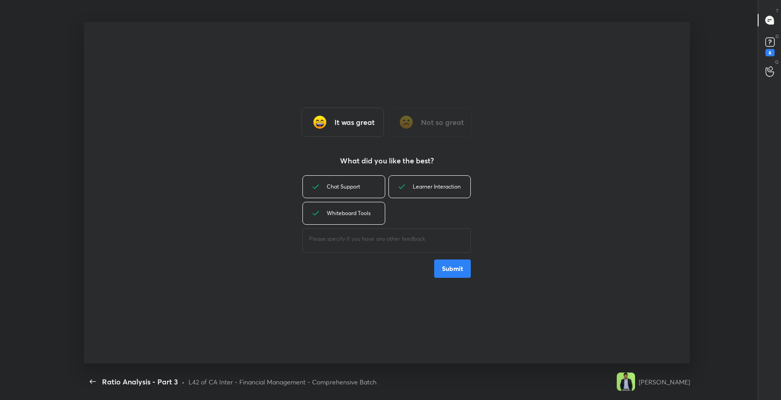
drag, startPoint x: 461, startPoint y: 272, endPoint x: 456, endPoint y: 248, distance: 24.2
click at [461, 269] on button "Submit" at bounding box center [452, 269] width 37 height 18
